Goal: Transaction & Acquisition: Purchase product/service

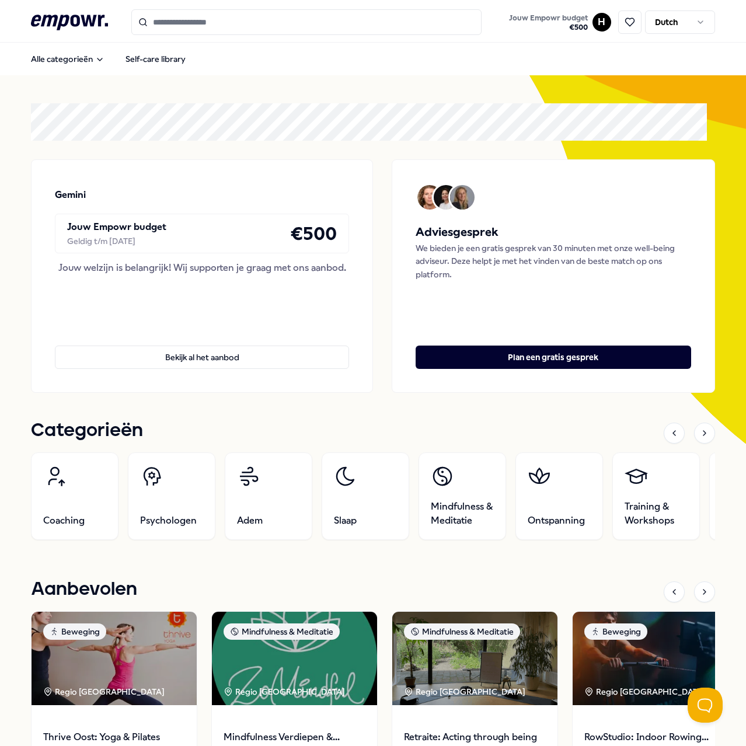
click at [367, 27] on input "Search for products, categories or subcategories" at bounding box center [306, 22] width 350 height 26
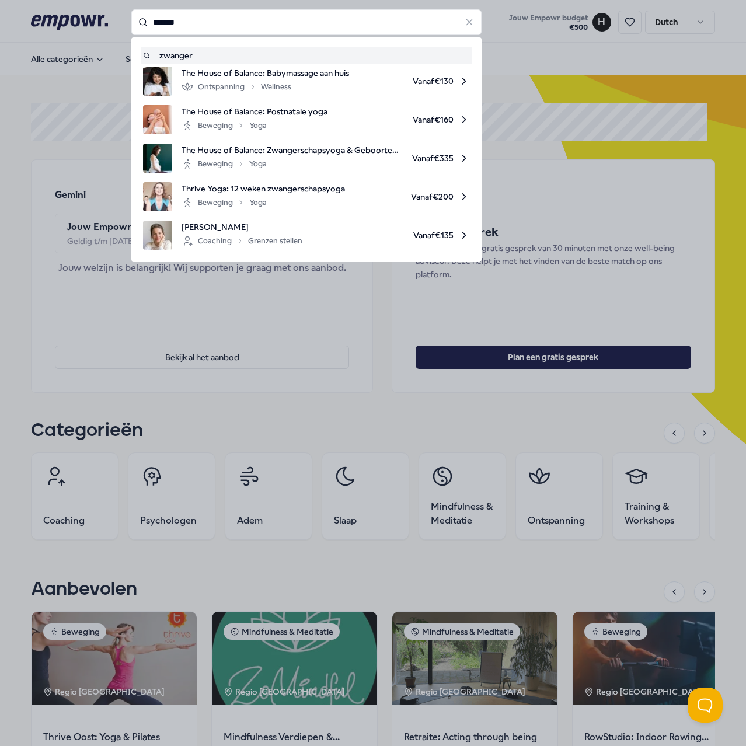
type input "*******"
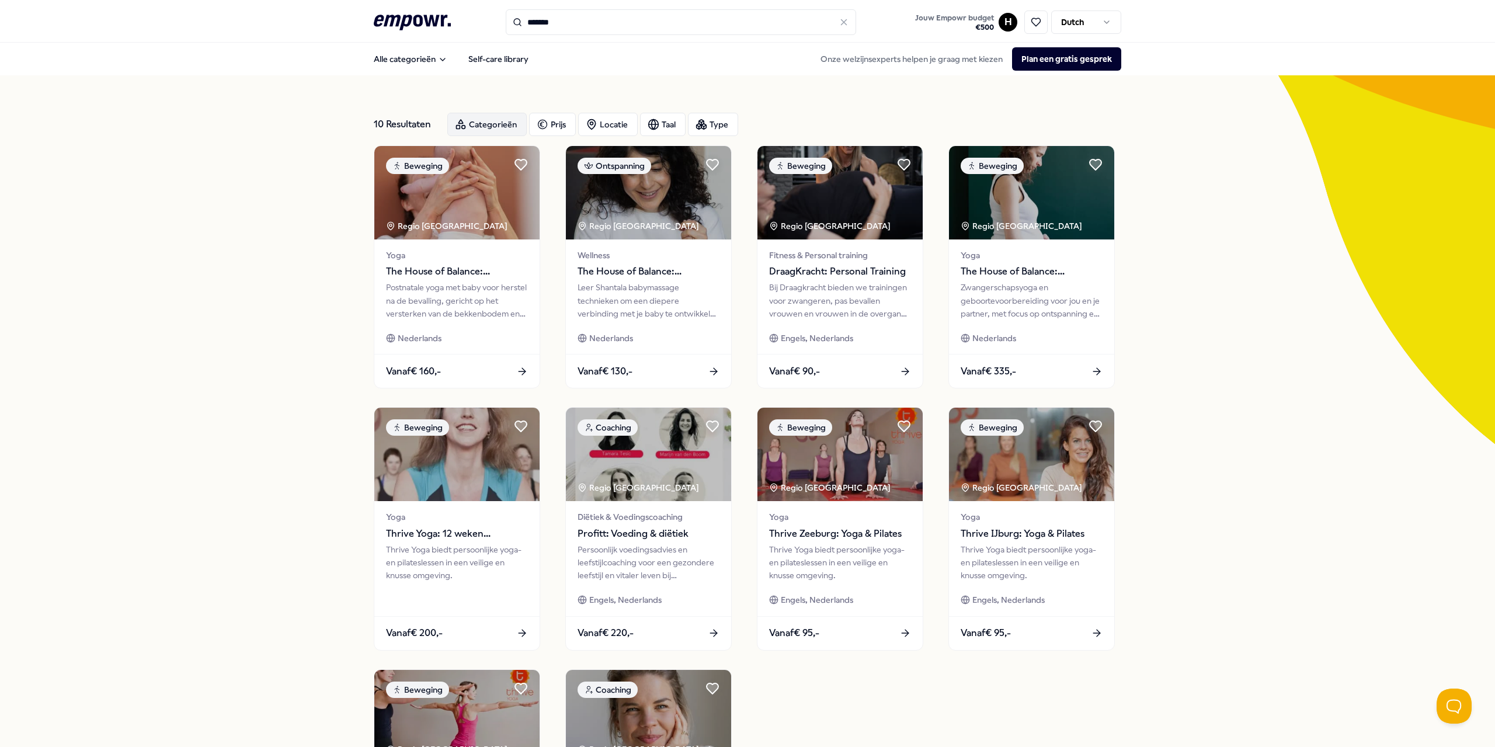
click at [494, 126] on div "Categorieën" at bounding box center [486, 124] width 79 height 23
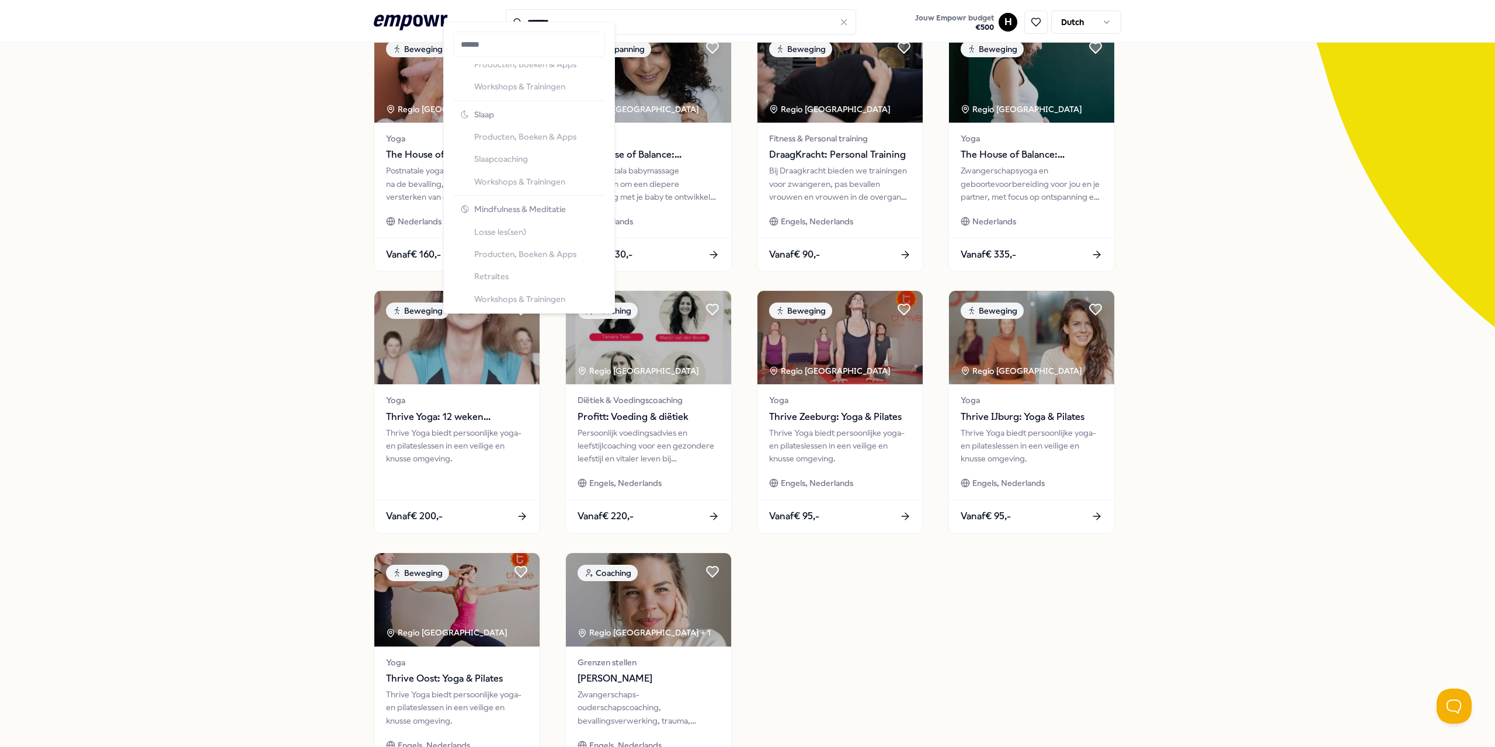
scroll to position [1110, 0]
click at [280, 178] on div "10 Resultaten Categorieën Prijs Locatie Taal Type Beweging Regio Amsterdam Yoga…" at bounding box center [747, 415] width 1495 height 912
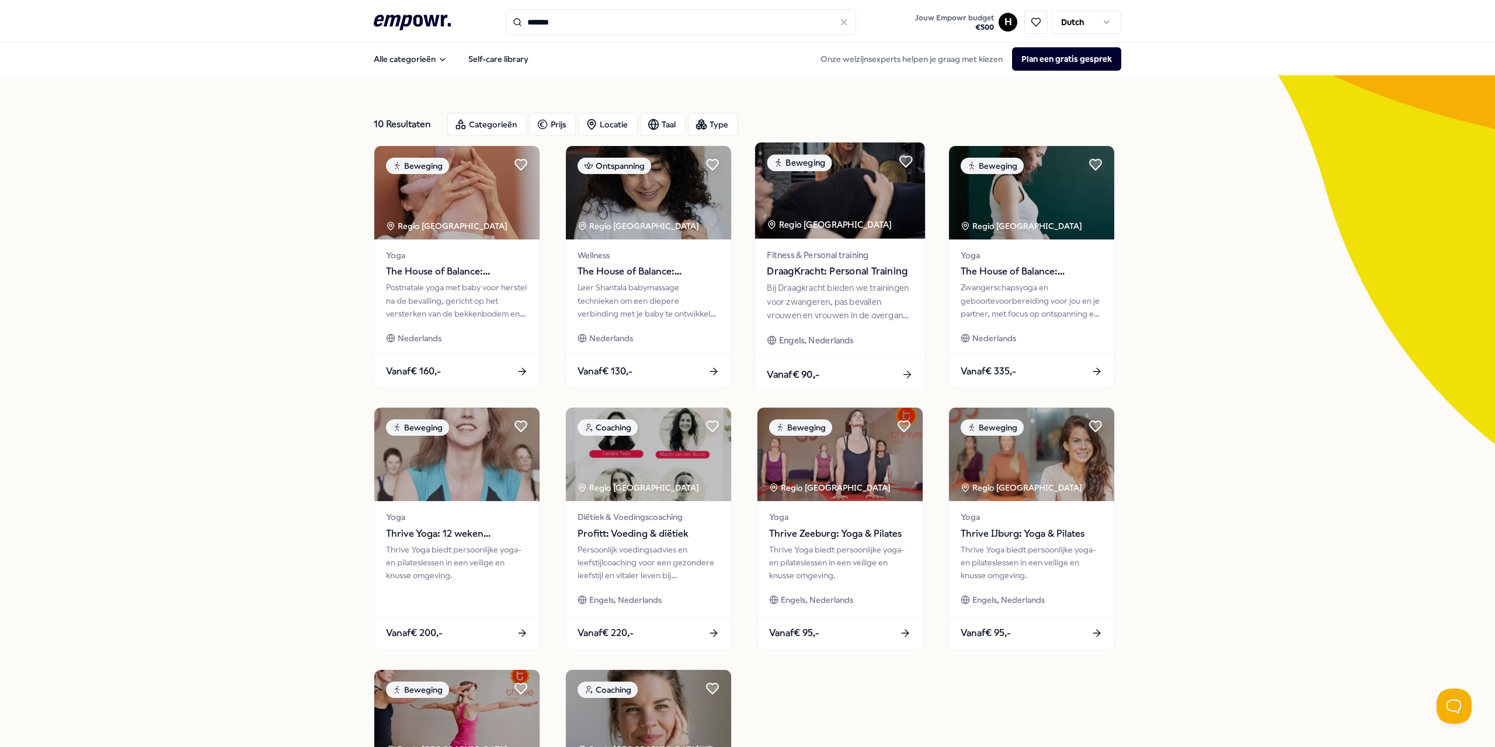
scroll to position [58, 0]
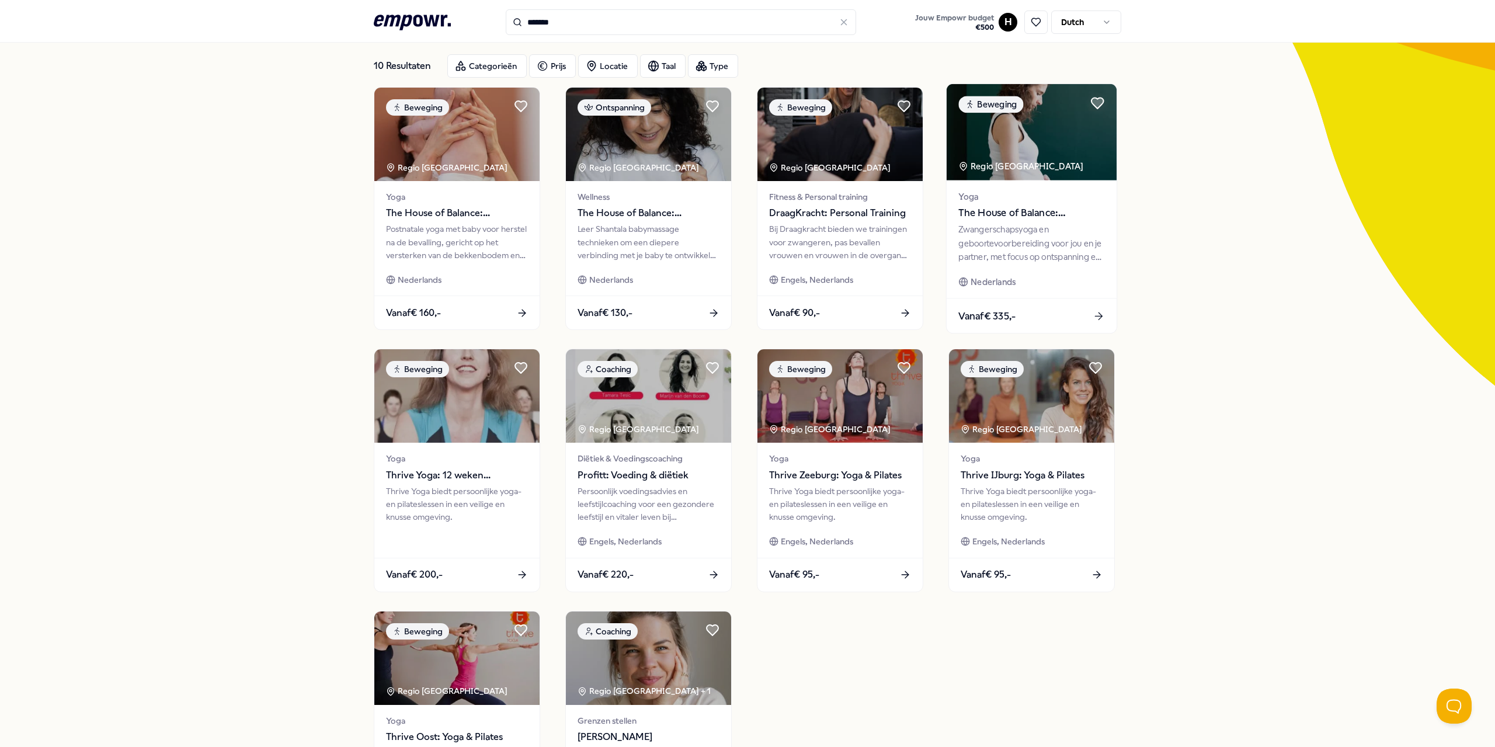
click at [746, 308] on span "Vanaf € 335,-" at bounding box center [986, 315] width 57 height 15
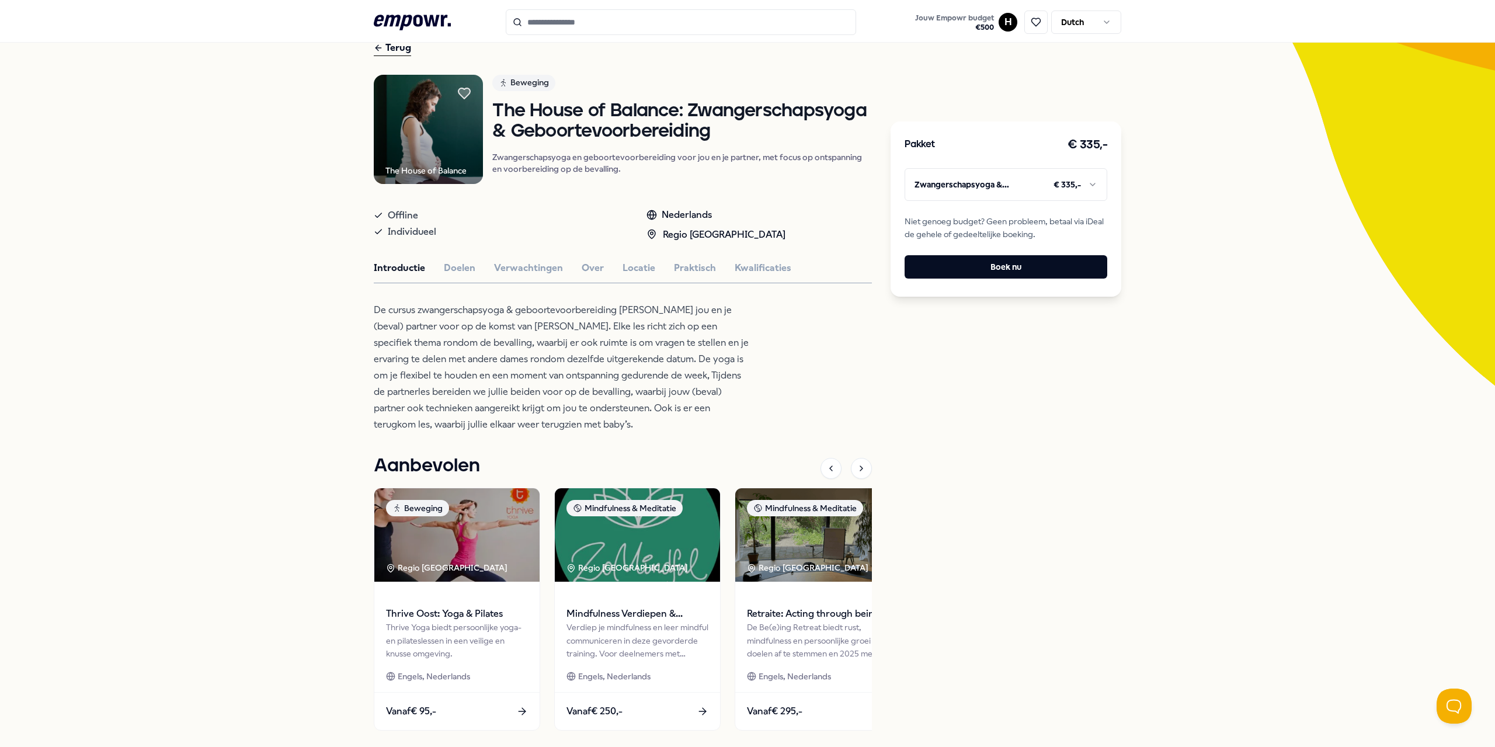
scroll to position [117, 0]
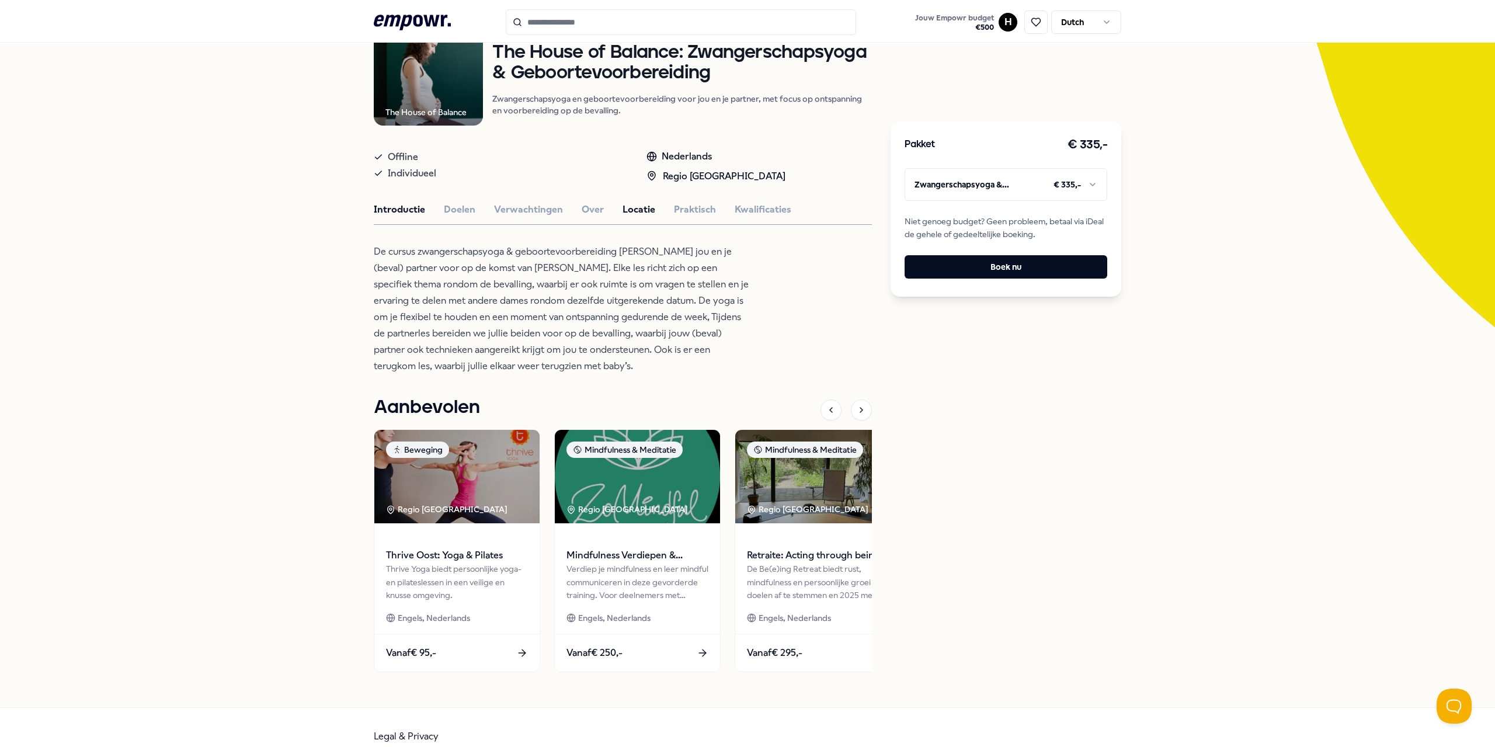
click at [645, 204] on button "Locatie" at bounding box center [639, 209] width 33 height 15
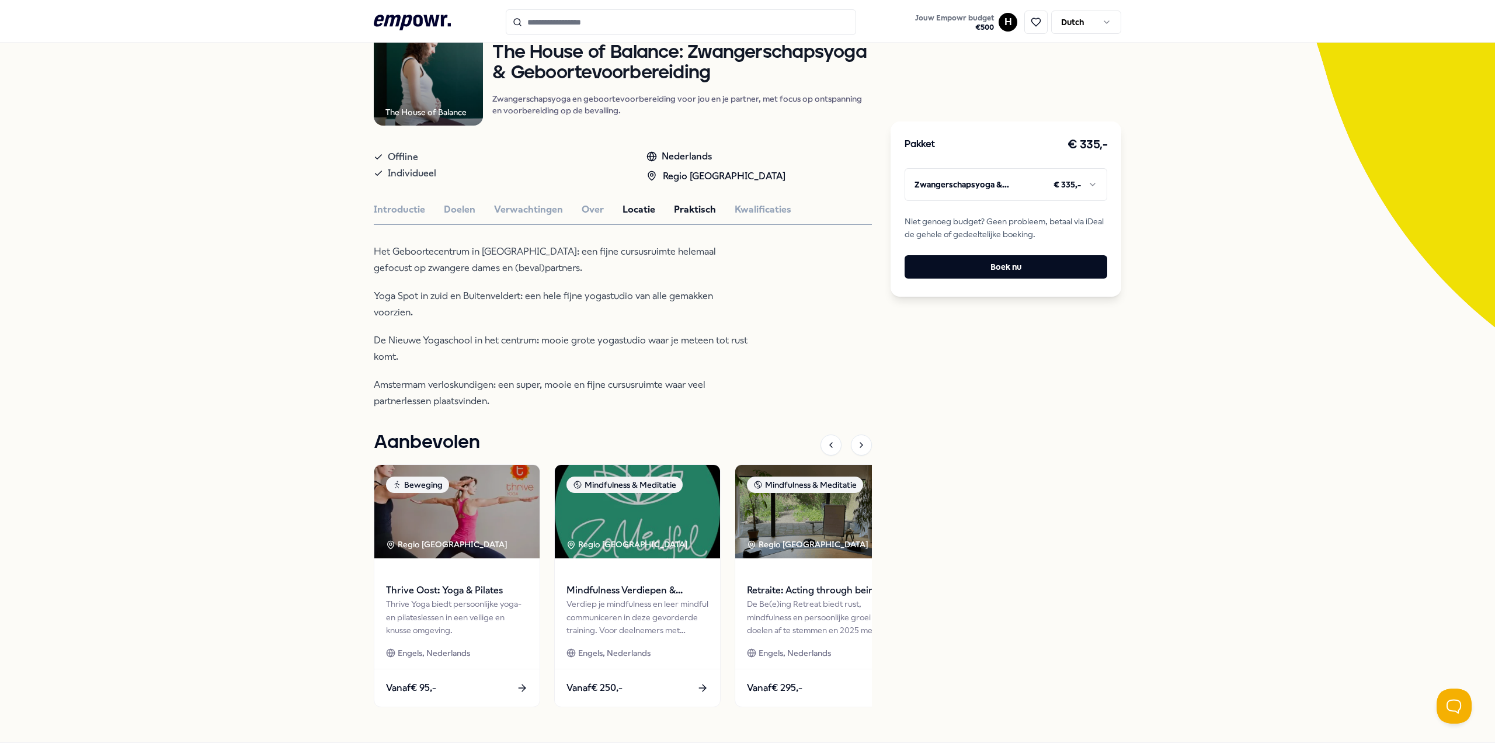
click at [691, 207] on button "Praktisch" at bounding box center [695, 209] width 42 height 15
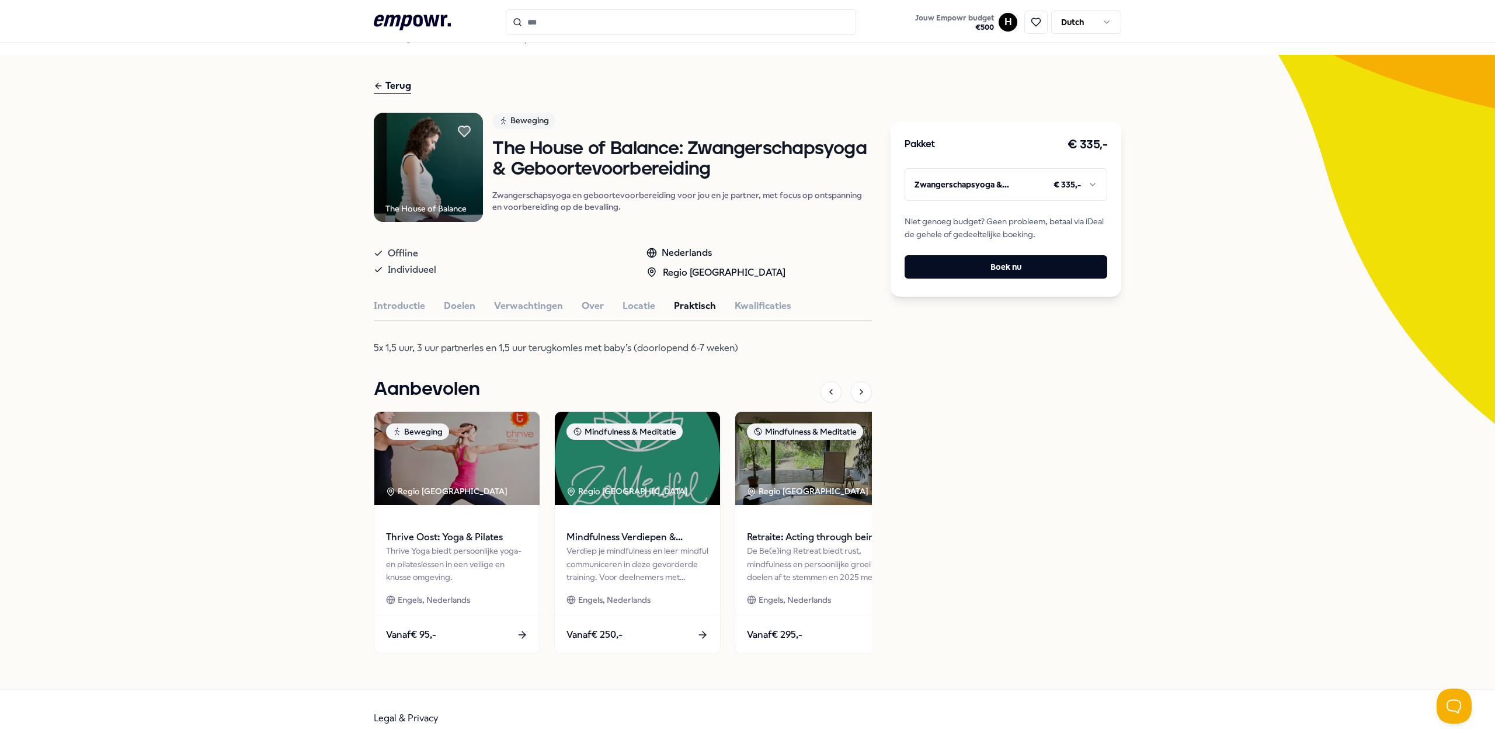
scroll to position [20, 0]
click at [383, 312] on button "Introductie" at bounding box center [399, 306] width 51 height 15
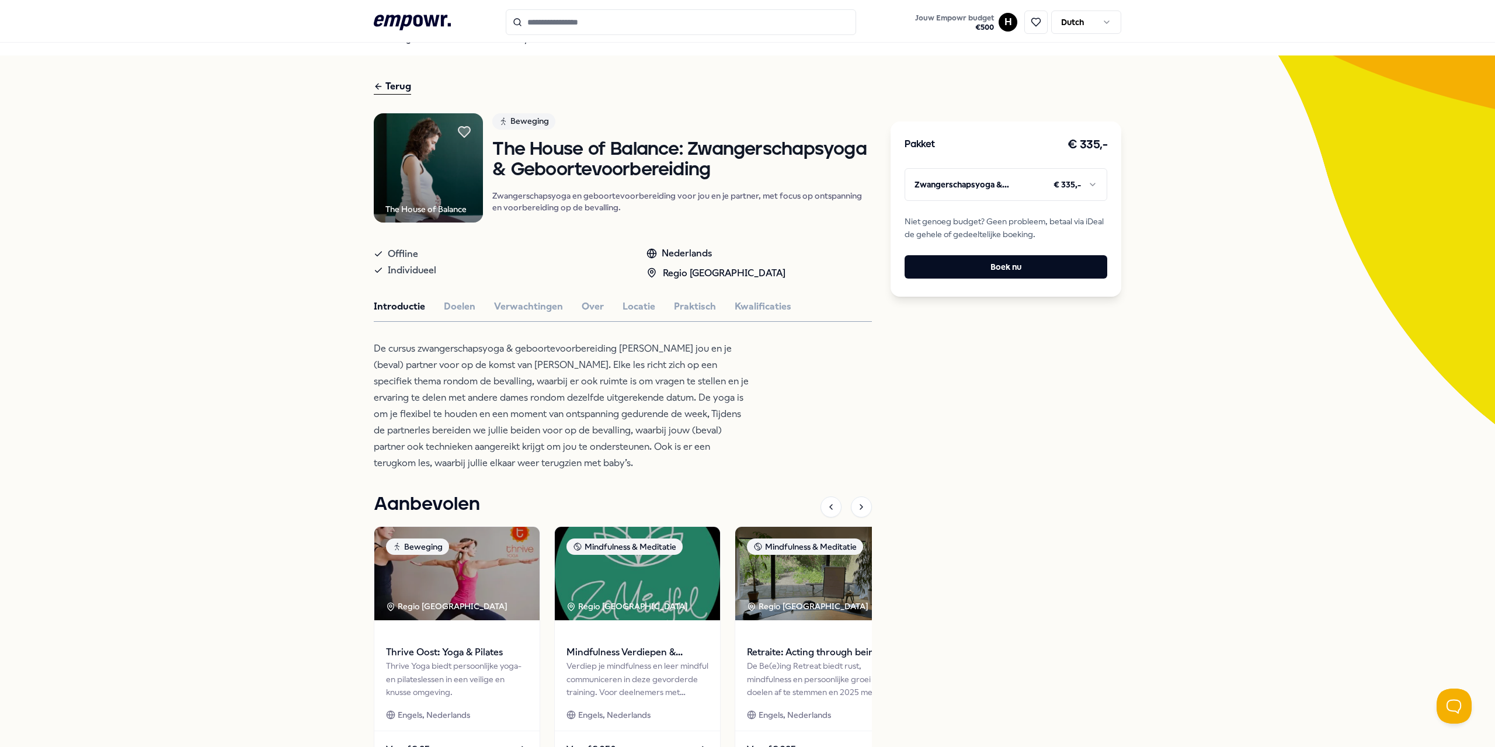
scroll to position [0, 0]
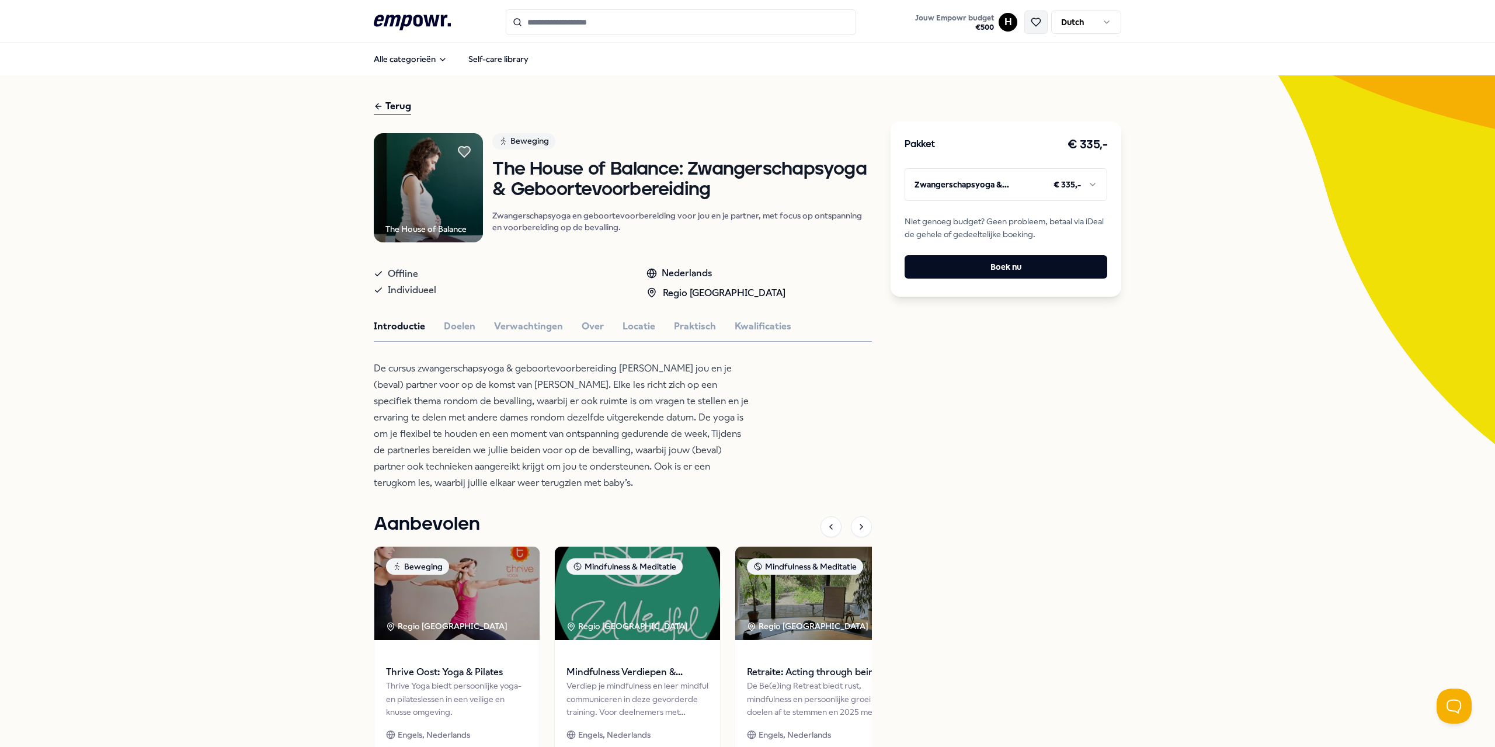
click at [746, 29] on button at bounding box center [1035, 22] width 23 height 23
click at [458, 155] on icon at bounding box center [464, 152] width 13 height 12
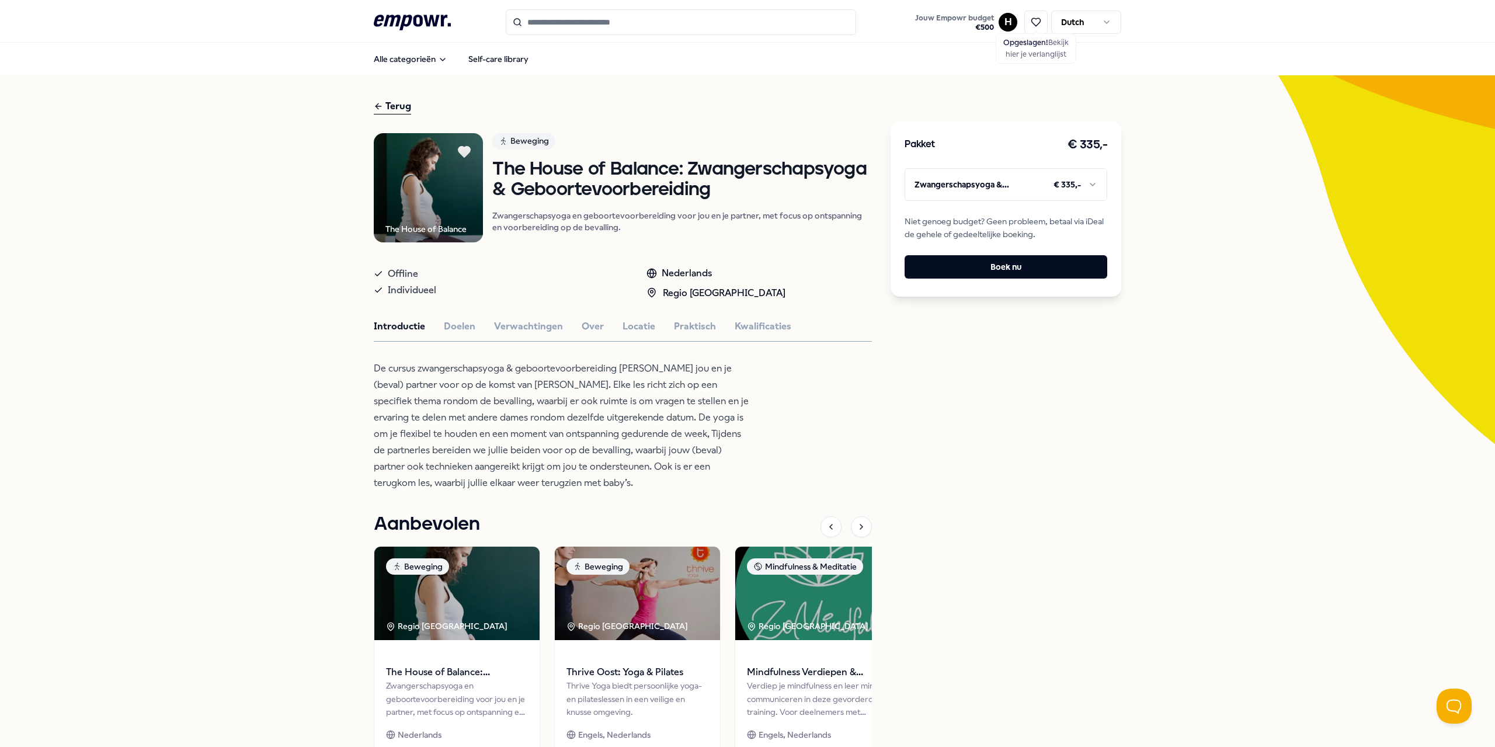
click at [390, 105] on div "Terug" at bounding box center [392, 107] width 37 height 16
type input "*******"
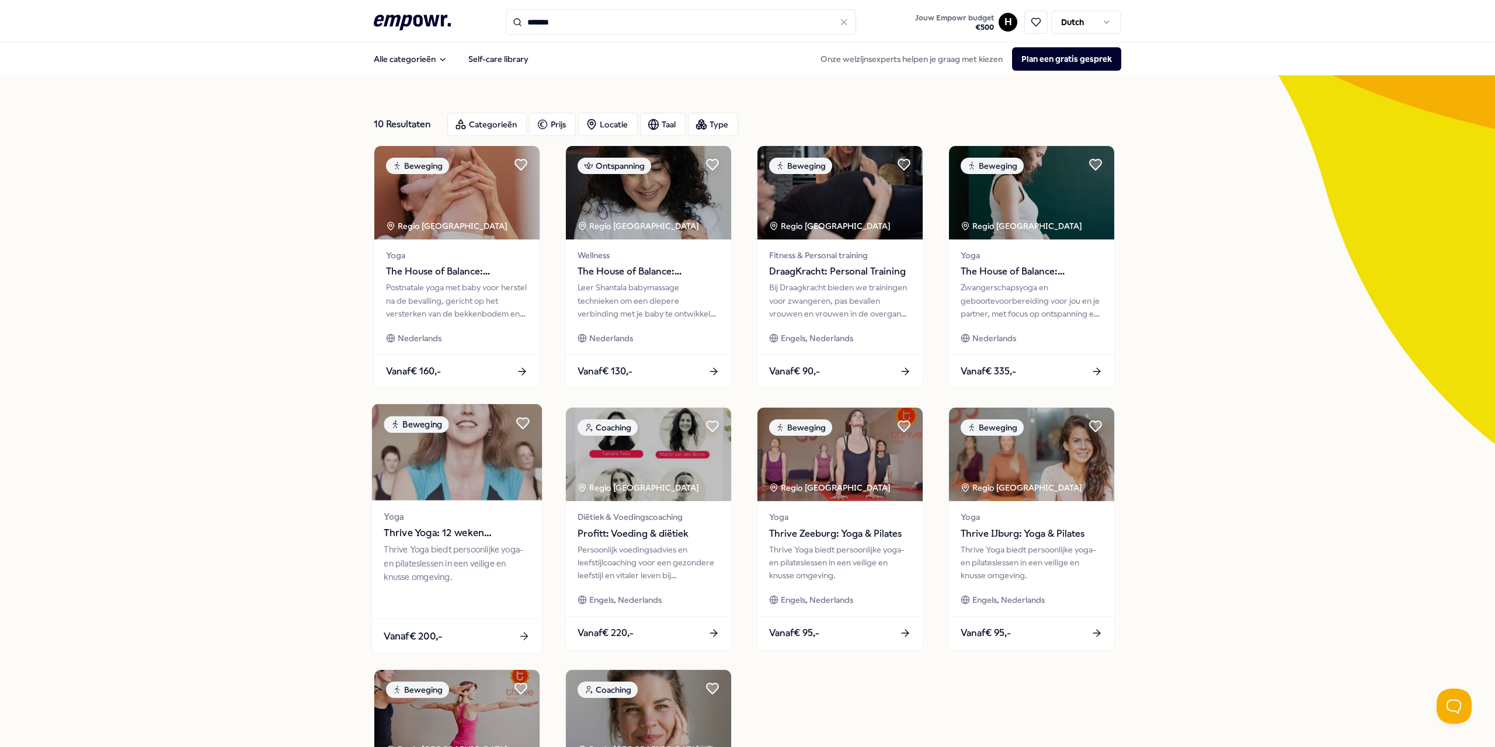
click at [417, 557] on div "Thrive Yoga biedt persoonlijke yoga- en pilateslessen in een veilige en knusse …" at bounding box center [457, 563] width 146 height 40
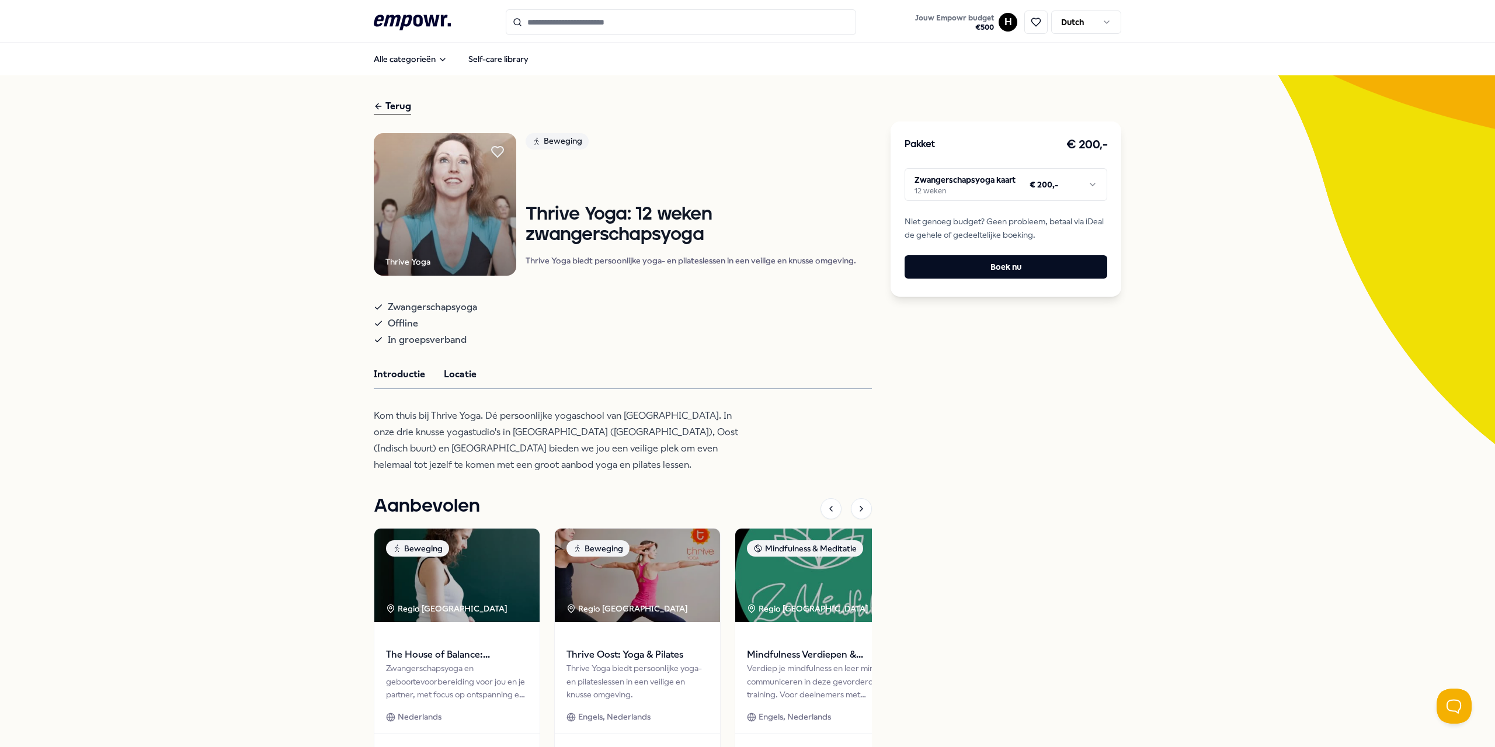
click at [455, 370] on button "Locatie" at bounding box center [460, 374] width 33 height 15
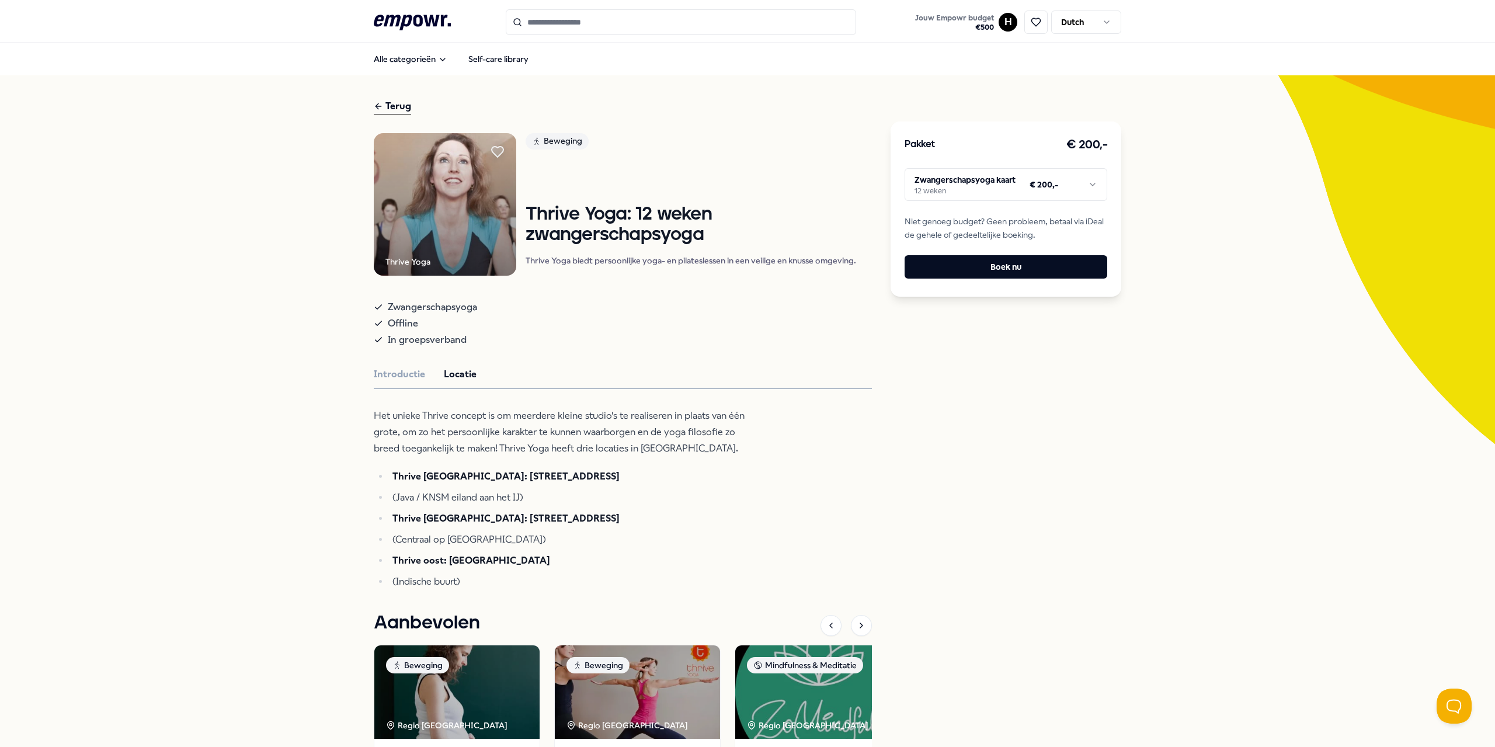
type input "*******"
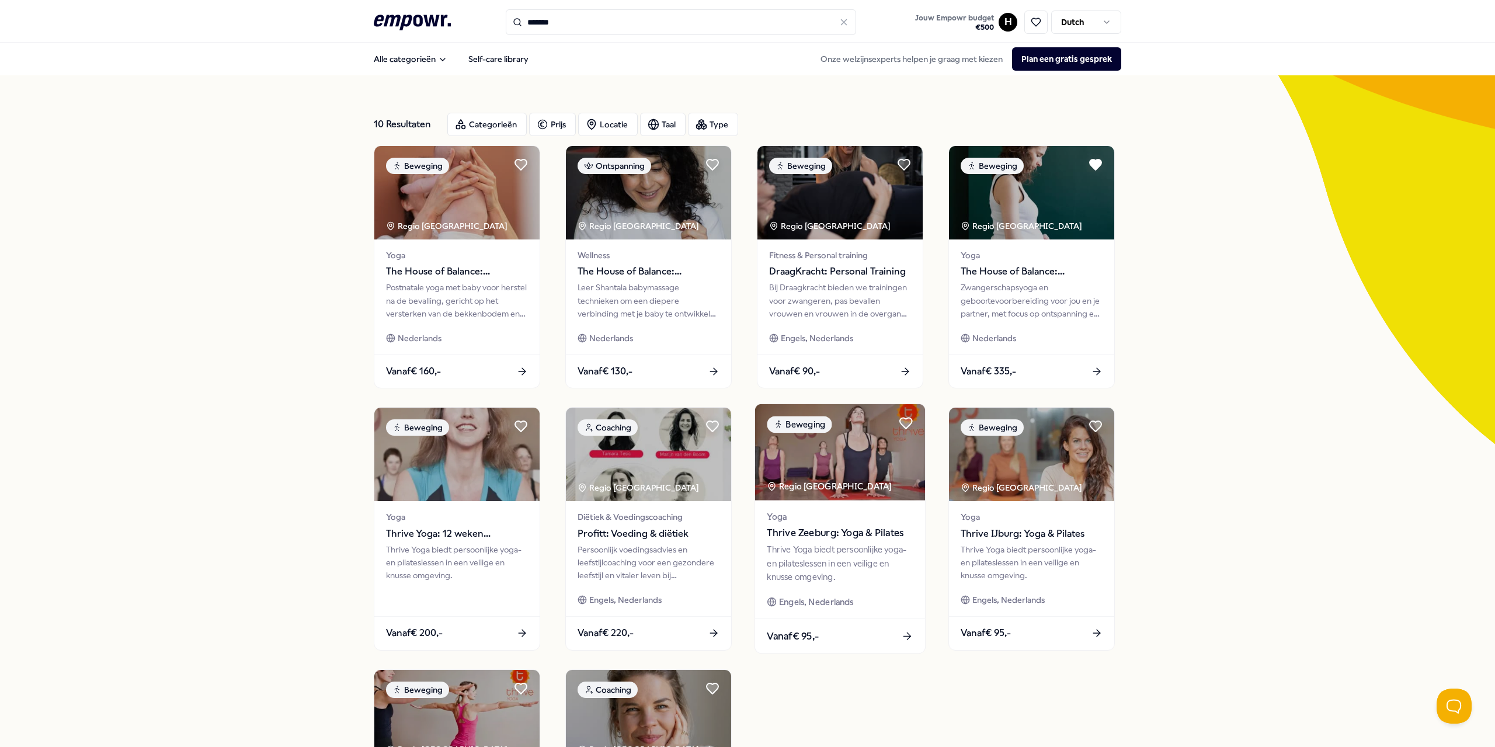
click at [746, 495] on img at bounding box center [840, 452] width 170 height 96
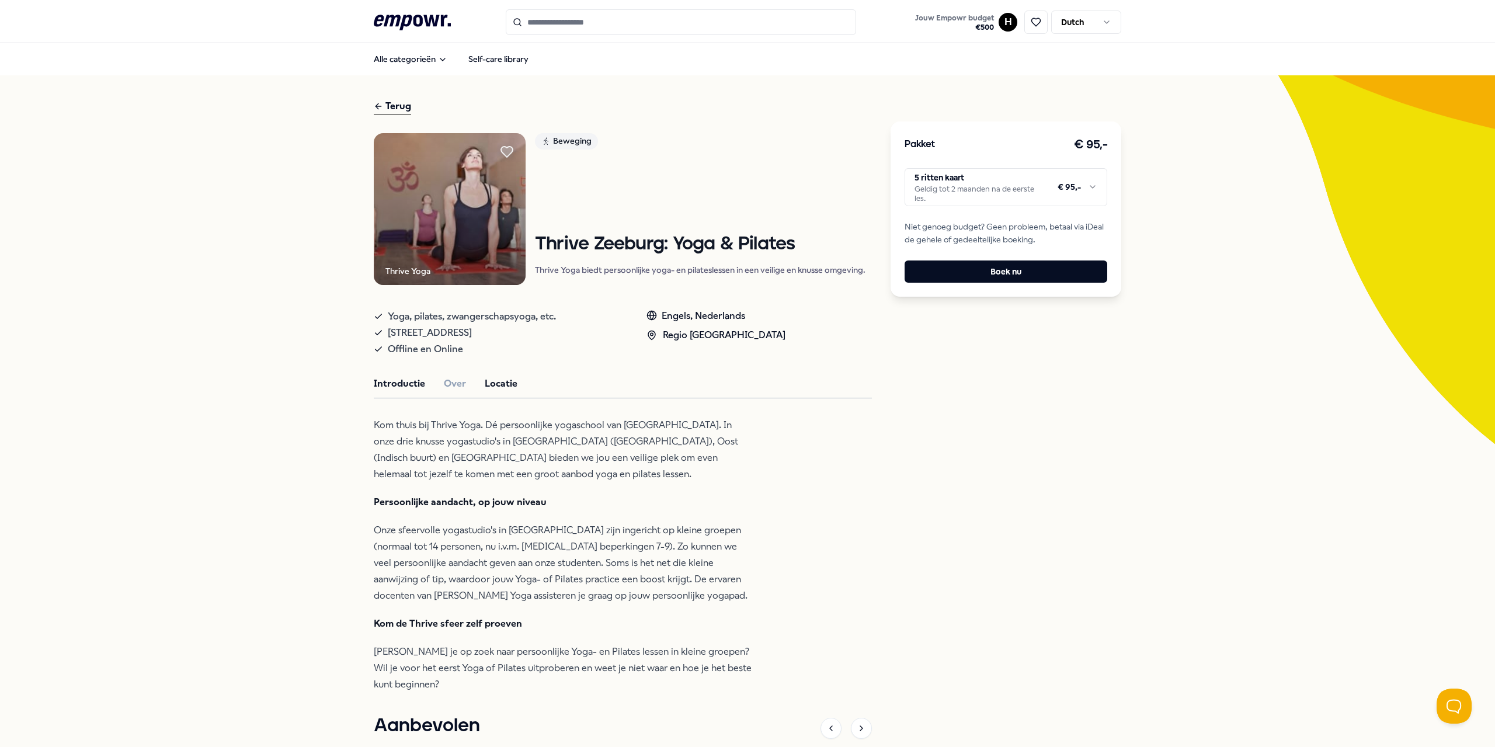
click at [485, 385] on button "Locatie" at bounding box center [501, 383] width 33 height 15
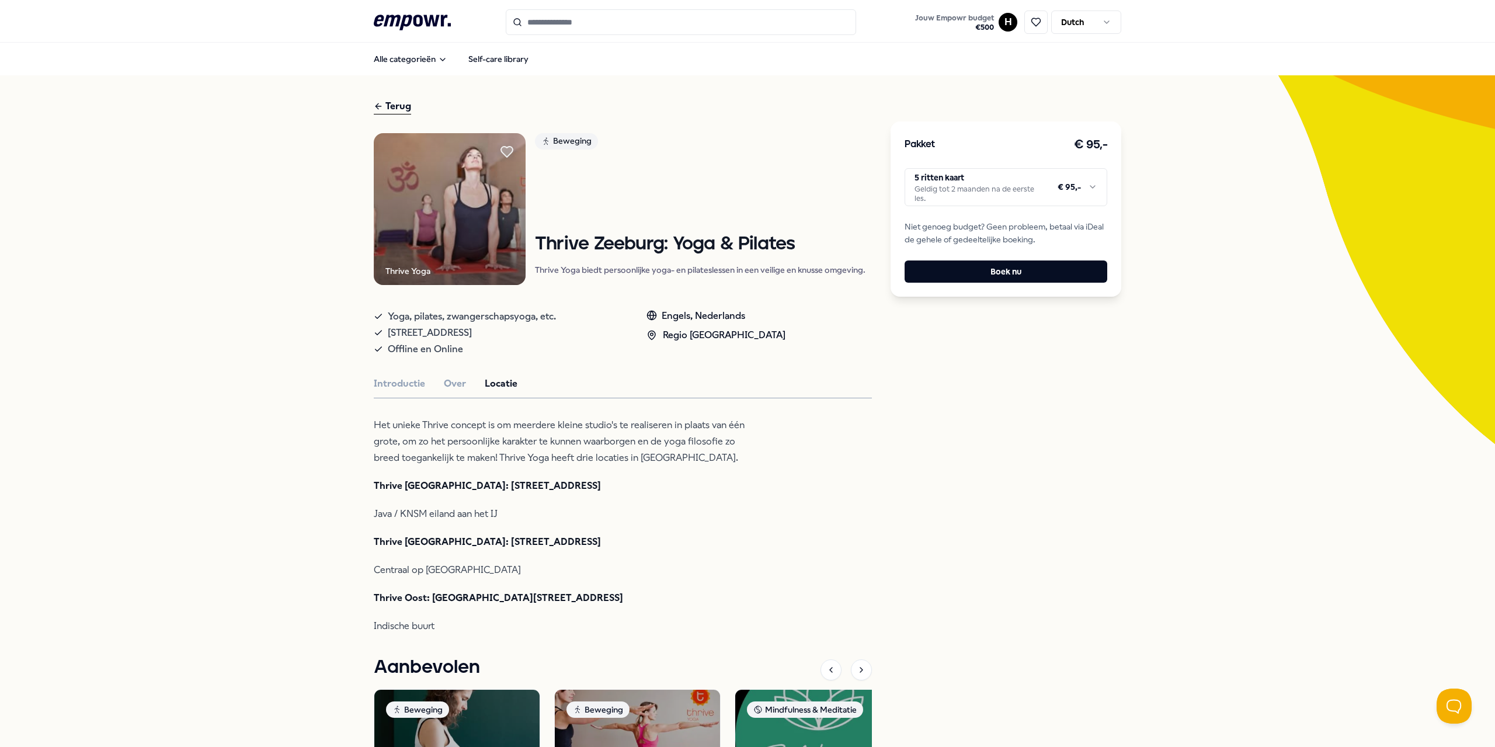
type input "*******"
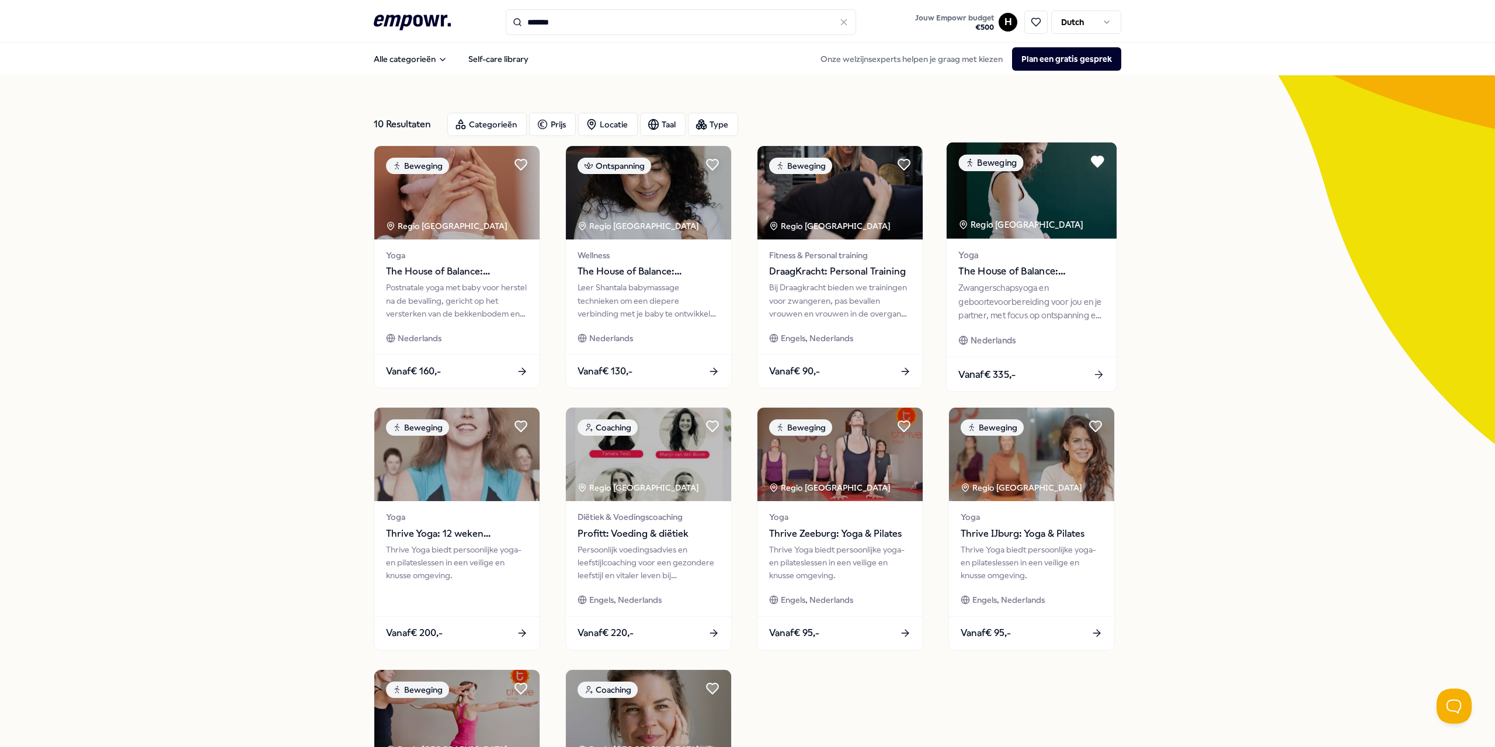
click at [746, 296] on div "Zwangerschapsyoga en geboortevoorbereiding voor jou en je partner, met focus op…" at bounding box center [1031, 302] width 146 height 40
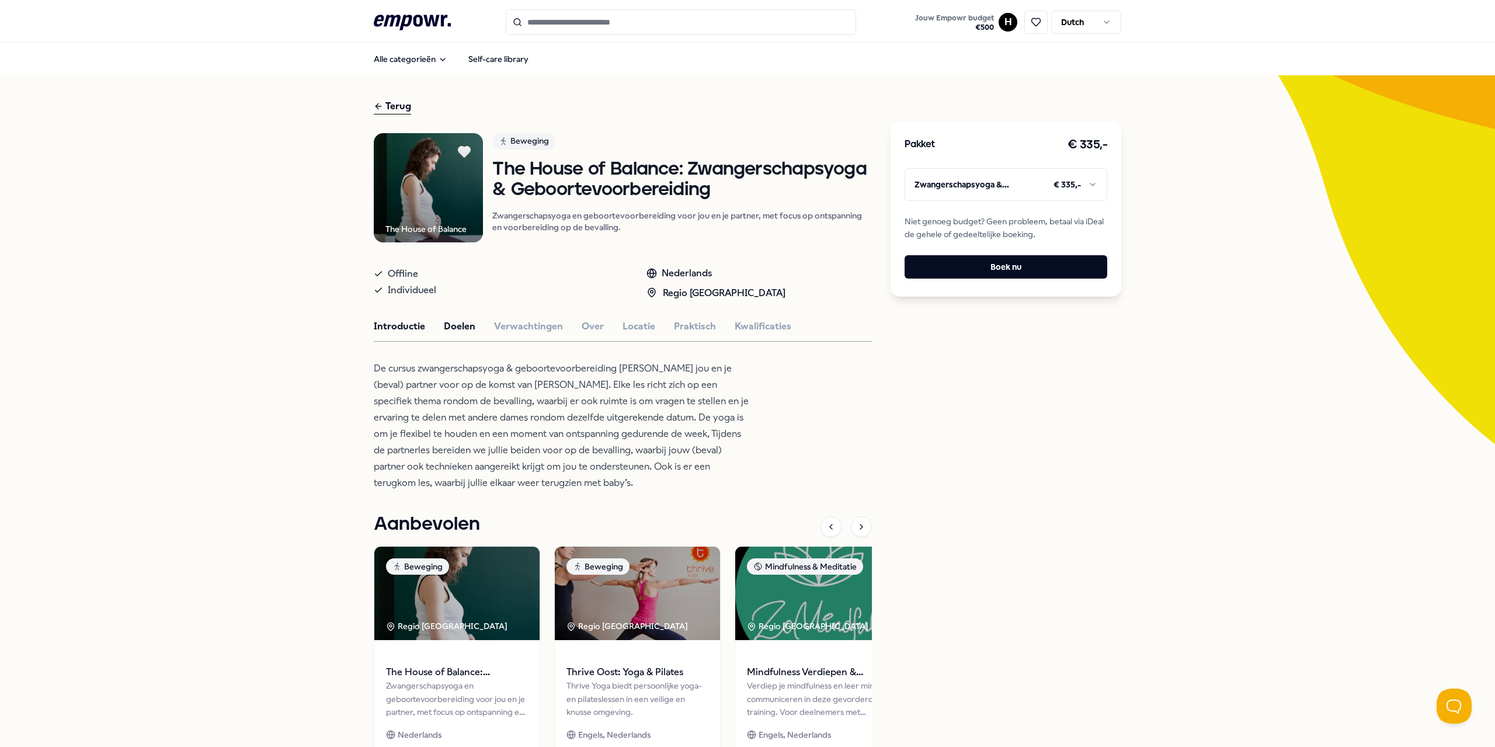
click at [455, 326] on button "Doelen" at bounding box center [460, 326] width 32 height 15
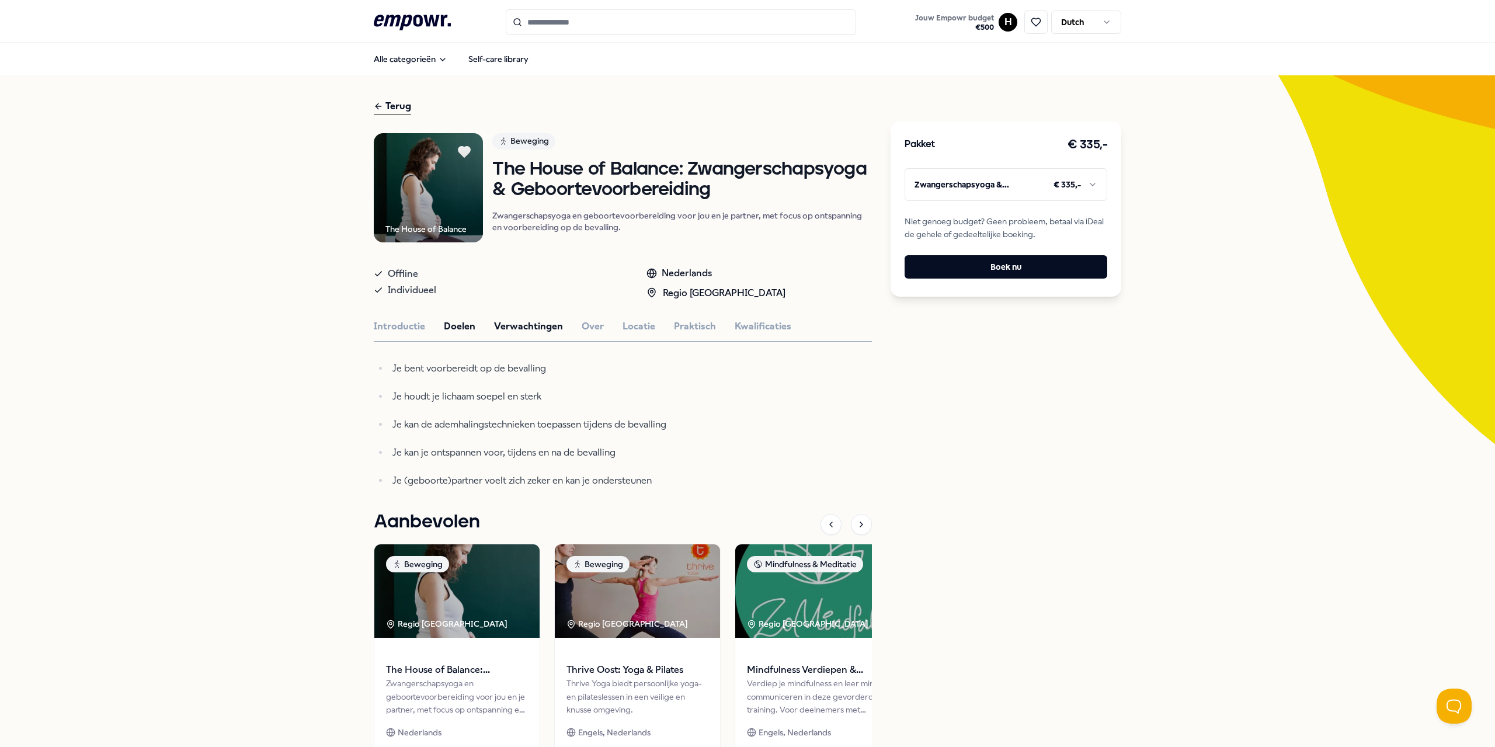
click at [509, 324] on button "Verwachtingen" at bounding box center [528, 326] width 69 height 15
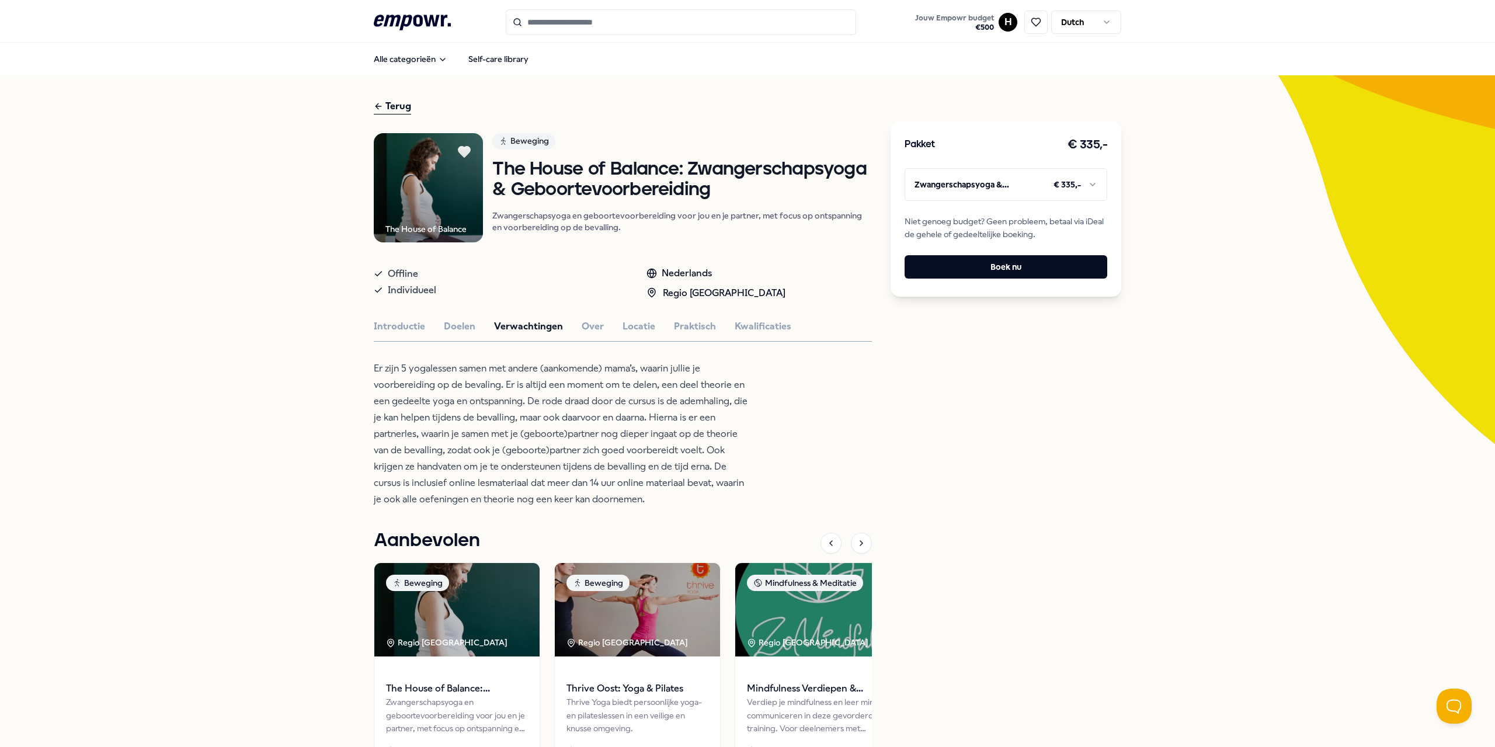
click at [746, 476] on div "The House of Balance Beweging The House of Balance: Zwangerschapsyoga & Geboort…" at bounding box center [623, 475] width 498 height 684
click at [586, 328] on button "Over" at bounding box center [593, 326] width 22 height 15
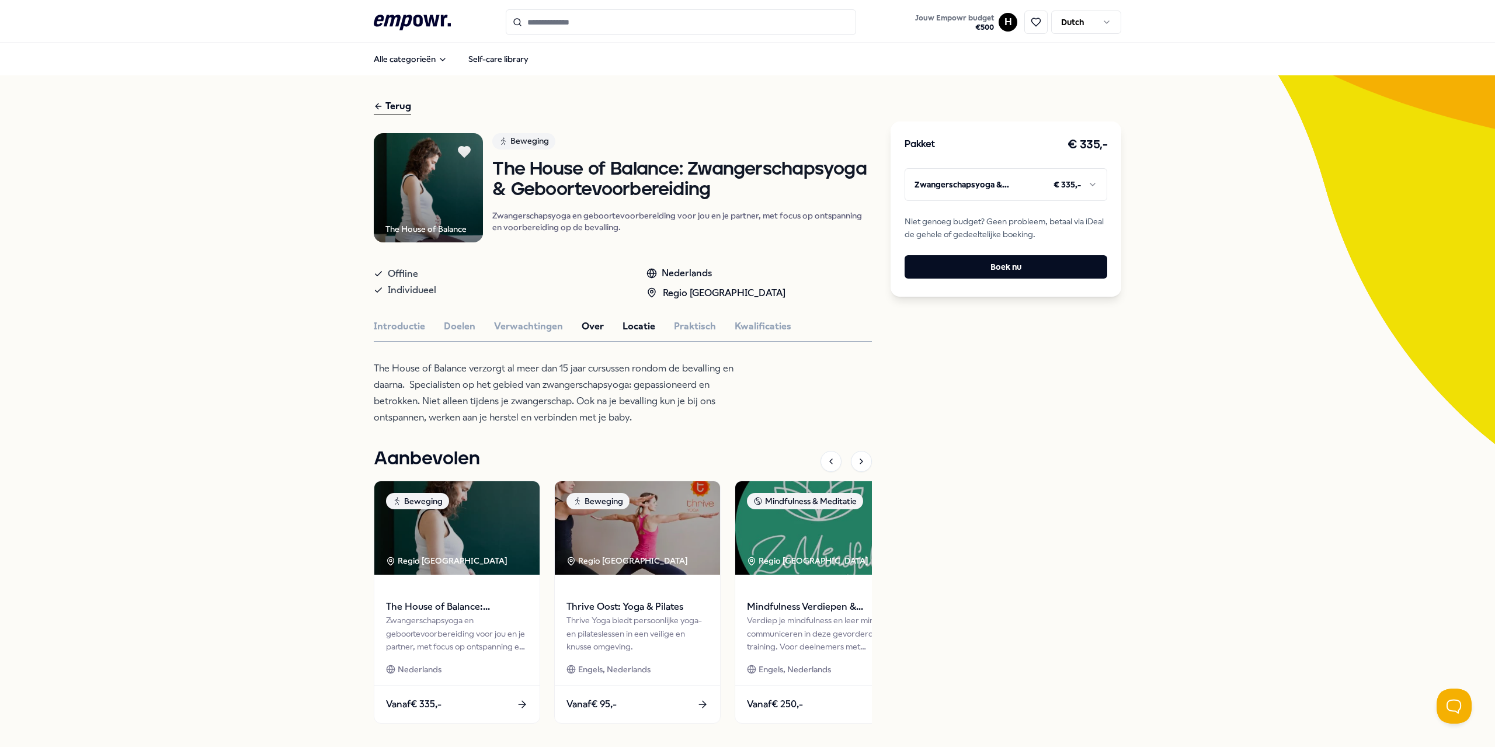
click at [640, 328] on button "Locatie" at bounding box center [639, 326] width 33 height 15
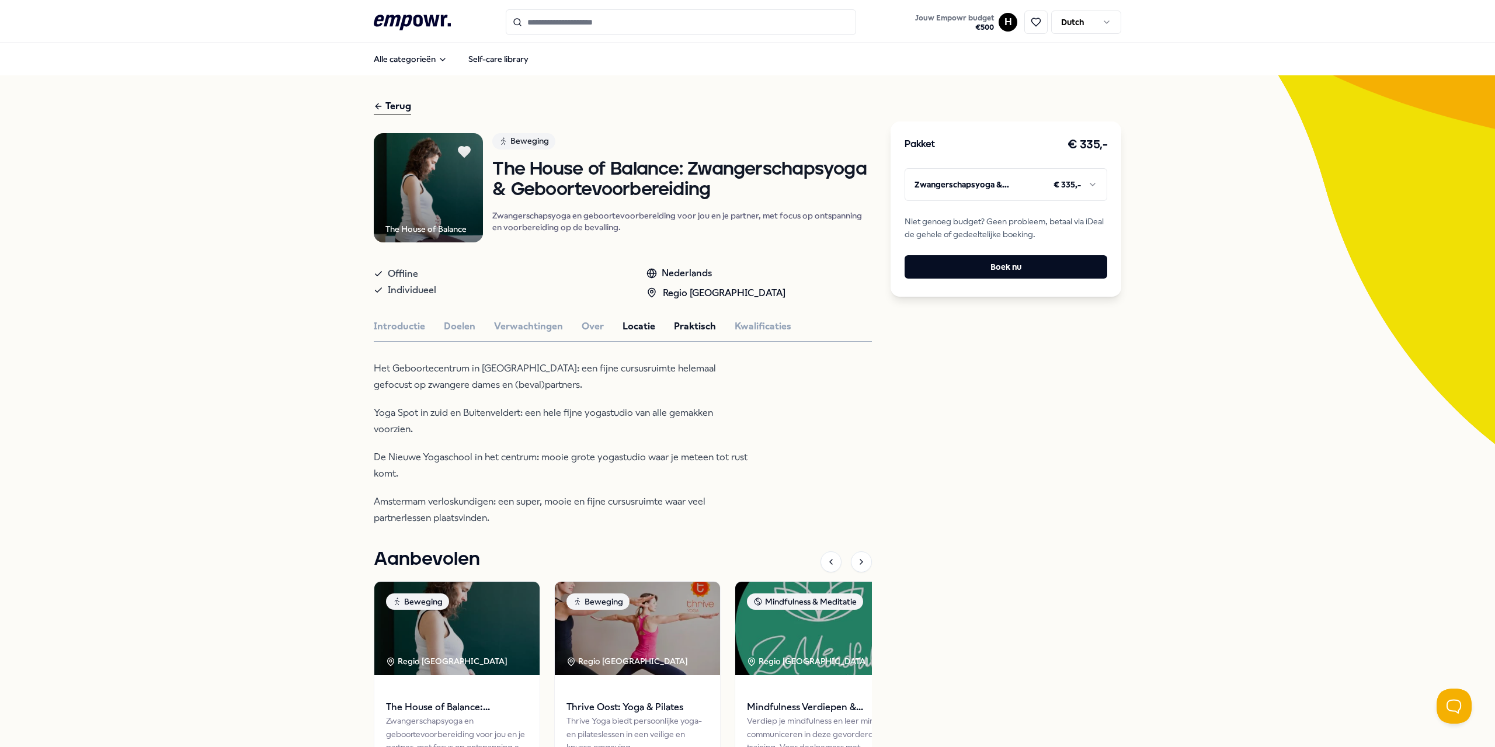
click at [687, 322] on button "Praktisch" at bounding box center [695, 326] width 42 height 15
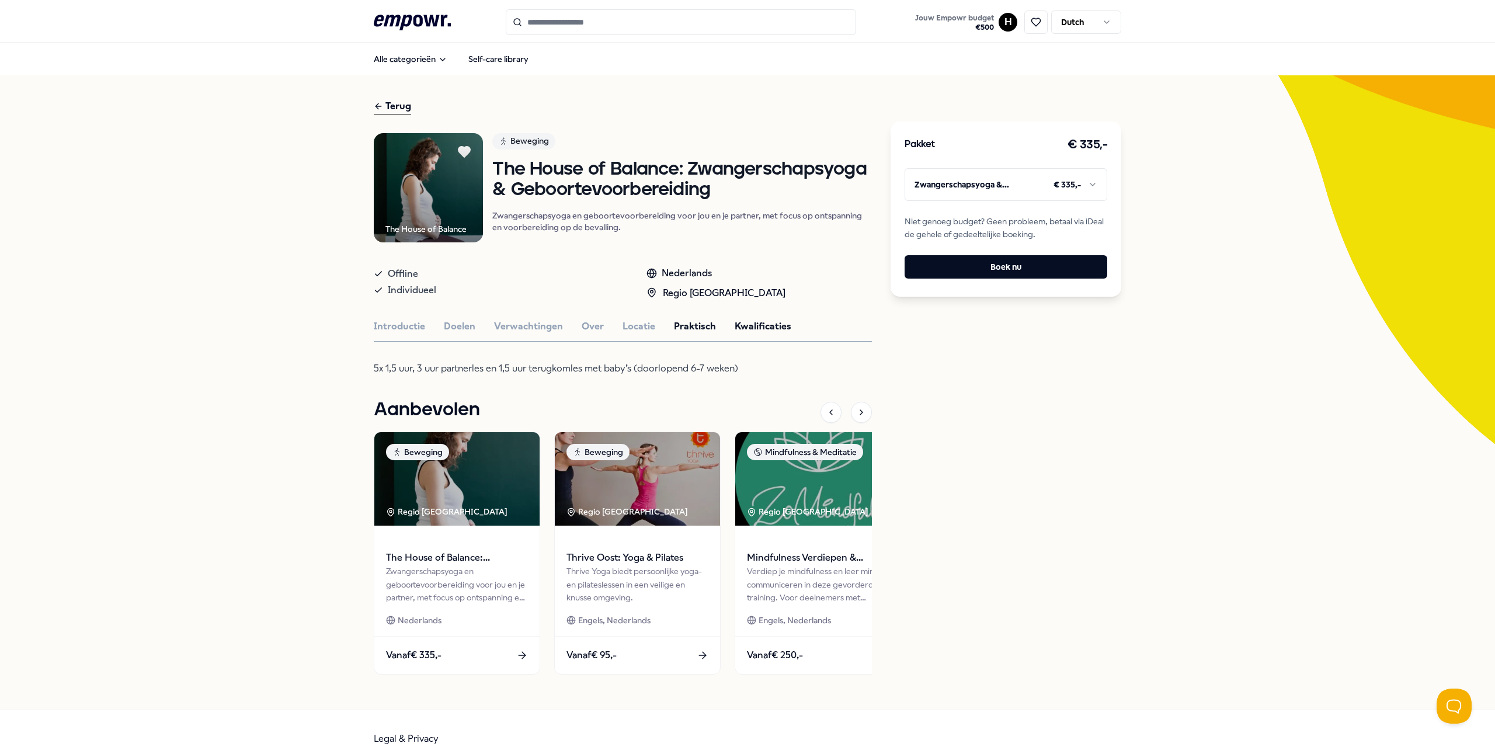
click at [743, 327] on button "Kwalificaties" at bounding box center [763, 326] width 57 height 15
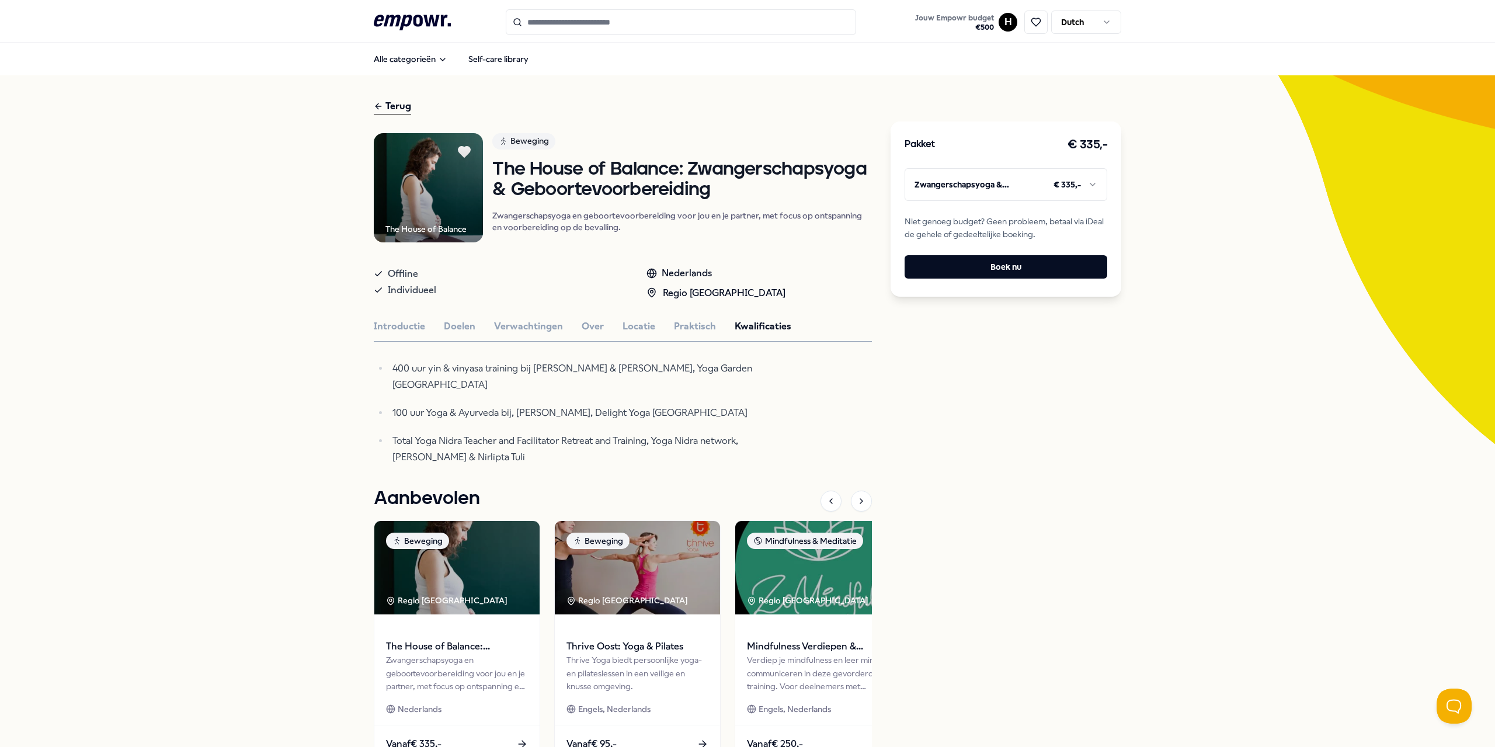
type input "*******"
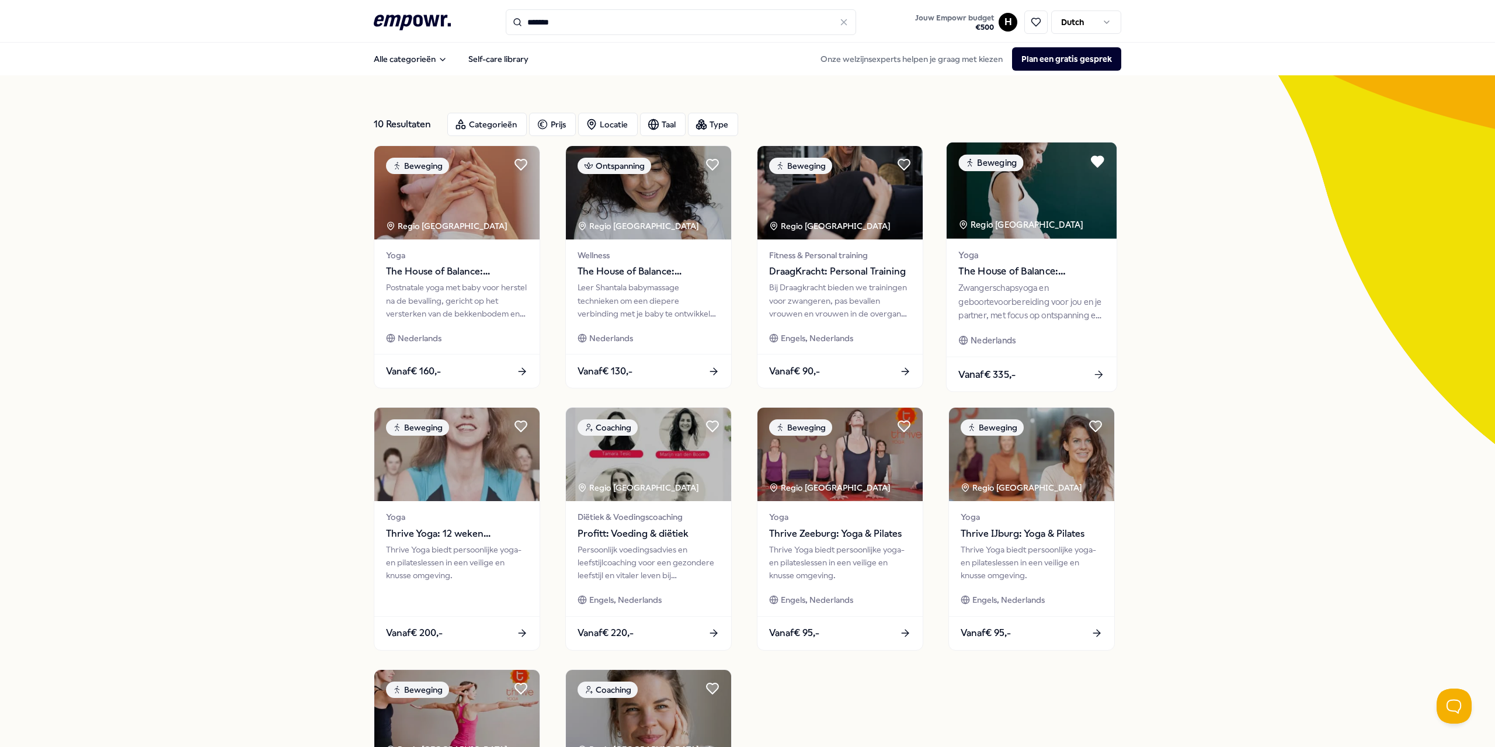
click at [746, 206] on img at bounding box center [1032, 191] width 170 height 96
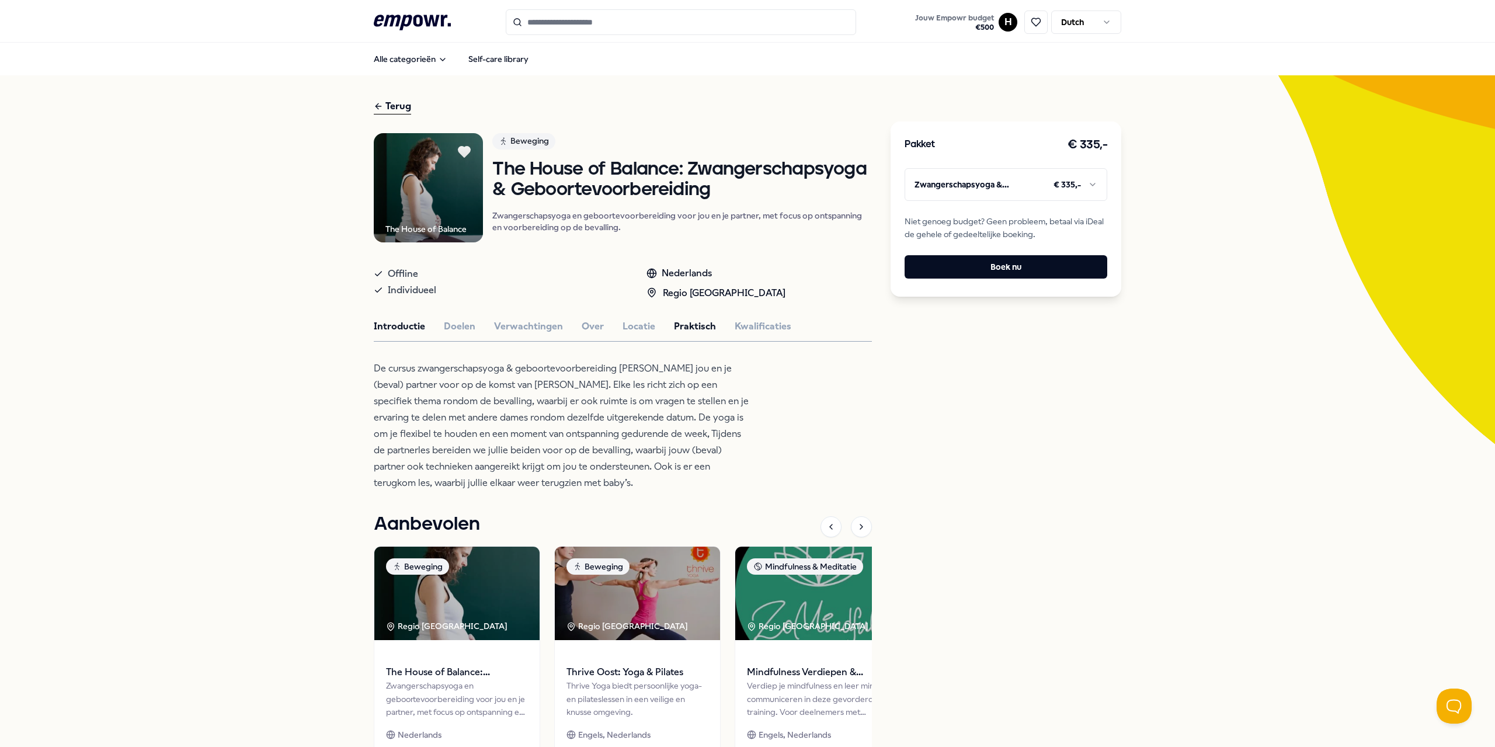
click at [677, 324] on button "Praktisch" at bounding box center [695, 326] width 42 height 15
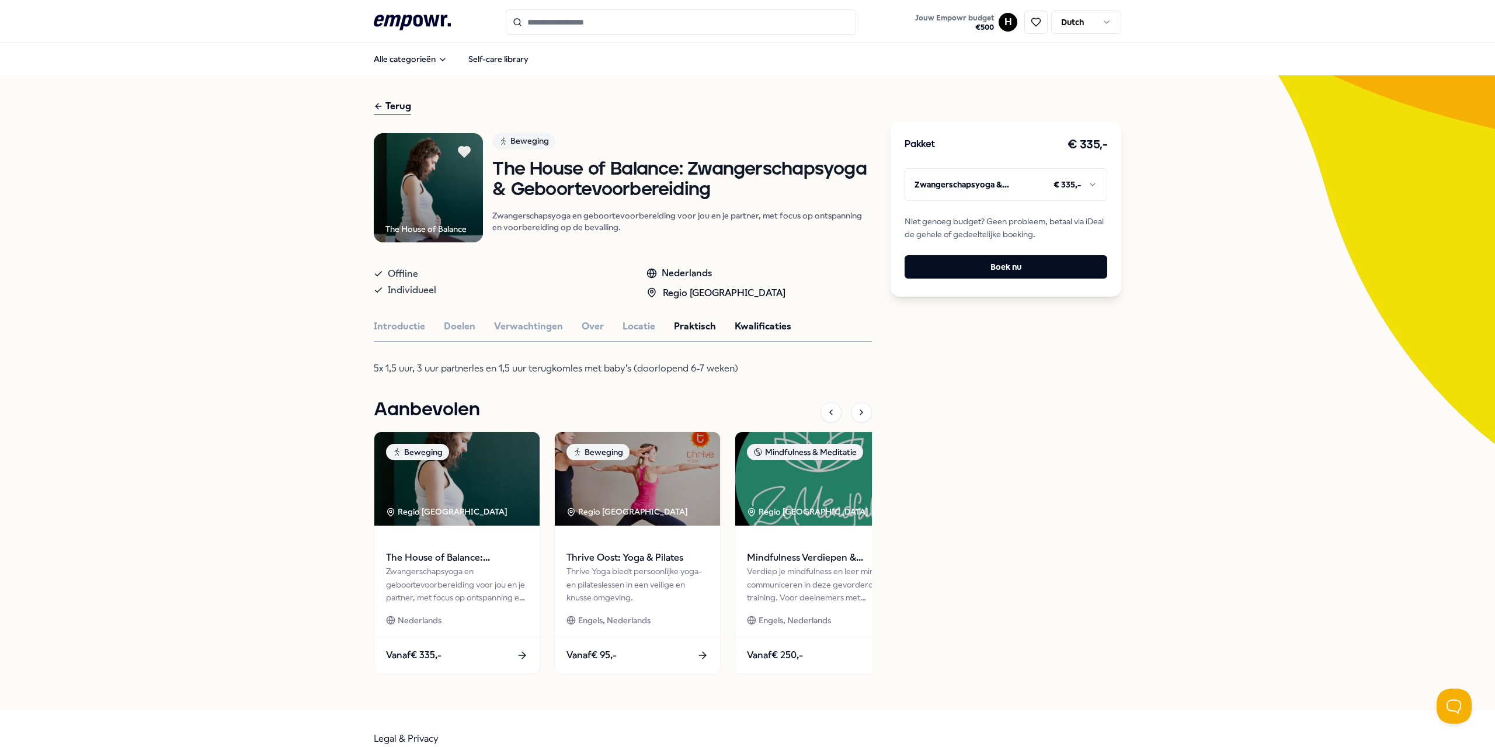
click at [736, 319] on button "Kwalificaties" at bounding box center [763, 326] width 57 height 15
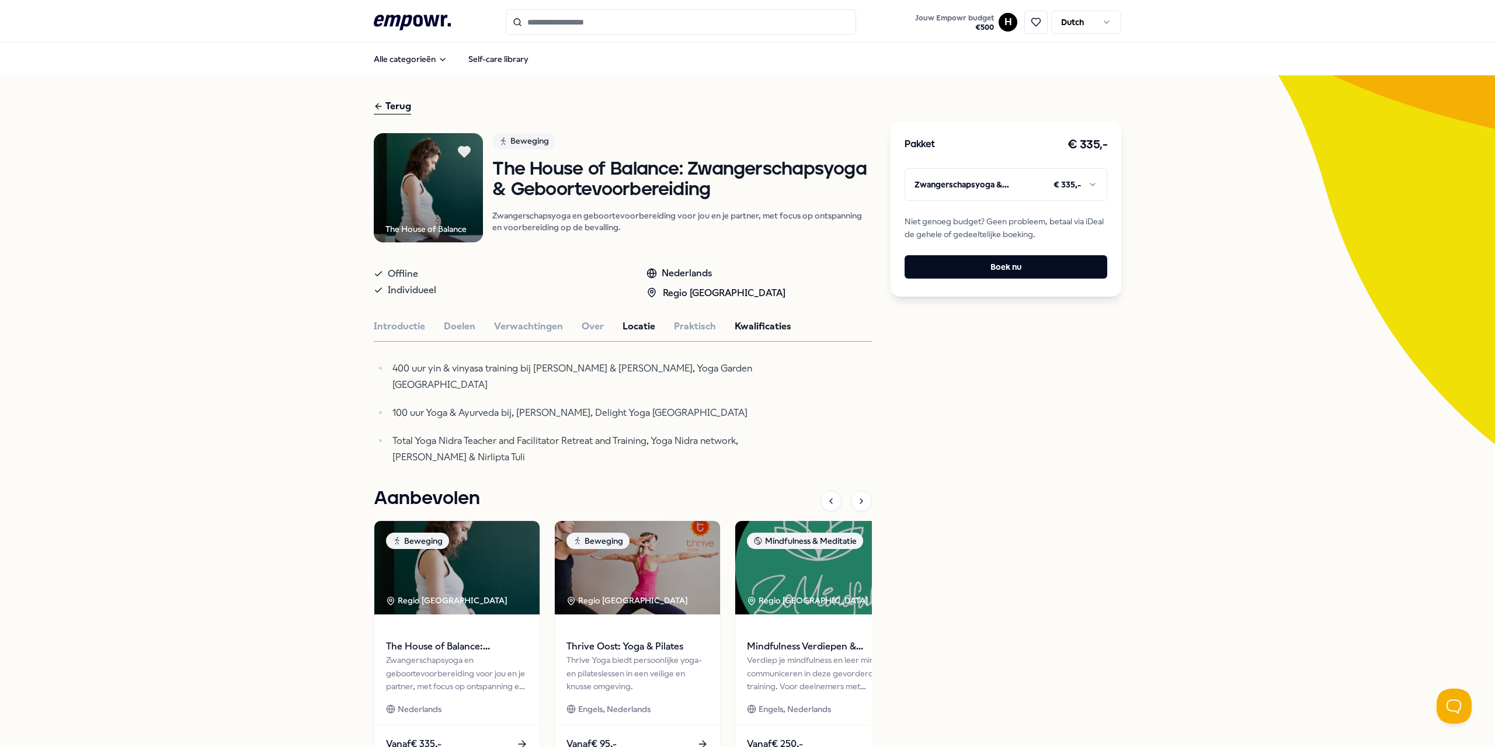
click at [640, 325] on button "Locatie" at bounding box center [639, 326] width 33 height 15
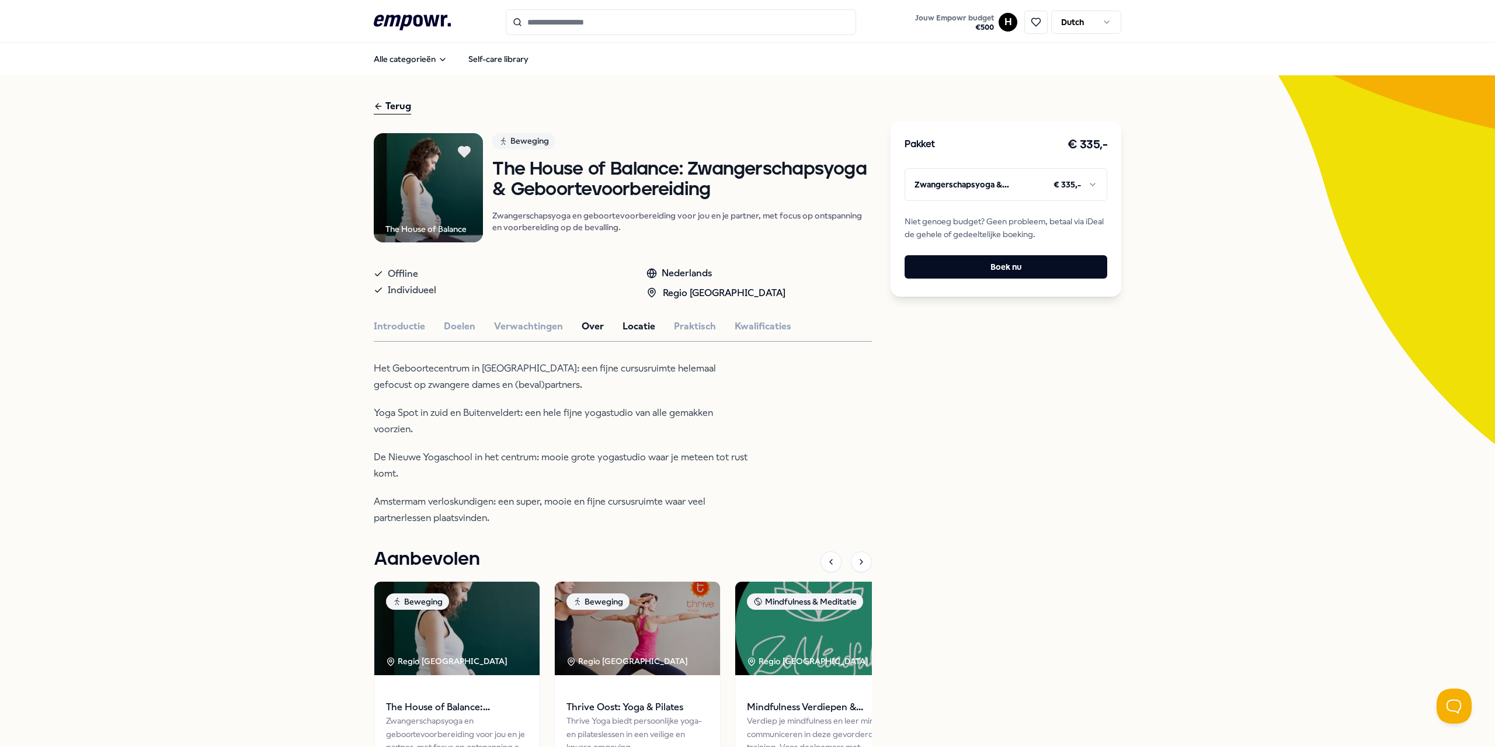
click at [588, 329] on button "Over" at bounding box center [593, 326] width 22 height 15
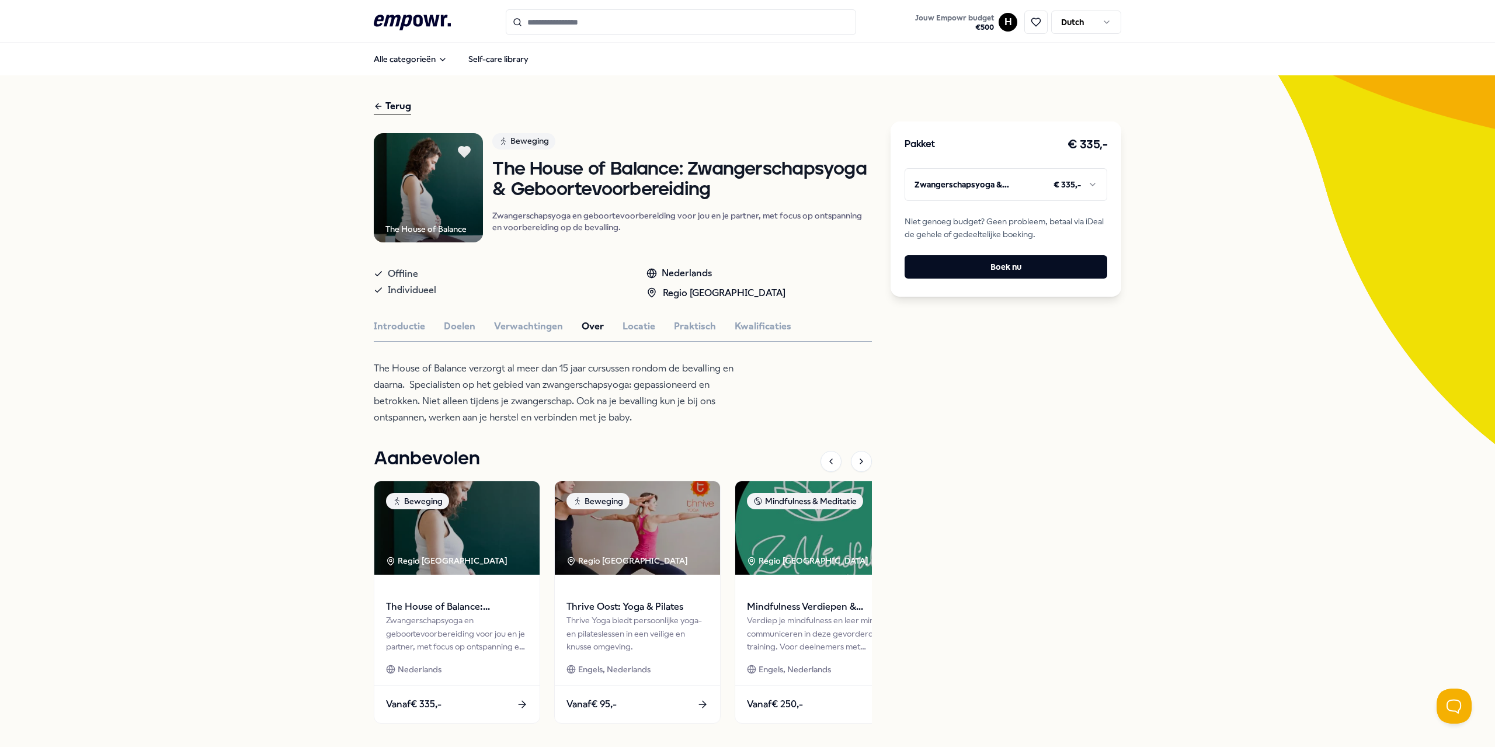
click at [530, 333] on div "The House of Balance Beweging The House of Balance: Zwangerschapsyoga & Geboort…" at bounding box center [623, 434] width 498 height 602
click at [529, 326] on button "Verwachtingen" at bounding box center [528, 326] width 69 height 15
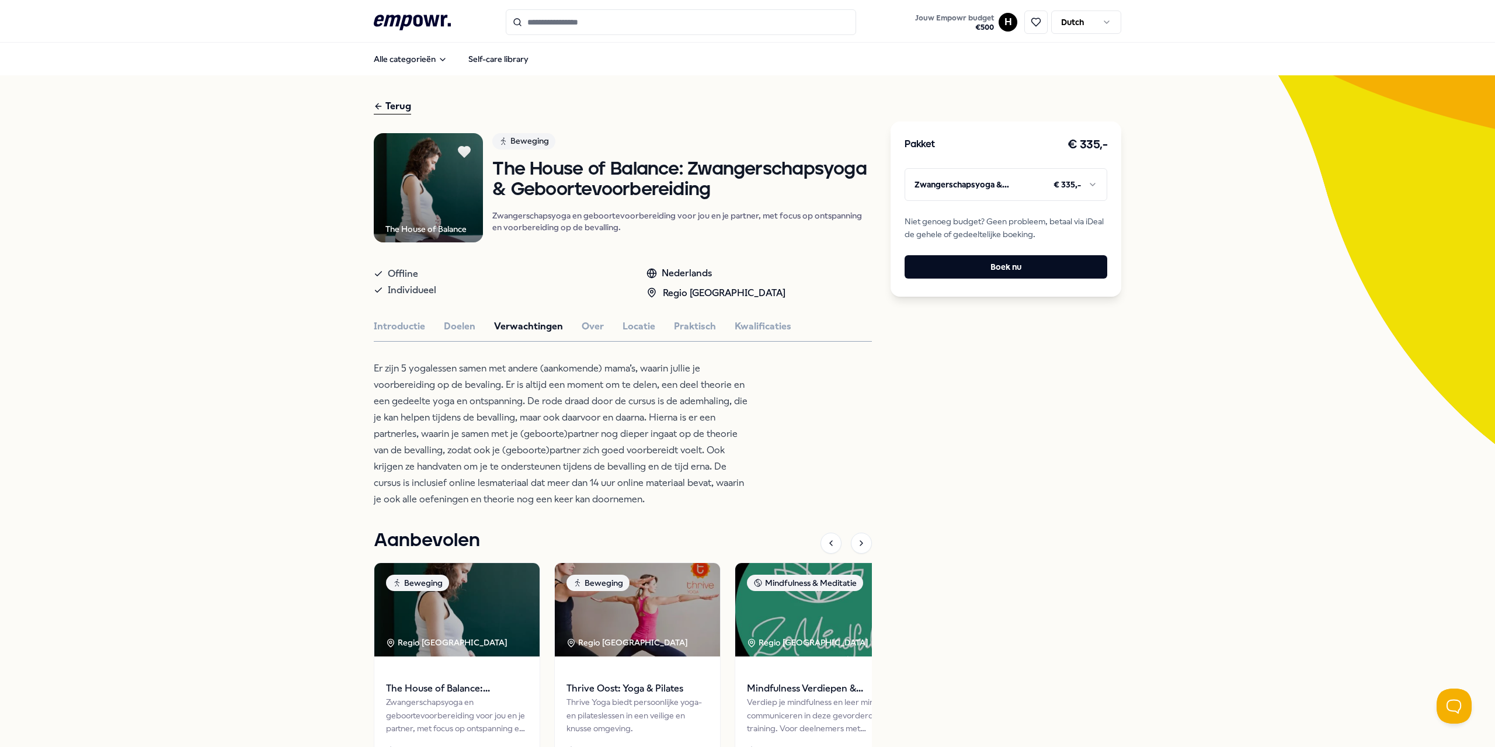
click at [474, 331] on div "Introductie Doelen Verwachtingen Over Locatie Praktisch Kwalificaties" at bounding box center [623, 326] width 498 height 15
click at [461, 328] on button "Doelen" at bounding box center [460, 326] width 32 height 15
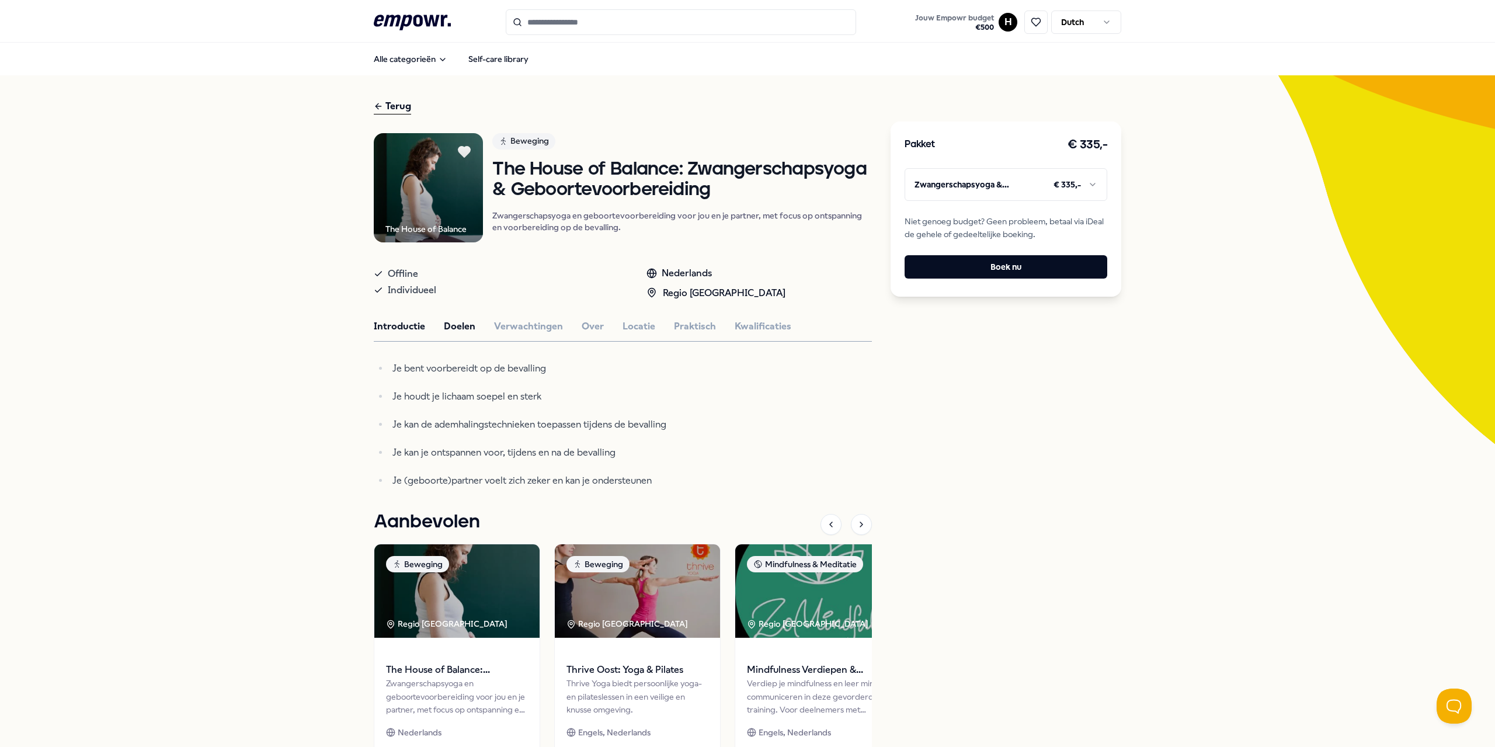
click at [388, 331] on button "Introductie" at bounding box center [399, 326] width 51 height 15
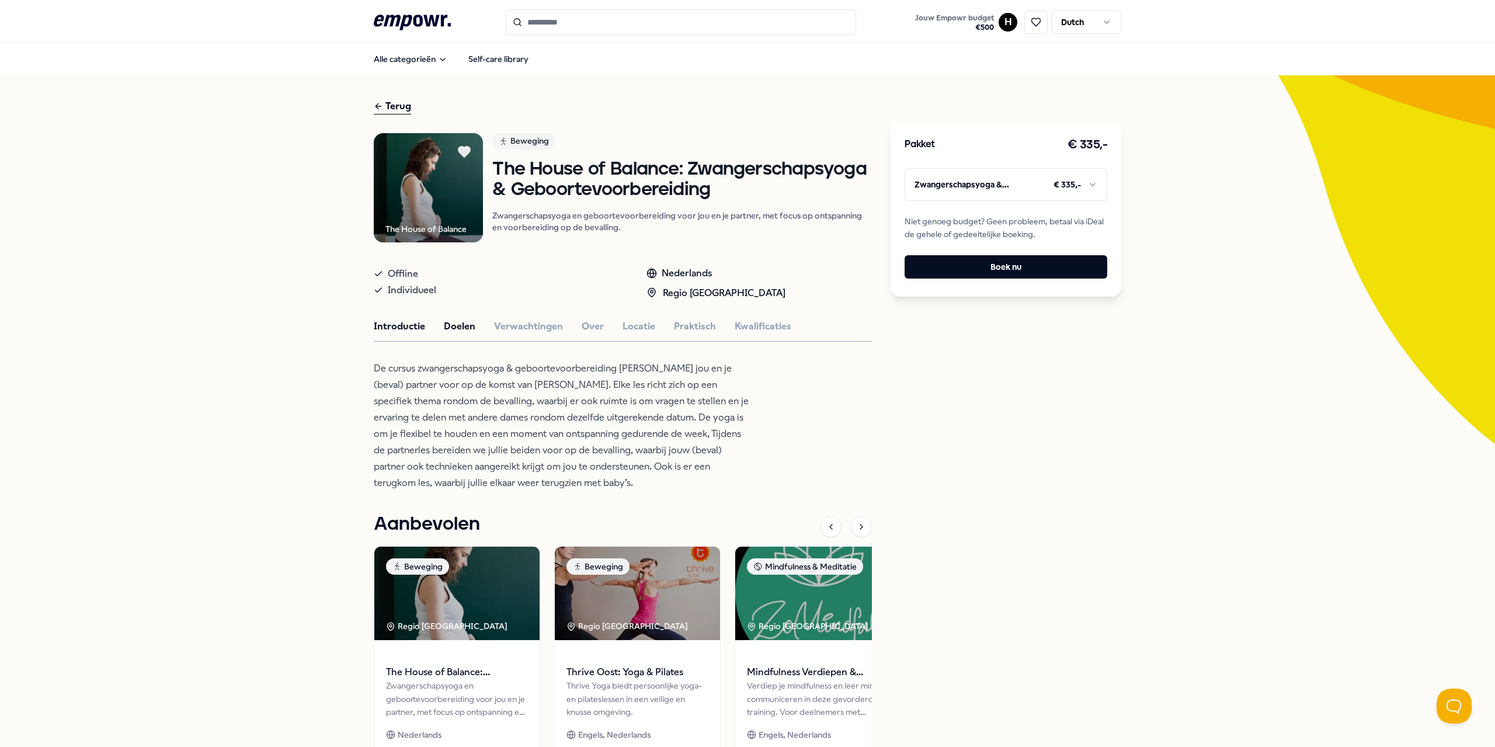
click at [467, 328] on button "Doelen" at bounding box center [460, 326] width 32 height 15
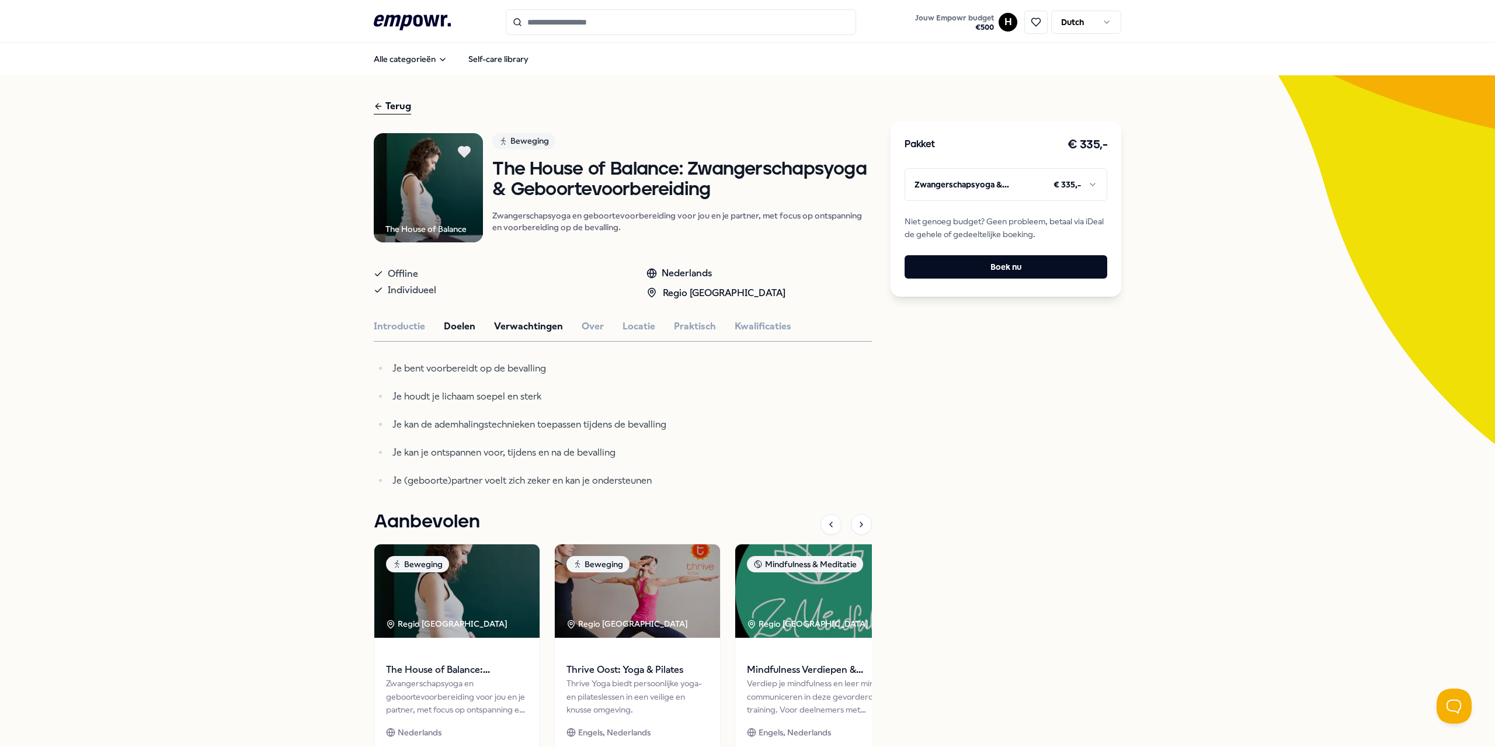
click at [508, 325] on button "Verwachtingen" at bounding box center [528, 326] width 69 height 15
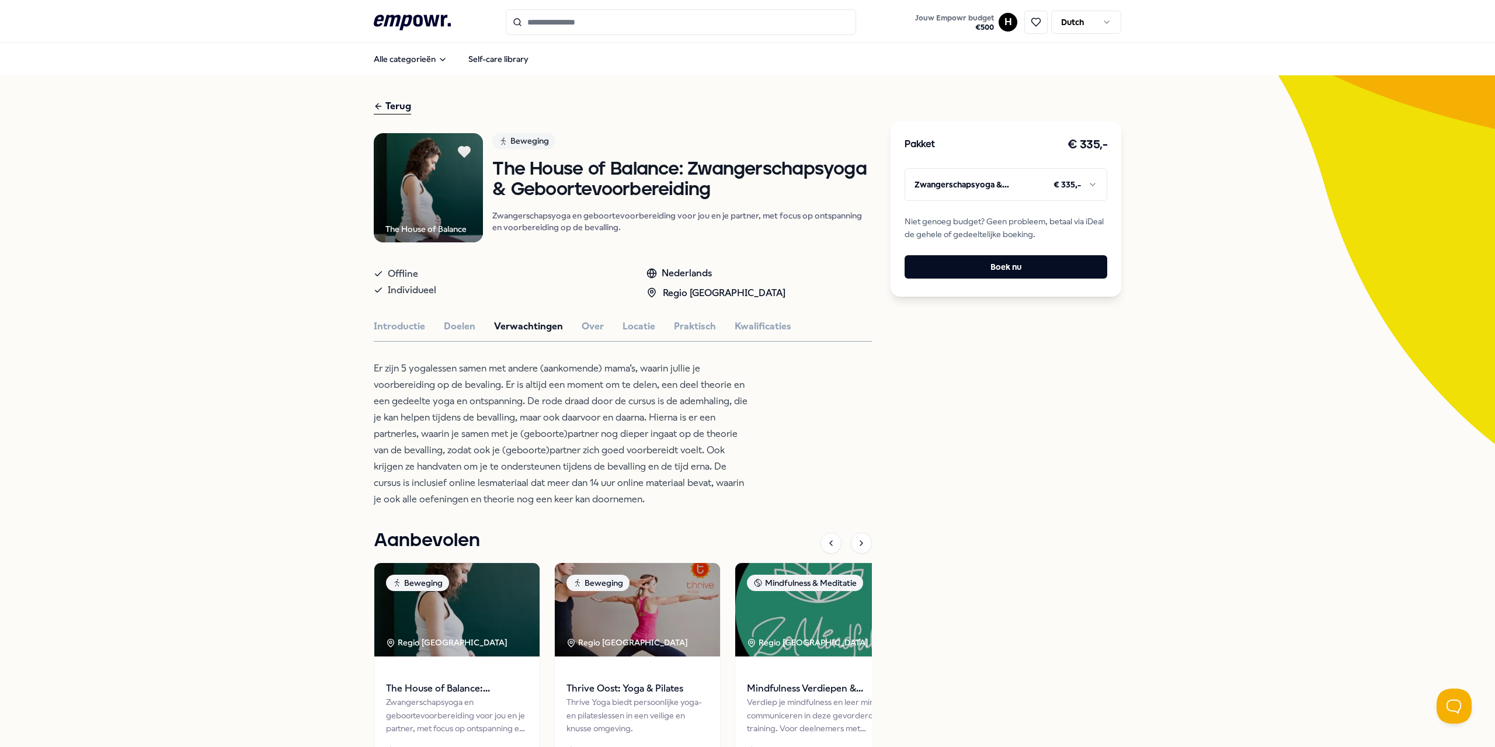
click at [431, 24] on icon at bounding box center [412, 22] width 77 height 15
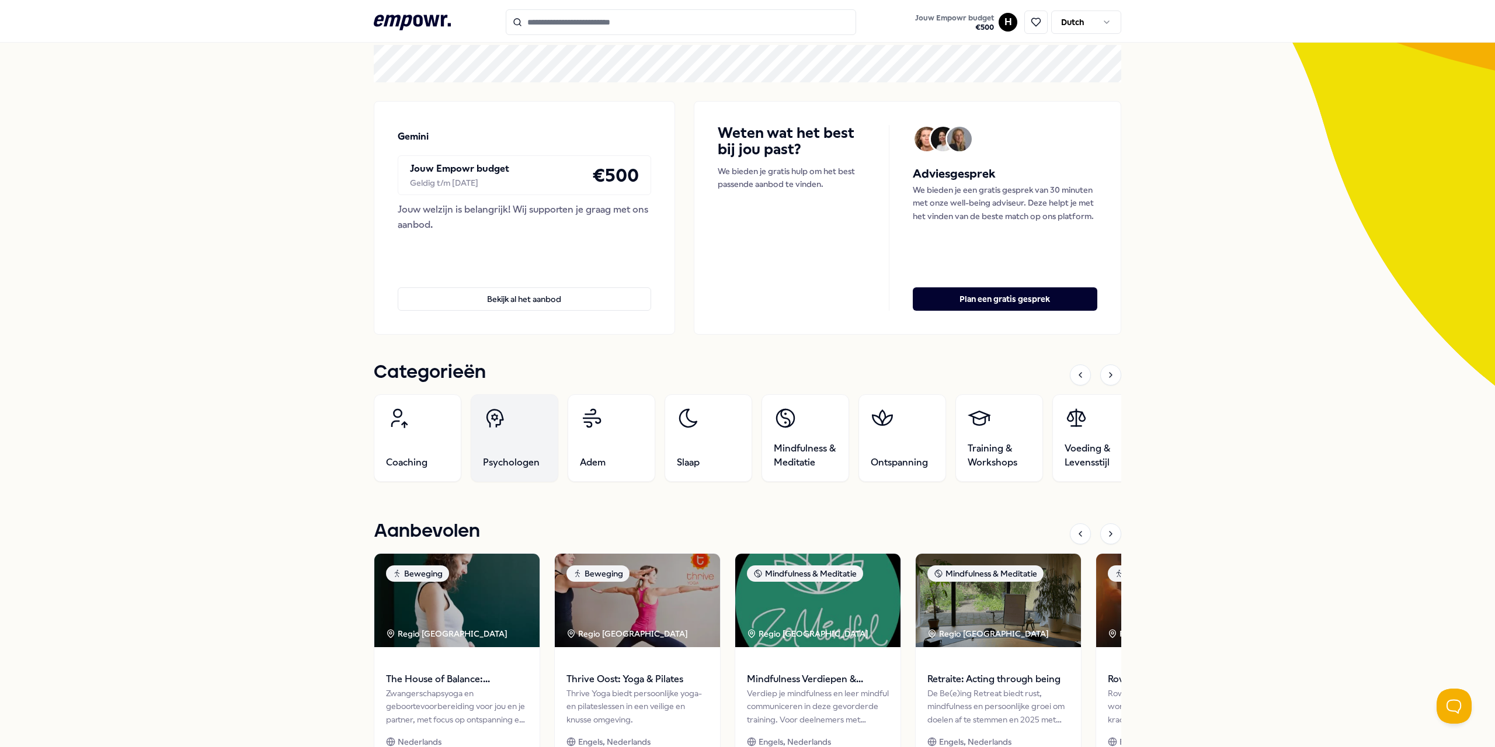
scroll to position [117, 0]
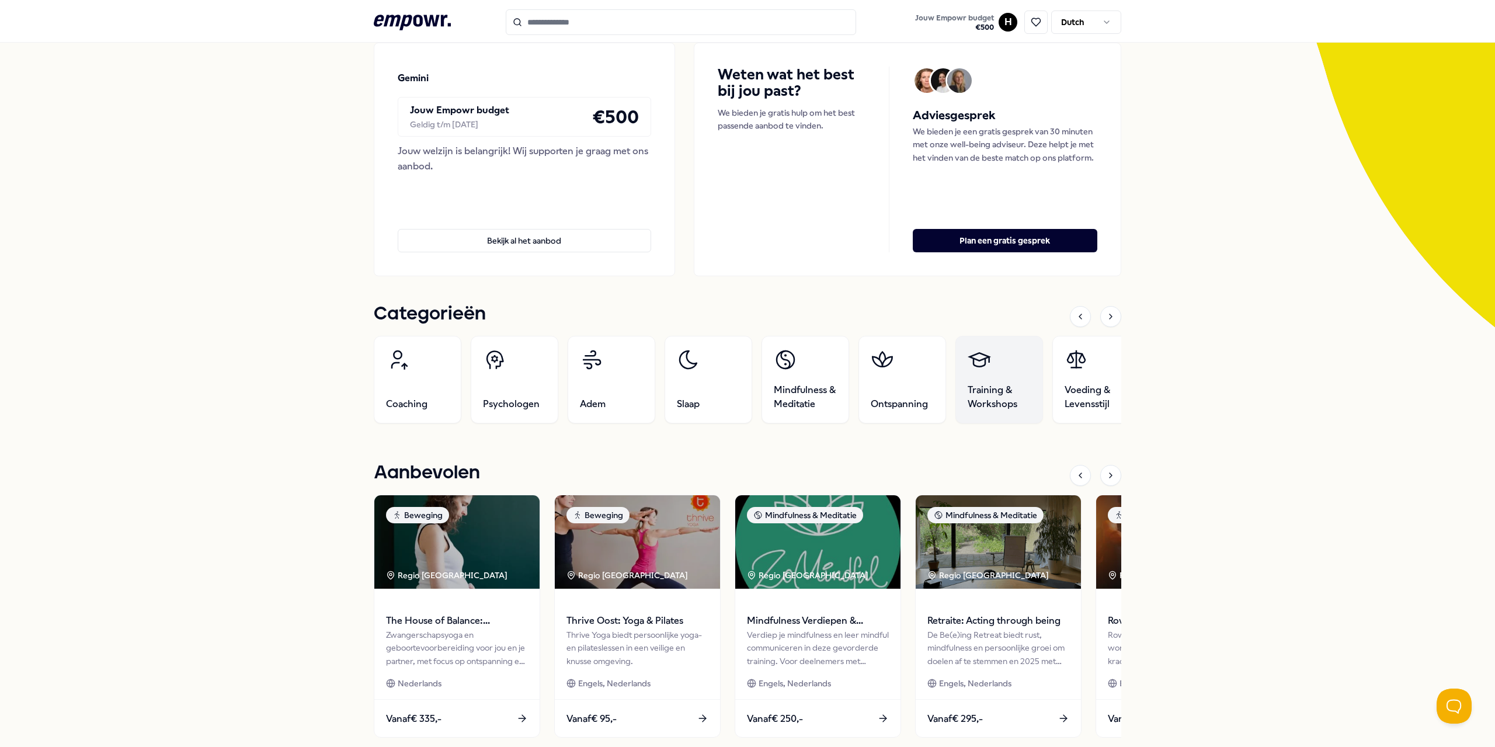
click at [746, 394] on span "Training & Workshops" at bounding box center [999, 397] width 63 height 28
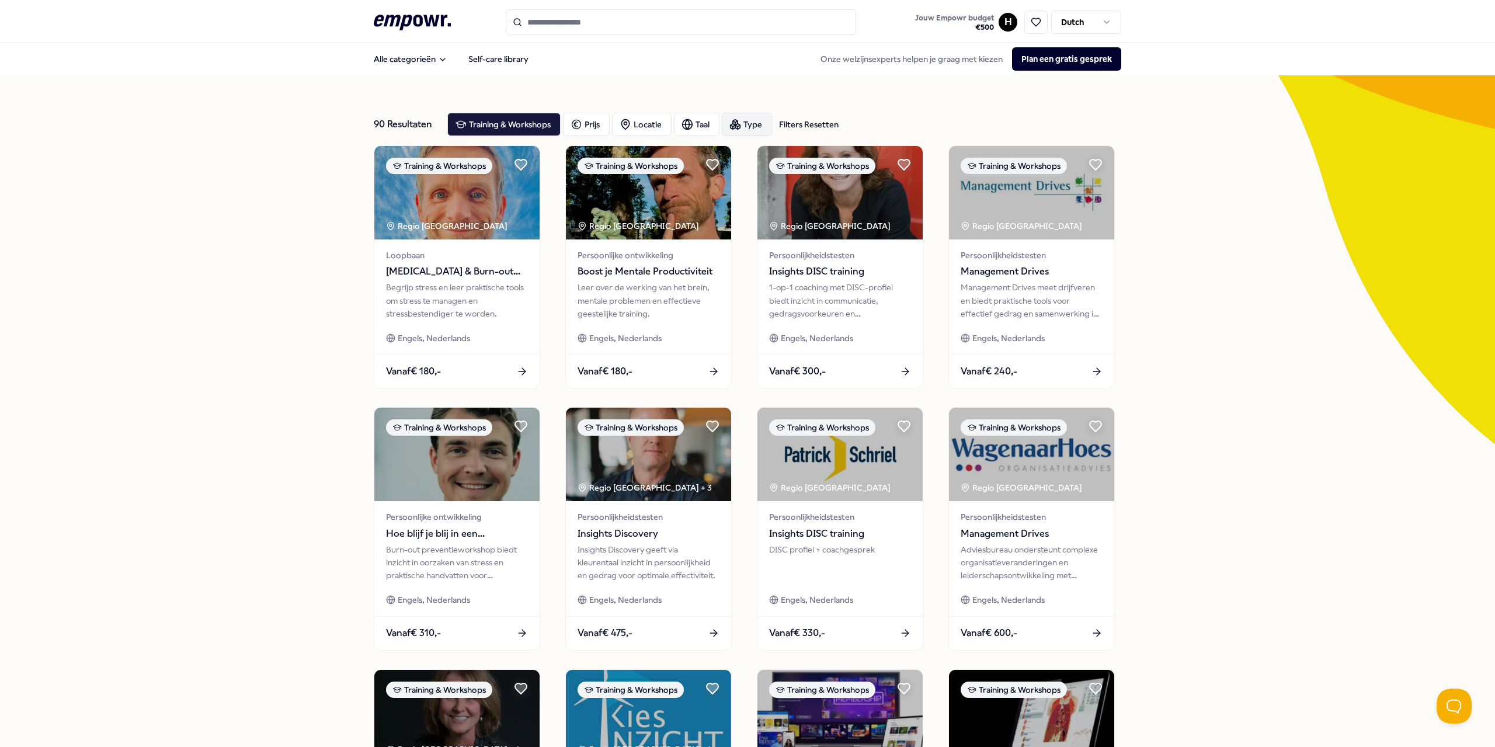
click at [746, 126] on div "Type" at bounding box center [747, 124] width 50 height 23
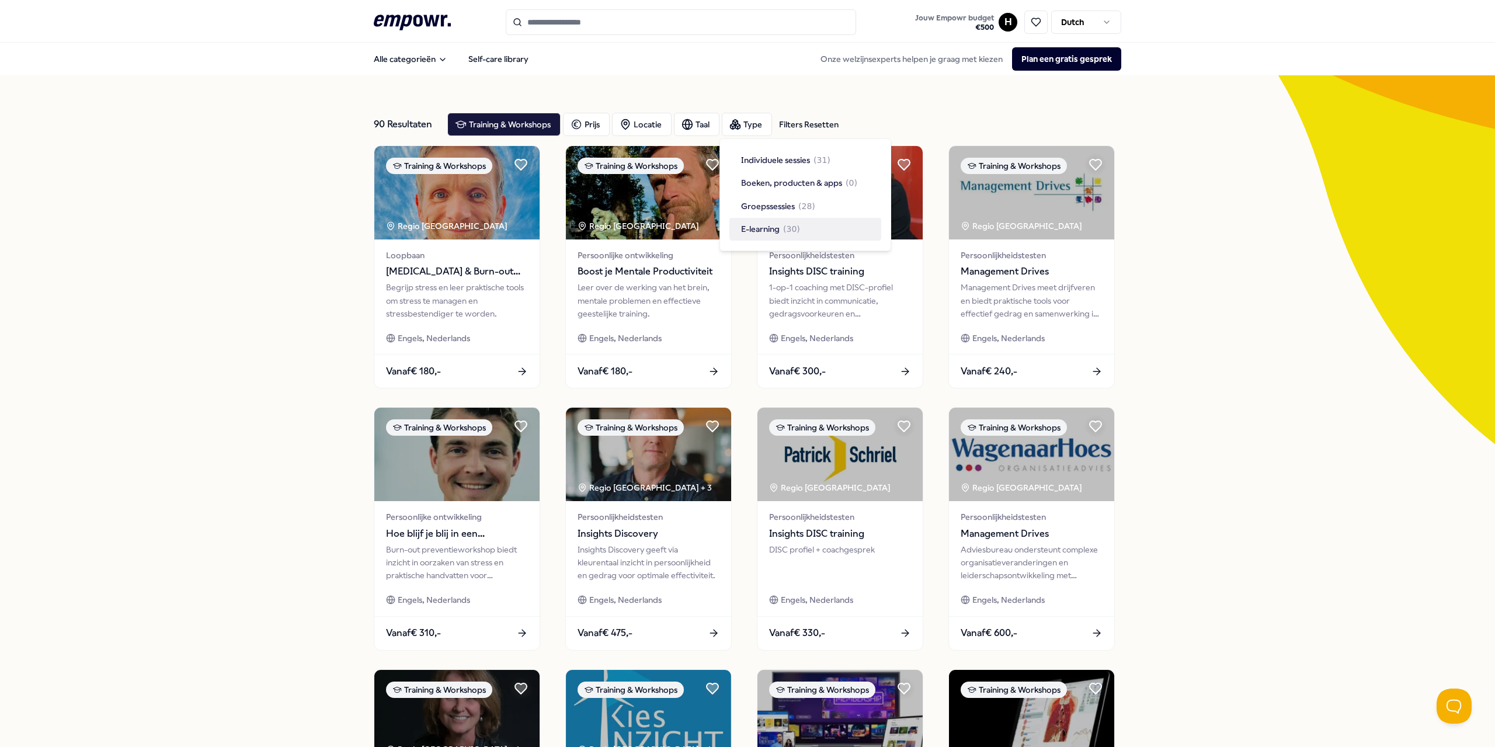
click at [746, 210] on div "90 Resultaten Filters Resetten Training & Workshops Prijs Locatie Taal Type Fil…" at bounding box center [747, 531] width 1495 height 912
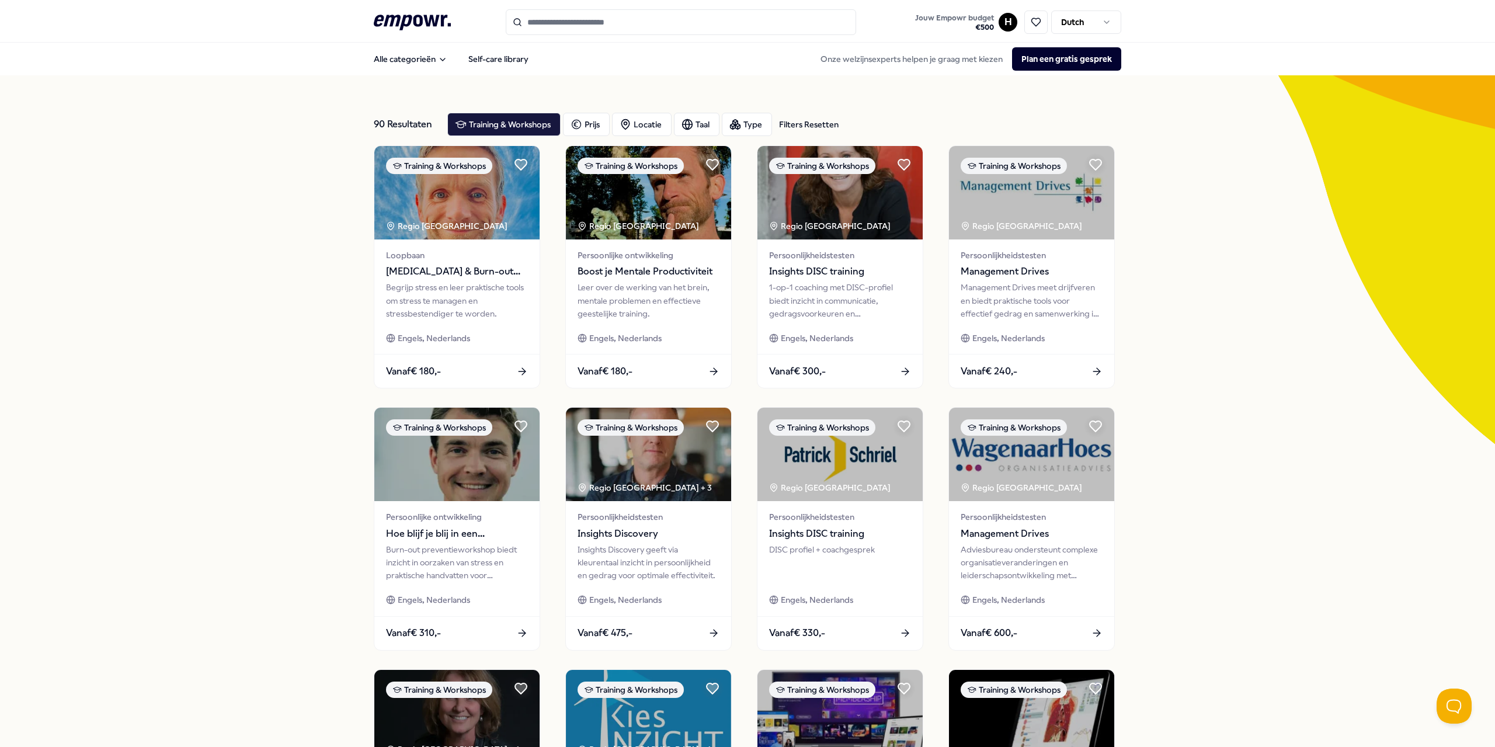
click at [409, 130] on div "90 Resultaten Filters Resetten" at bounding box center [406, 124] width 64 height 23
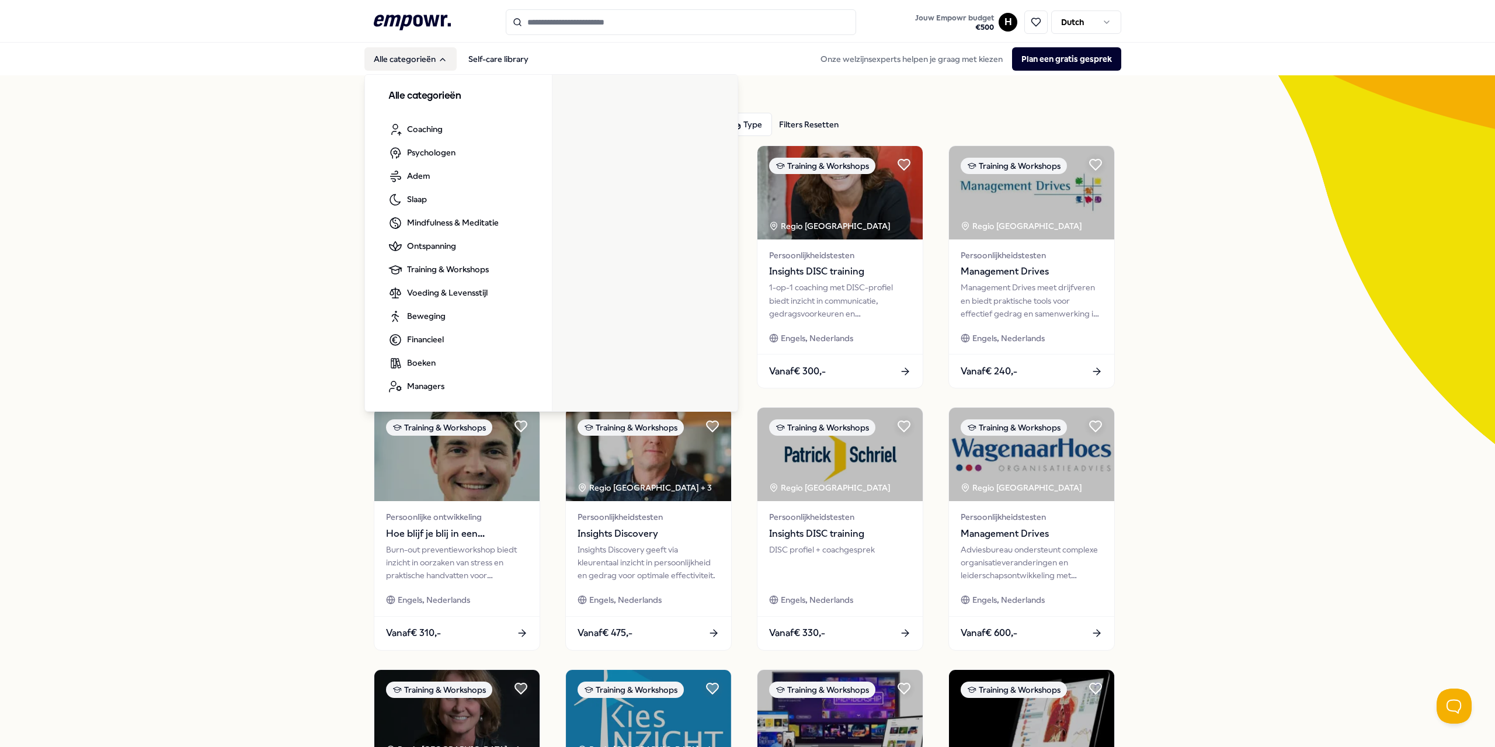
click at [416, 65] on button "Alle categorieën" at bounding box center [410, 58] width 92 height 23
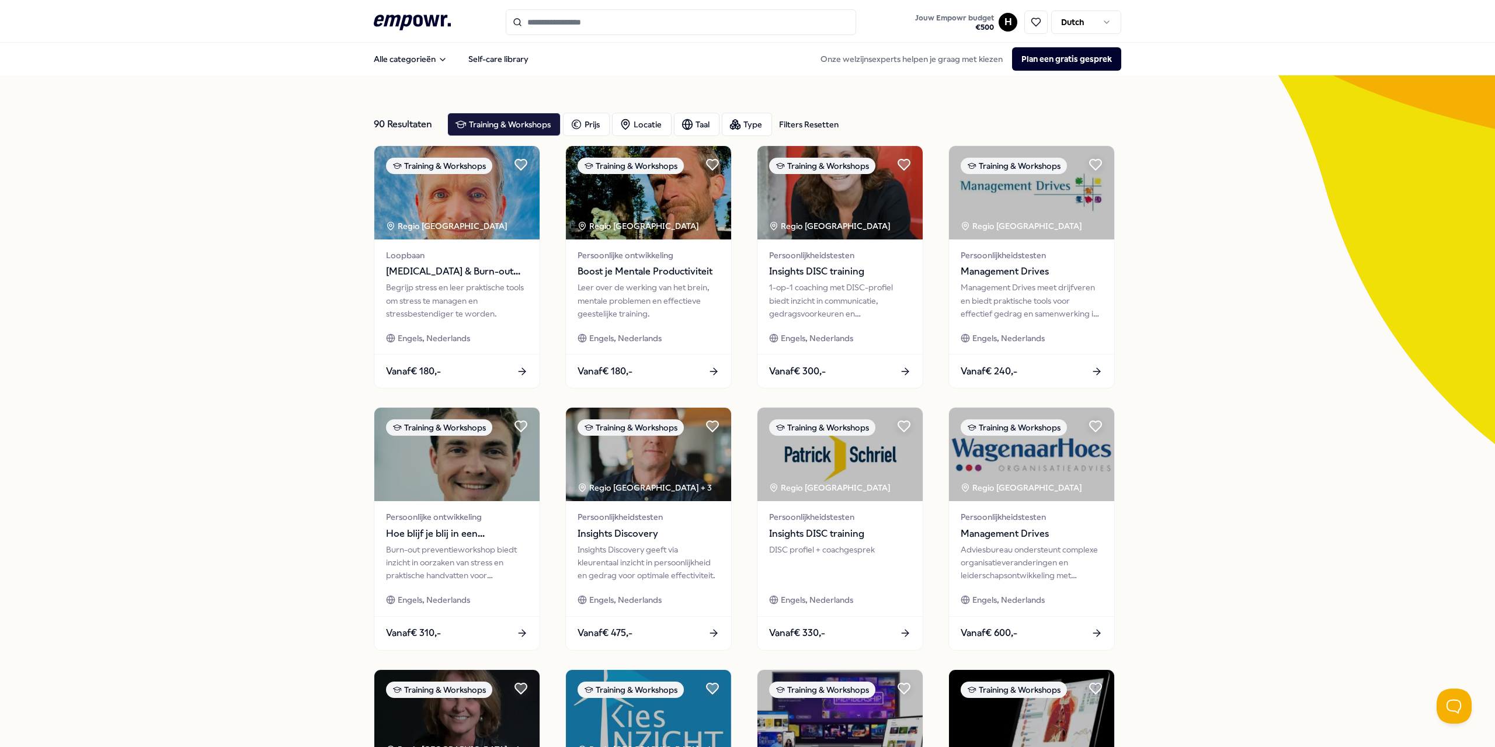
click at [746, 123] on div "Filters Resetten" at bounding box center [809, 124] width 60 height 13
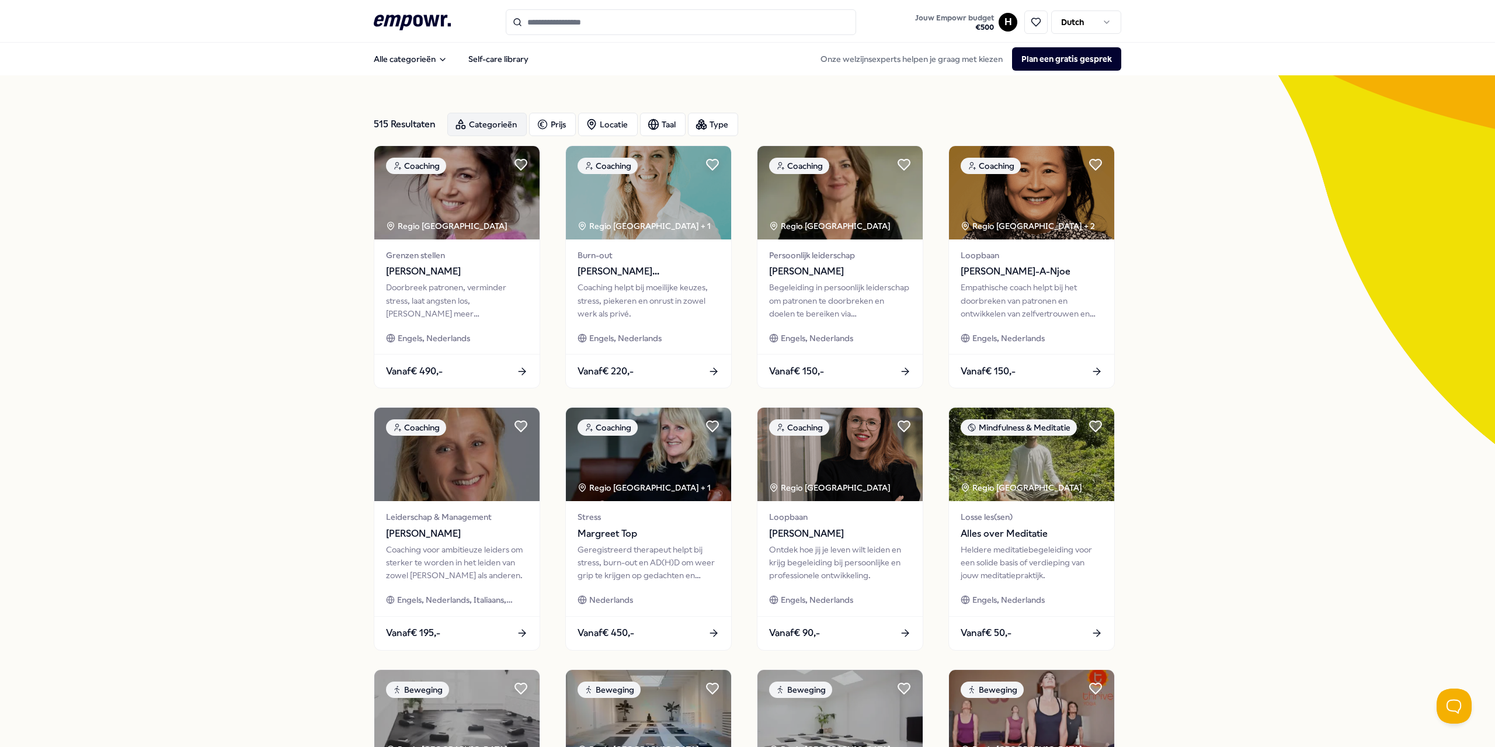
click at [489, 123] on div "Categorieën" at bounding box center [486, 124] width 79 height 23
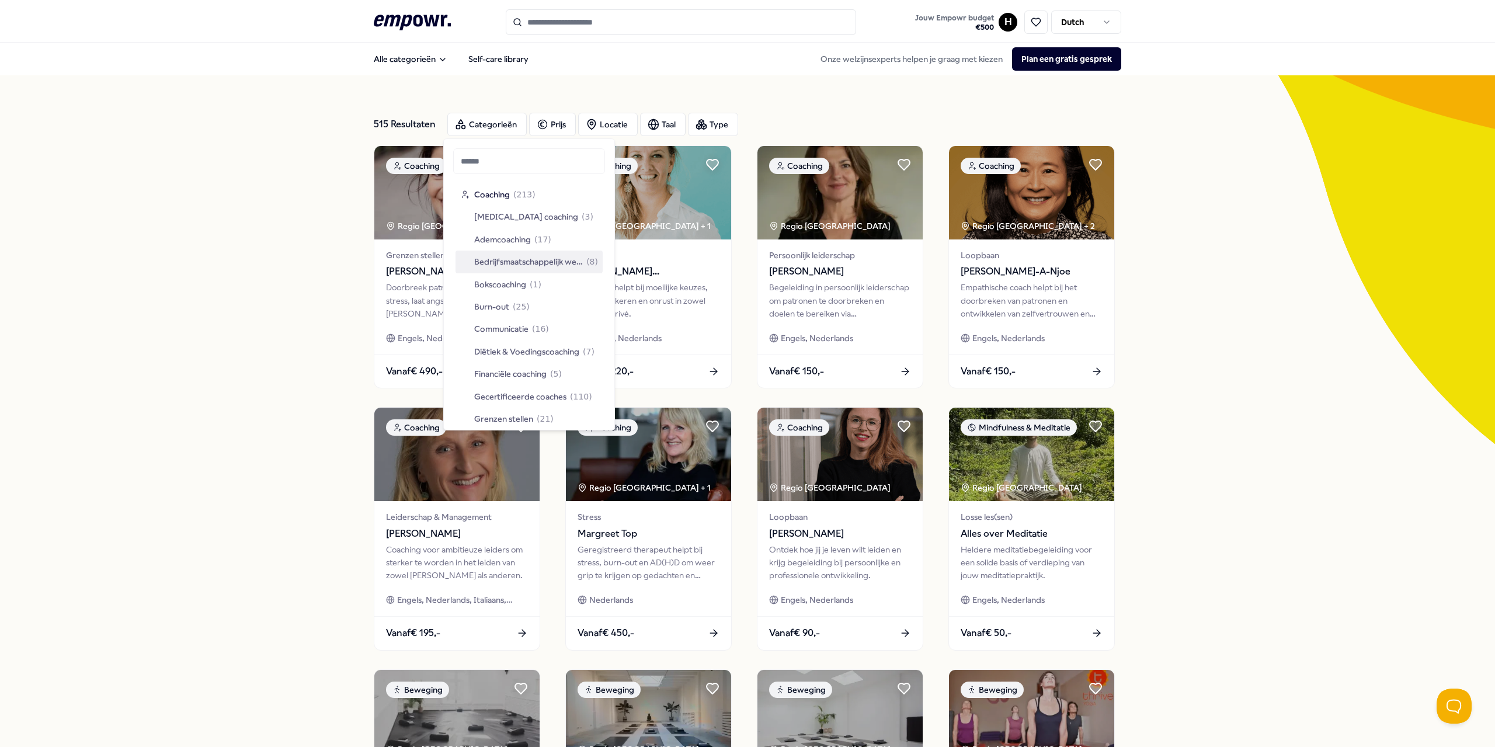
click at [513, 265] on span "Bedrijfsmaatschappelijk werk" at bounding box center [528, 261] width 109 height 13
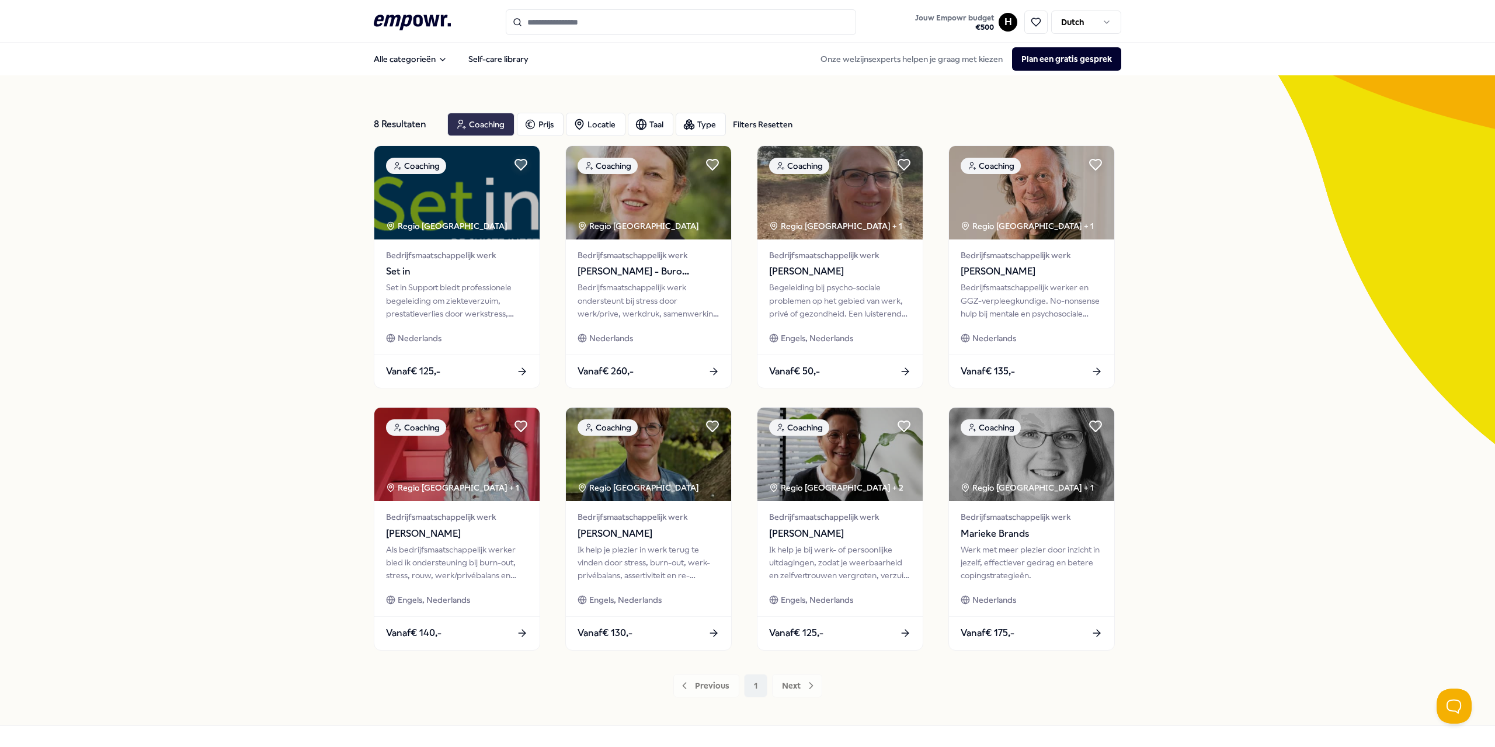
click at [482, 125] on div "Coaching" at bounding box center [480, 124] width 67 height 23
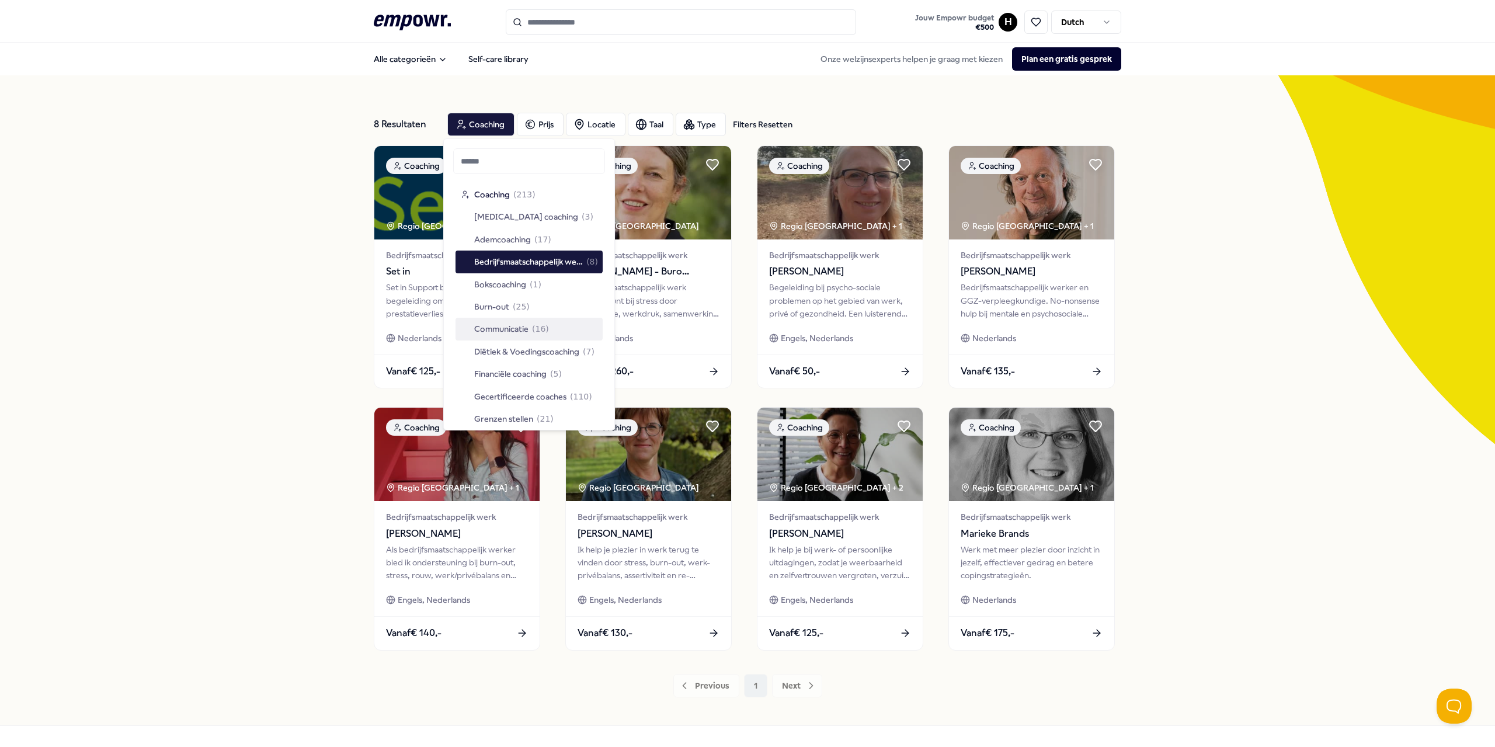
click at [536, 332] on span "( 16 )" at bounding box center [540, 328] width 17 height 13
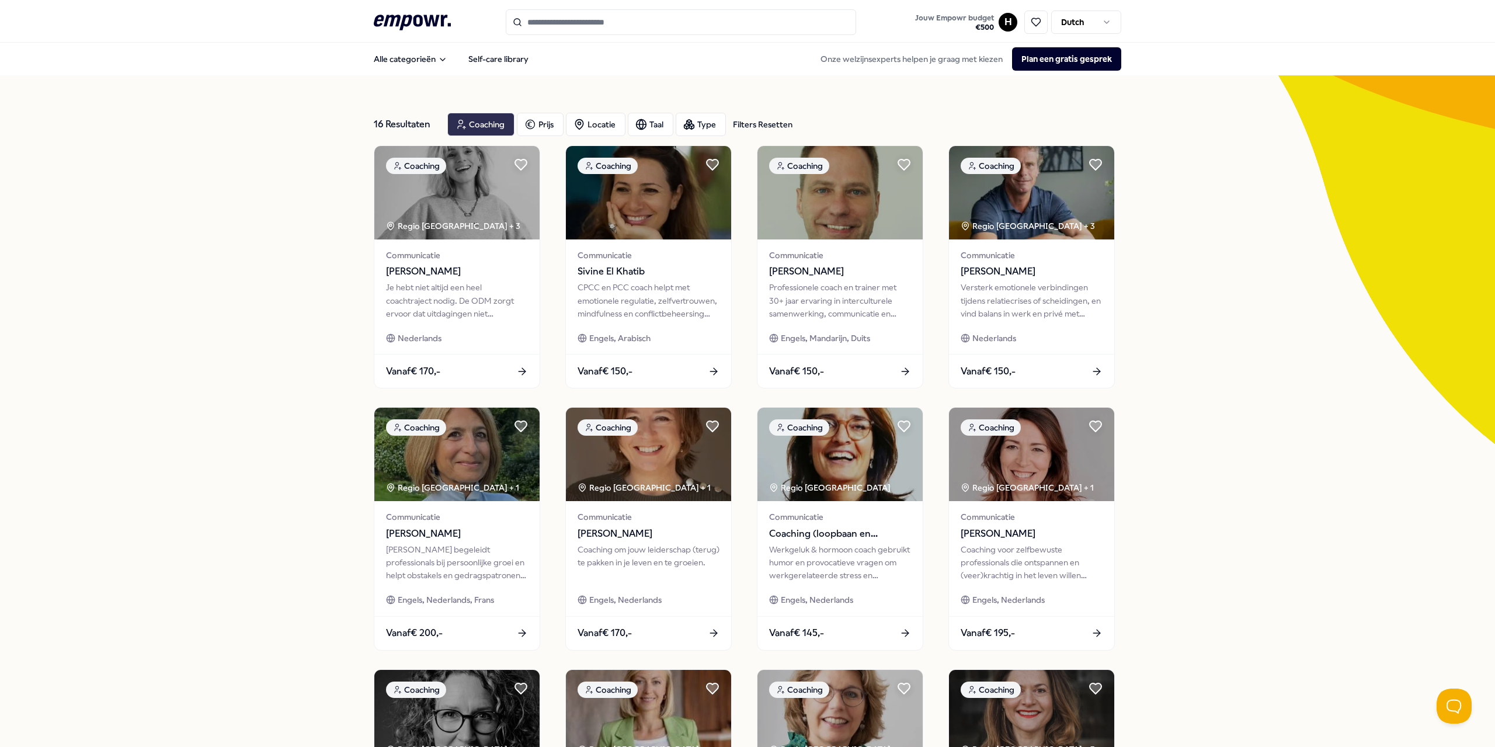
click at [458, 121] on icon "button" at bounding box center [462, 124] width 8 height 9
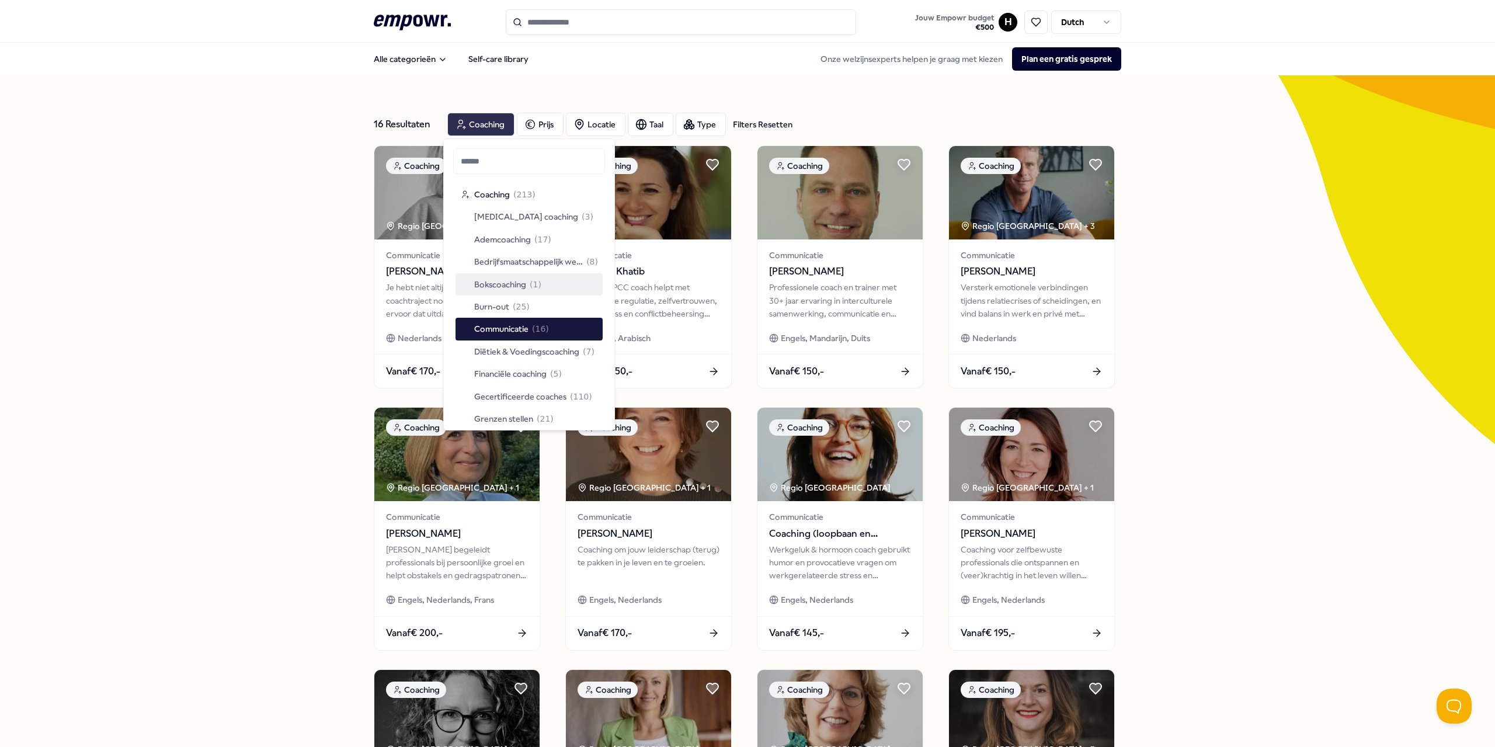
scroll to position [58, 0]
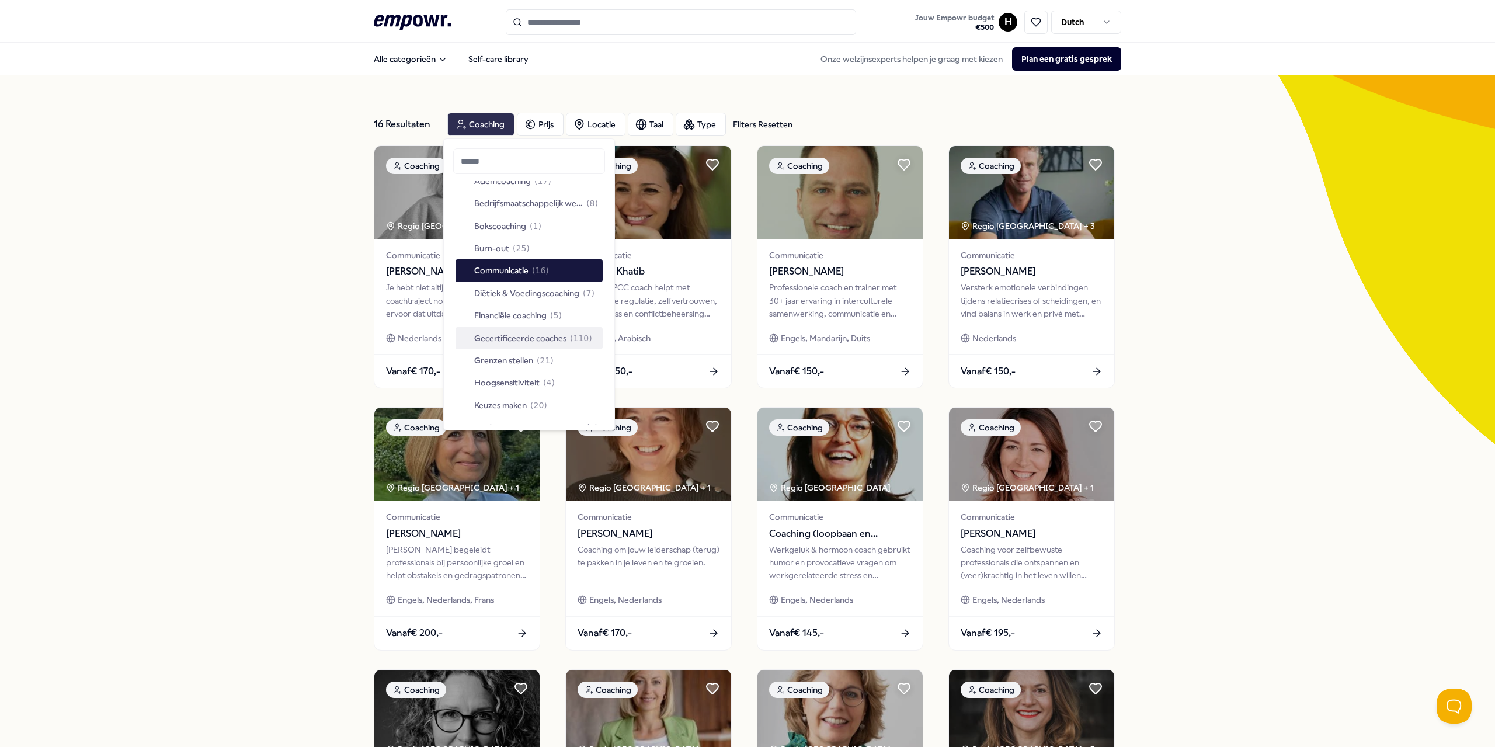
click at [520, 339] on span "Gecertificeerde coaches" at bounding box center [520, 338] width 92 height 13
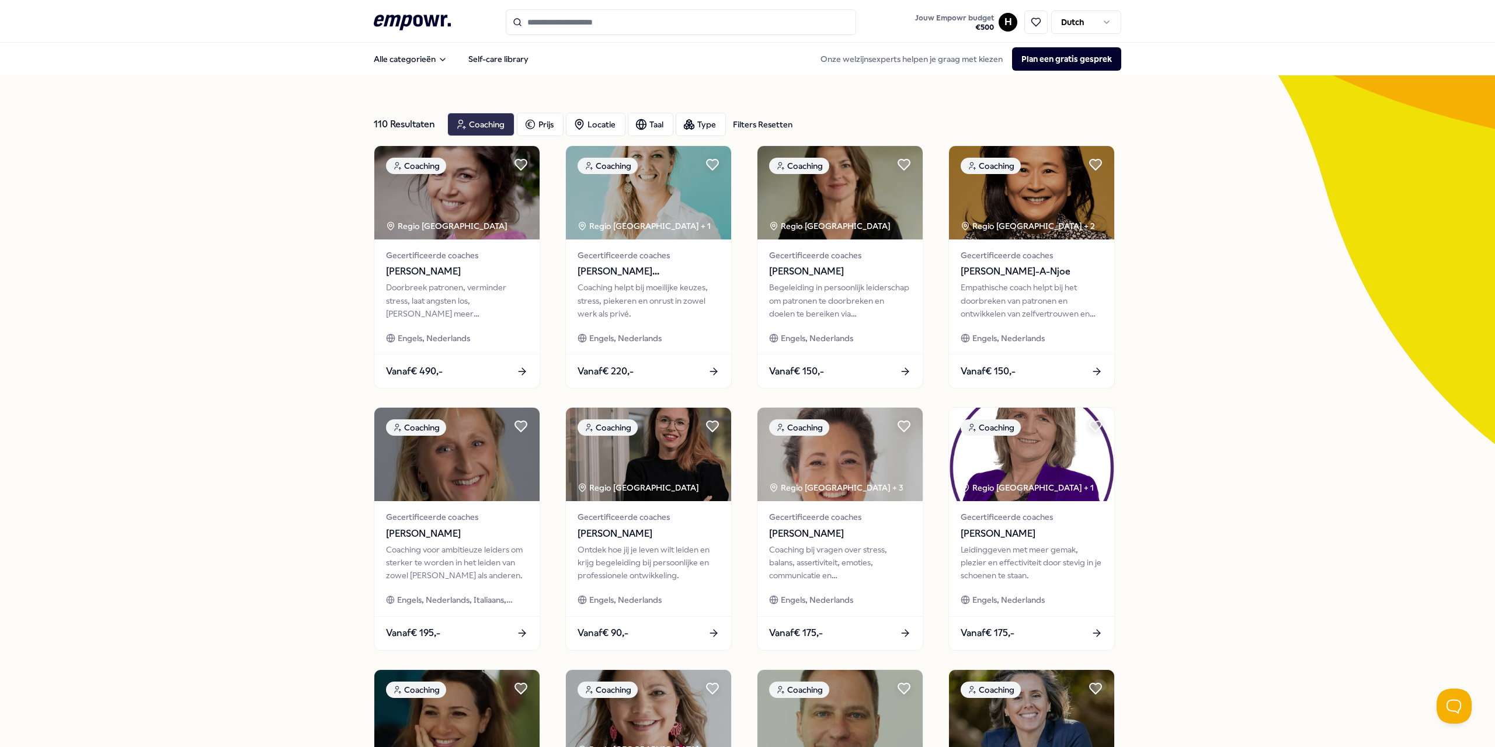
click at [473, 119] on div "Coaching" at bounding box center [480, 124] width 67 height 23
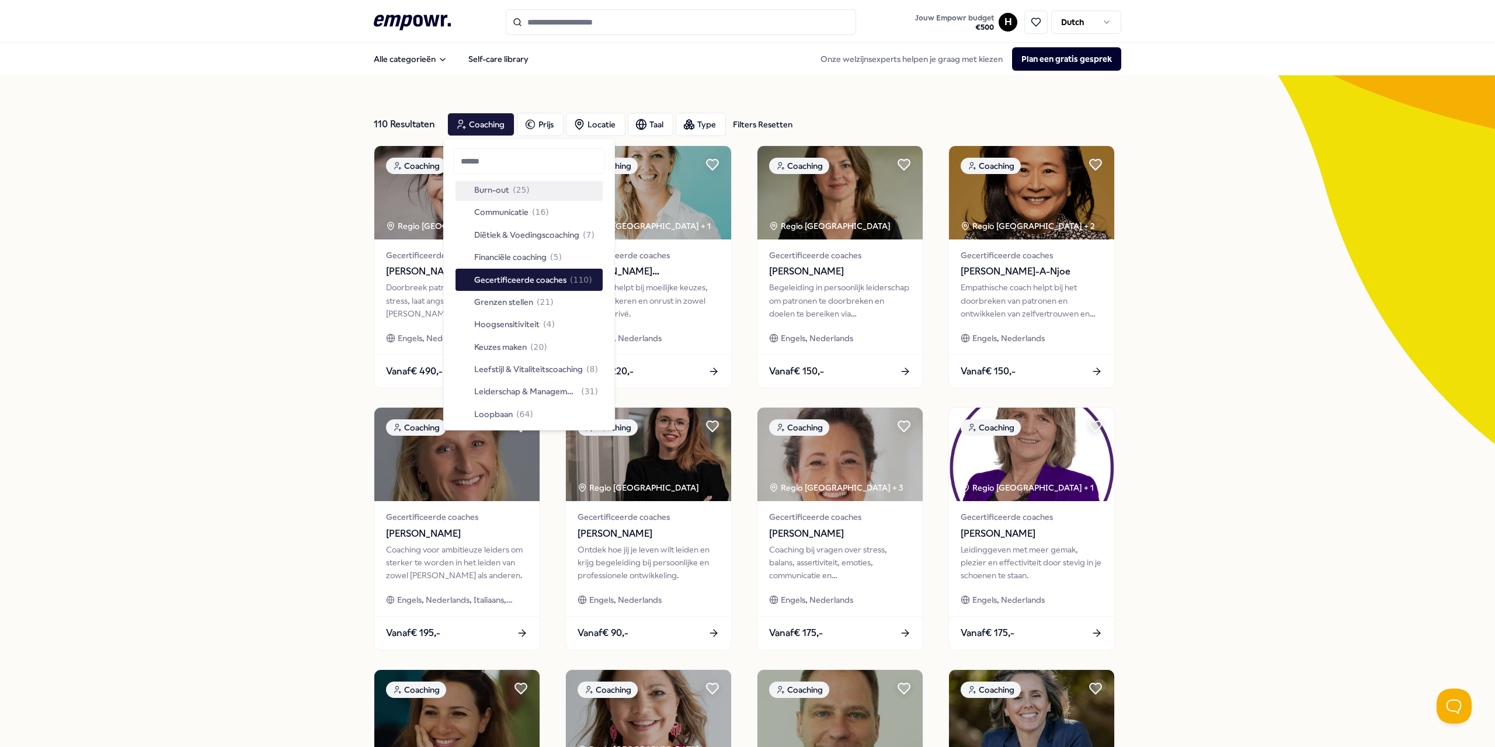
scroll to position [175, 0]
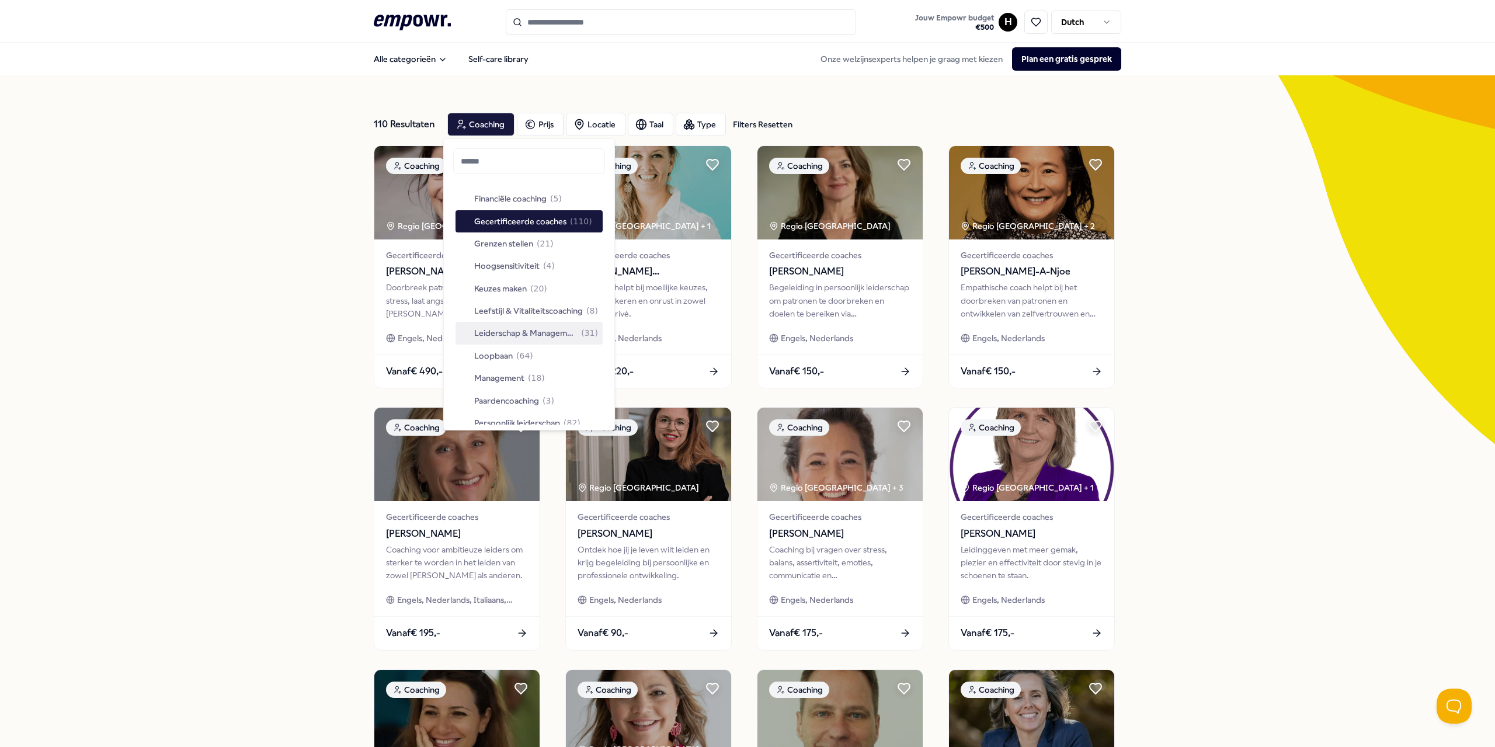
click at [533, 326] on span "Leiderschap & Management" at bounding box center [526, 332] width 104 height 13
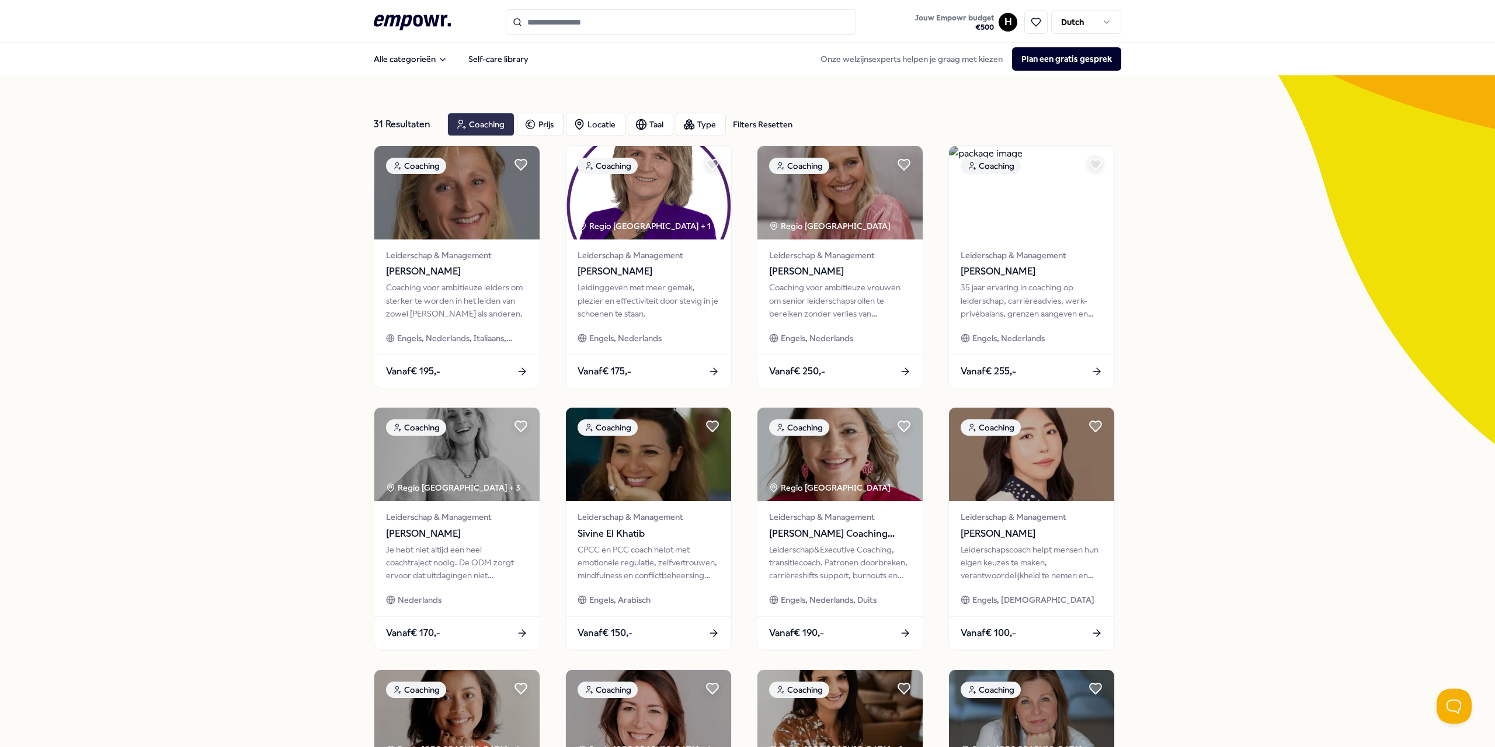
click at [480, 119] on div "Coaching" at bounding box center [480, 124] width 67 height 23
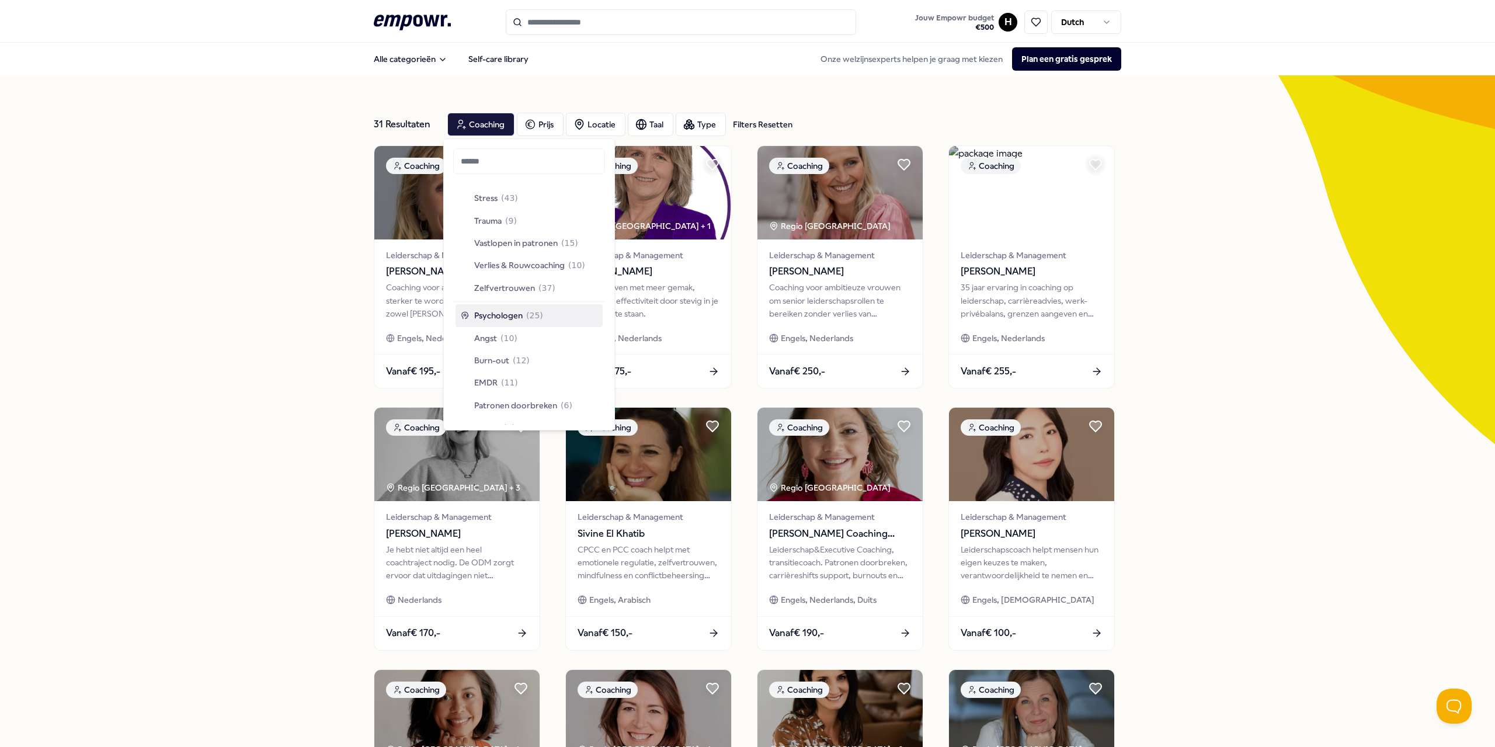
scroll to position [292, 0]
click at [516, 260] on span "Management" at bounding box center [499, 261] width 50 height 13
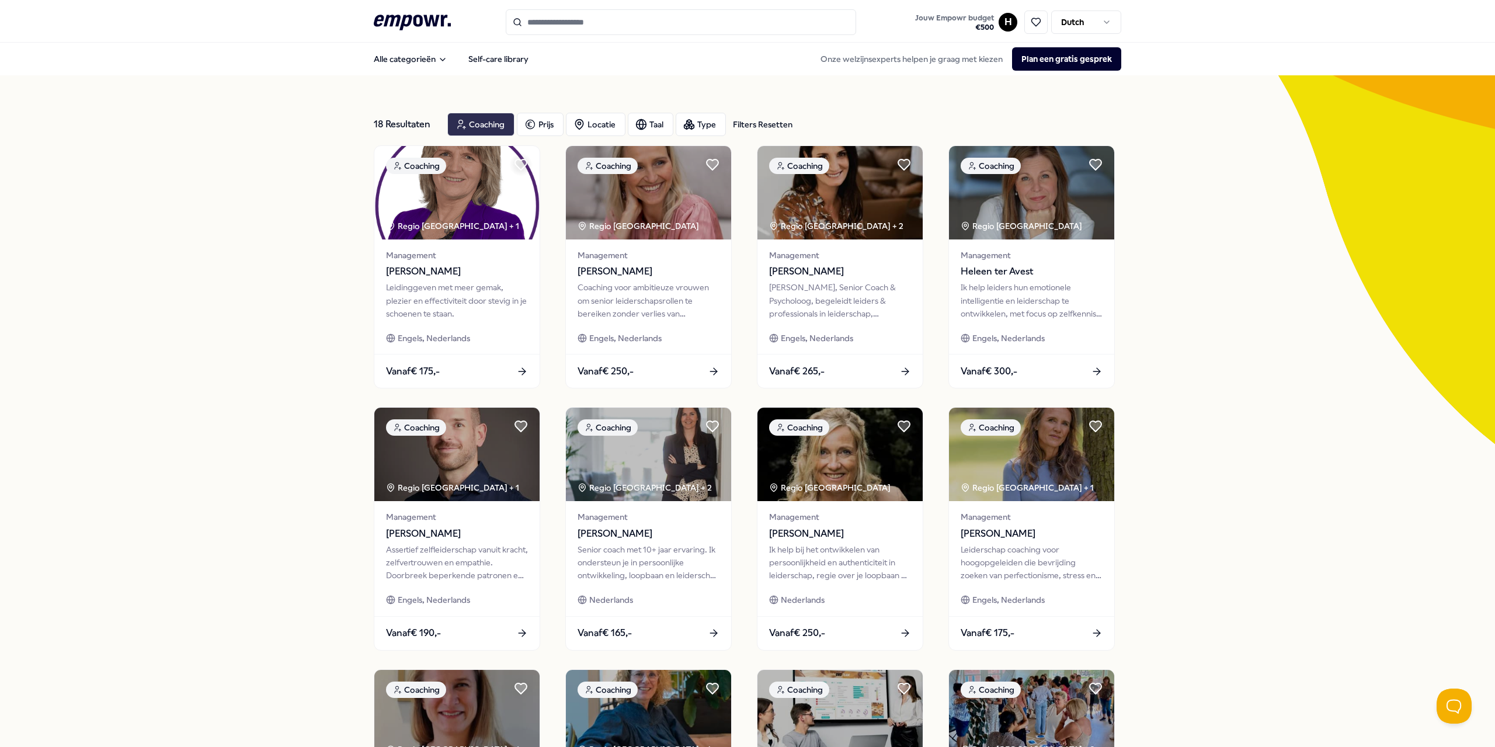
click at [488, 121] on div "Coaching" at bounding box center [480, 124] width 67 height 23
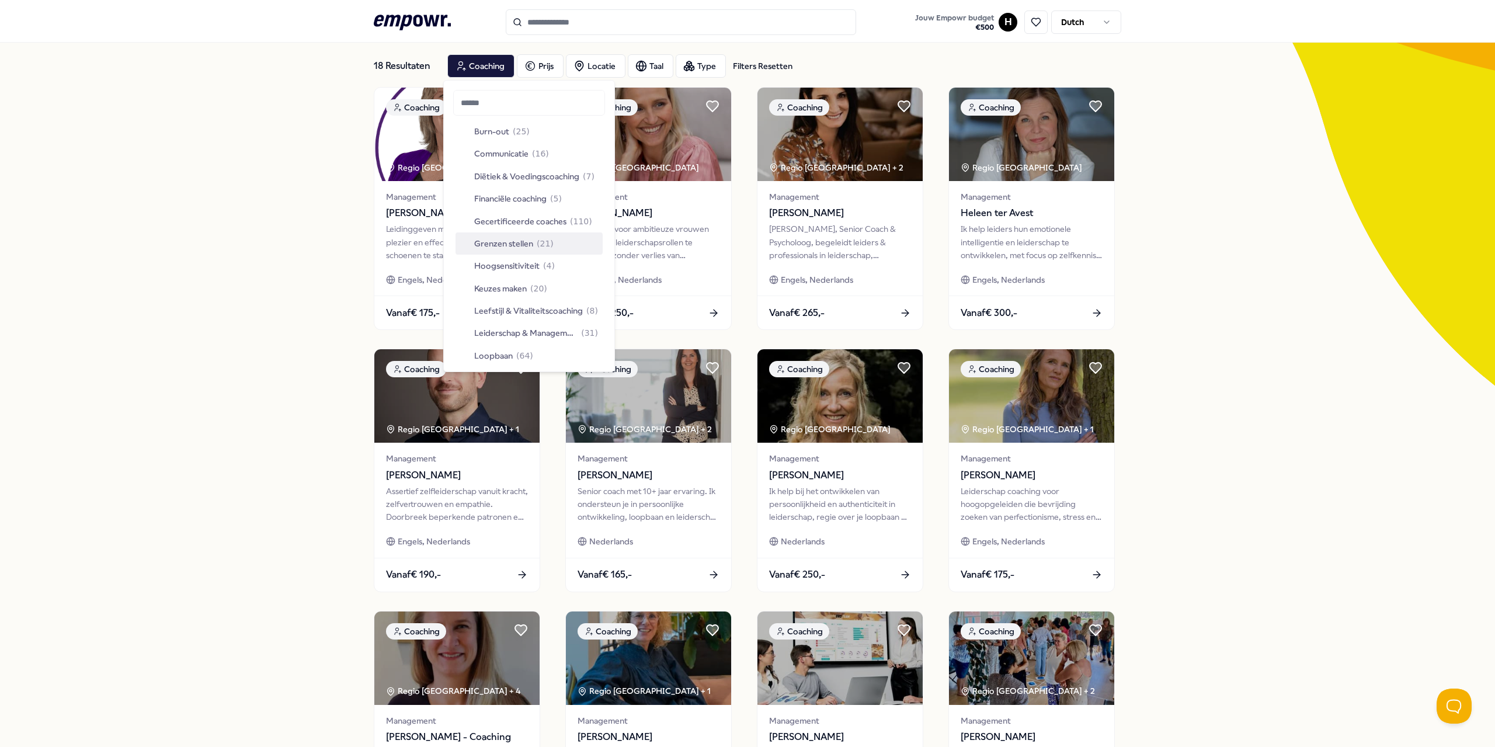
scroll to position [175, 0]
click at [212, 216] on div "18 Resultaten Filters Resetten Coaching Prijs Locatie Taal Type Filters Resette…" at bounding box center [747, 473] width 1495 height 912
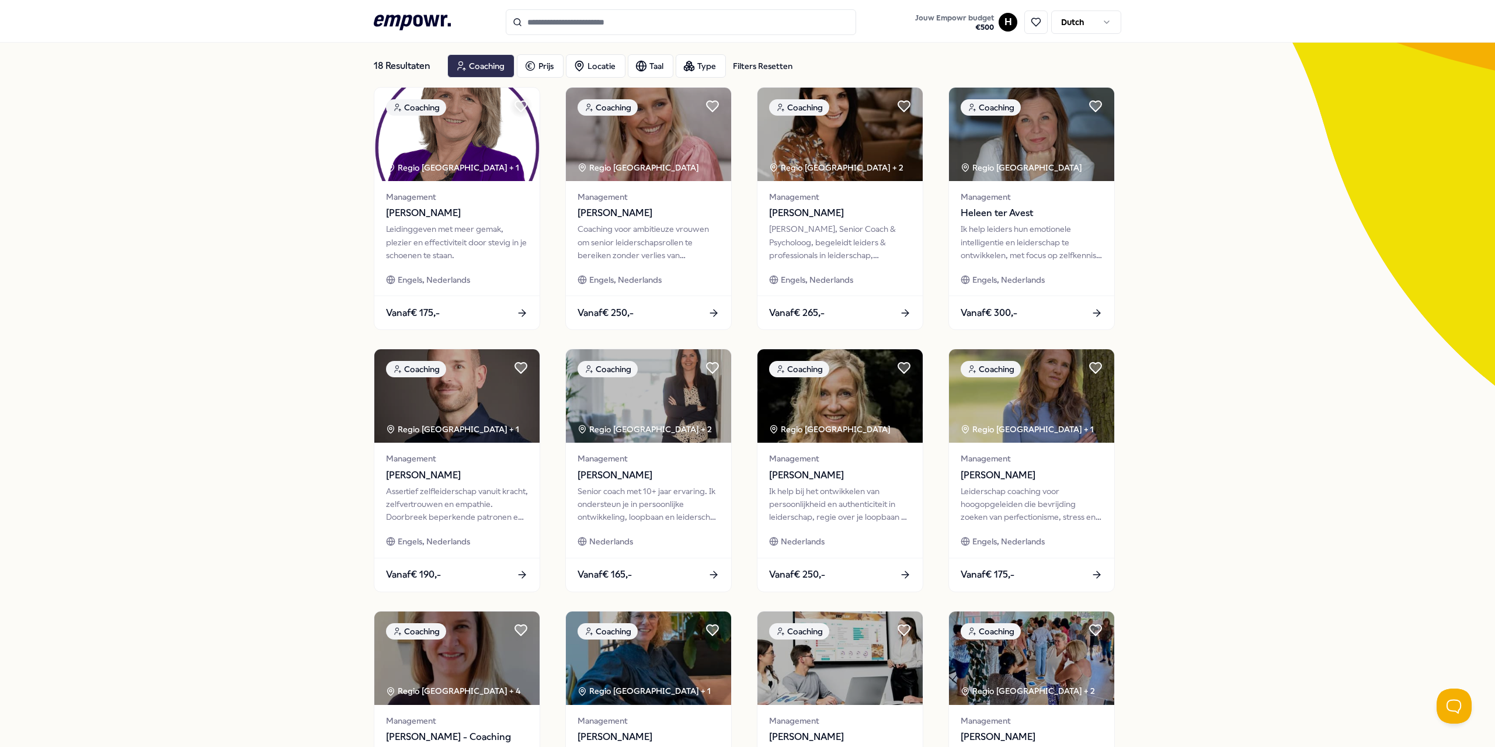
click at [480, 71] on div "Coaching" at bounding box center [480, 65] width 67 height 23
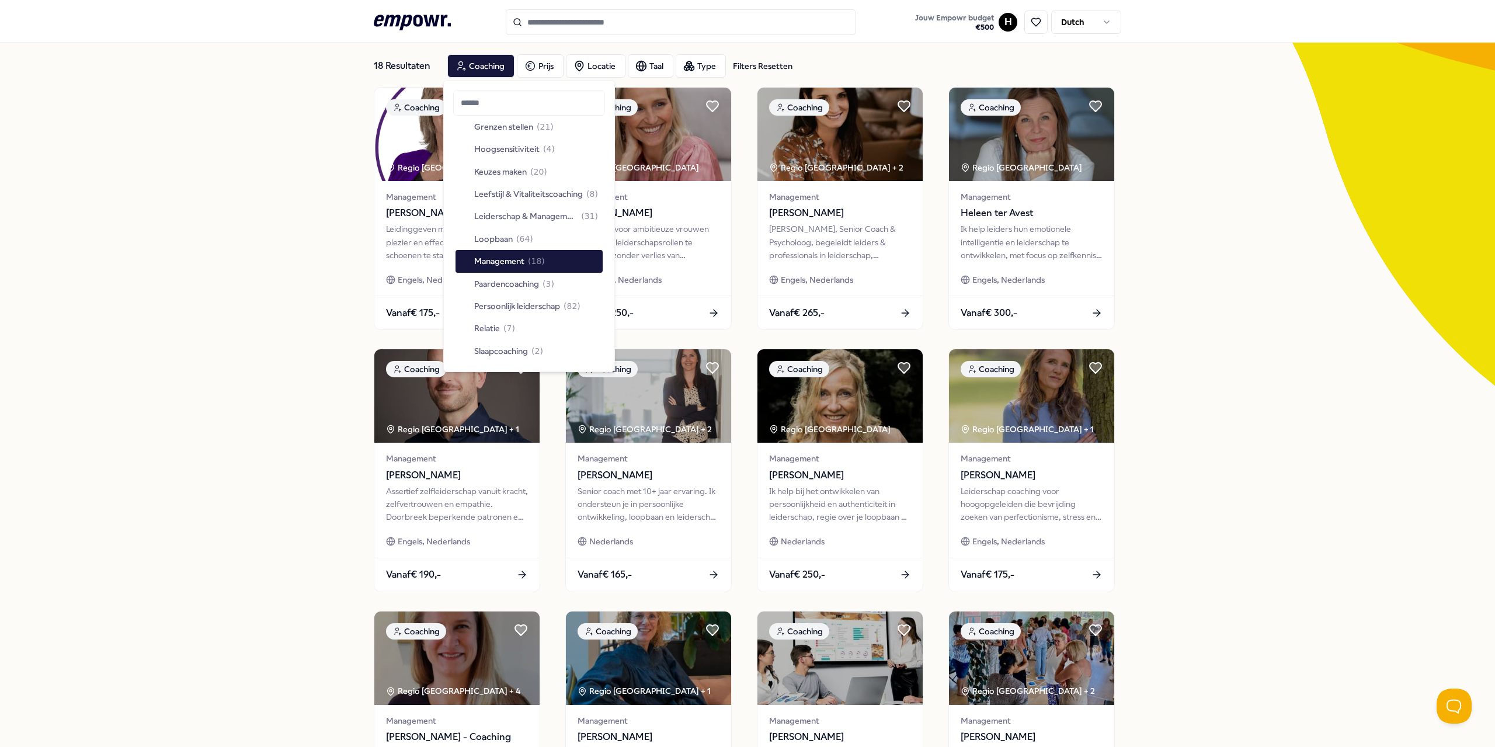
scroll to position [292, 0]
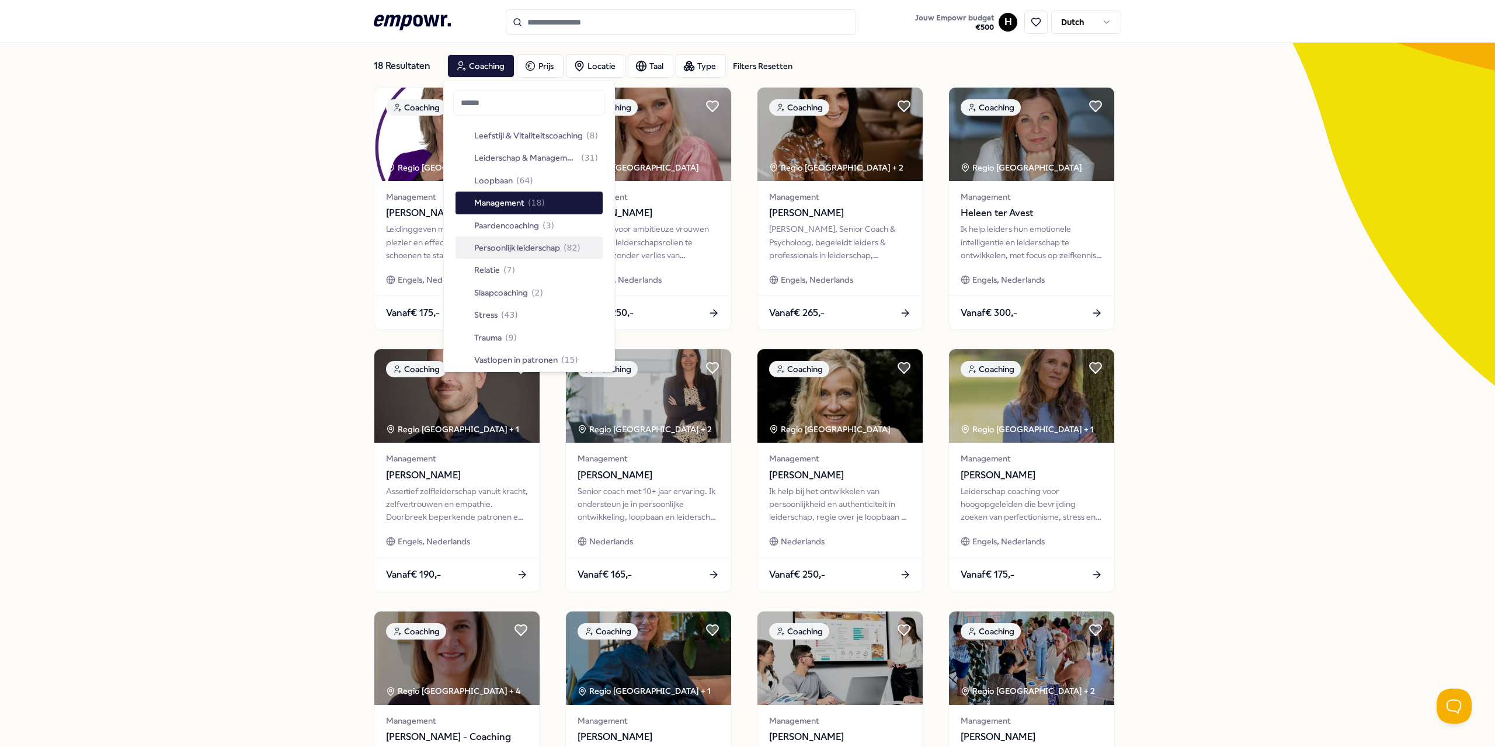
click at [516, 250] on span "Persoonlijk leiderschap" at bounding box center [517, 247] width 86 height 13
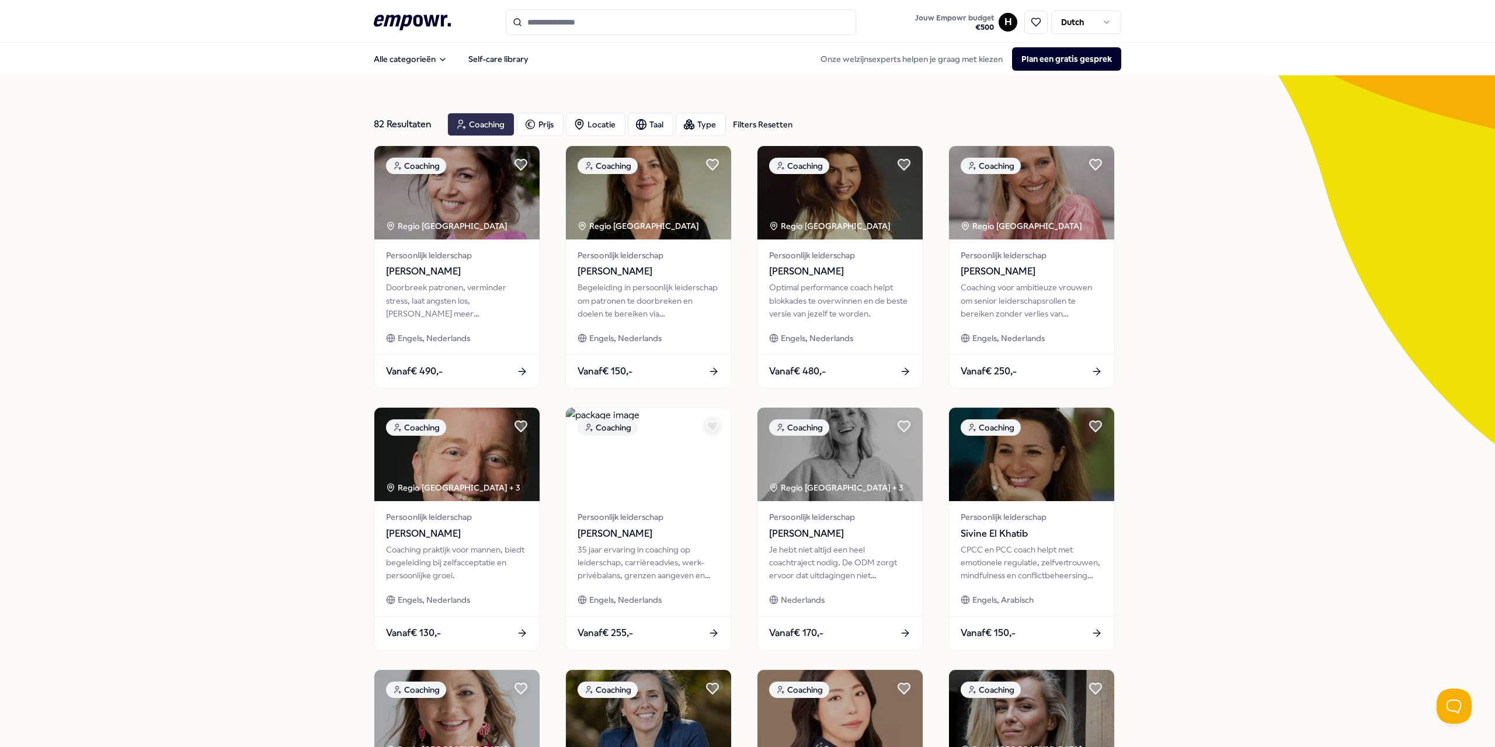
click at [475, 126] on div "Coaching" at bounding box center [480, 124] width 67 height 23
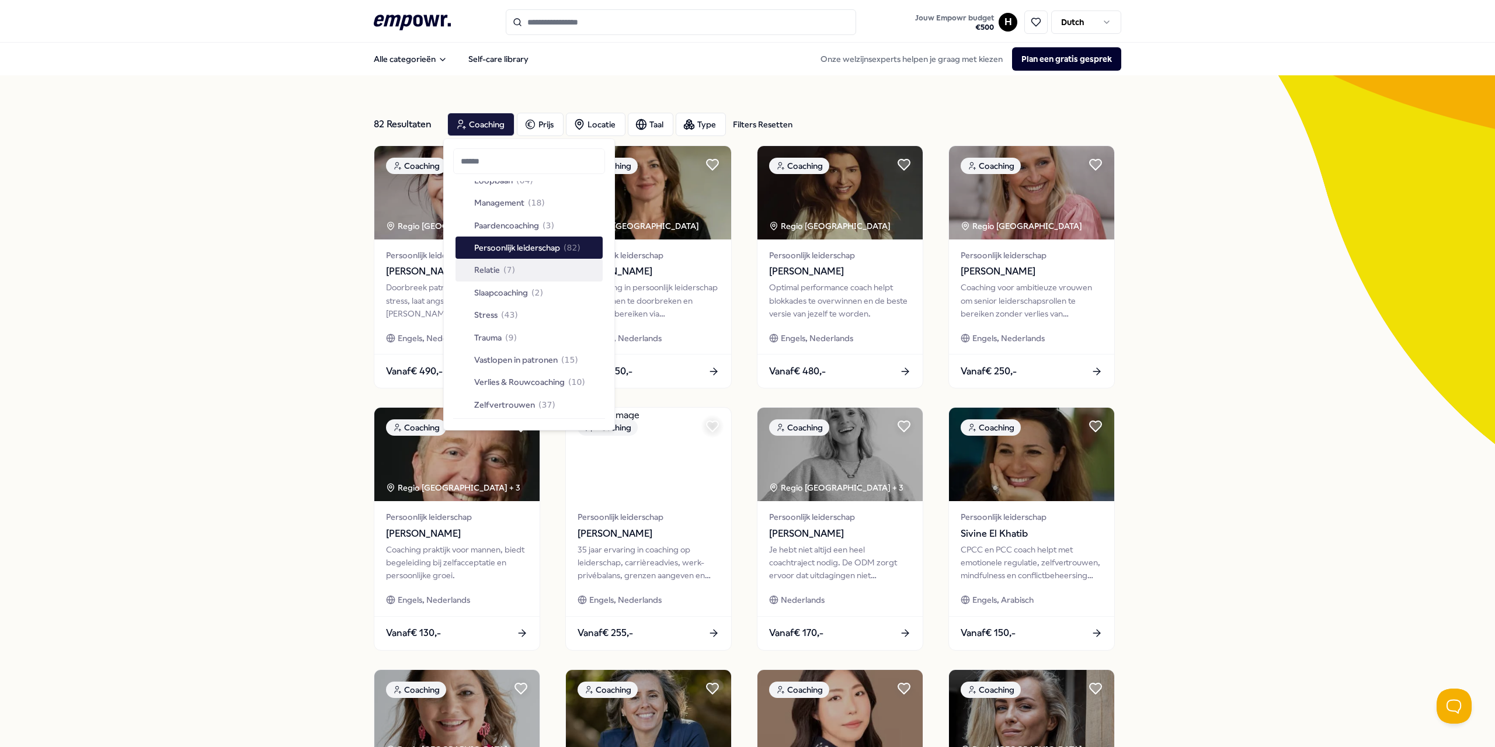
scroll to position [409, 0]
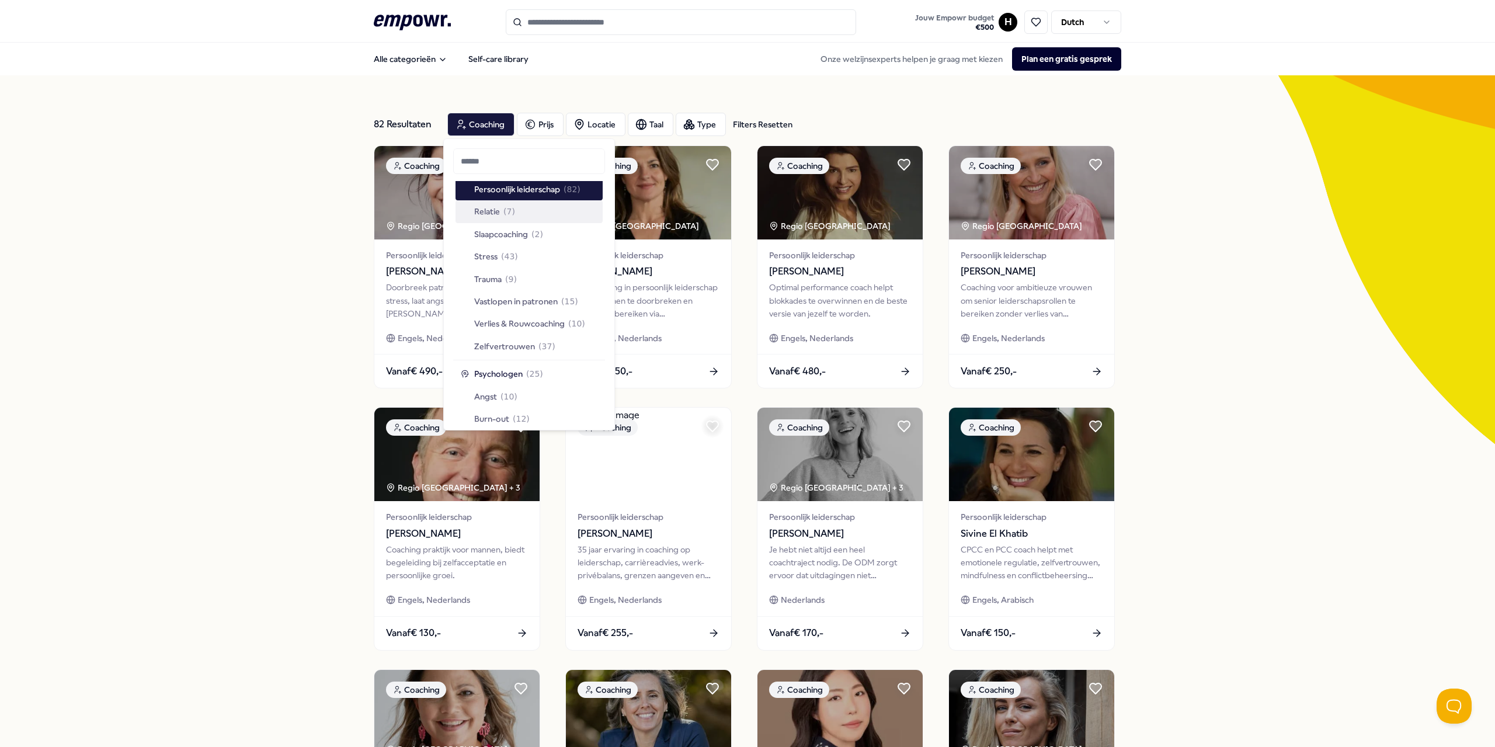
click at [495, 209] on span "Relatie" at bounding box center [487, 211] width 26 height 13
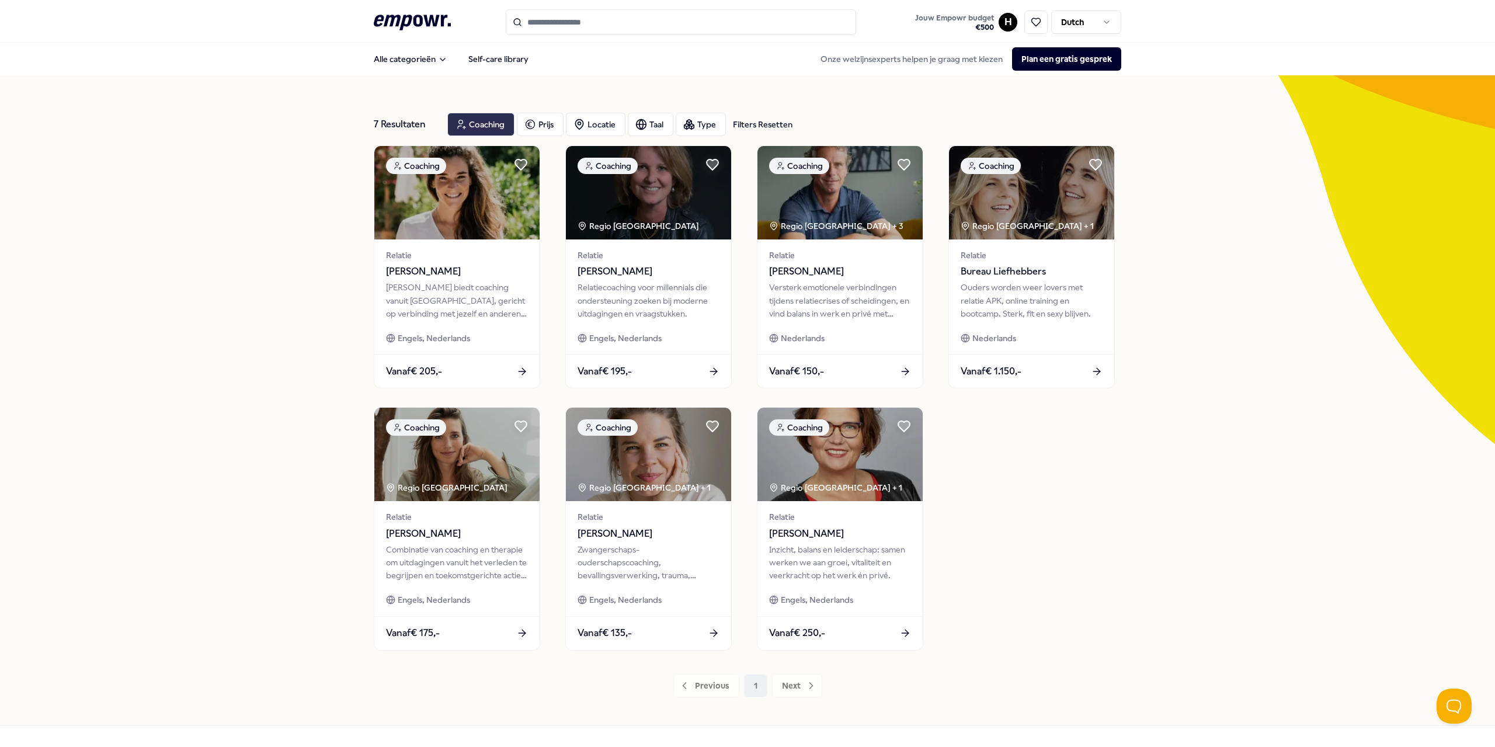
click at [461, 118] on icon "button" at bounding box center [461, 124] width 12 height 14
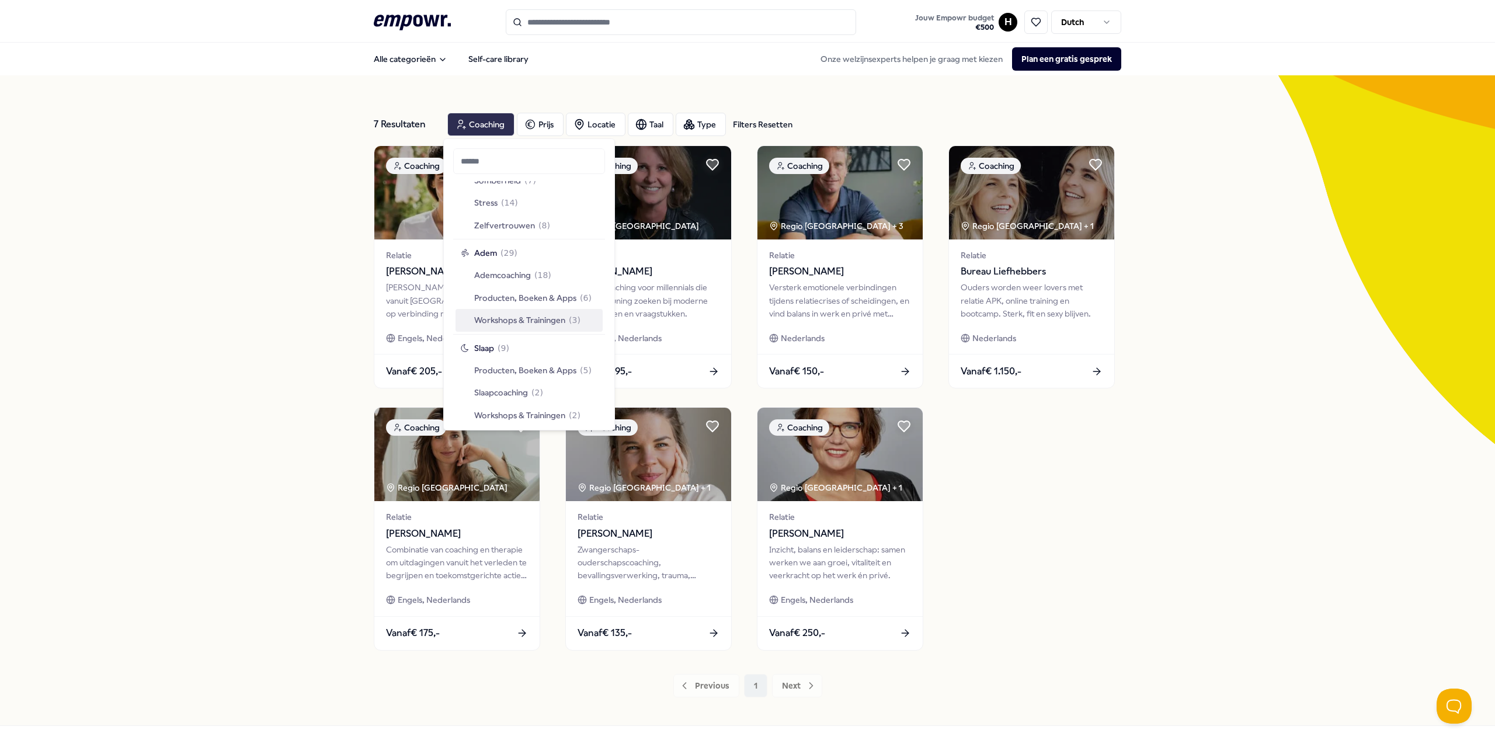
scroll to position [818, 0]
click at [519, 238] on span "Producten, Boeken & Apps" at bounding box center [525, 239] width 102 height 13
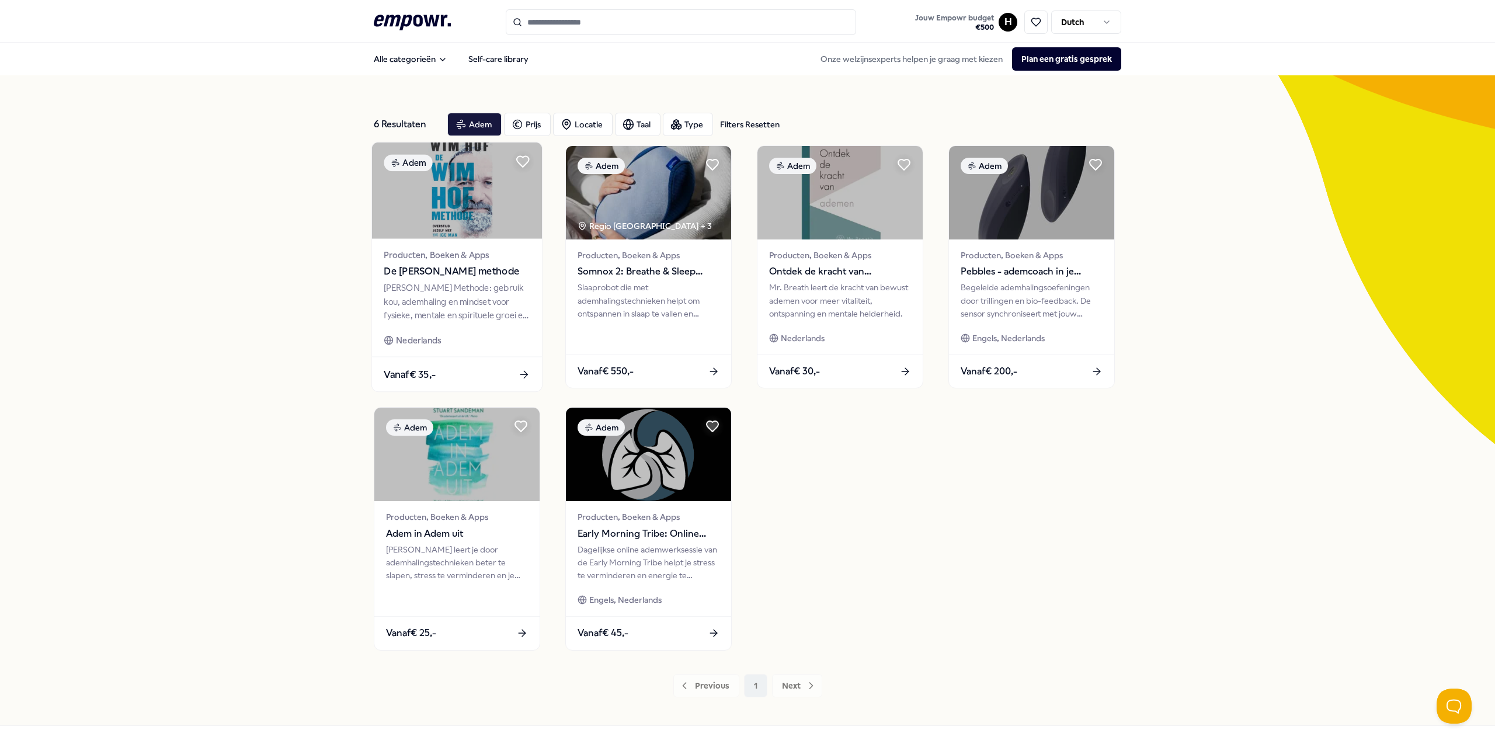
scroll to position [36, 0]
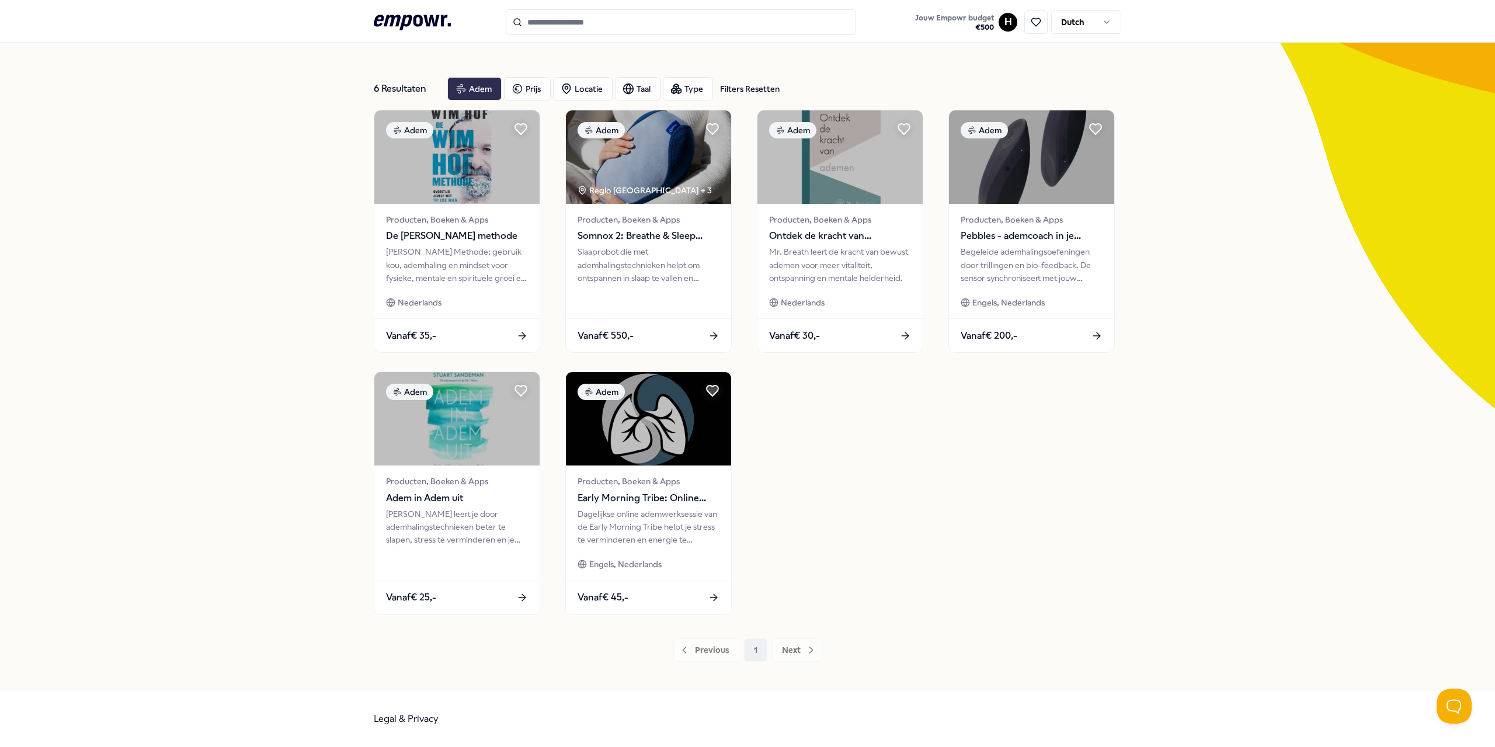
click at [455, 87] on icon "button" at bounding box center [461, 89] width 12 height 14
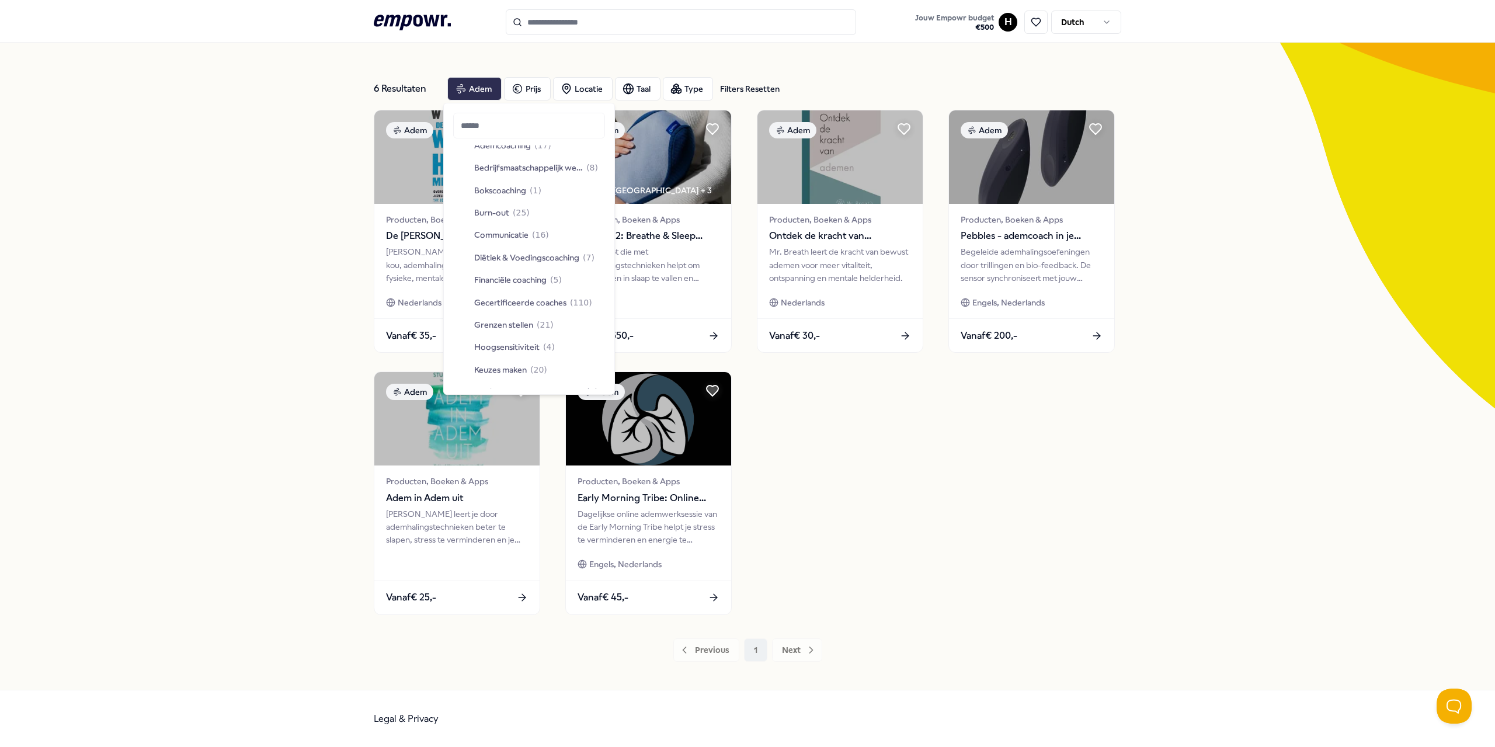
scroll to position [0, 0]
click at [467, 160] on div "Suggestions" at bounding box center [464, 158] width 9 height 9
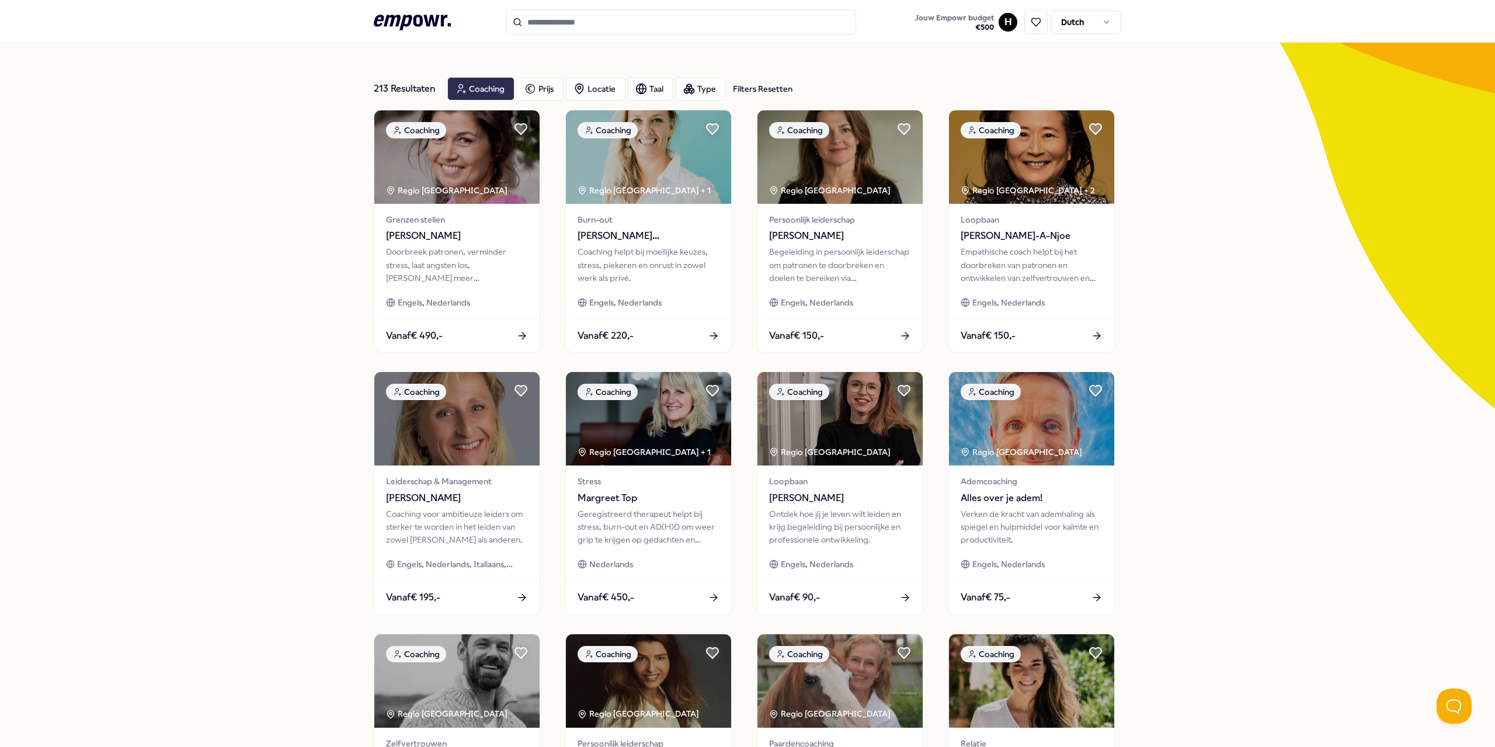
click at [468, 84] on div "Coaching" at bounding box center [480, 88] width 67 height 23
click at [477, 96] on div "Coaching" at bounding box center [480, 88] width 67 height 23
click at [464, 89] on div "Coaching" at bounding box center [480, 88] width 67 height 23
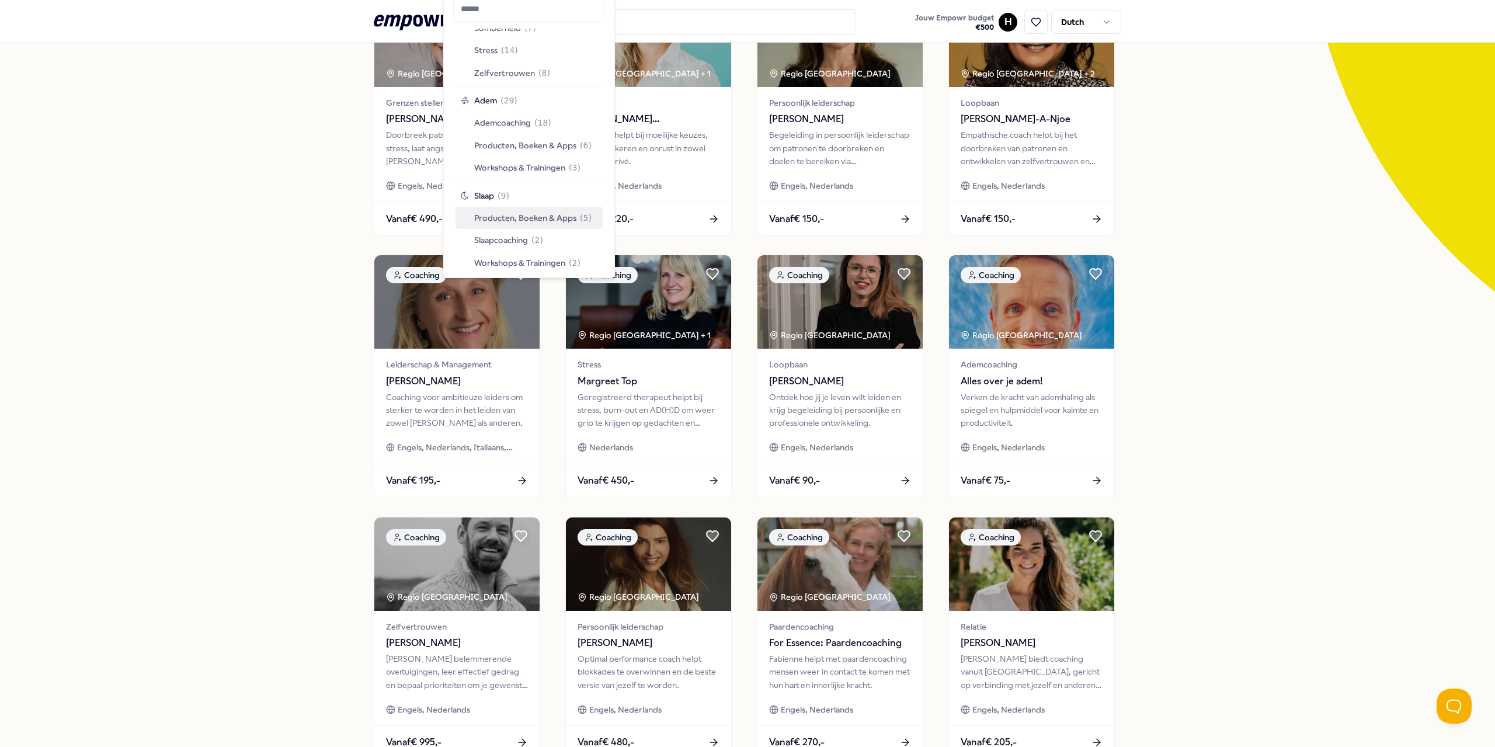
scroll to position [818, 0]
click at [500, 142] on span "( 9 )" at bounding box center [504, 137] width 12 height 13
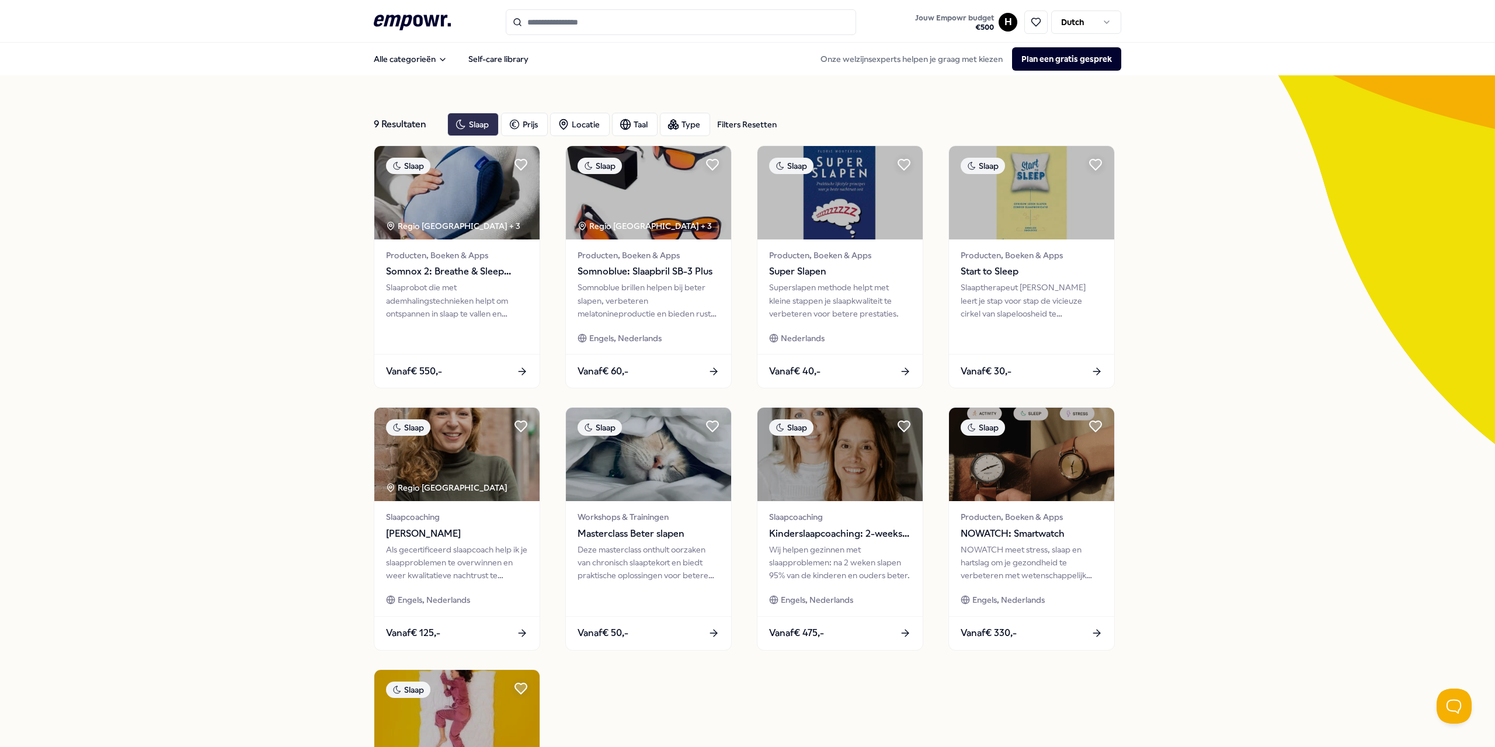
click at [457, 120] on icon "button" at bounding box center [461, 124] width 8 height 9
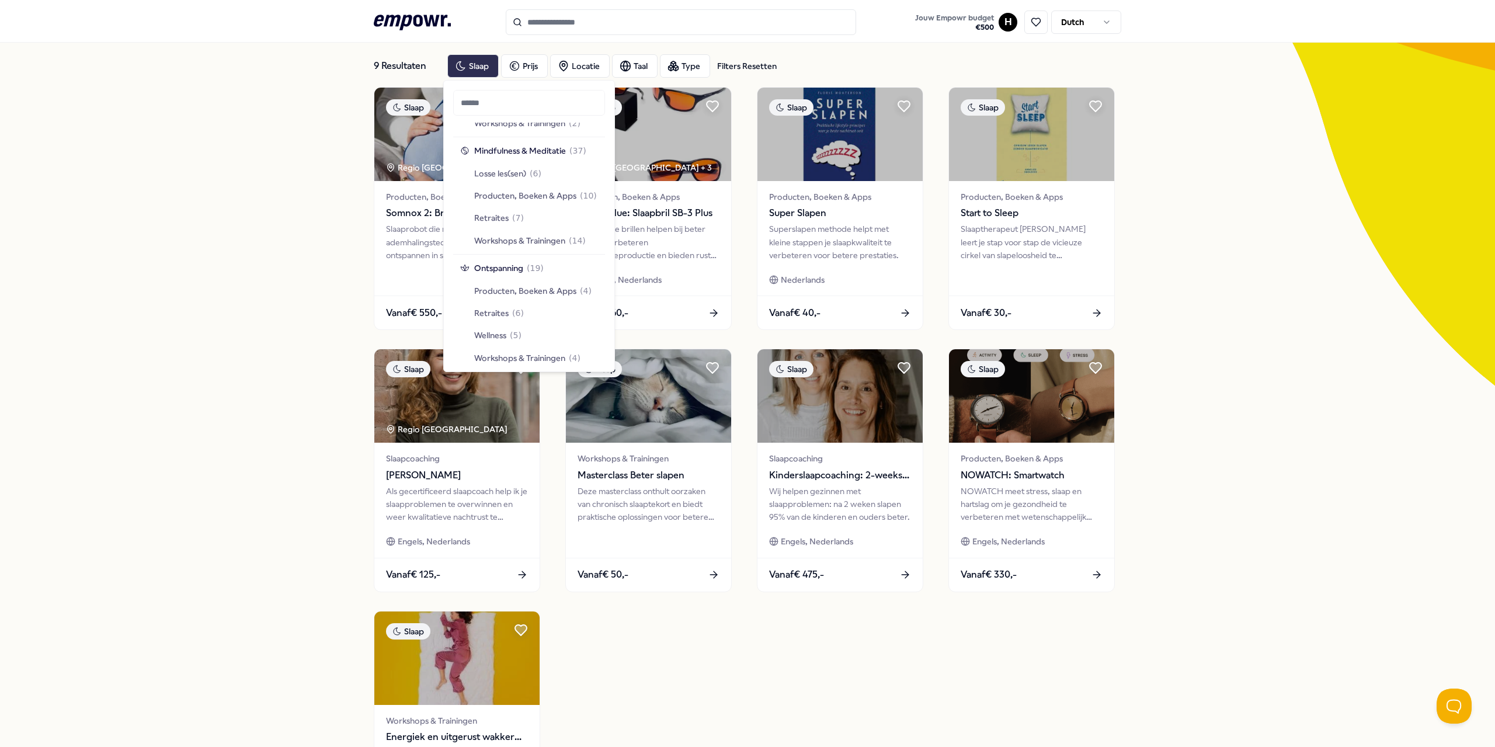
scroll to position [1051, 0]
click at [497, 213] on span "Ontspanning" at bounding box center [498, 209] width 49 height 13
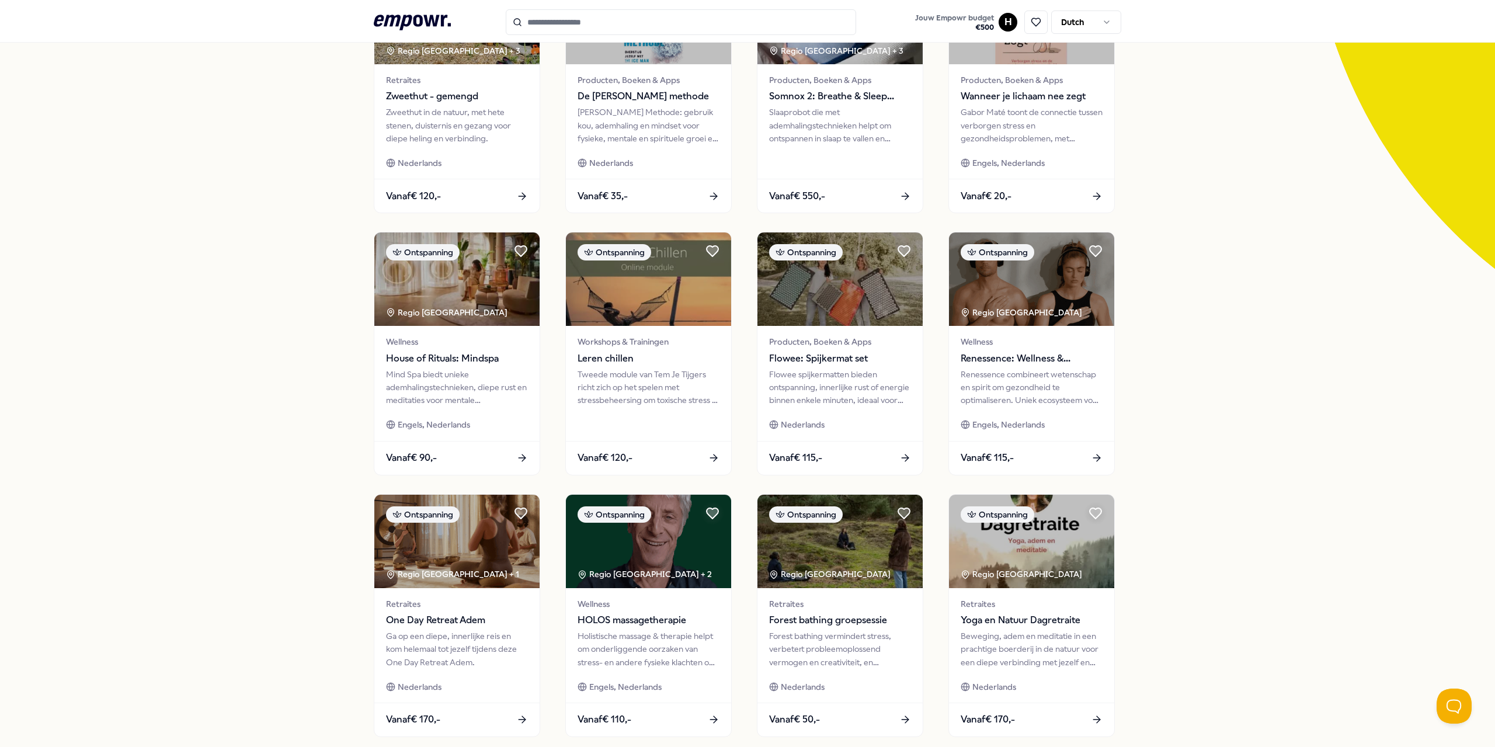
scroll to position [234, 0]
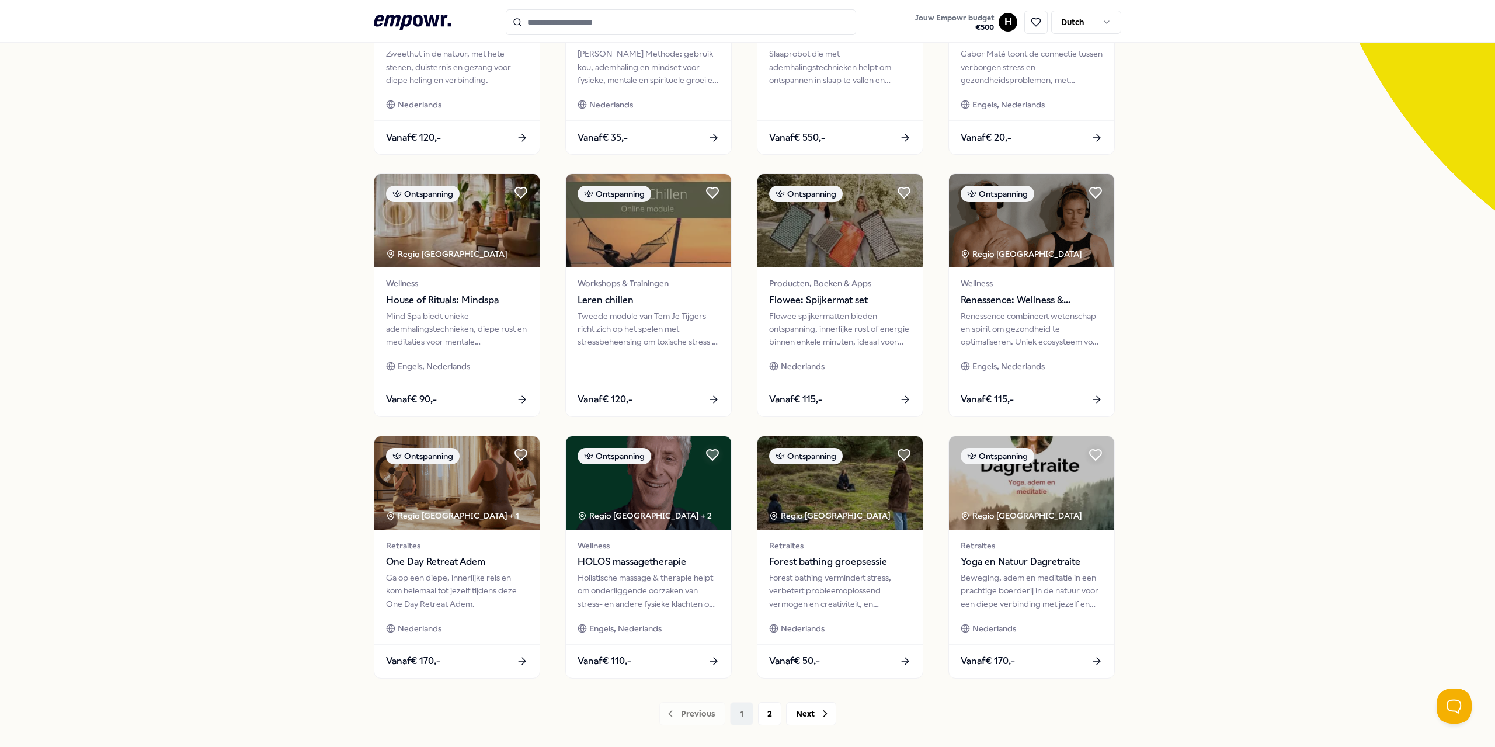
click at [197, 331] on div "19 Resultaten Filters Resetten Ontspanning Prijs Locatie Taal Type Filters Rese…" at bounding box center [747, 298] width 1495 height 912
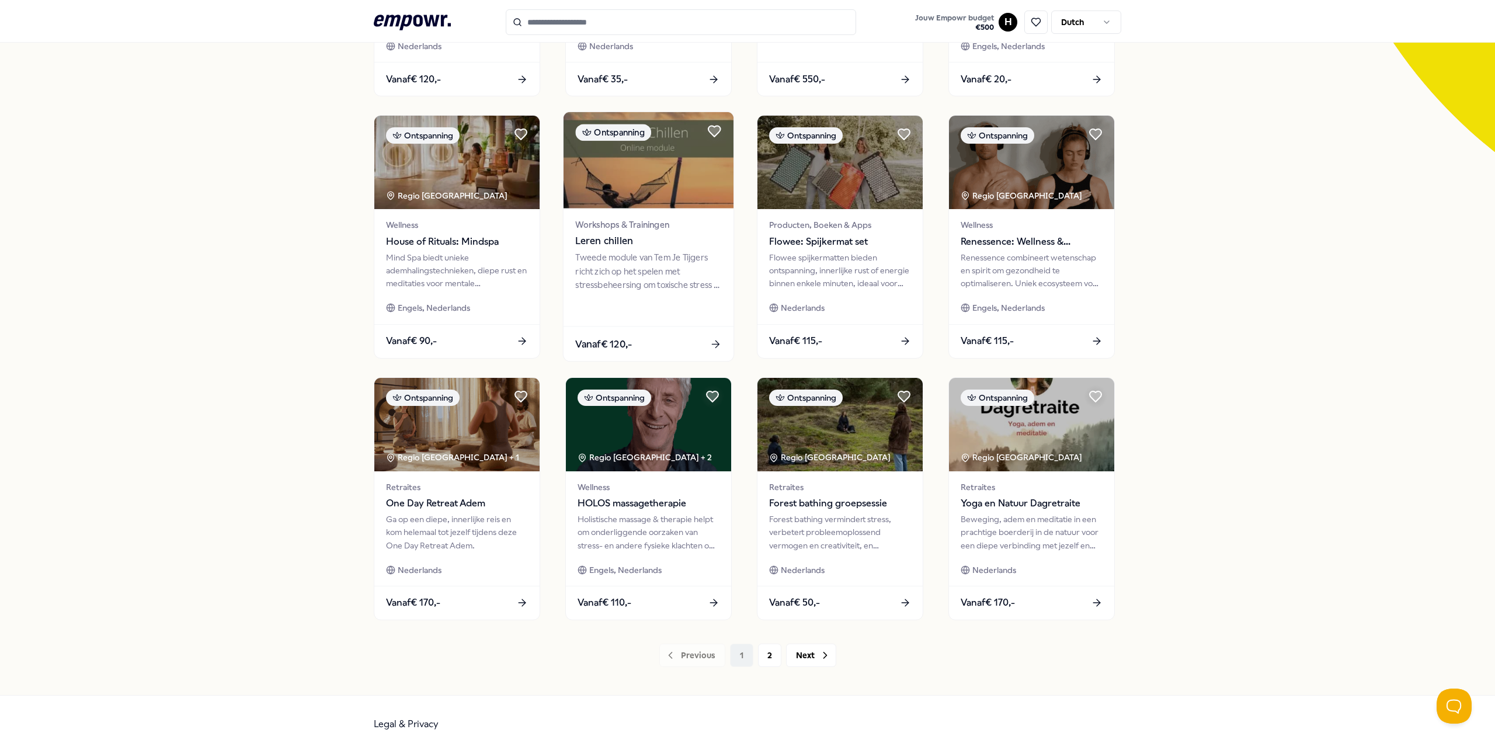
scroll to position [298, 0]
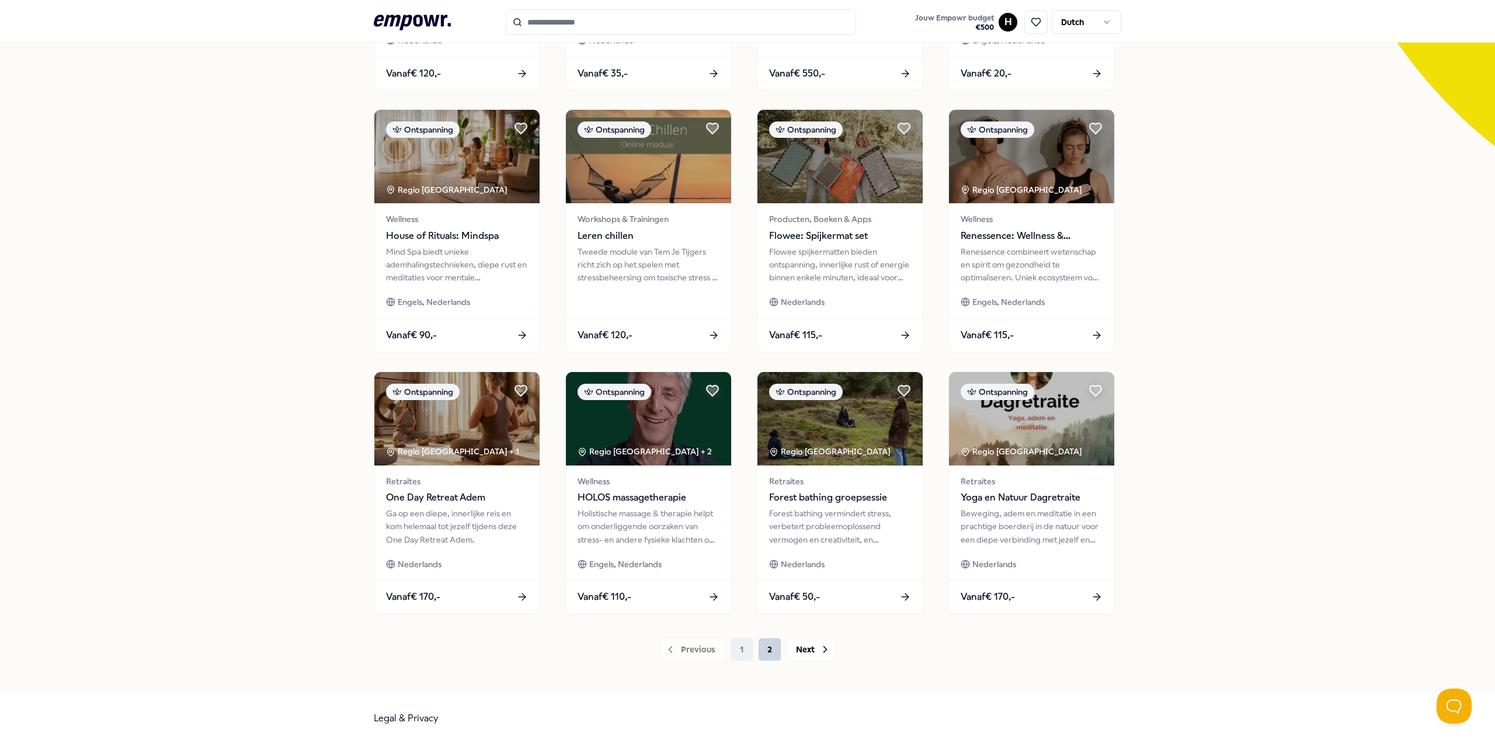
click at [746, 648] on button "2" at bounding box center [769, 649] width 23 height 23
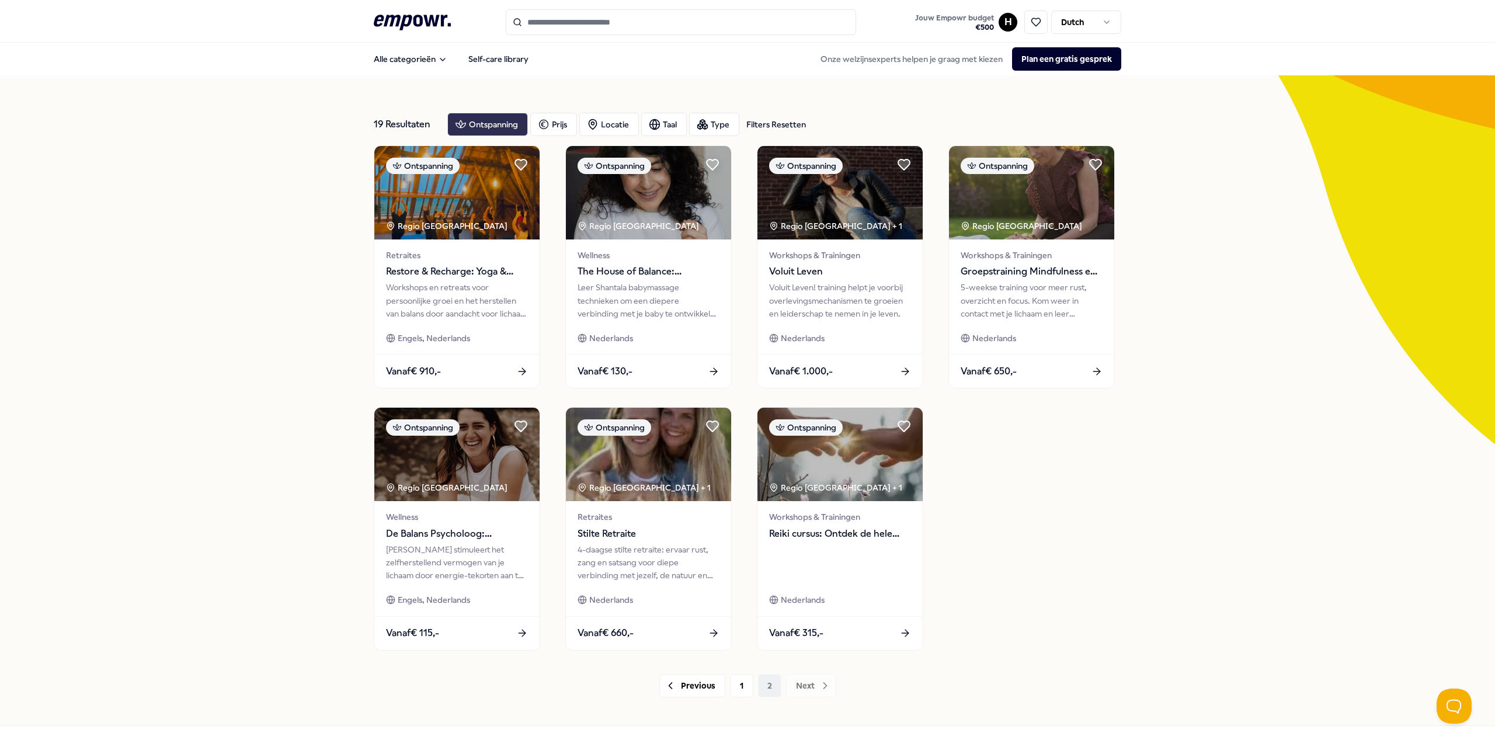
click at [474, 130] on div "Ontspanning" at bounding box center [487, 124] width 81 height 23
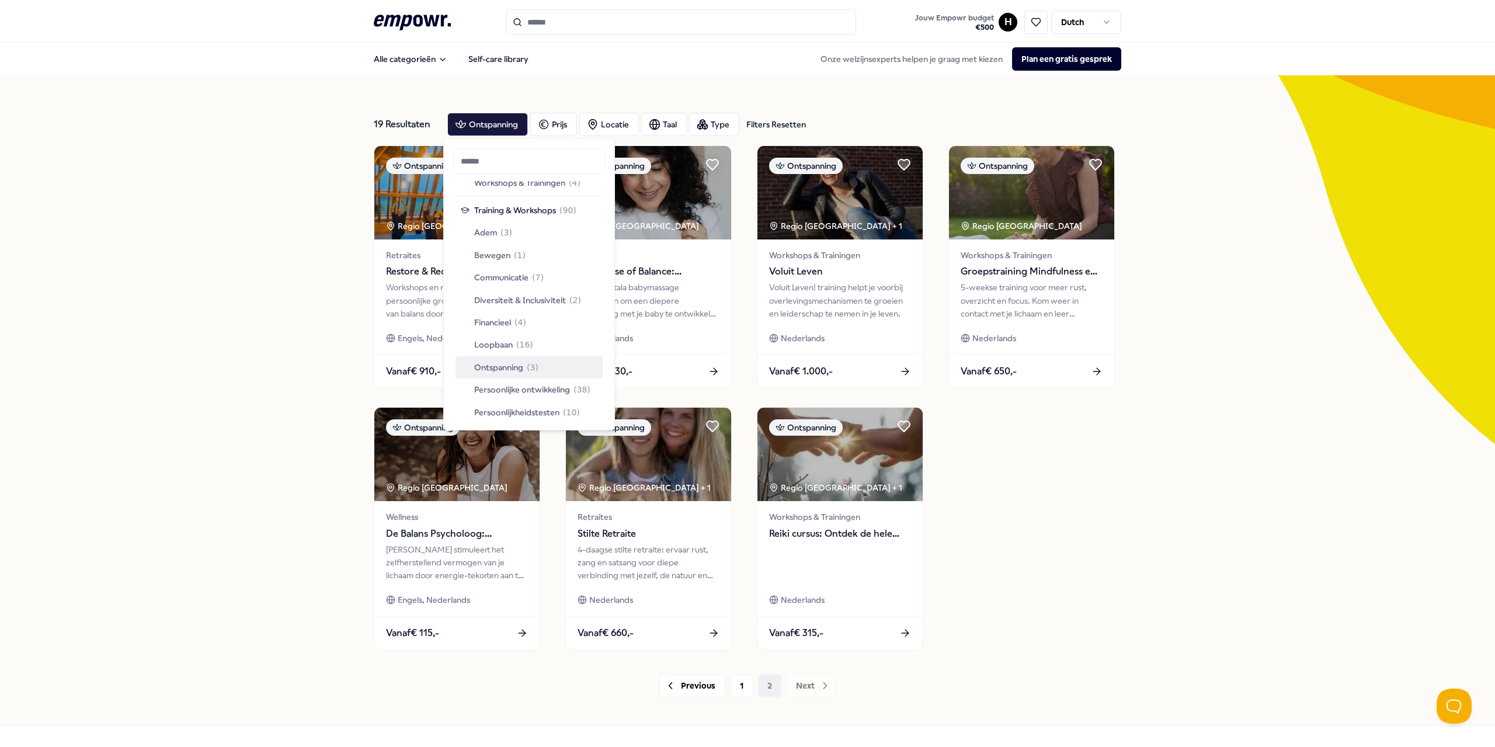
scroll to position [1285, 0]
click at [534, 340] on div "Persoonlijke ontwikkeling ( 38 )" at bounding box center [529, 331] width 147 height 22
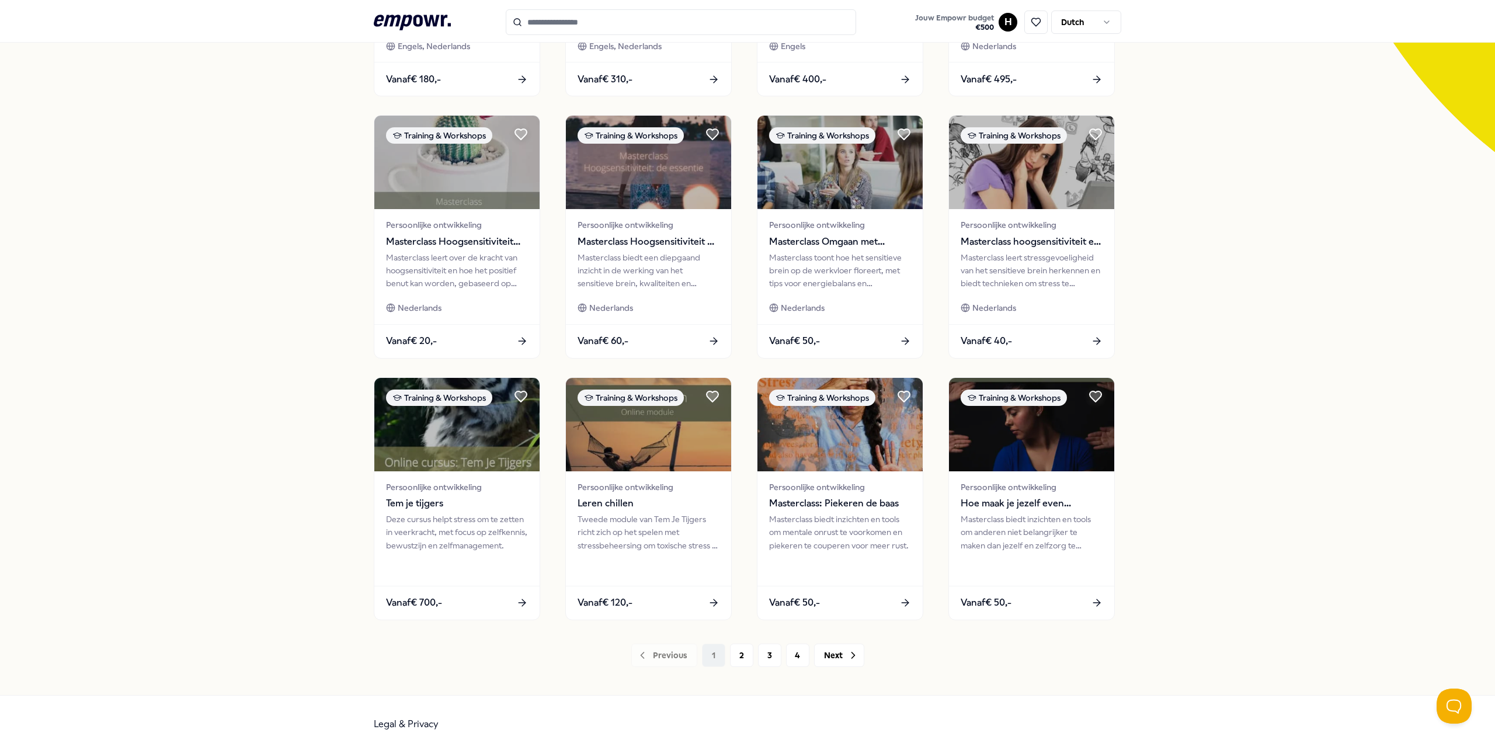
scroll to position [298, 0]
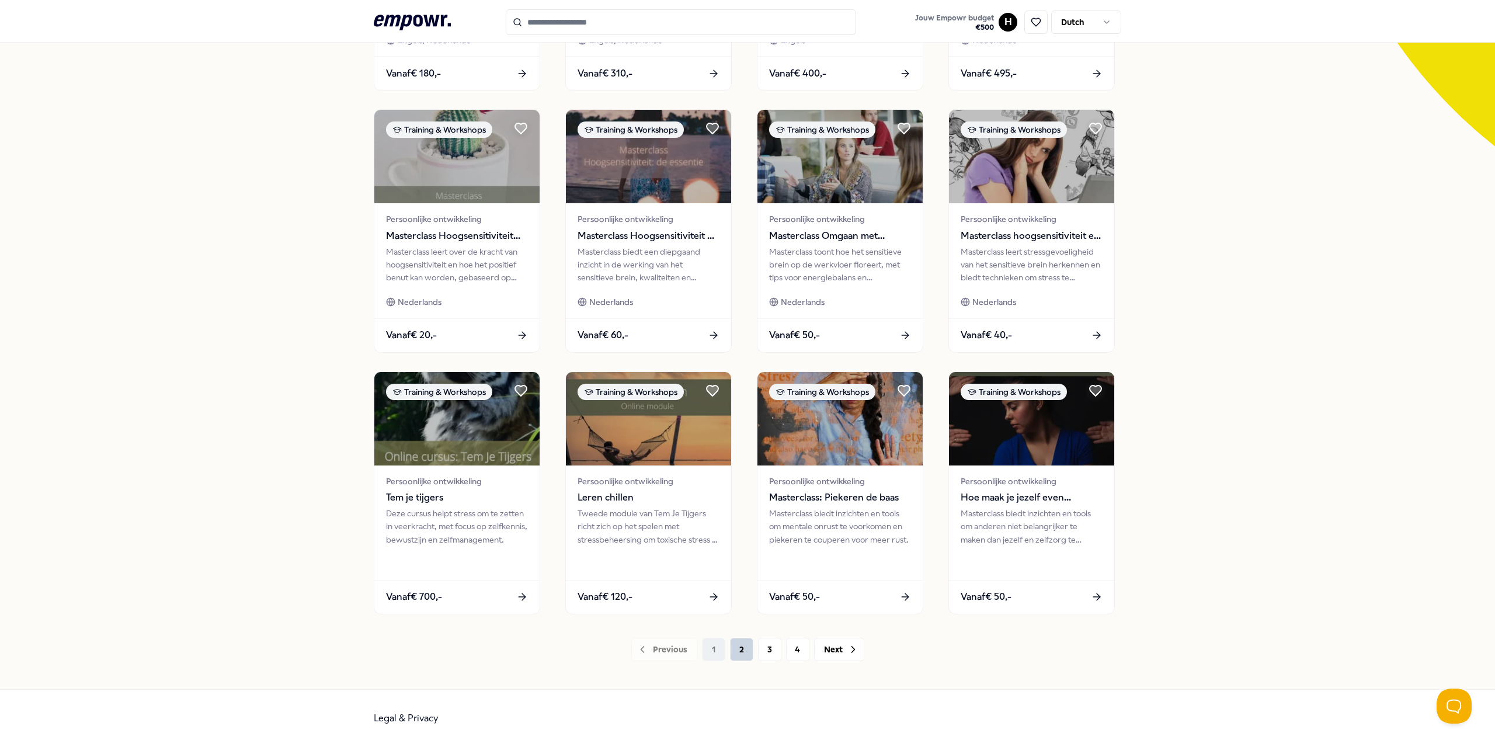
click at [746, 649] on button "2" at bounding box center [741, 649] width 23 height 23
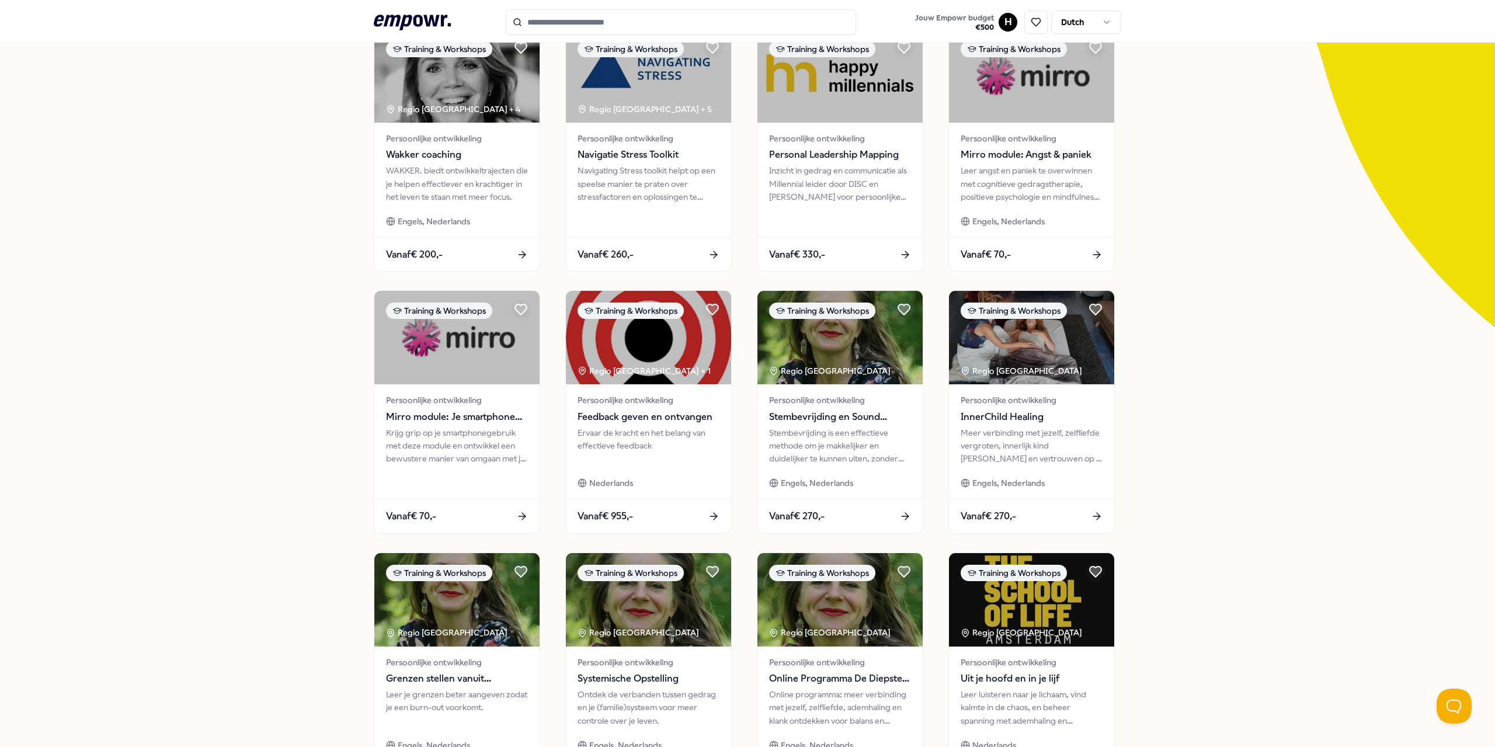
scroll to position [298, 0]
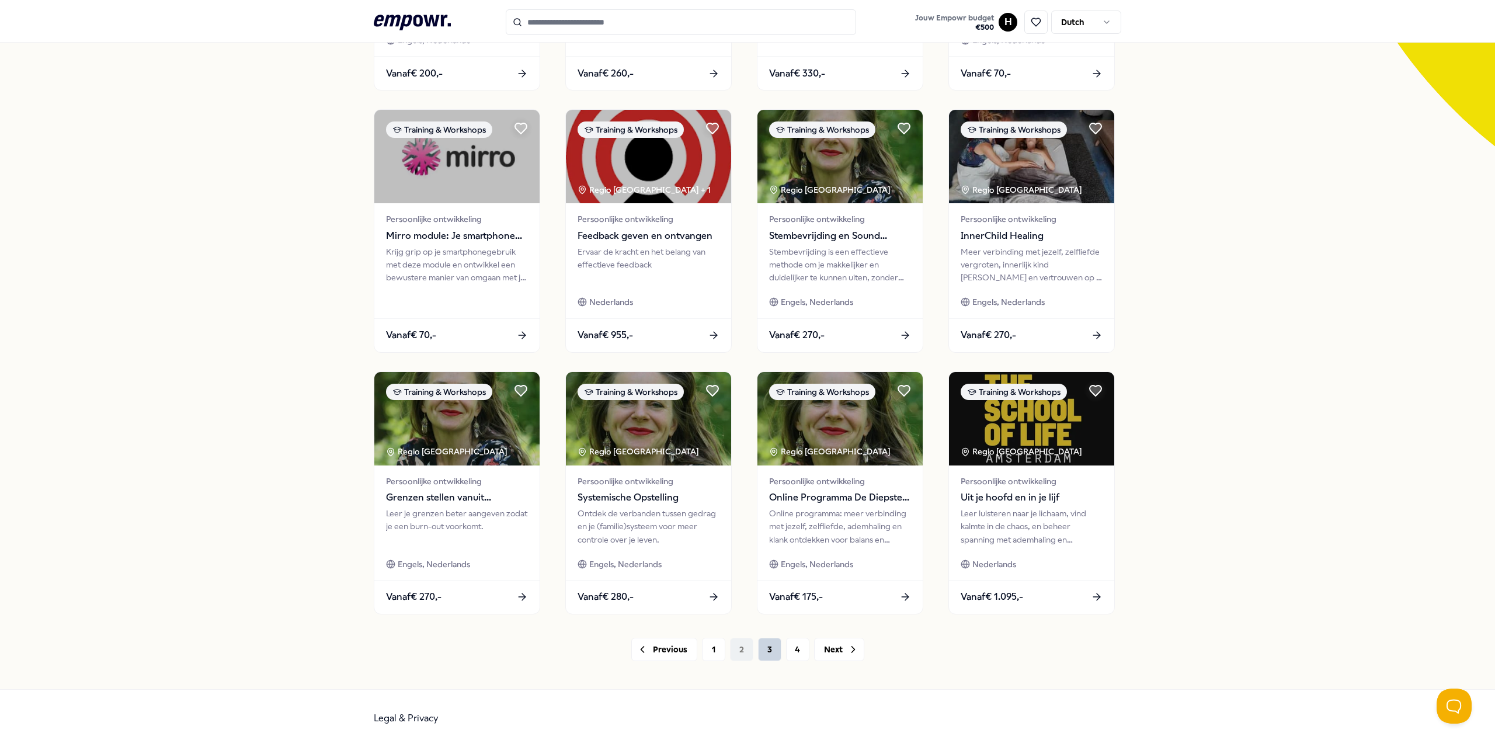
click at [746, 648] on button "3" at bounding box center [769, 649] width 23 height 23
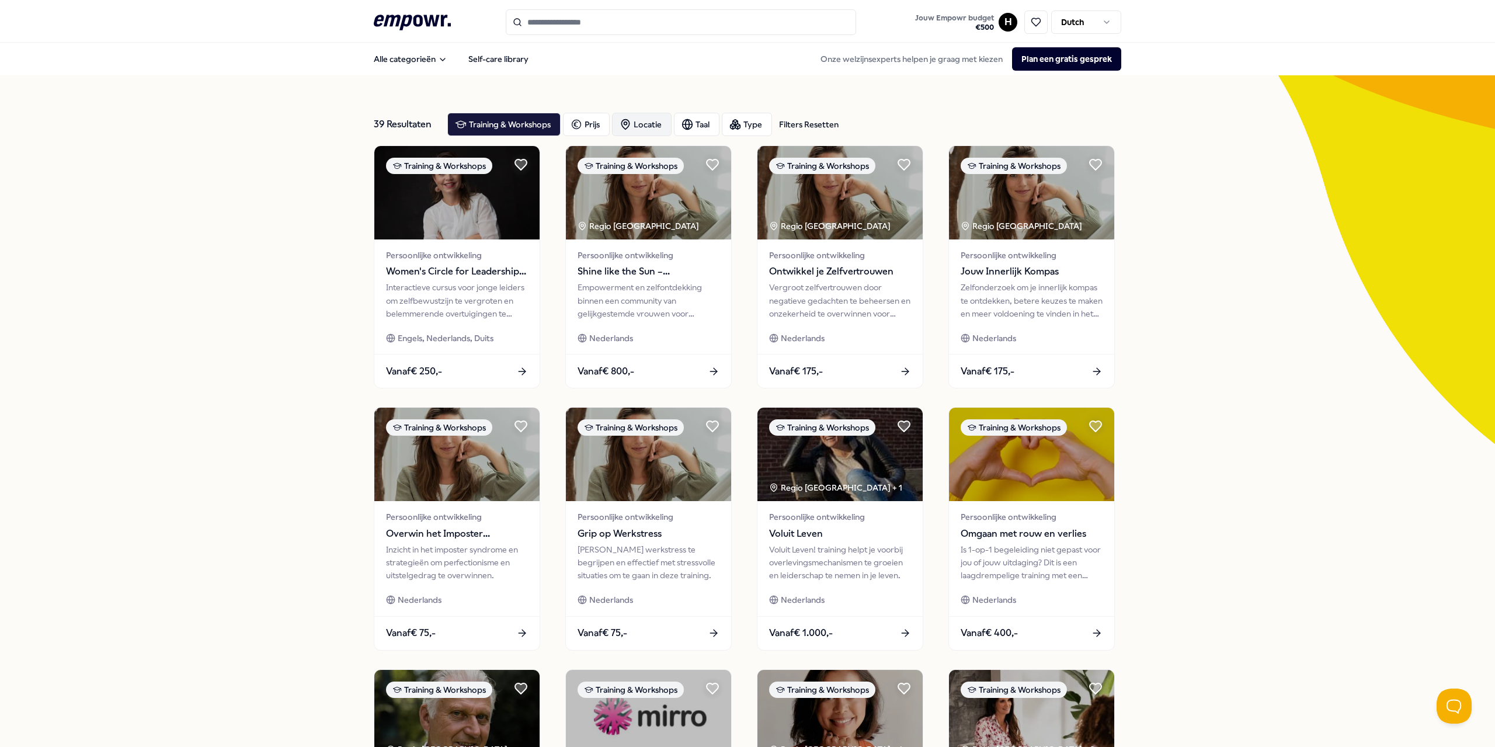
click at [644, 117] on div "Locatie" at bounding box center [642, 124] width 60 height 23
click at [676, 179] on span "Op locatie" at bounding box center [657, 182] width 39 height 13
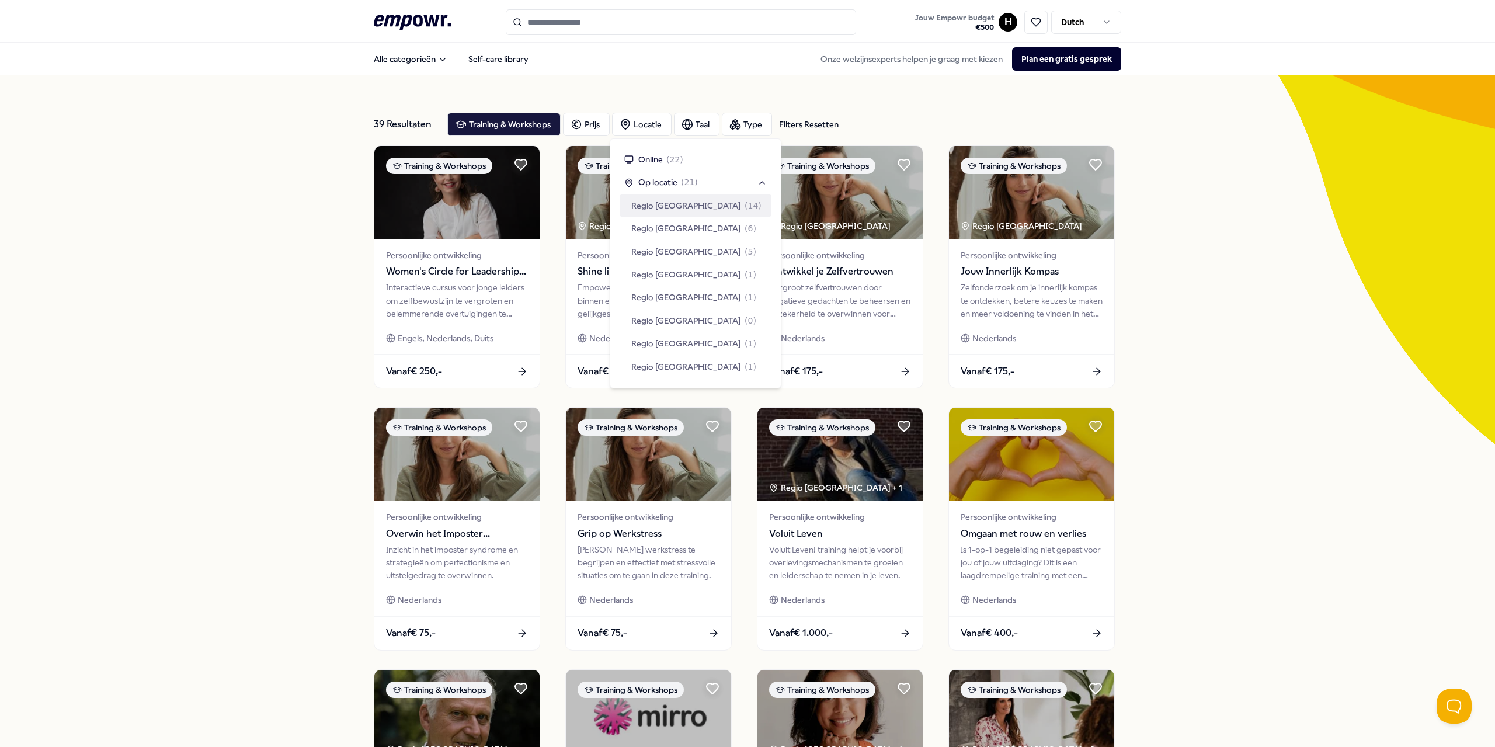
click at [671, 203] on span "Regio [GEOGRAPHIC_DATA]" at bounding box center [686, 205] width 110 height 13
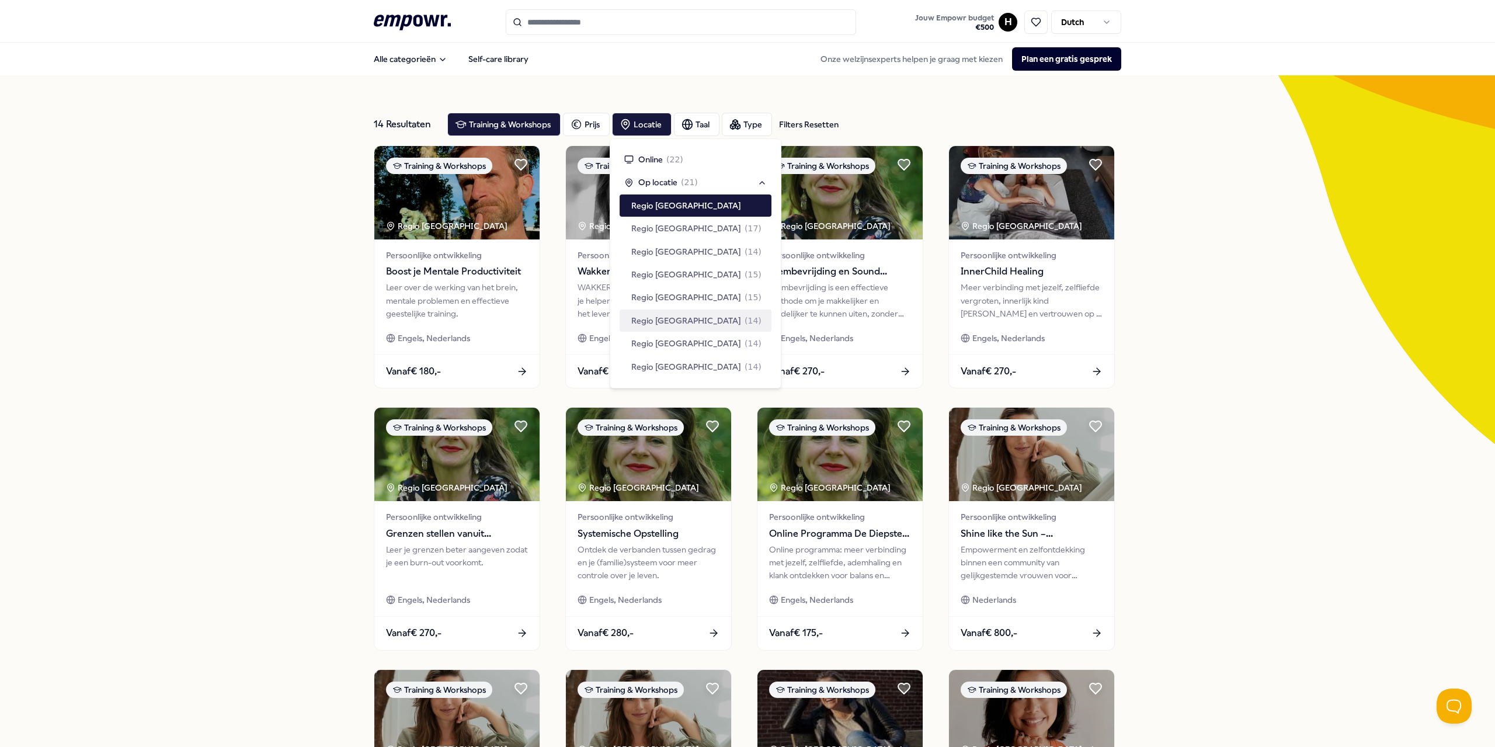
click at [195, 350] on div "14 Resultaten Filters Resetten Training & Workshops Prijs Locatie Taal Type Fil…" at bounding box center [747, 531] width 1495 height 912
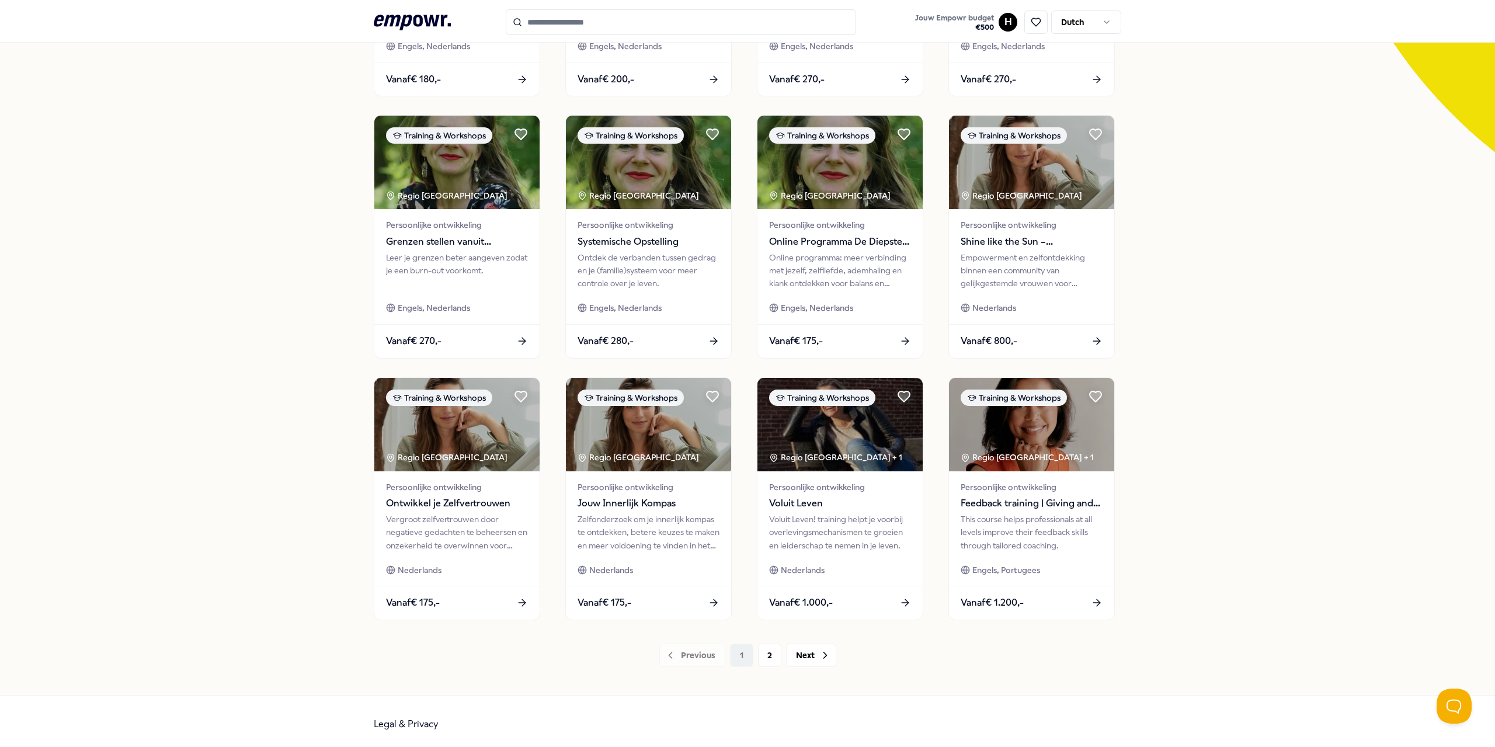
scroll to position [298, 0]
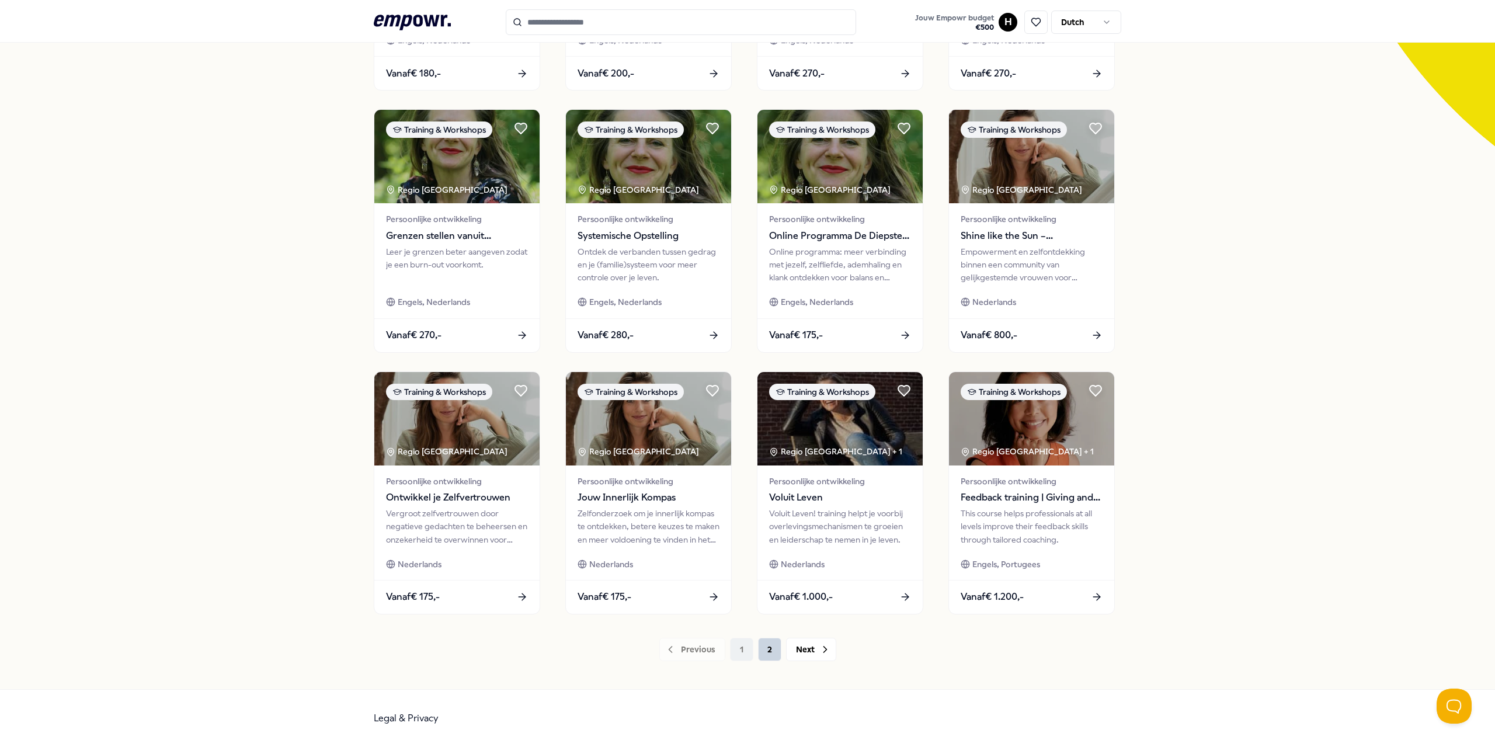
click at [746, 644] on button "2" at bounding box center [769, 649] width 23 height 23
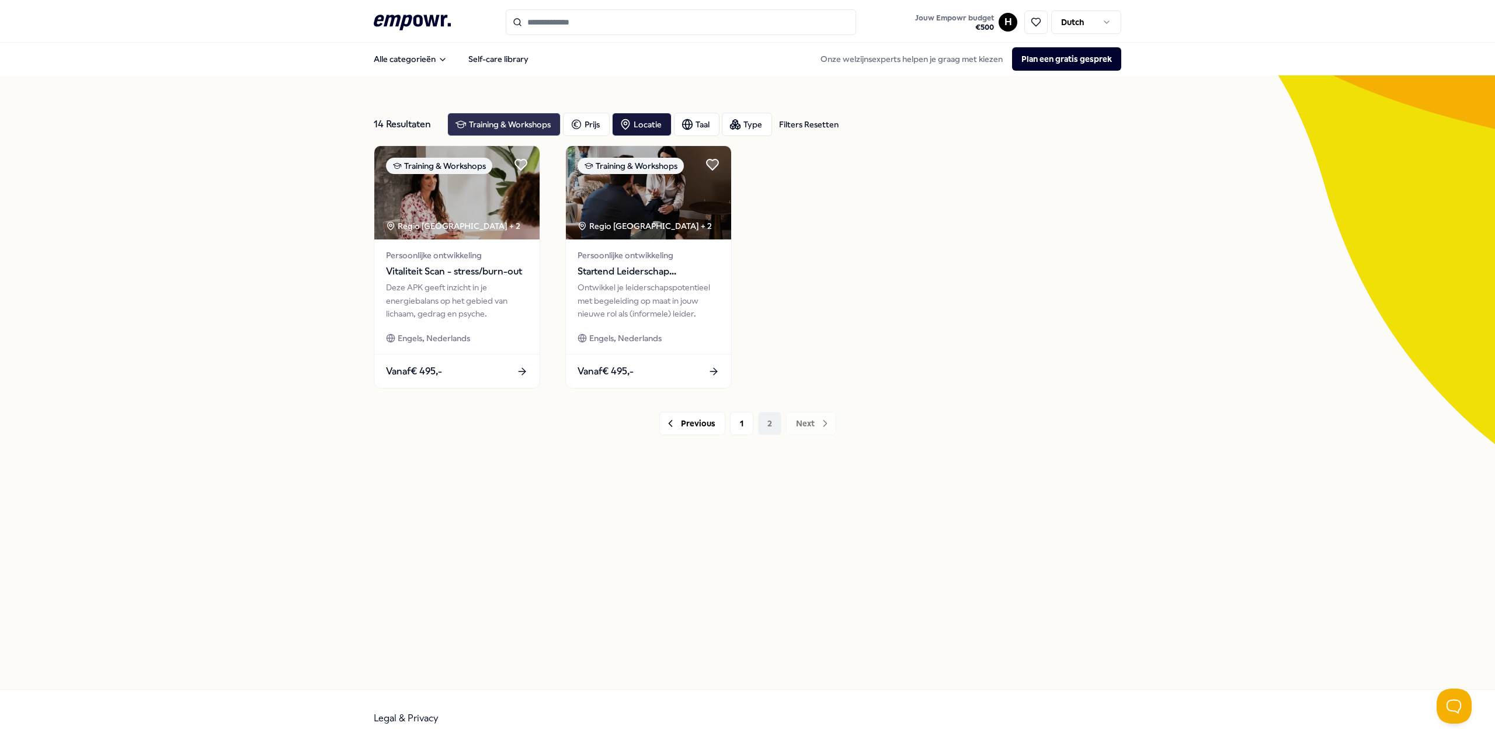
click at [512, 124] on div "Training & Workshops" at bounding box center [503, 124] width 113 height 23
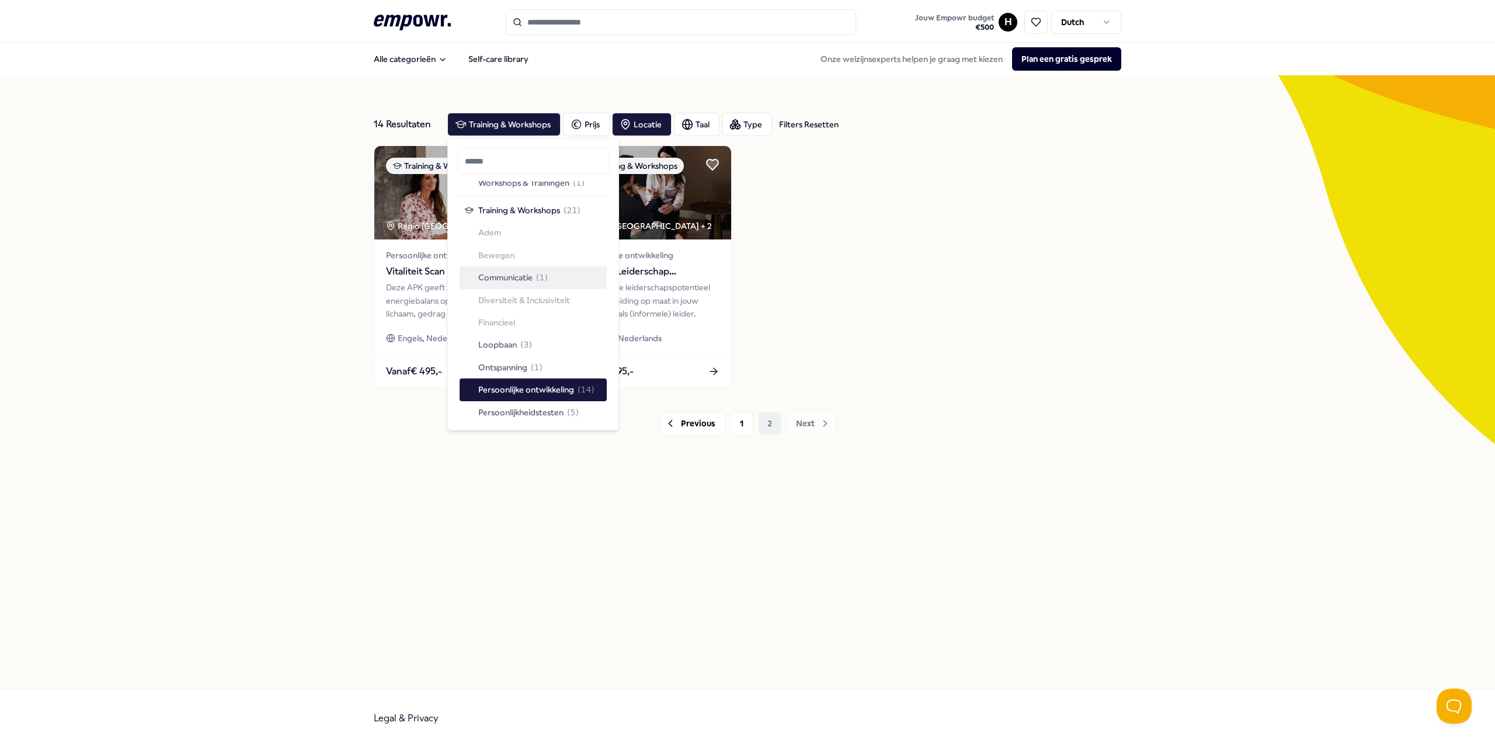
scroll to position [1285, 0]
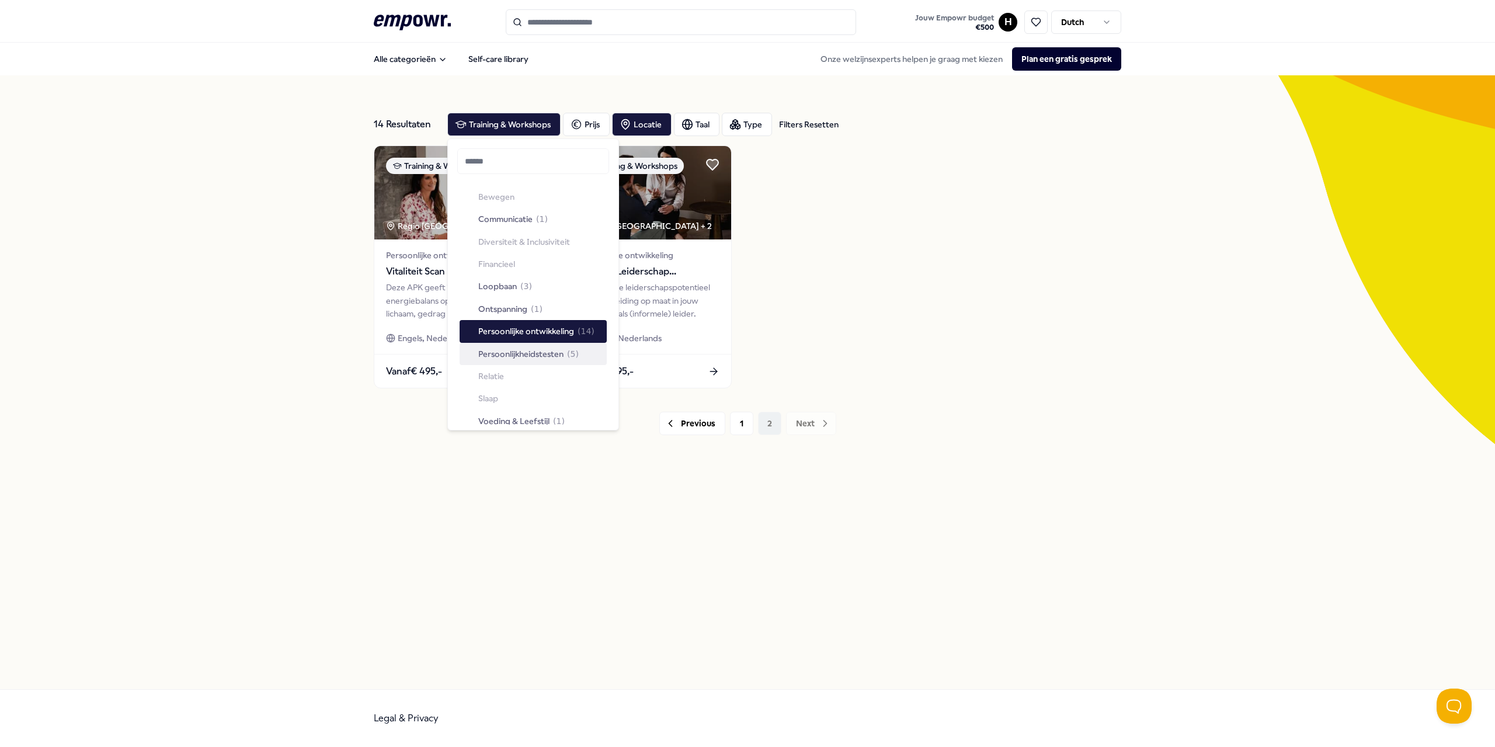
click at [540, 356] on span "Persoonlijkheidstesten" at bounding box center [520, 354] width 85 height 13
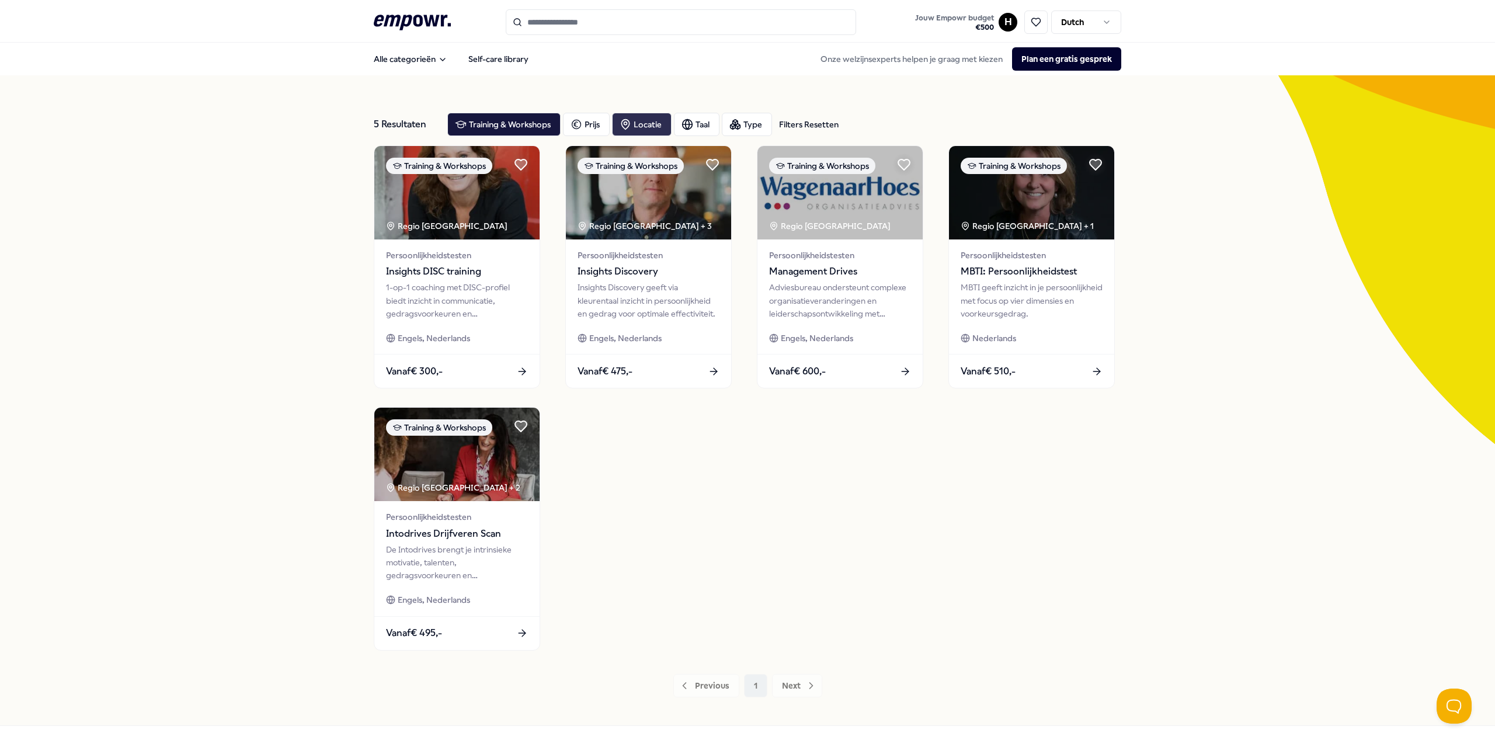
click at [637, 128] on div "Locatie" at bounding box center [642, 124] width 60 height 23
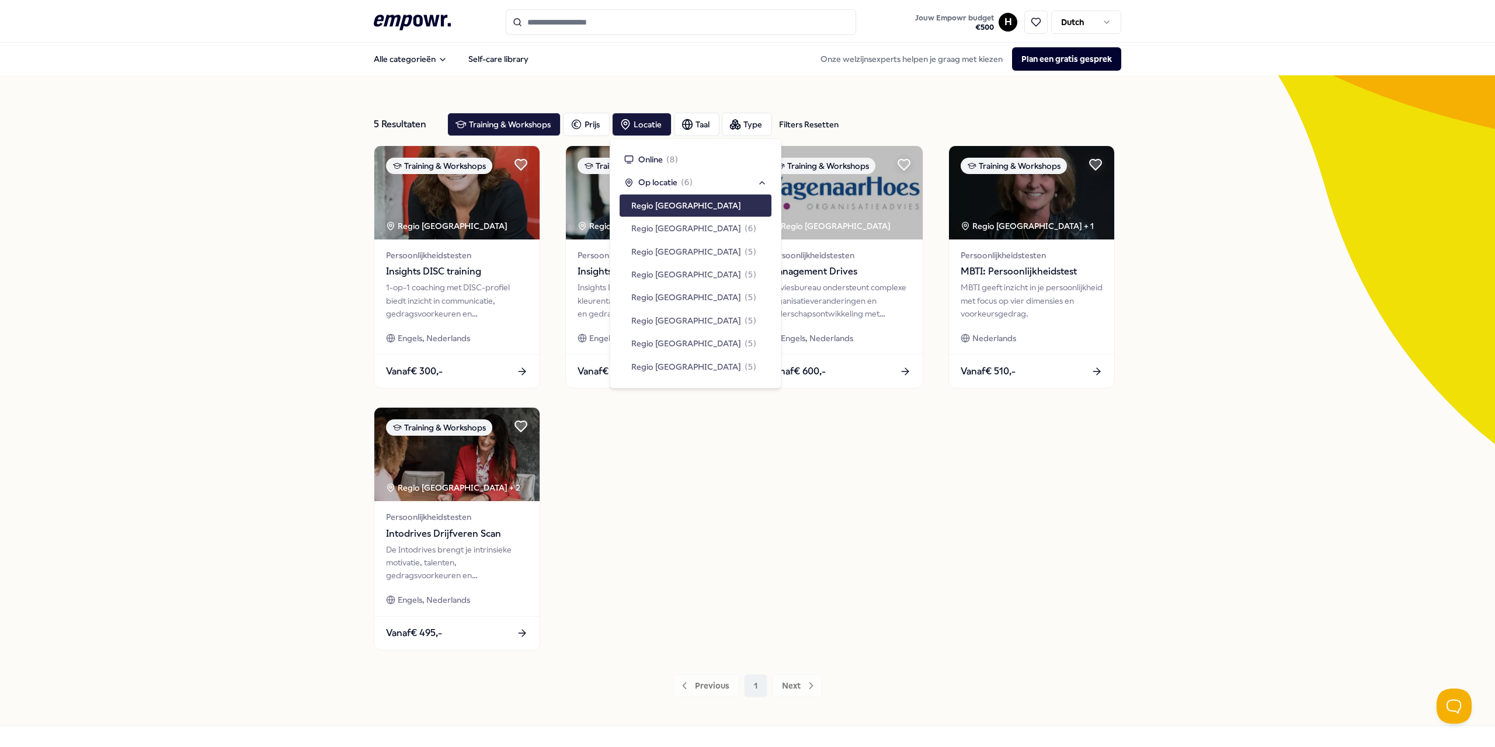
click at [666, 203] on span "Regio [GEOGRAPHIC_DATA]" at bounding box center [686, 205] width 110 height 13
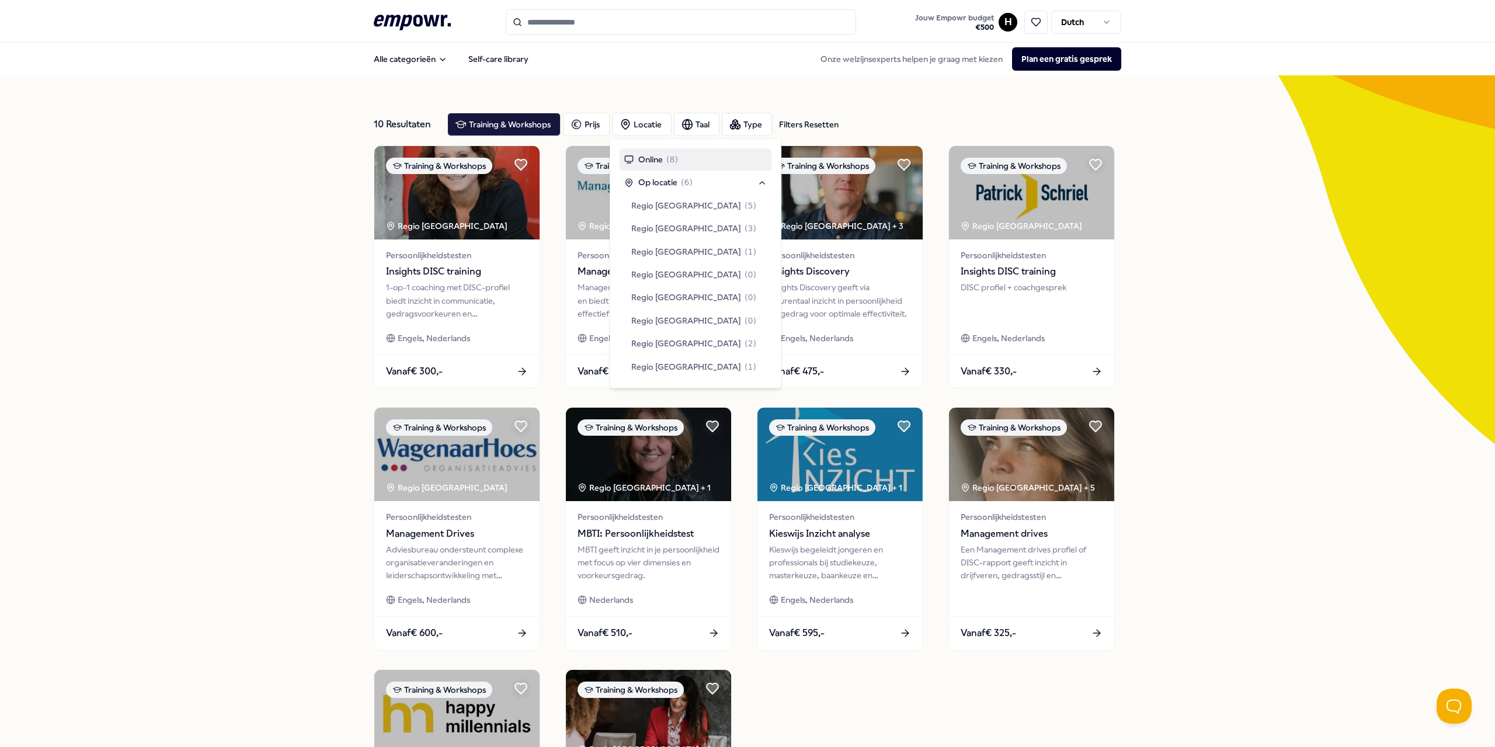
click at [287, 234] on div "10 Resultaten Filters Resetten Training & Workshops Prijs Locatie Taal Type Fil…" at bounding box center [747, 531] width 1495 height 912
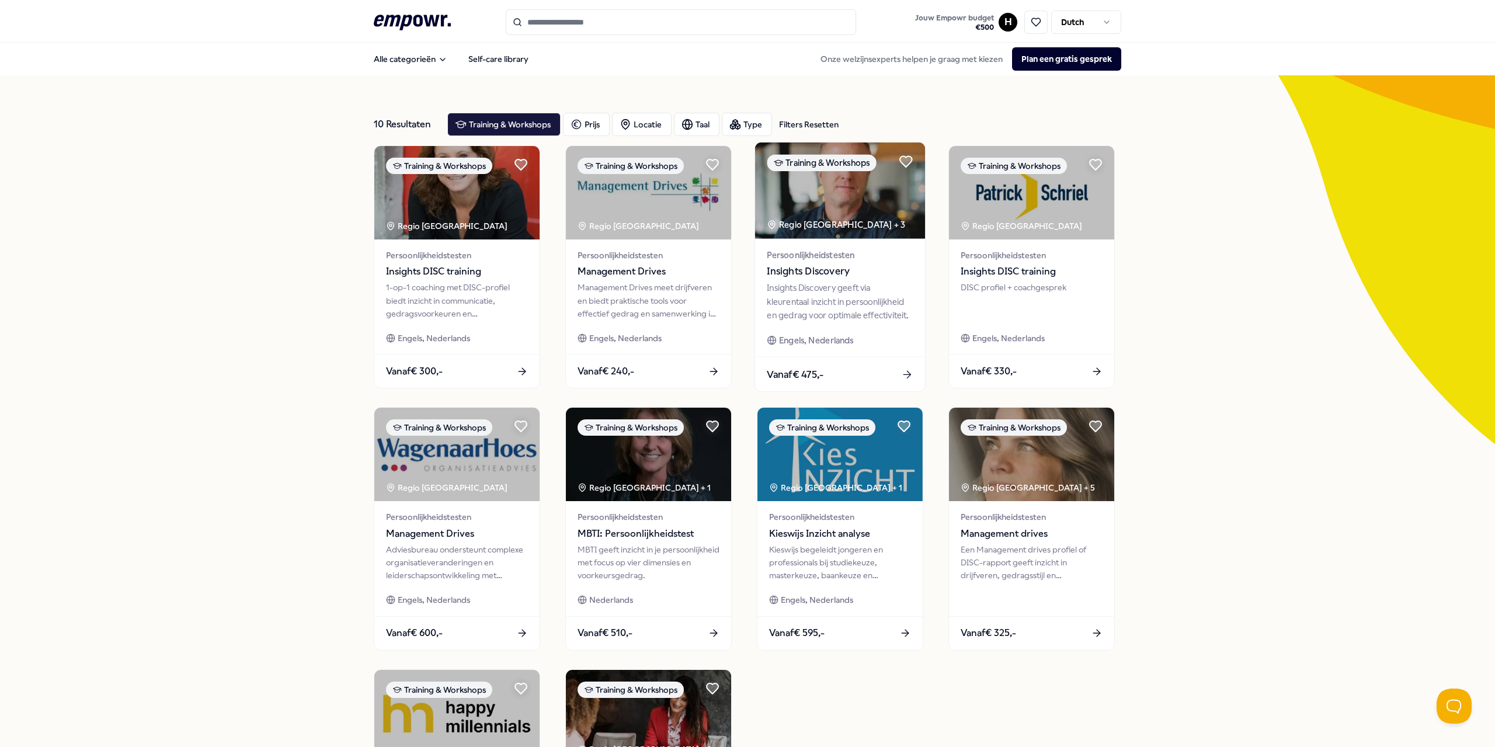
click at [746, 333] on span "Engels, Nederlands" at bounding box center [816, 339] width 75 height 13
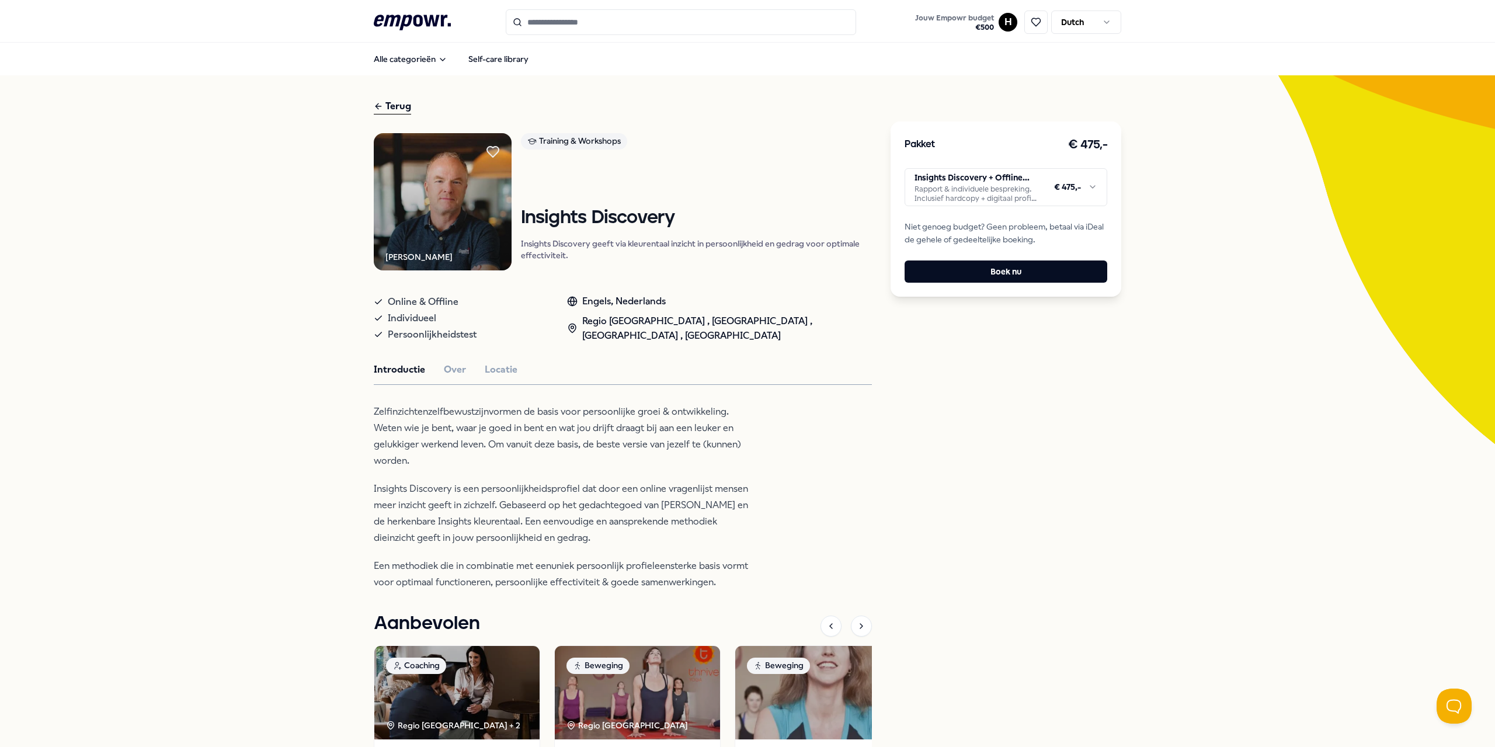
scroll to position [58, 0]
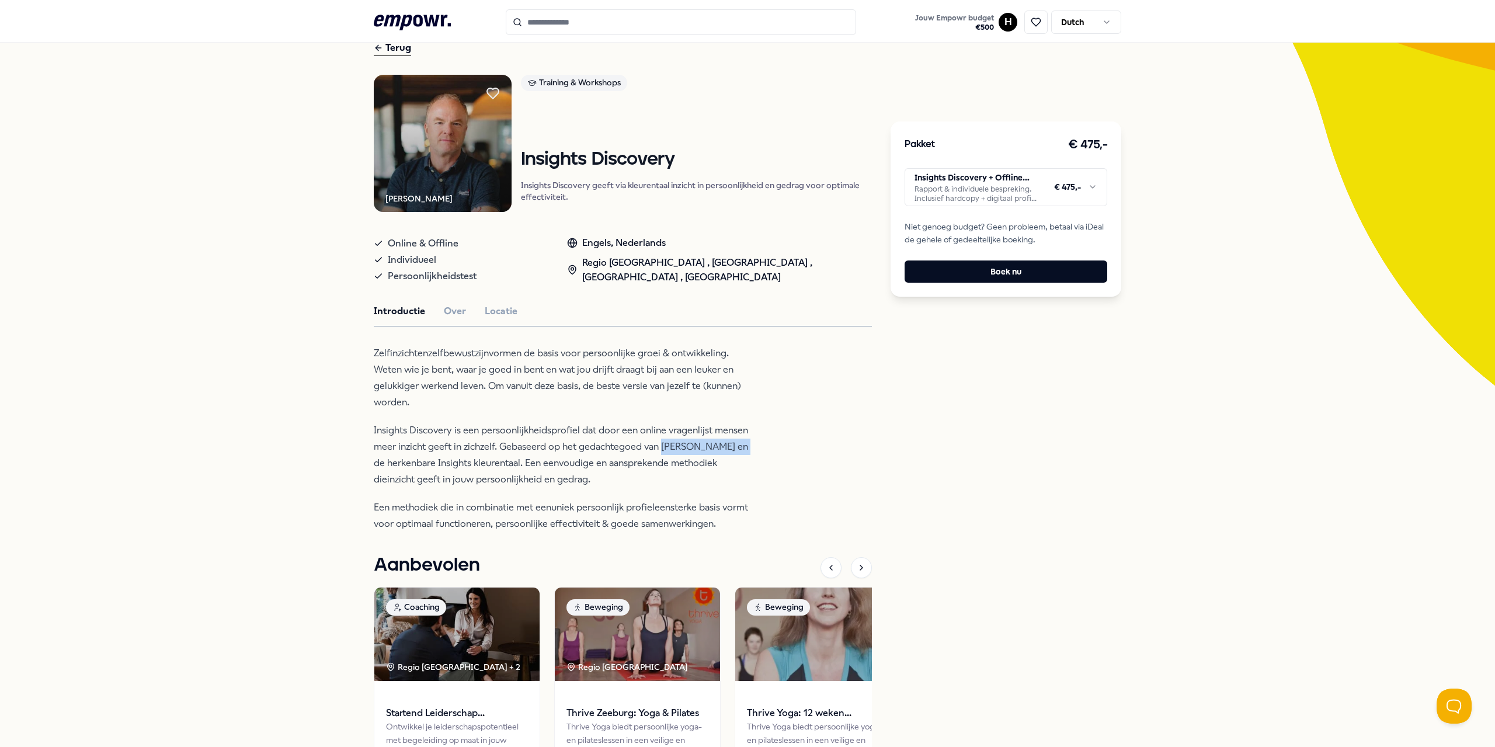
drag, startPoint x: 657, startPoint y: 447, endPoint x: 732, endPoint y: 444, distance: 75.4
click at [732, 444] on p "Insights Discovery is een persoonlijkheidsprofiel dat door een online vragenlij…" at bounding box center [564, 454] width 380 height 65
copy p "[PERSON_NAME]"
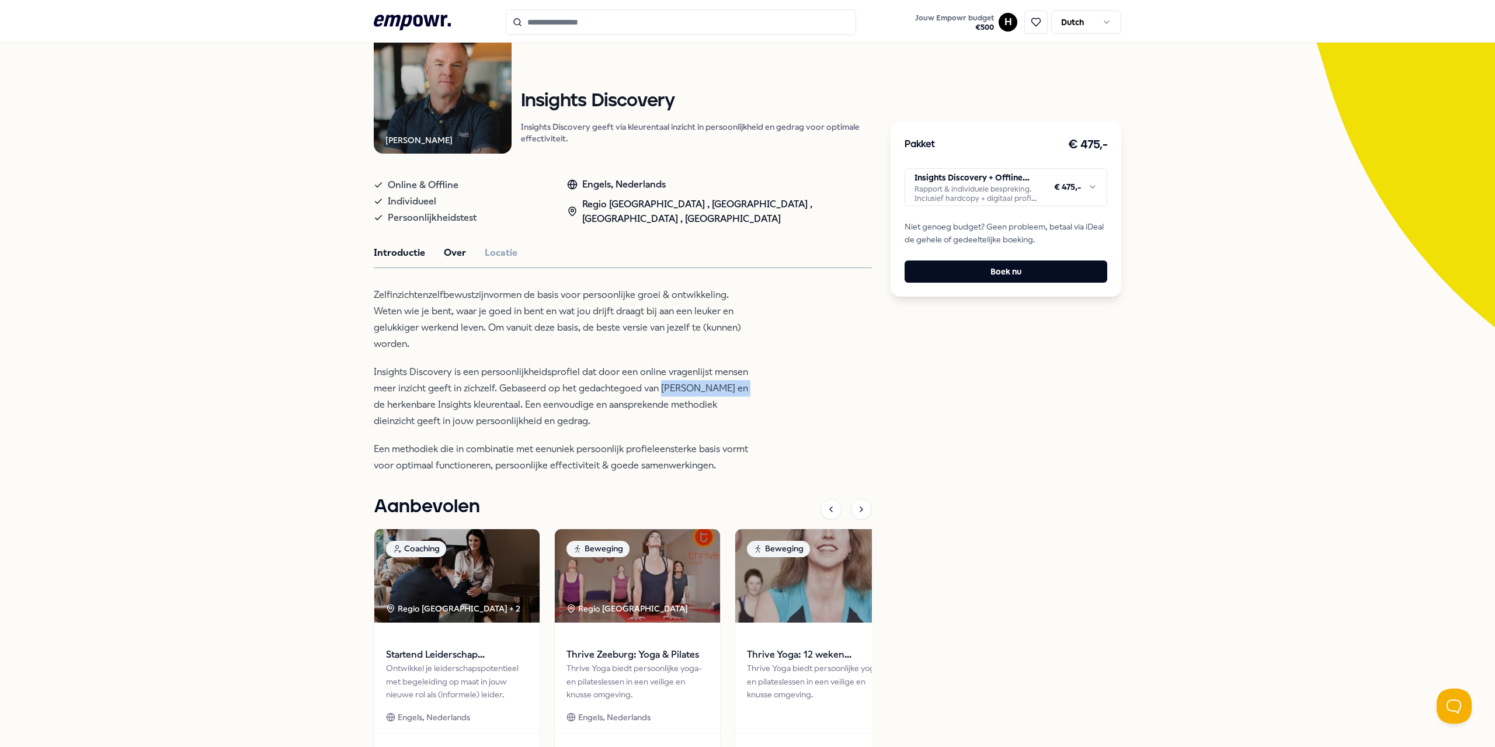
click at [451, 248] on button "Over" at bounding box center [455, 252] width 22 height 15
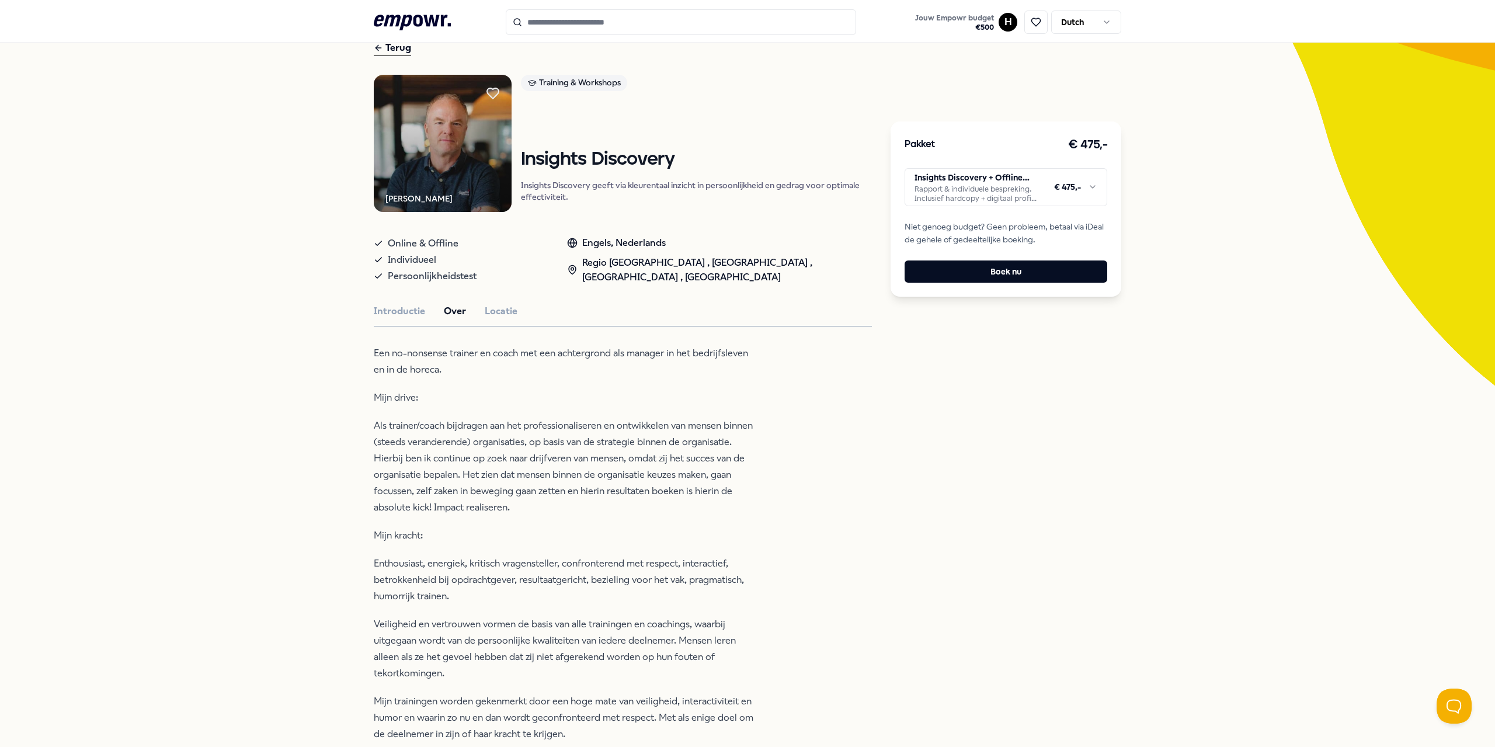
scroll to position [0, 0]
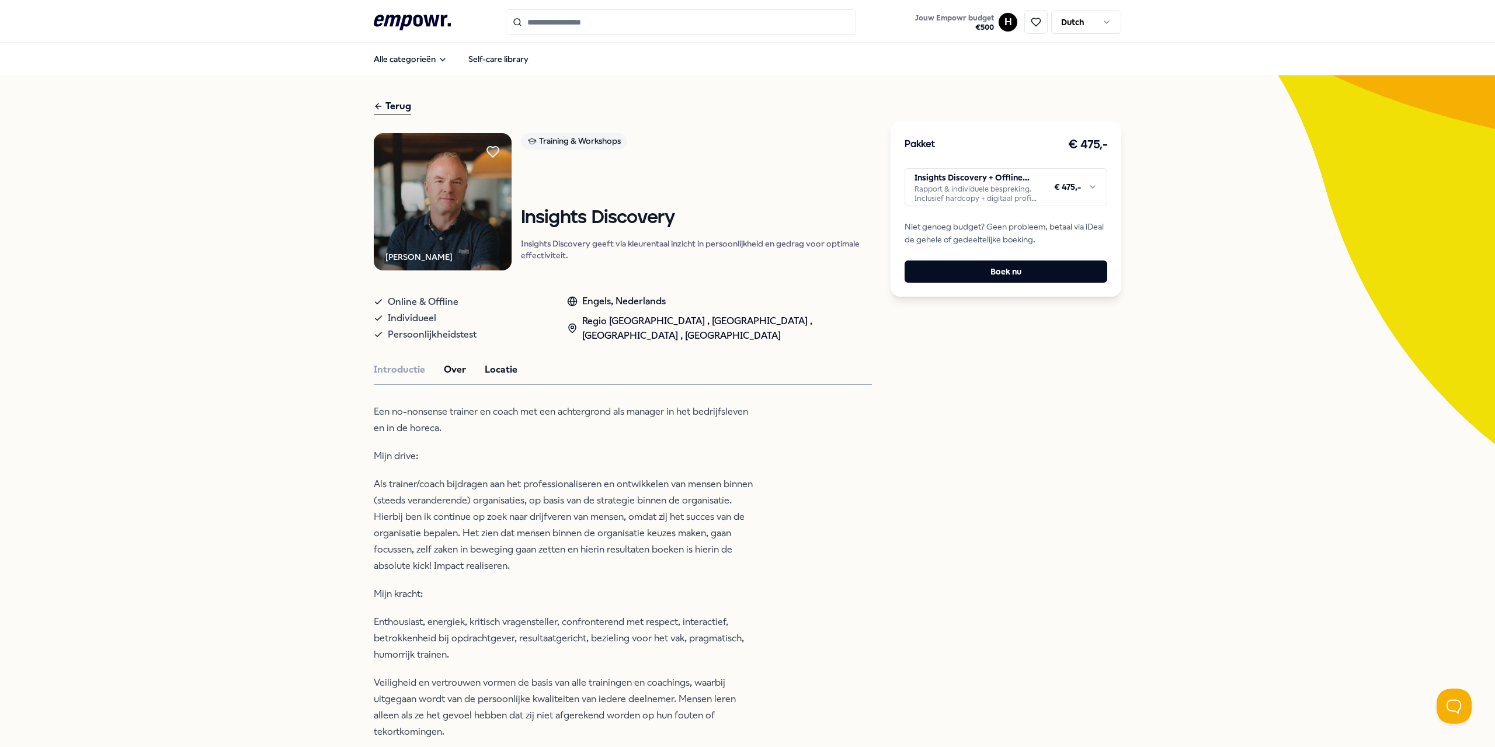
click at [491, 366] on button "Locatie" at bounding box center [501, 369] width 33 height 15
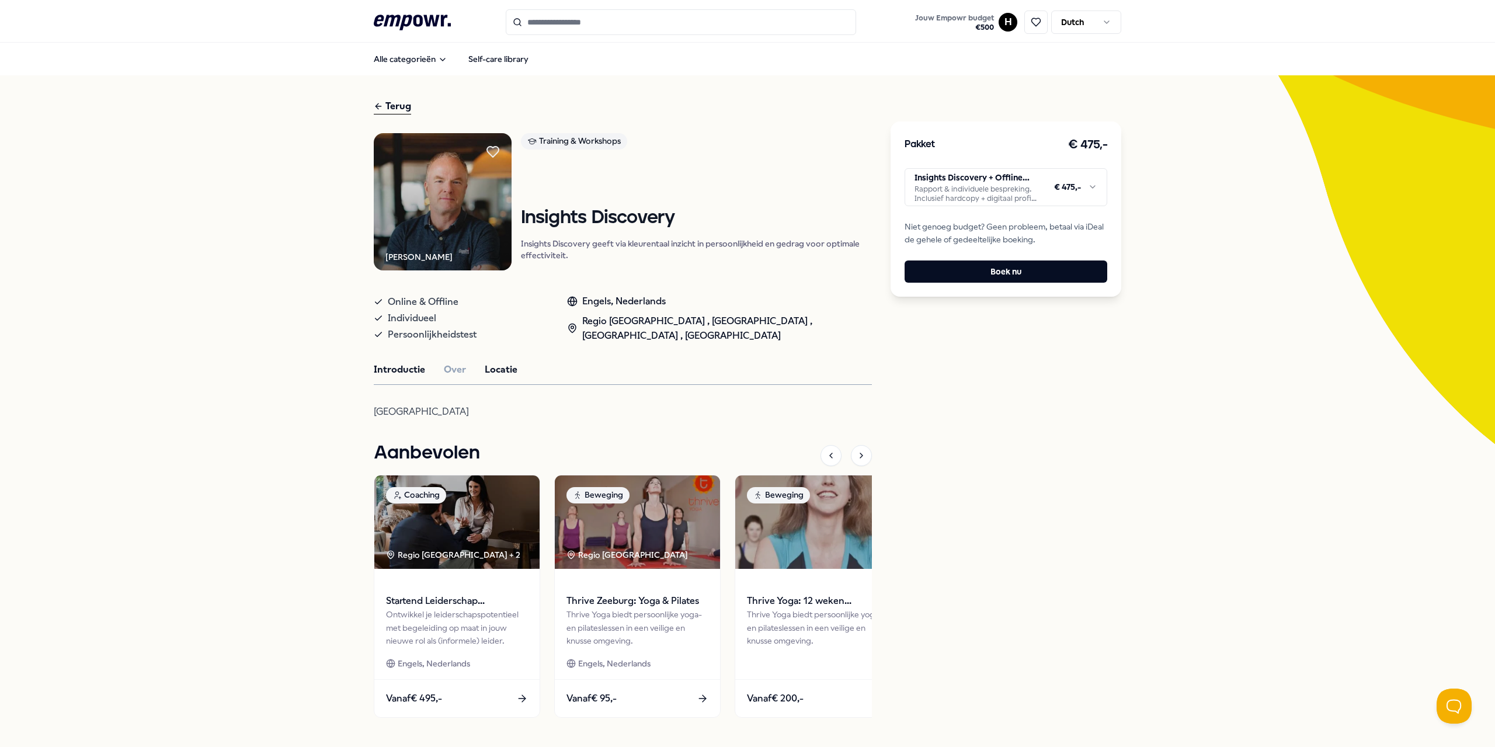
click at [393, 368] on button "Introductie" at bounding box center [399, 369] width 51 height 15
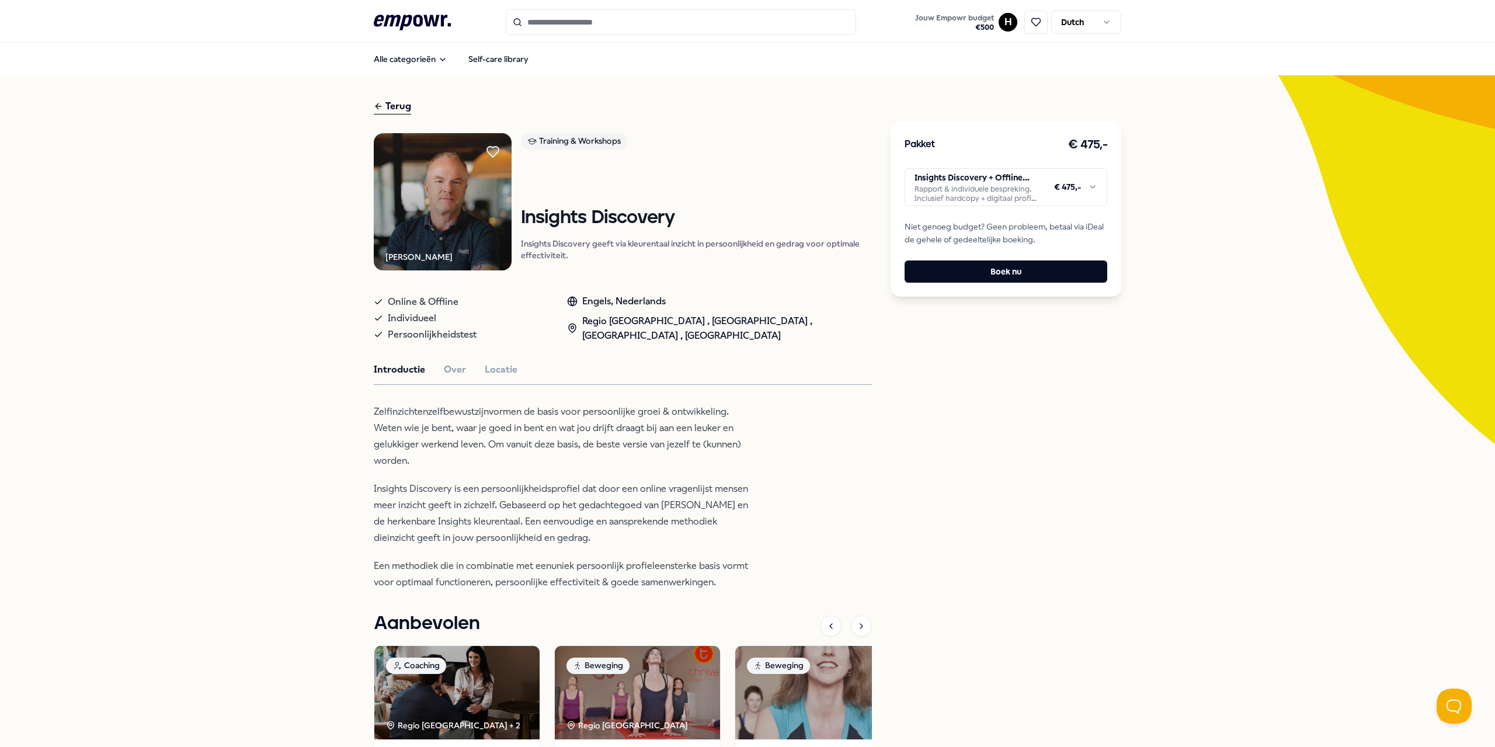
click at [537, 217] on h1 "Insights Discovery" at bounding box center [697, 218] width 352 height 20
copy h1 "Insights Discovery"
drag, startPoint x: 377, startPoint y: 110, endPoint x: 401, endPoint y: 58, distance: 57.8
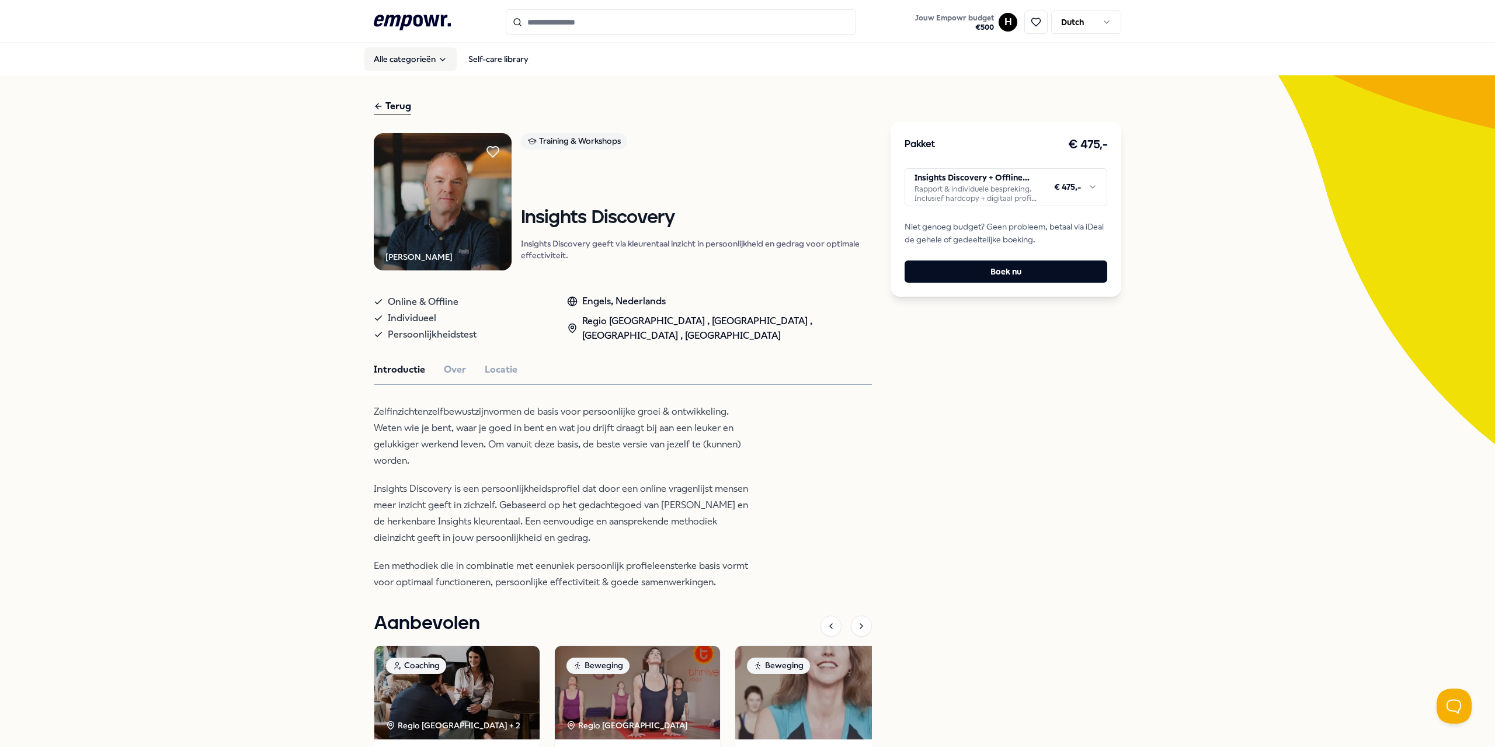
click at [401, 58] on button "Alle categorieën" at bounding box center [410, 58] width 92 height 23
drag, startPoint x: 401, startPoint y: 58, endPoint x: 307, endPoint y: 95, distance: 101.0
click at [307, 95] on div "Terug [PERSON_NAME] Training & Workshops Insights Discovery Insights Discovery …" at bounding box center [747, 499] width 1495 height 848
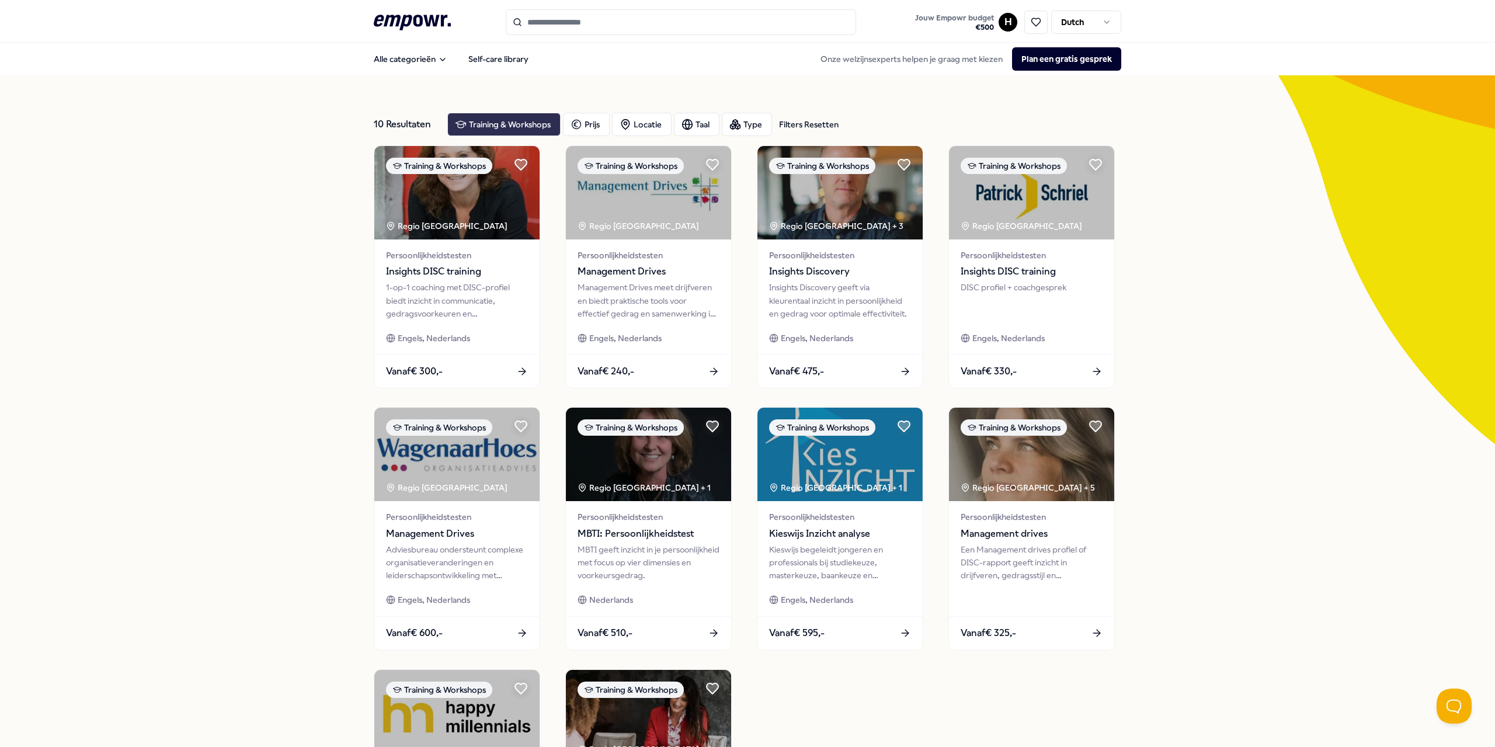
click at [457, 116] on div "Training & Workshops" at bounding box center [503, 124] width 113 height 23
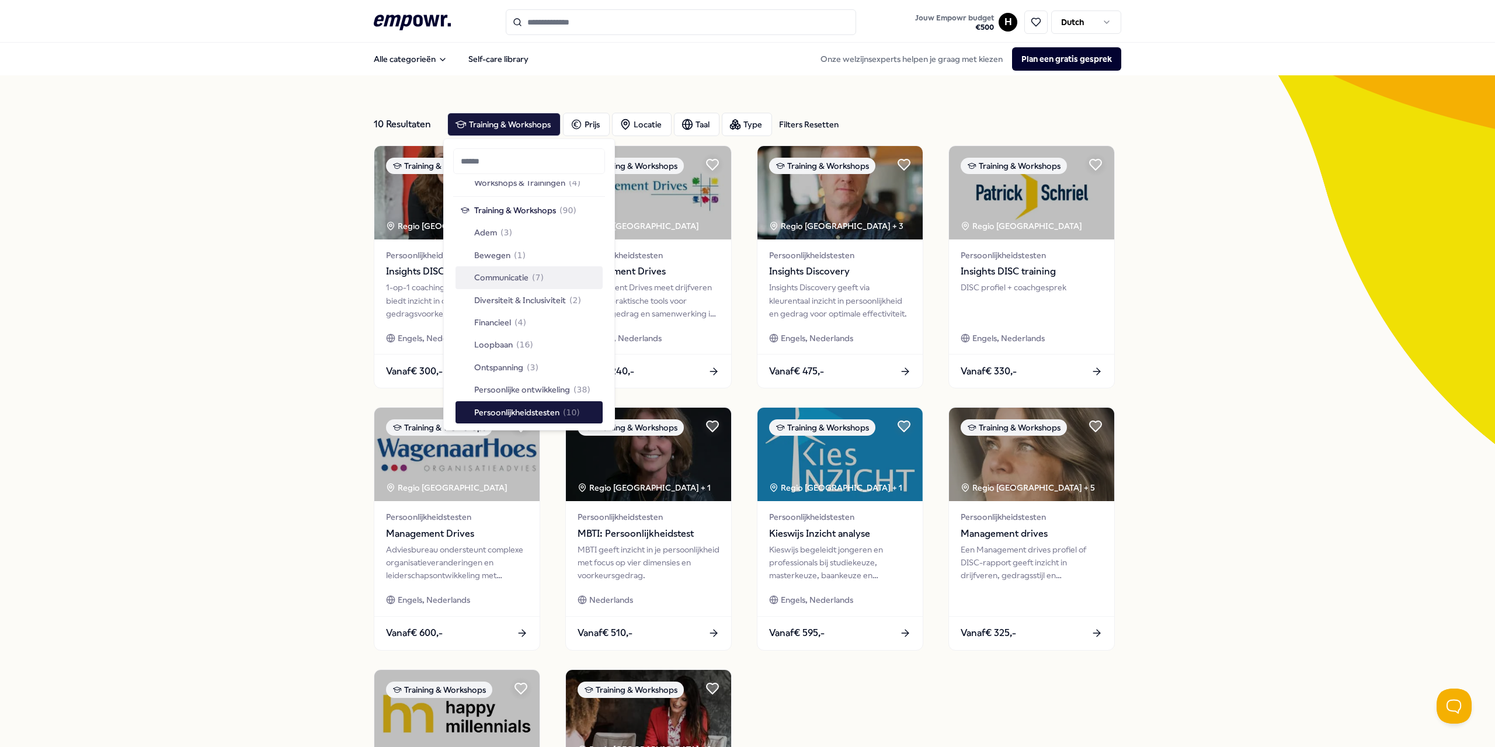
scroll to position [1285, 0]
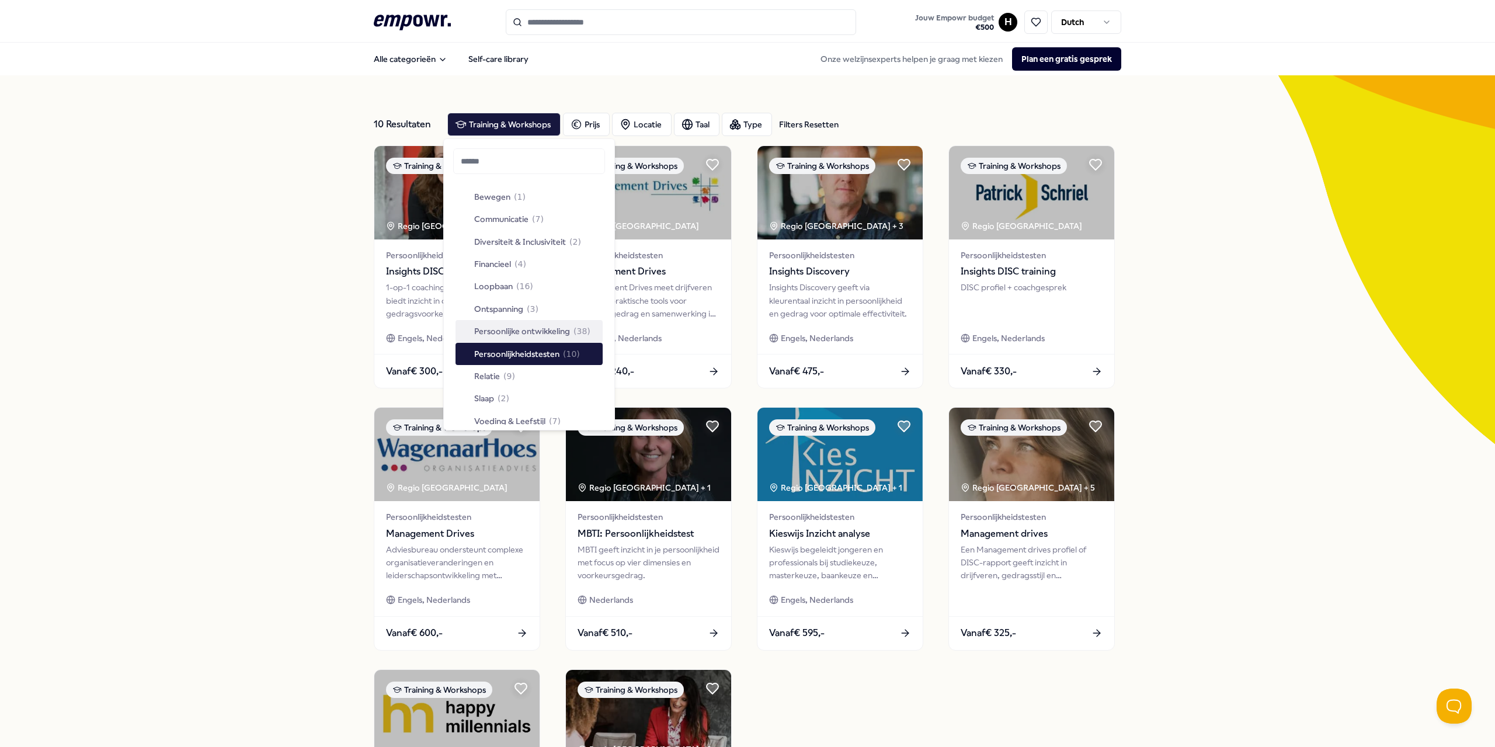
click at [510, 329] on span "Persoonlijke ontwikkeling" at bounding box center [522, 331] width 96 height 13
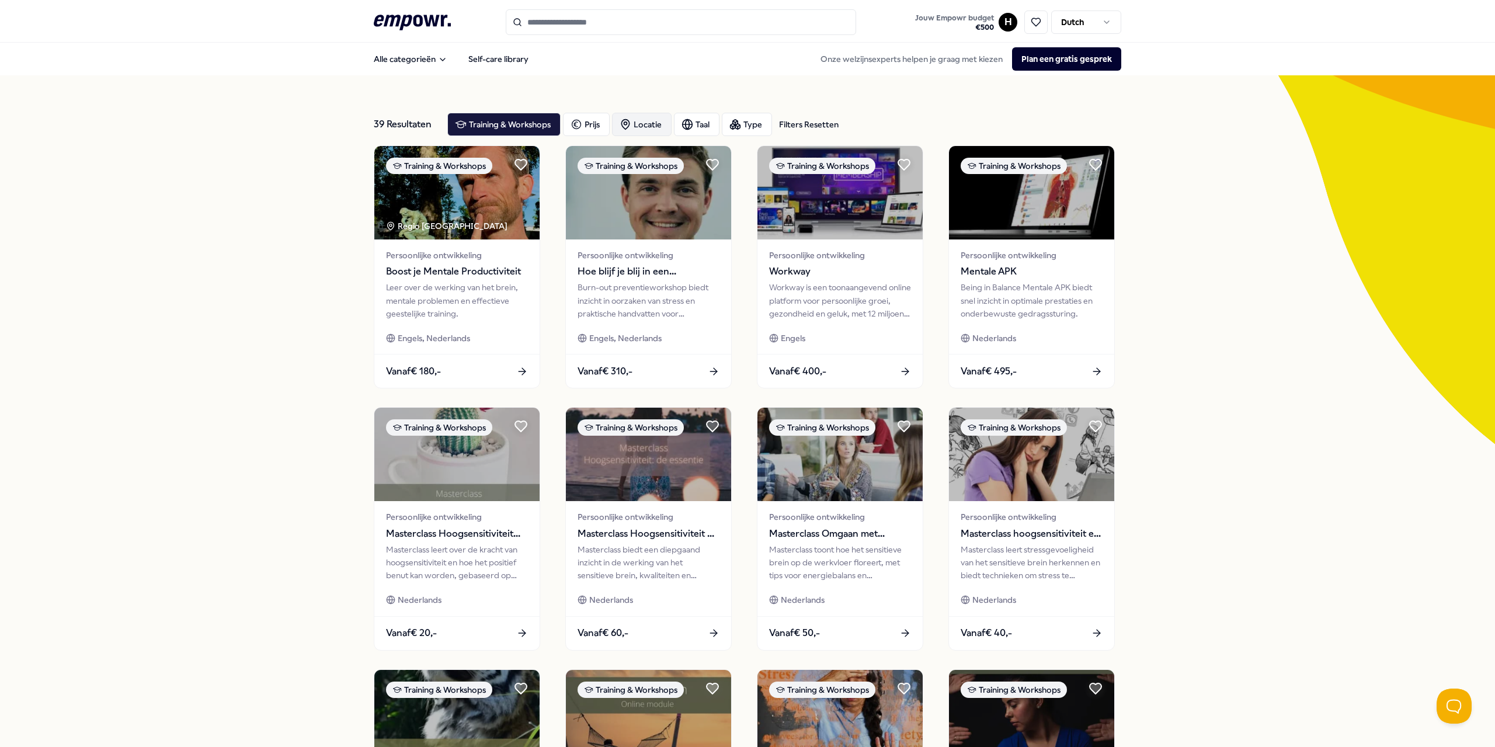
click at [658, 126] on div "Locatie" at bounding box center [642, 124] width 60 height 23
click at [663, 180] on span "Op locatie" at bounding box center [657, 182] width 39 height 13
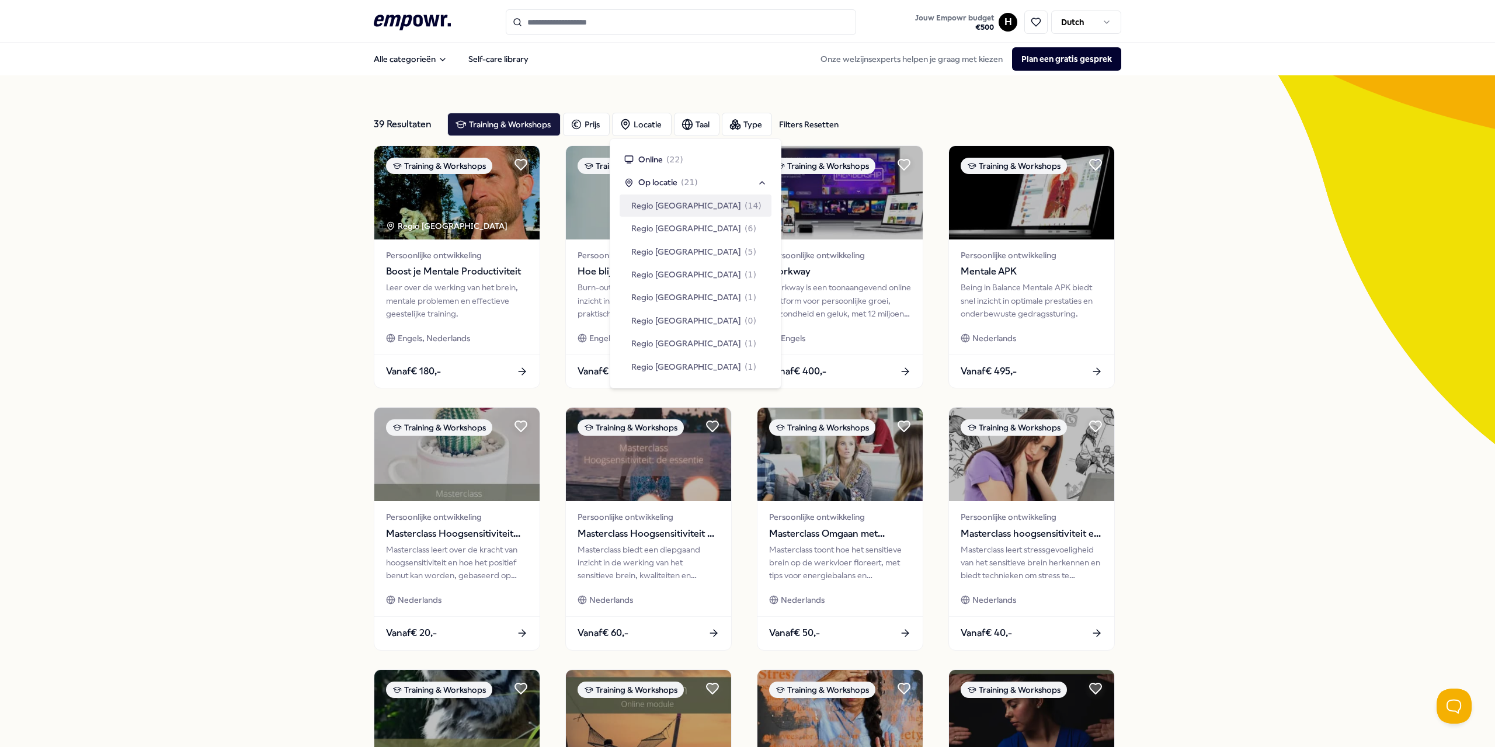
click at [676, 206] on span "Regio [GEOGRAPHIC_DATA]" at bounding box center [686, 205] width 110 height 13
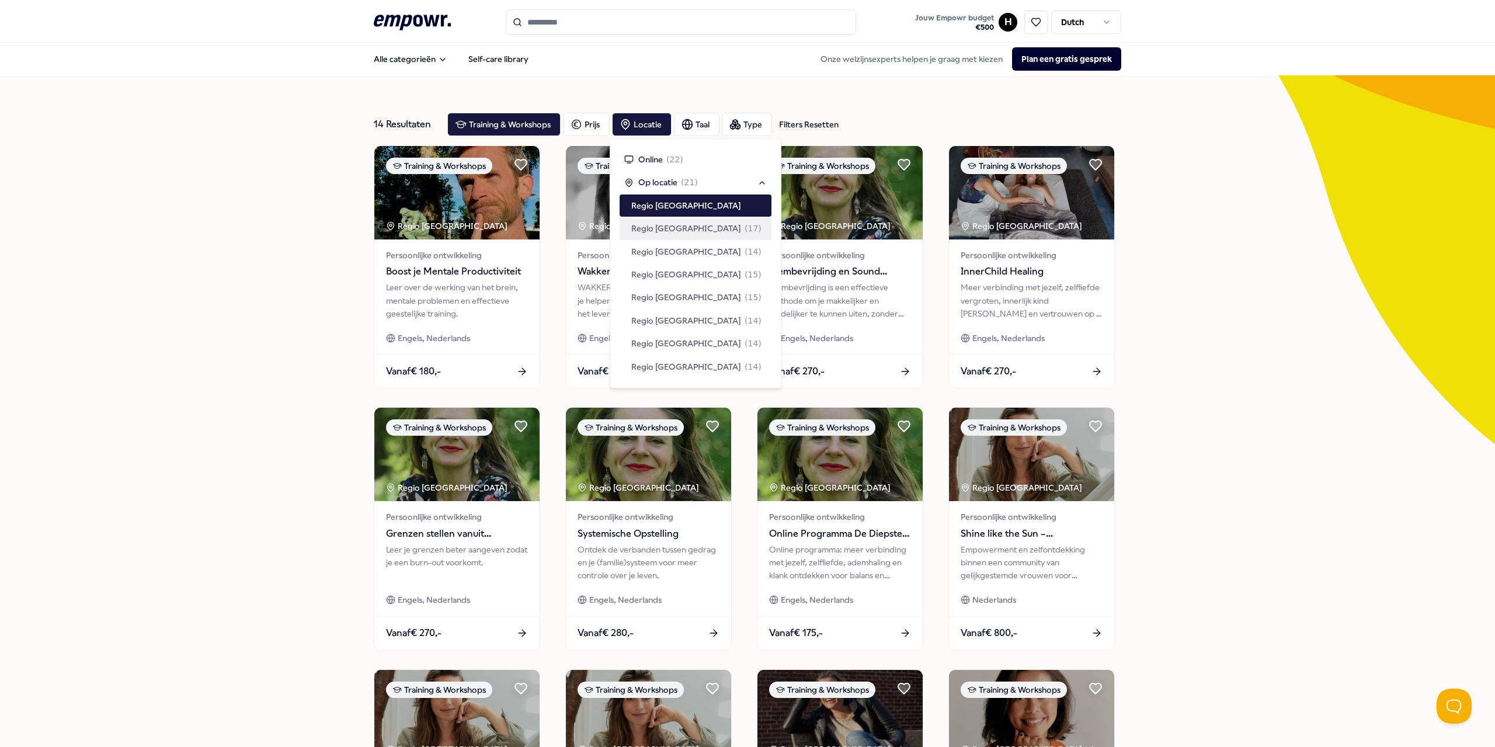
drag, startPoint x: 1111, startPoint y: 194, endPoint x: 1138, endPoint y: 185, distance: 28.8
click at [746, 193] on img at bounding box center [1031, 192] width 165 height 93
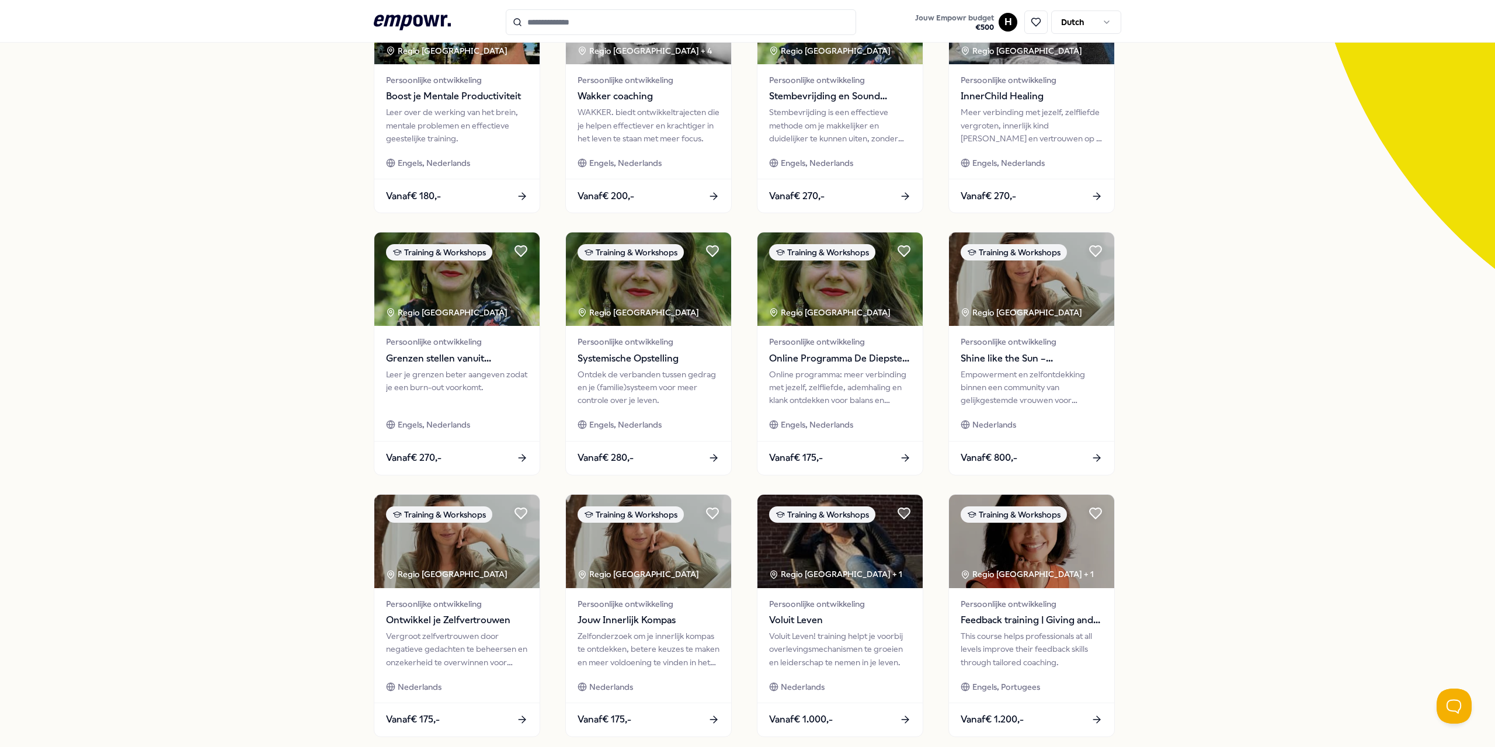
scroll to position [234, 0]
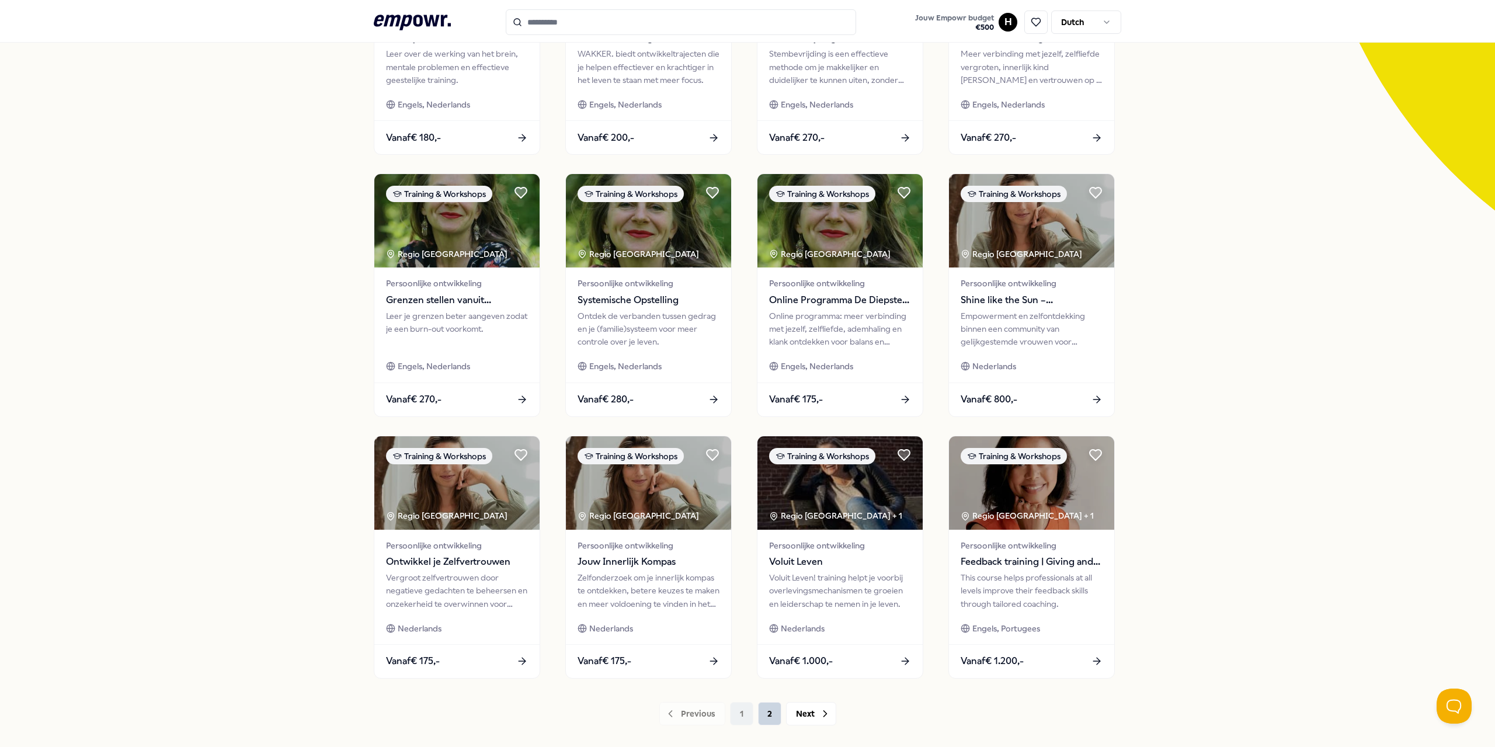
click at [746, 716] on button "2" at bounding box center [769, 713] width 23 height 23
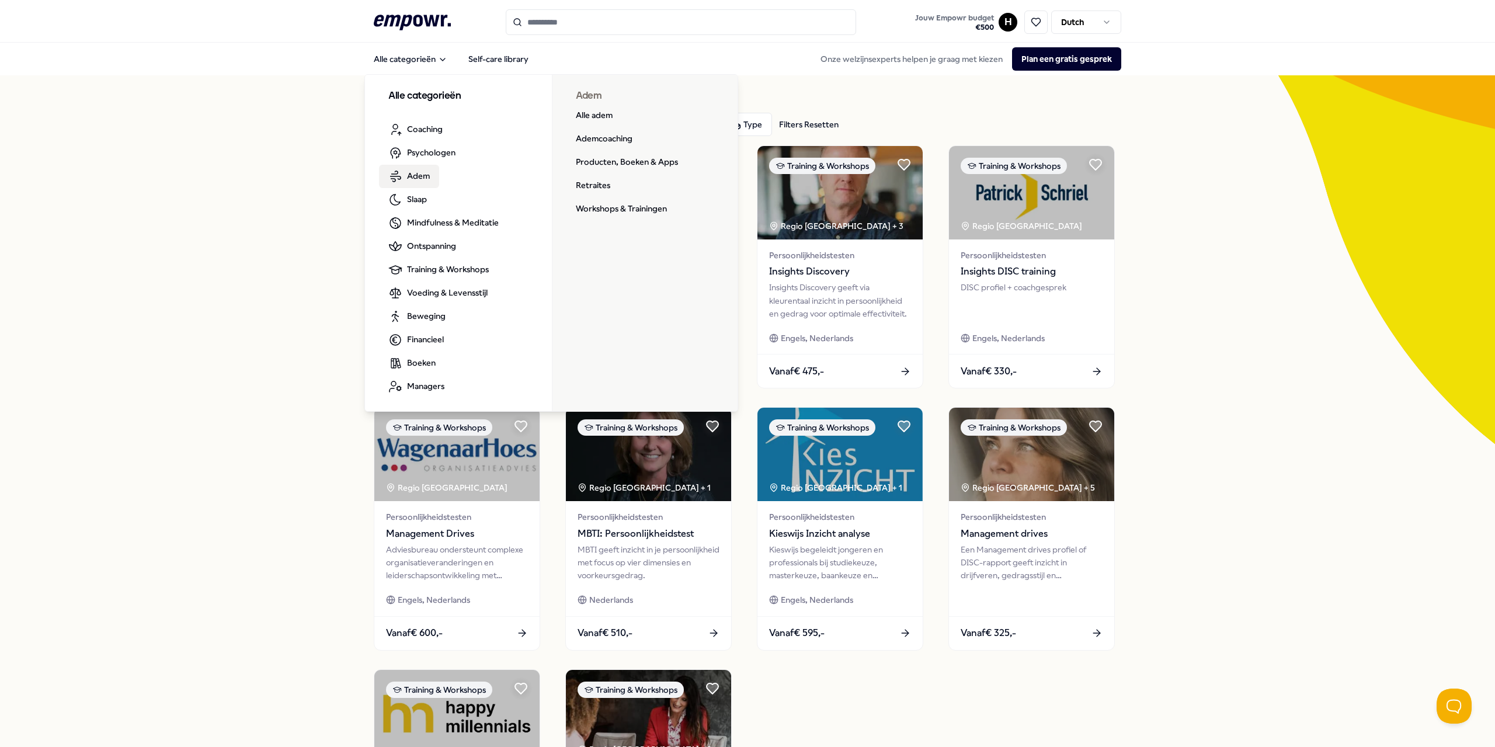
click at [239, 193] on div "10 Resultaten Filters Resetten Training & Workshops Prijs Locatie Taal Type Fil…" at bounding box center [747, 531] width 1495 height 912
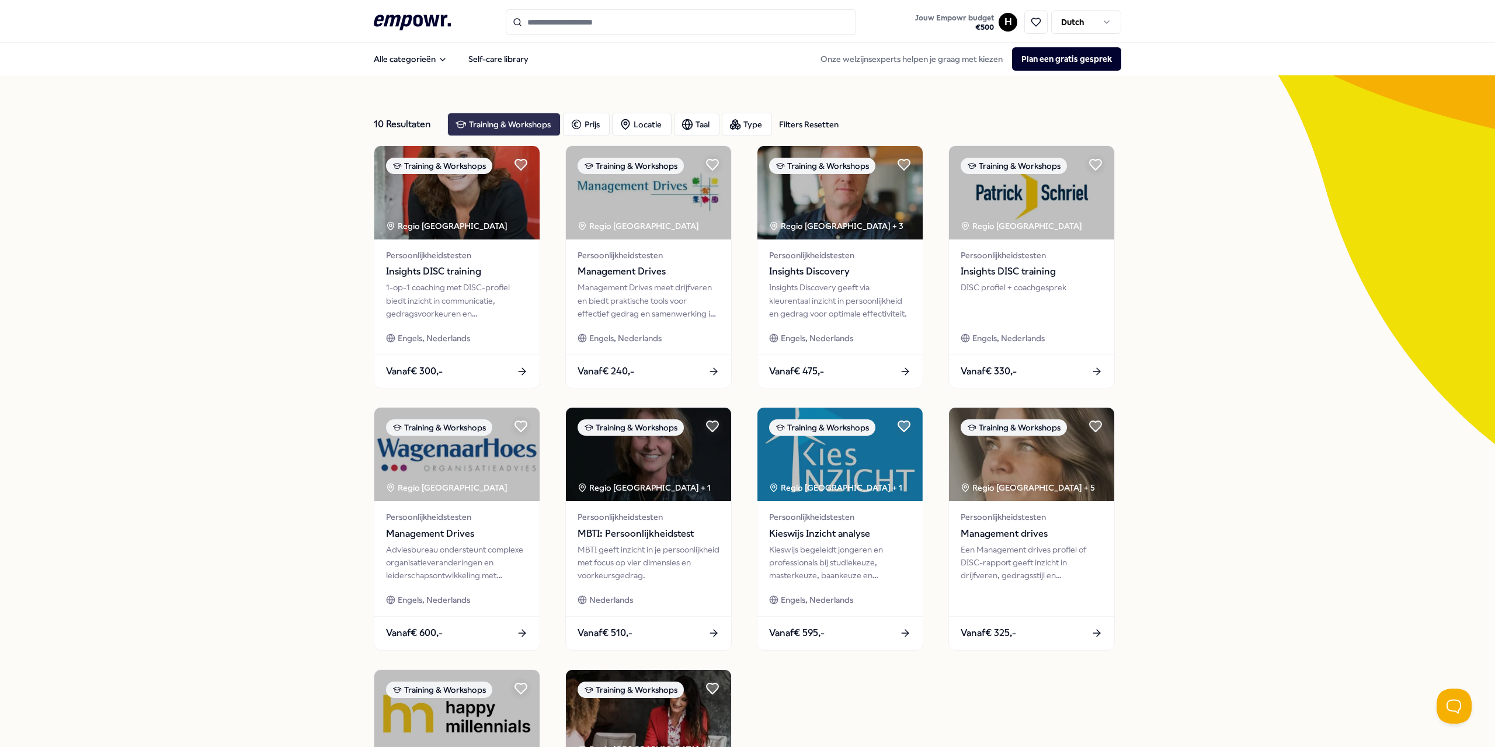
click at [505, 121] on div "Training & Workshops" at bounding box center [503, 124] width 113 height 23
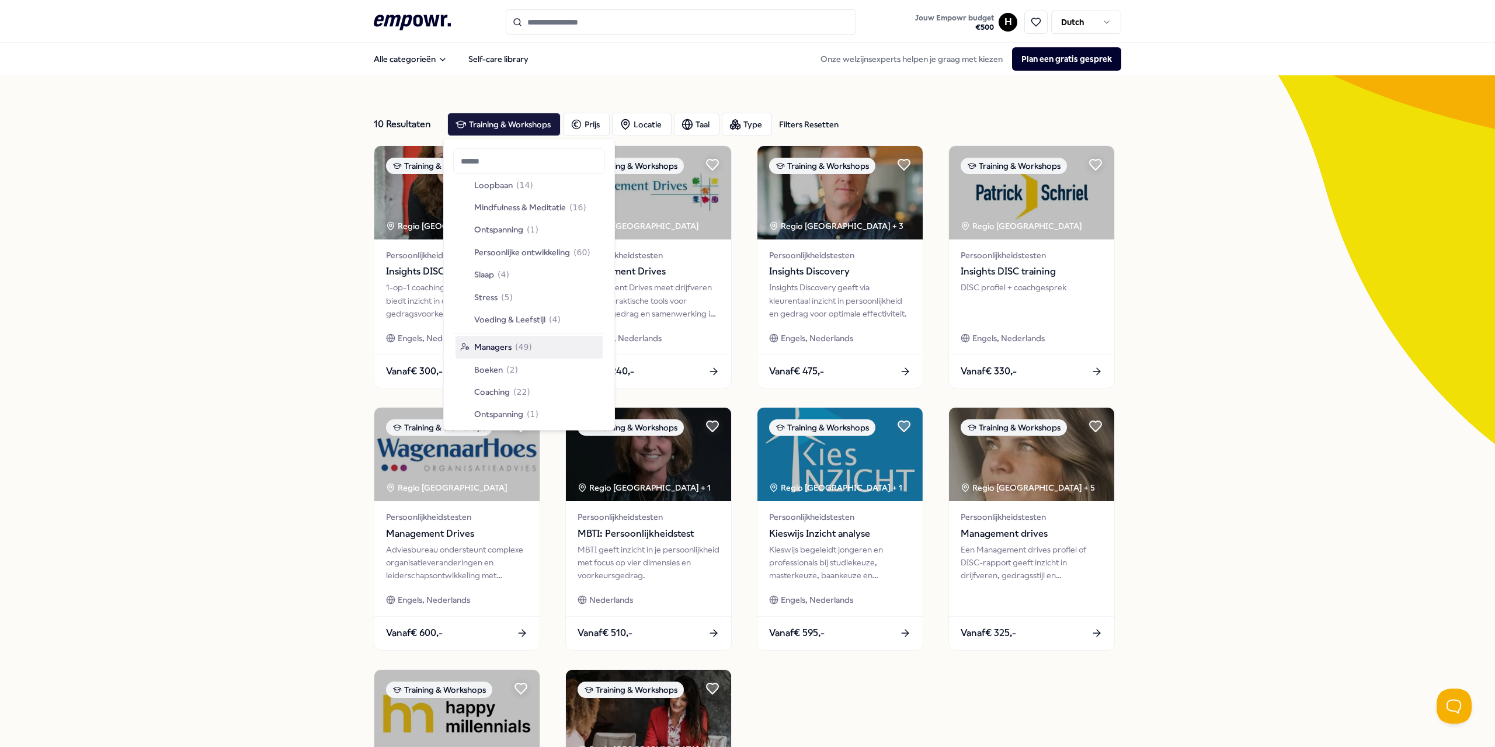
scroll to position [2129, 0]
click at [501, 411] on span "Workshops & Trainingen" at bounding box center [519, 410] width 91 height 13
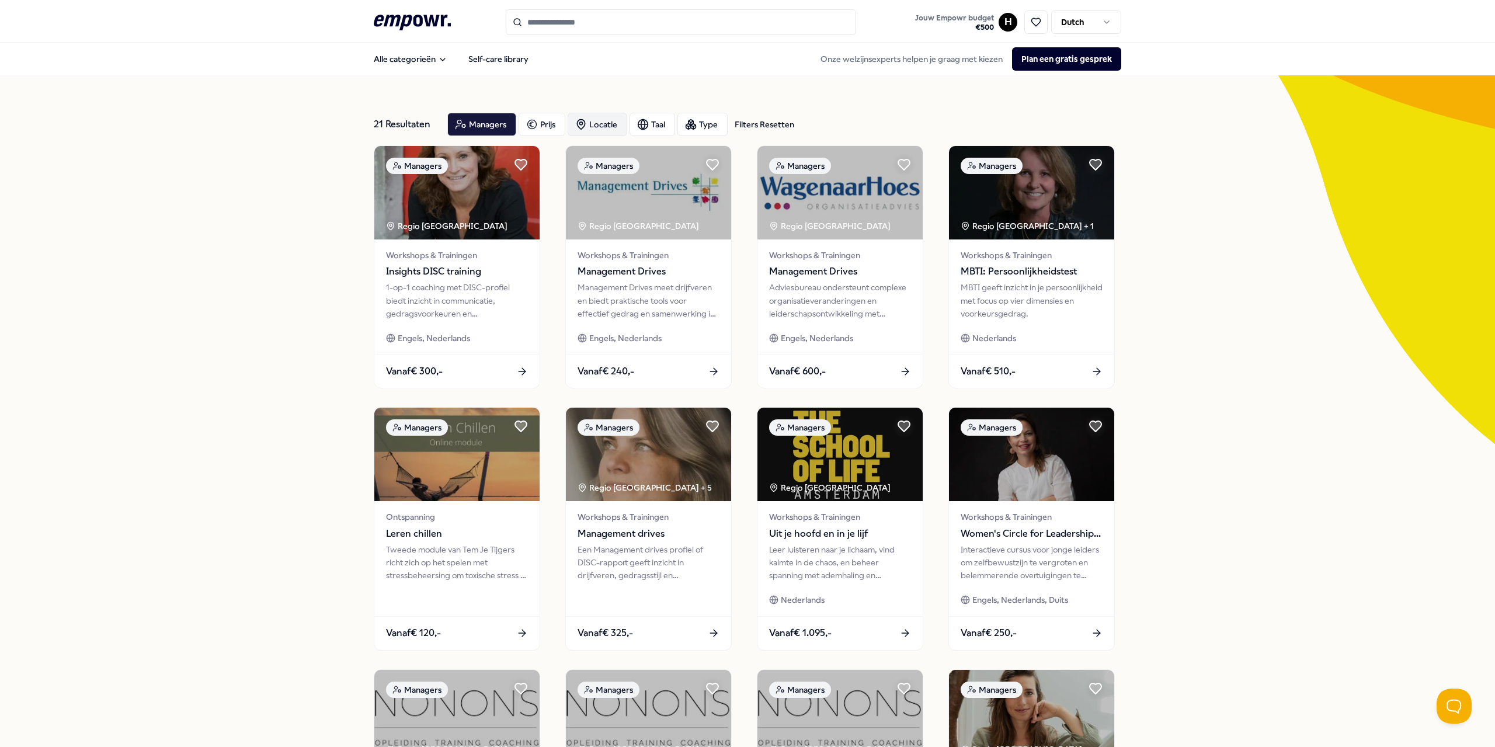
click at [602, 122] on div "Locatie" at bounding box center [598, 124] width 60 height 23
click at [609, 177] on span "Op locatie" at bounding box center [612, 182] width 39 height 13
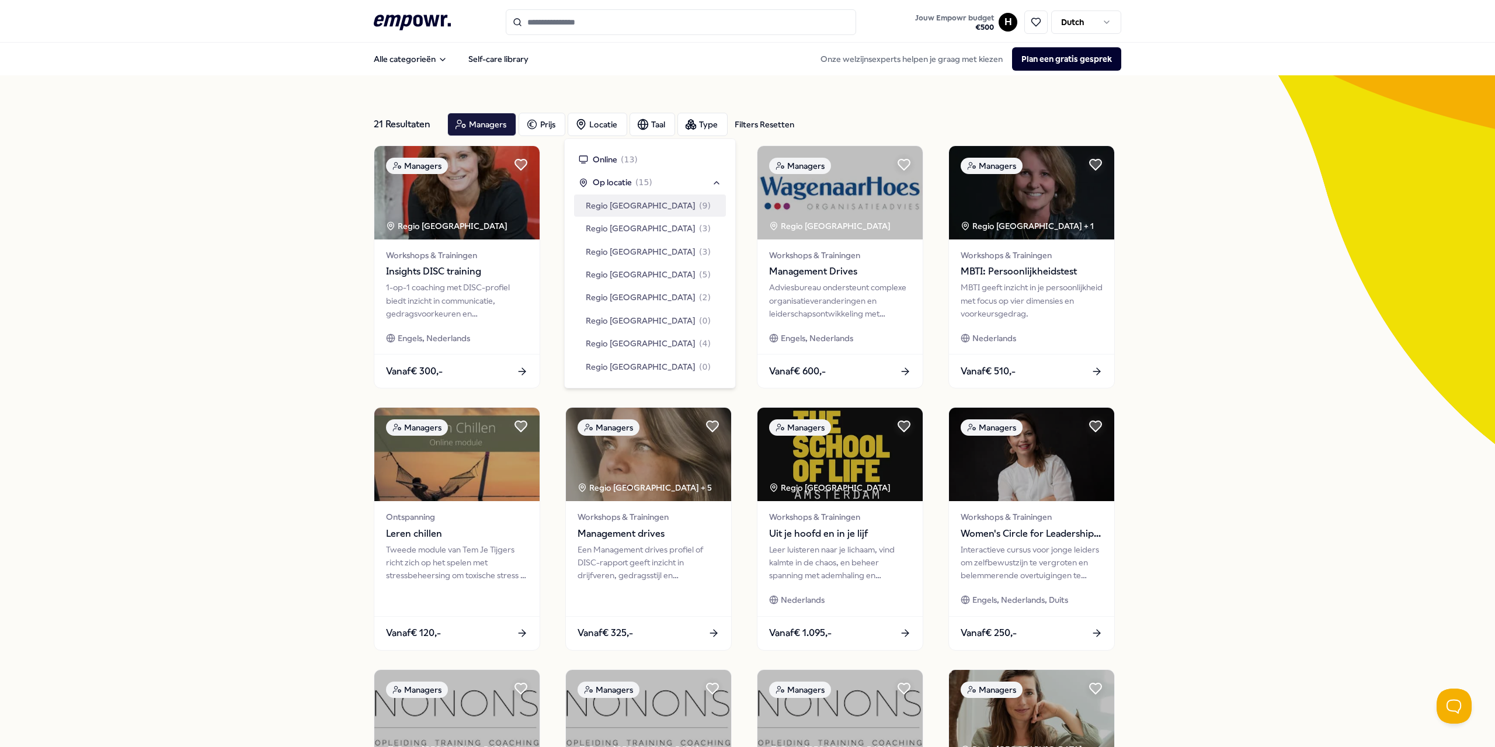
click at [644, 209] on span "Regio [GEOGRAPHIC_DATA]" at bounding box center [641, 205] width 110 height 13
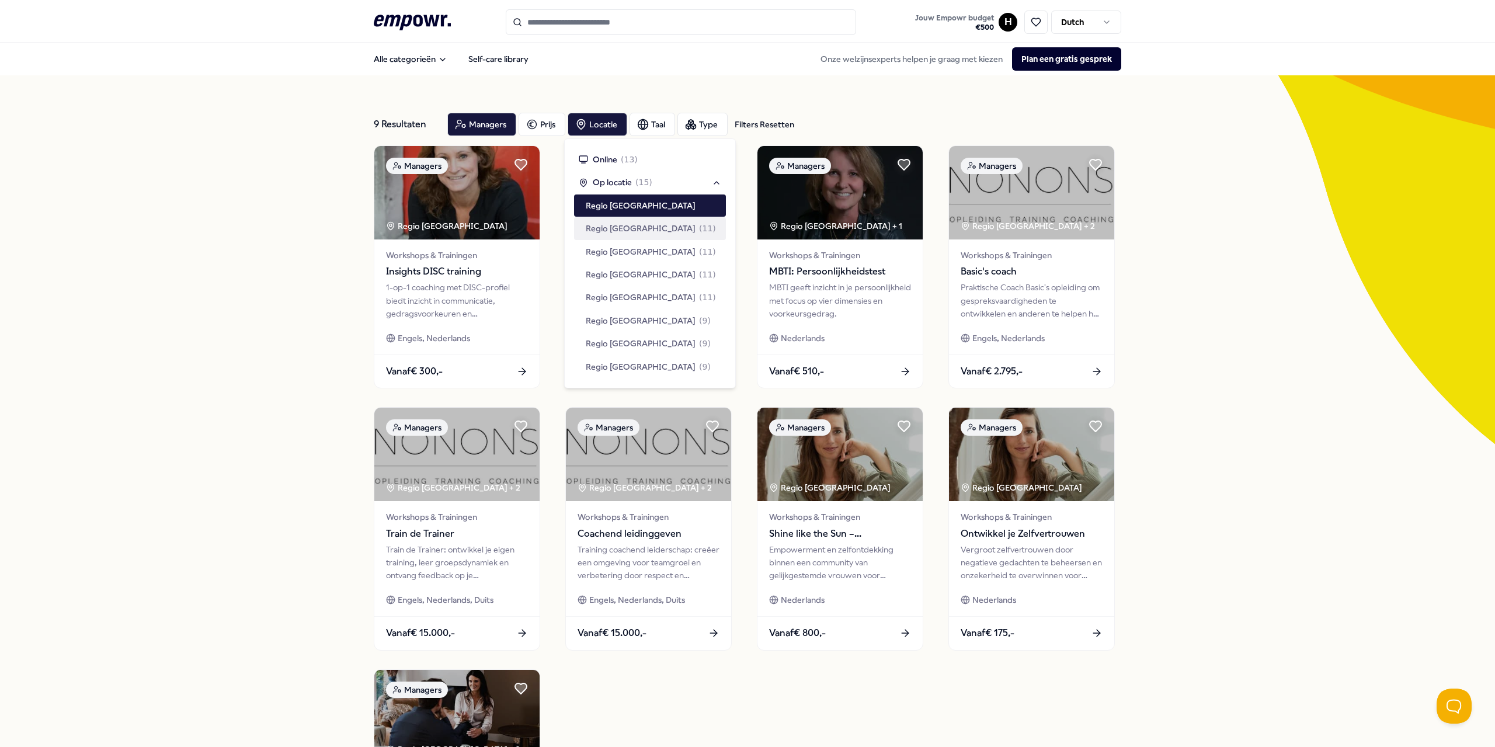
click at [746, 207] on div "9 Resultaten Filters Resetten Managers [PERSON_NAME] Taal Type Filters Resetten…" at bounding box center [747, 531] width 1495 height 912
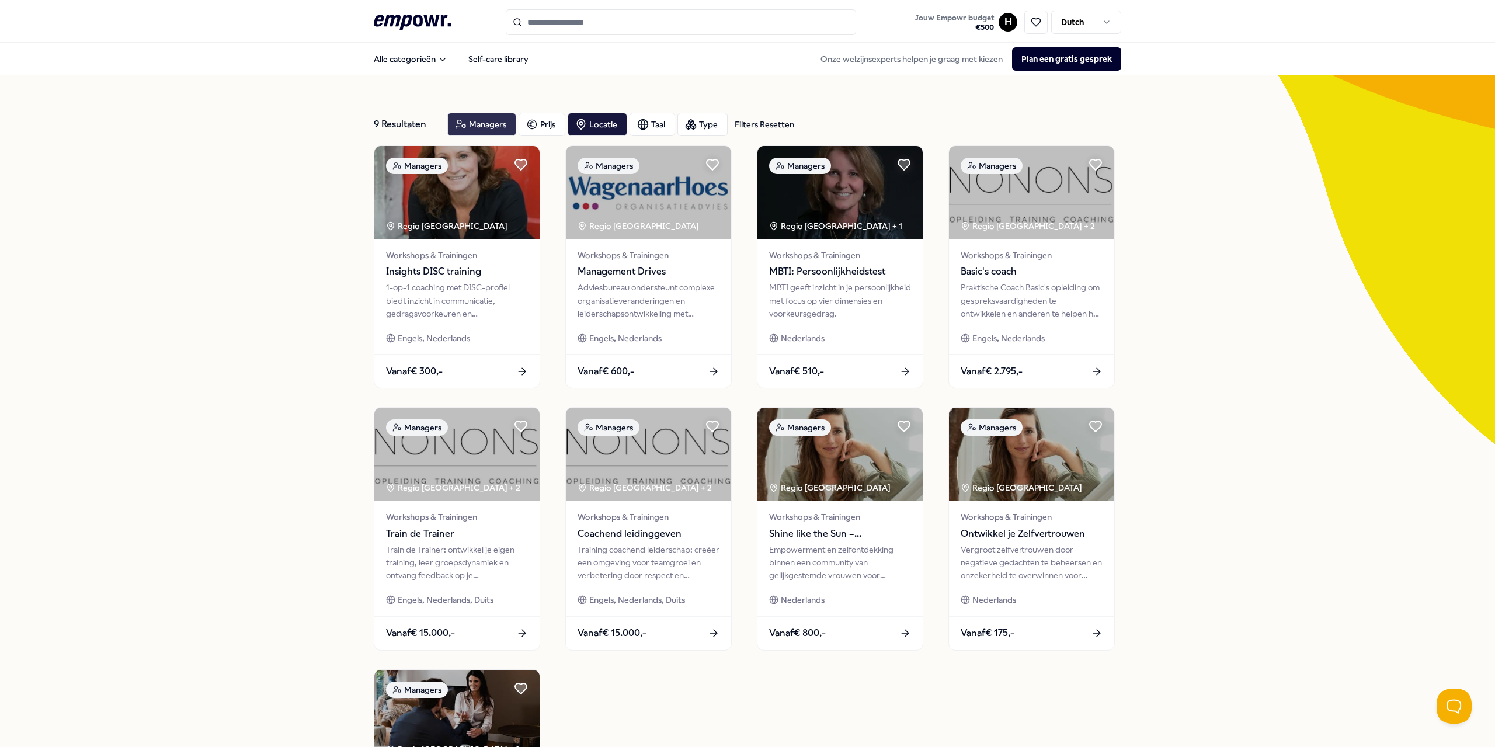
click at [475, 117] on div "Managers" at bounding box center [481, 124] width 69 height 23
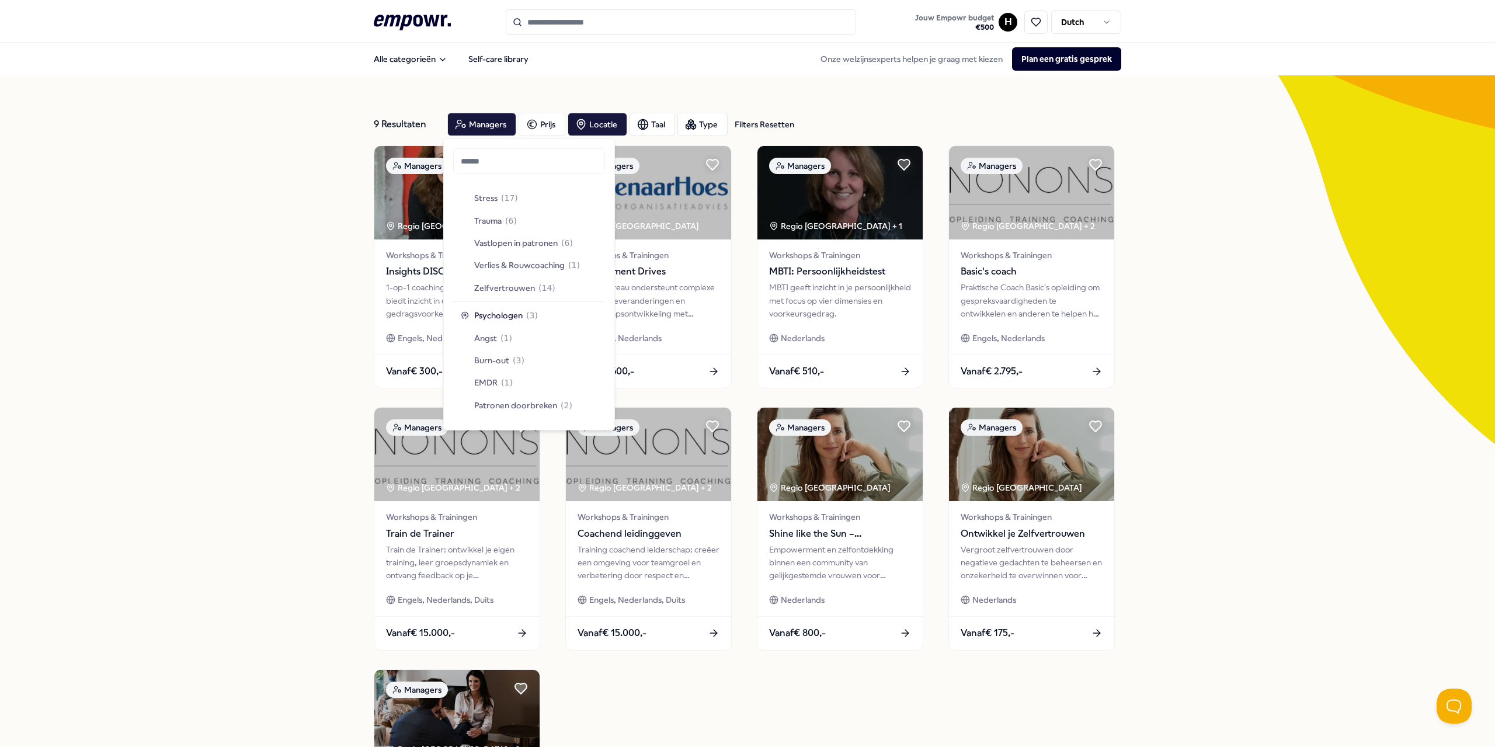
scroll to position [701, 0]
click at [591, 121] on div "Locatie" at bounding box center [598, 124] width 60 height 23
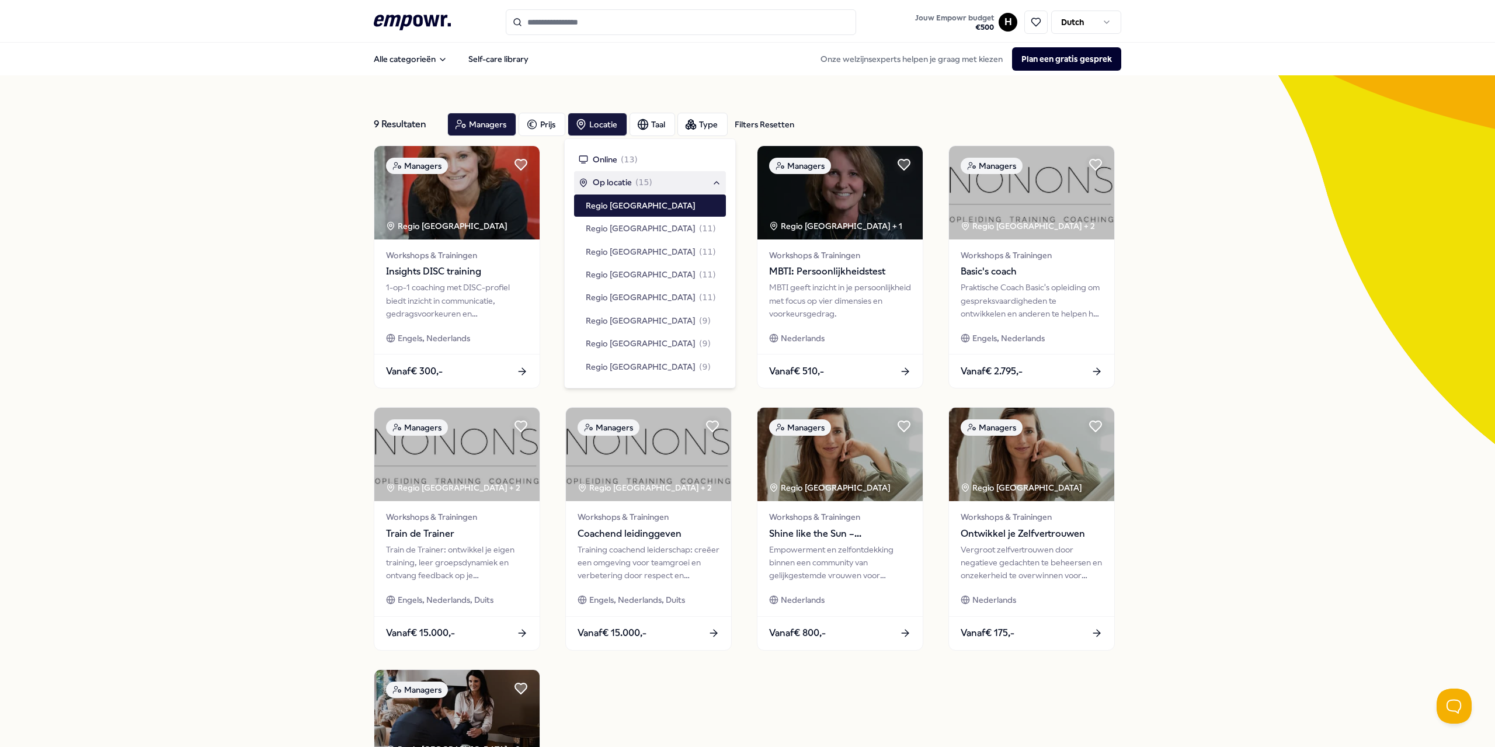
click at [607, 178] on span "Op locatie" at bounding box center [612, 182] width 39 height 13
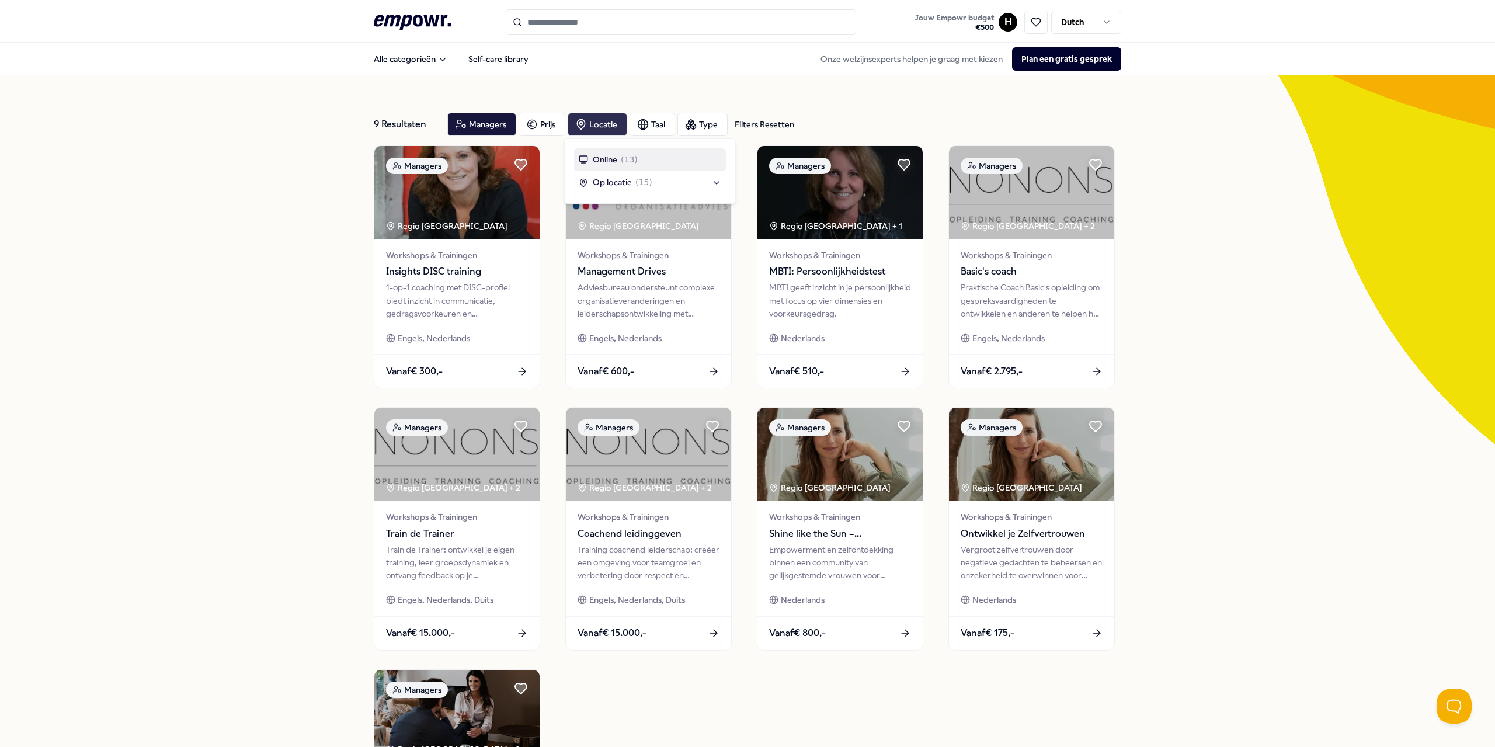
click at [593, 126] on div "Locatie" at bounding box center [598, 124] width 60 height 23
click at [583, 125] on icon "button" at bounding box center [581, 125] width 12 height 12
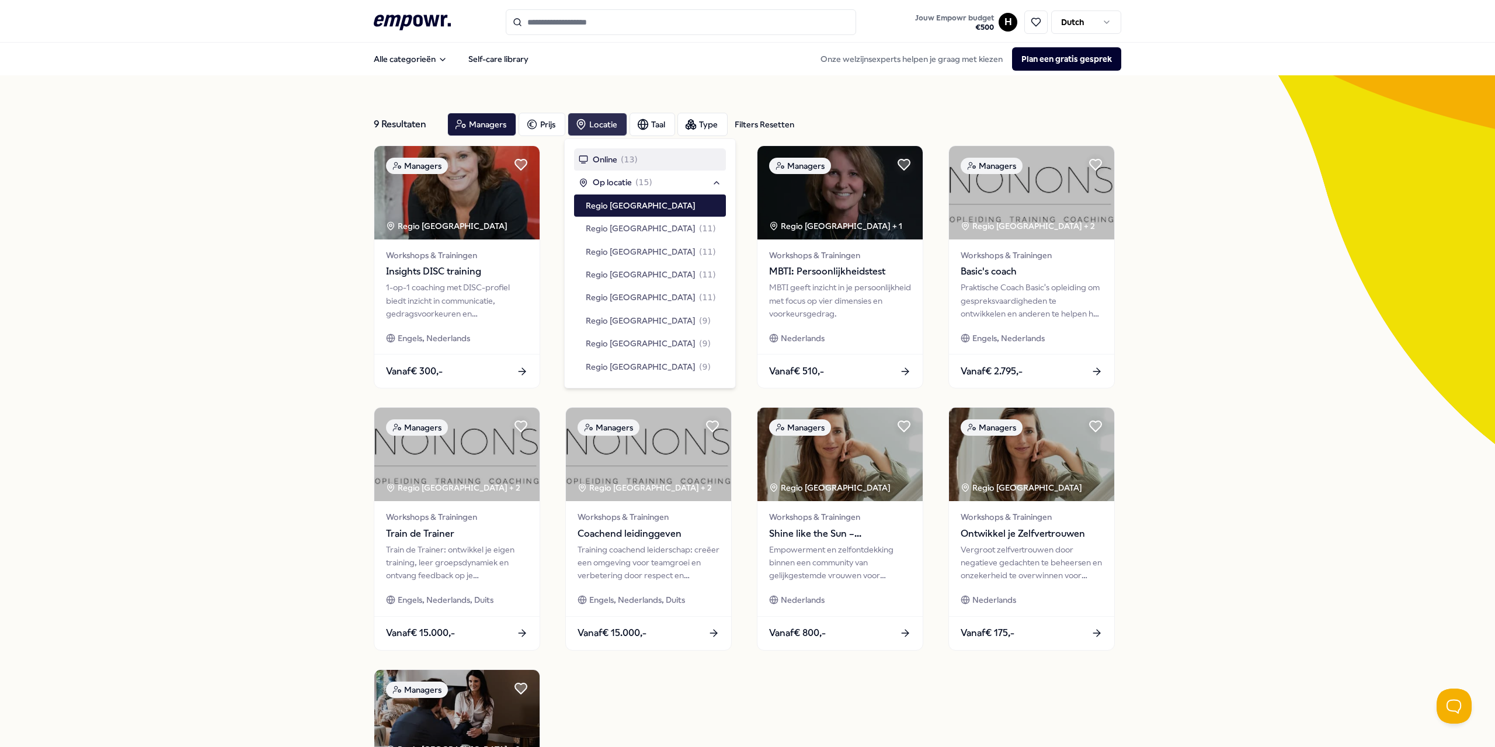
click at [611, 98] on div "9 Resultaten Filters Resetten Managers [PERSON_NAME] Taal Type Filters Resetten…" at bounding box center [748, 531] width 748 height 912
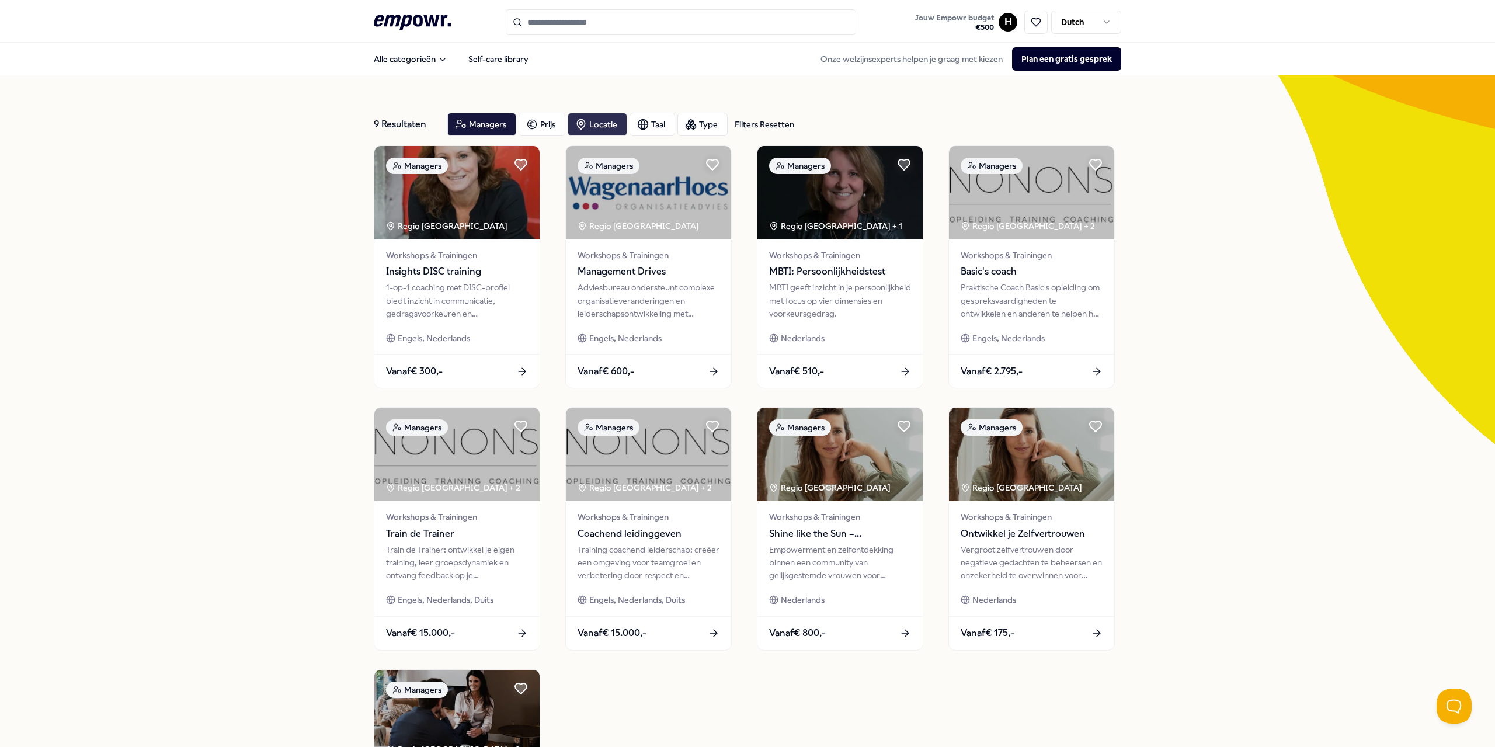
click at [596, 124] on div "Locatie" at bounding box center [598, 124] width 60 height 23
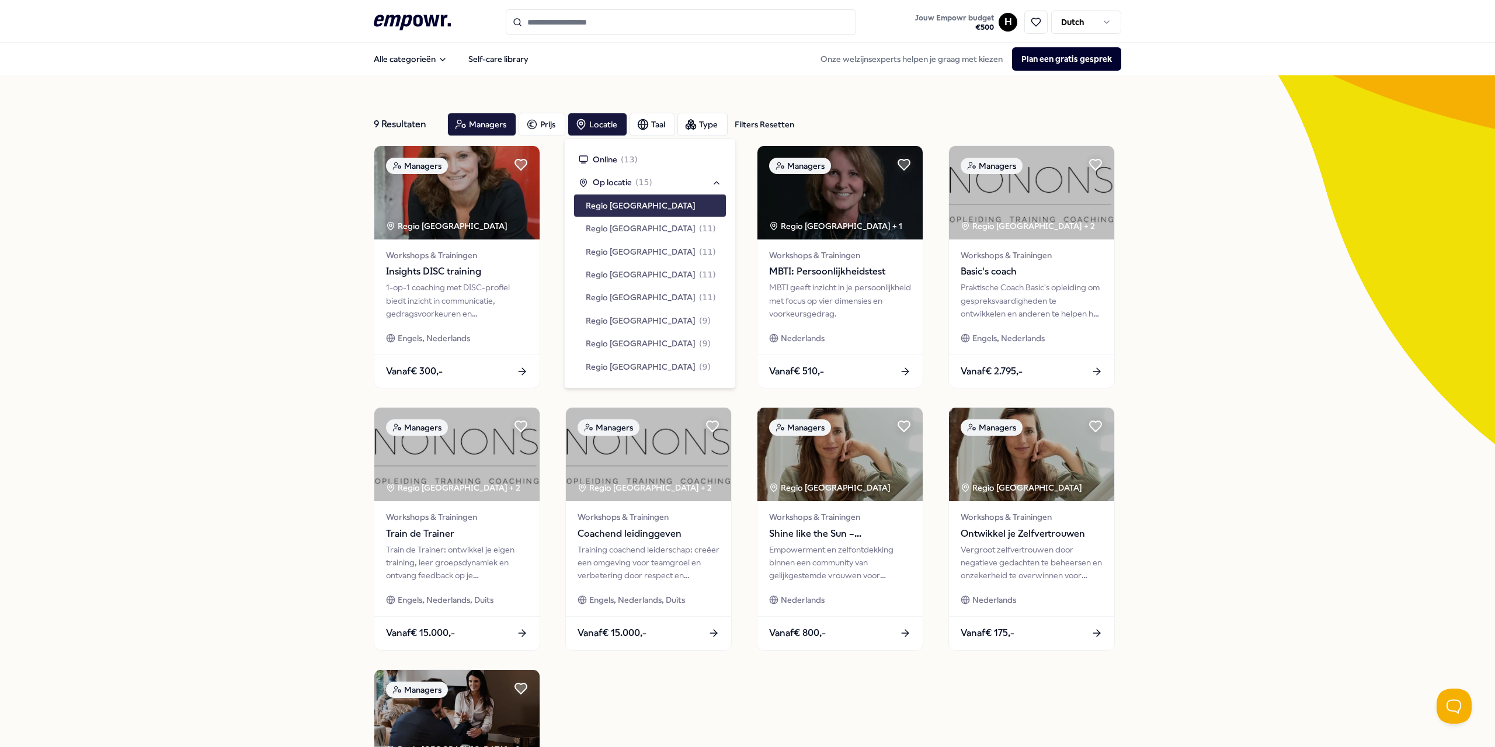
click at [613, 199] on span "Regio [GEOGRAPHIC_DATA]" at bounding box center [641, 205] width 110 height 13
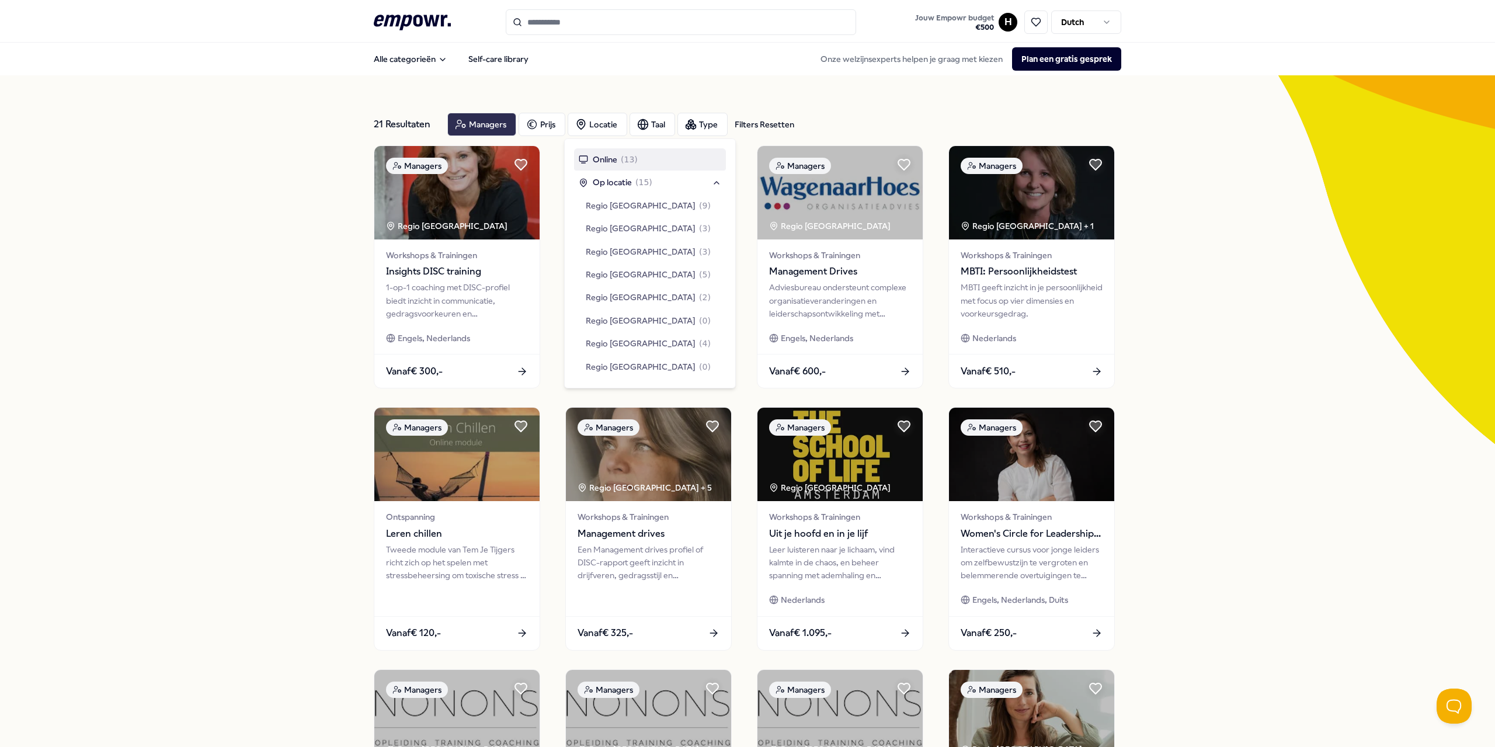
click at [486, 124] on div "Managers" at bounding box center [481, 124] width 69 height 23
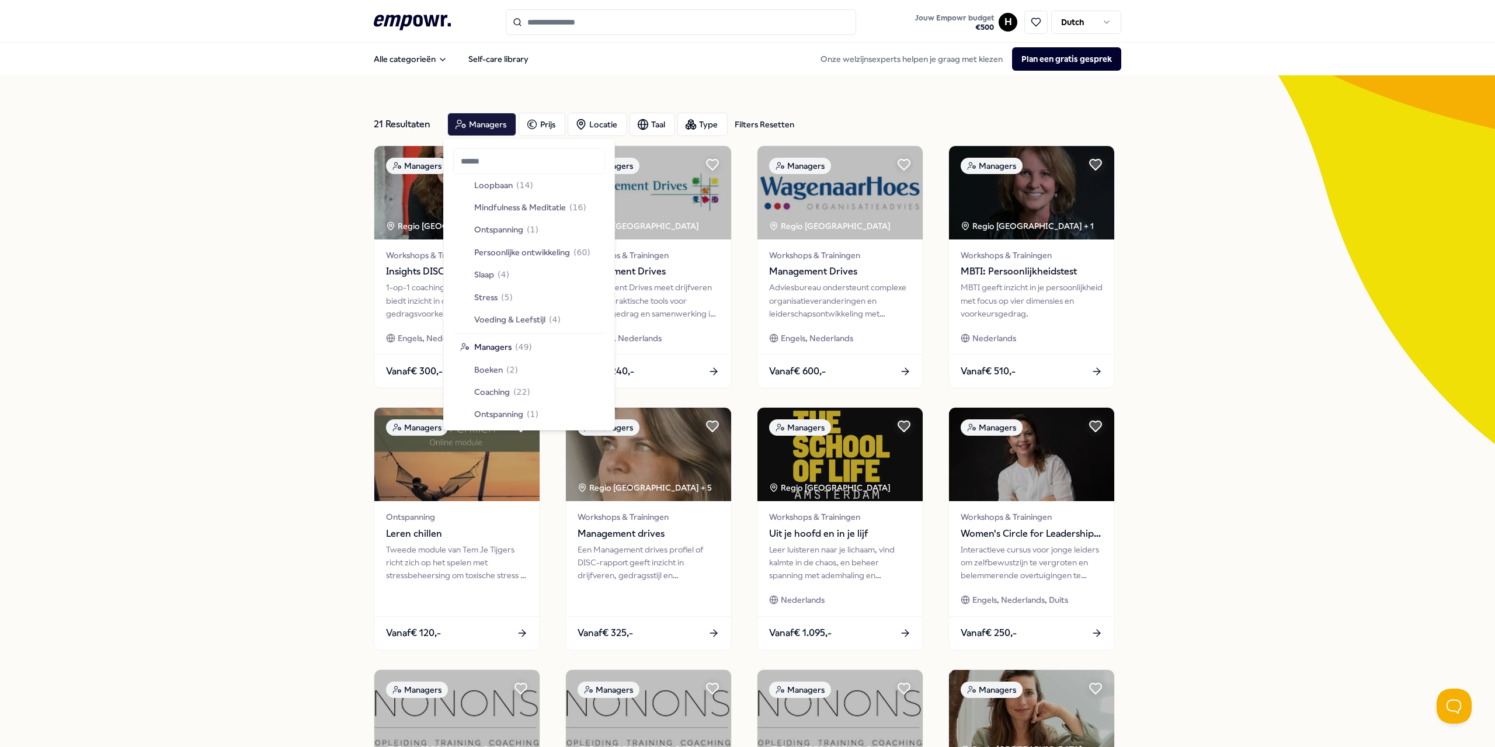
scroll to position [2129, 0]
click at [231, 313] on div "21 Resultaten Filters Resetten Managers [PERSON_NAME] Taal Type Filters Resette…" at bounding box center [747, 531] width 1495 height 912
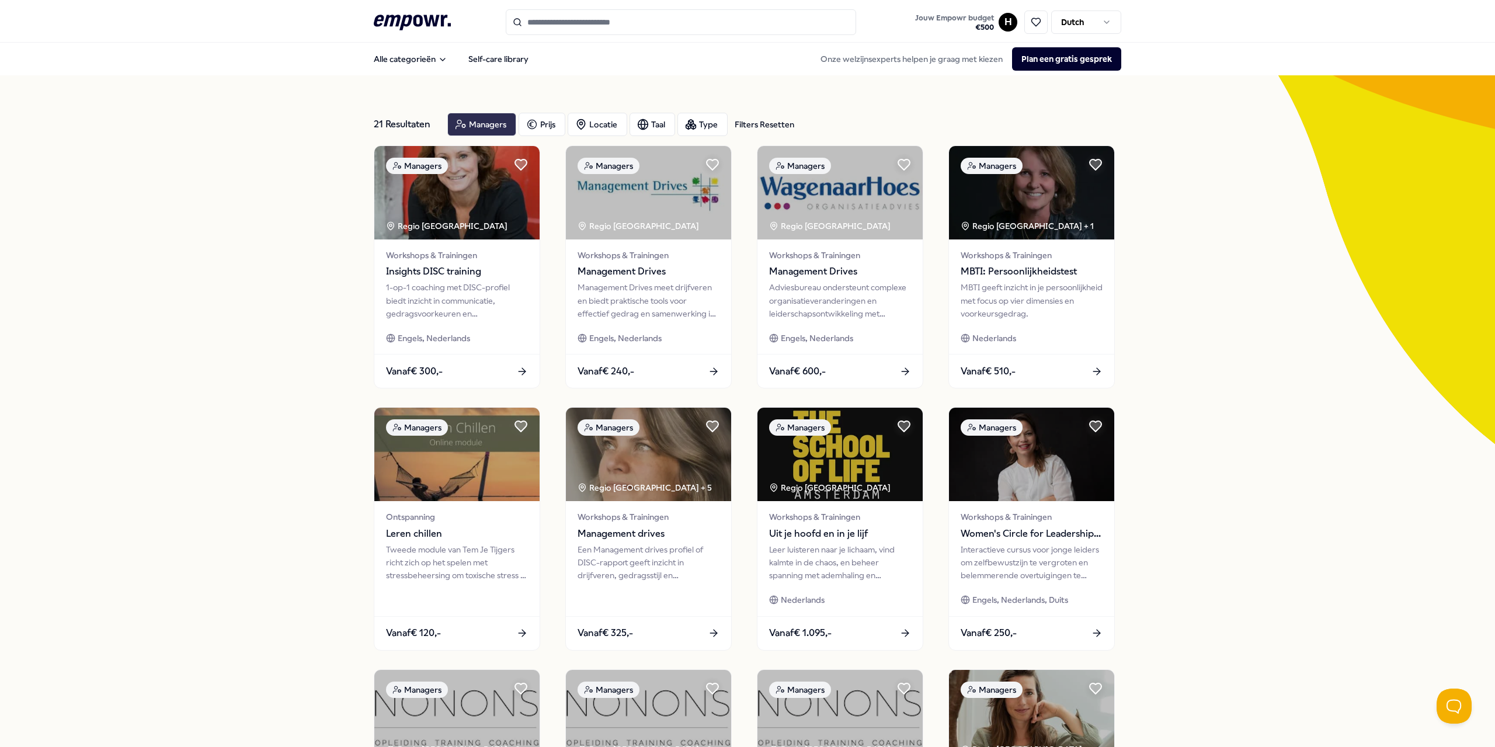
click at [466, 130] on div "Managers" at bounding box center [481, 124] width 69 height 23
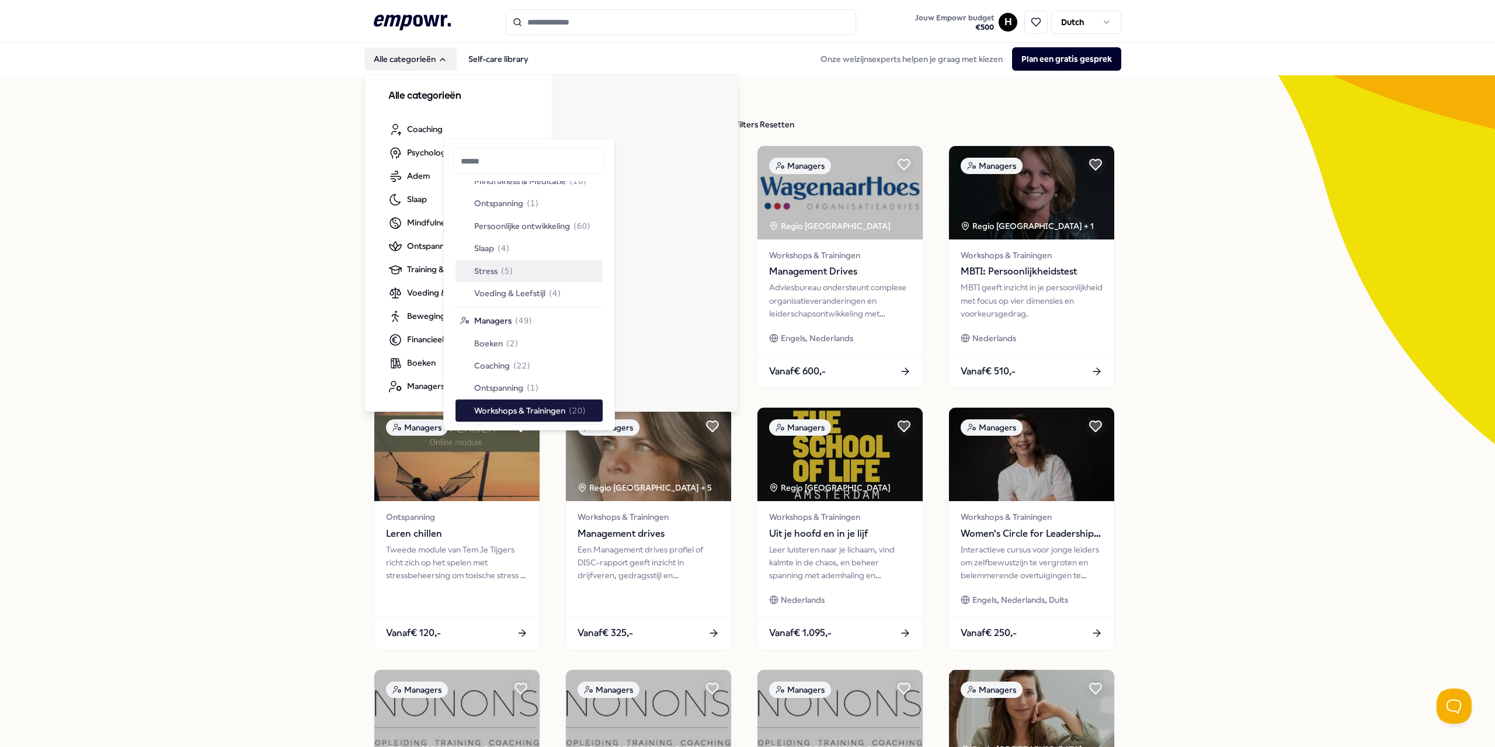
click at [413, 60] on button "Alle categorieën" at bounding box center [410, 58] width 92 height 23
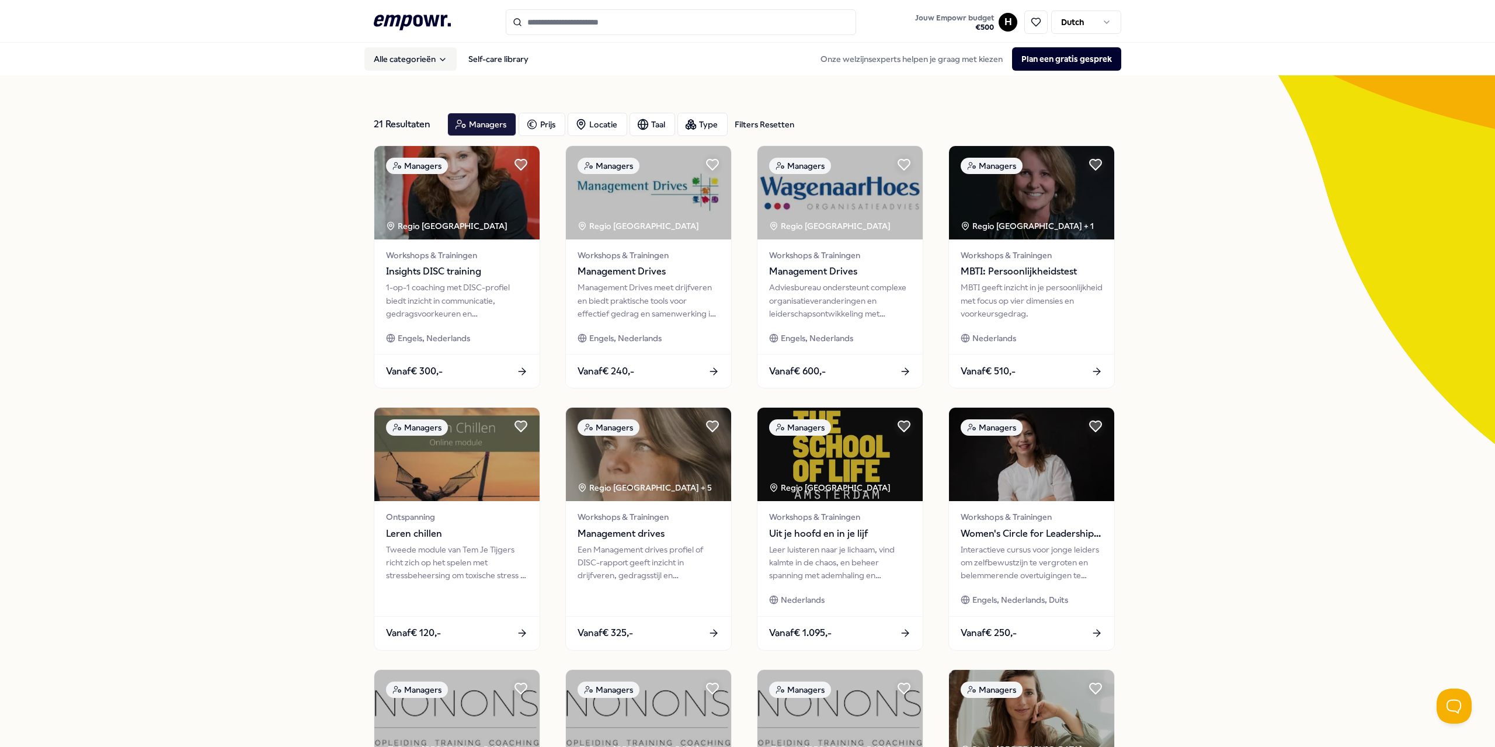
click at [413, 67] on button "Alle categorieën" at bounding box center [410, 58] width 92 height 23
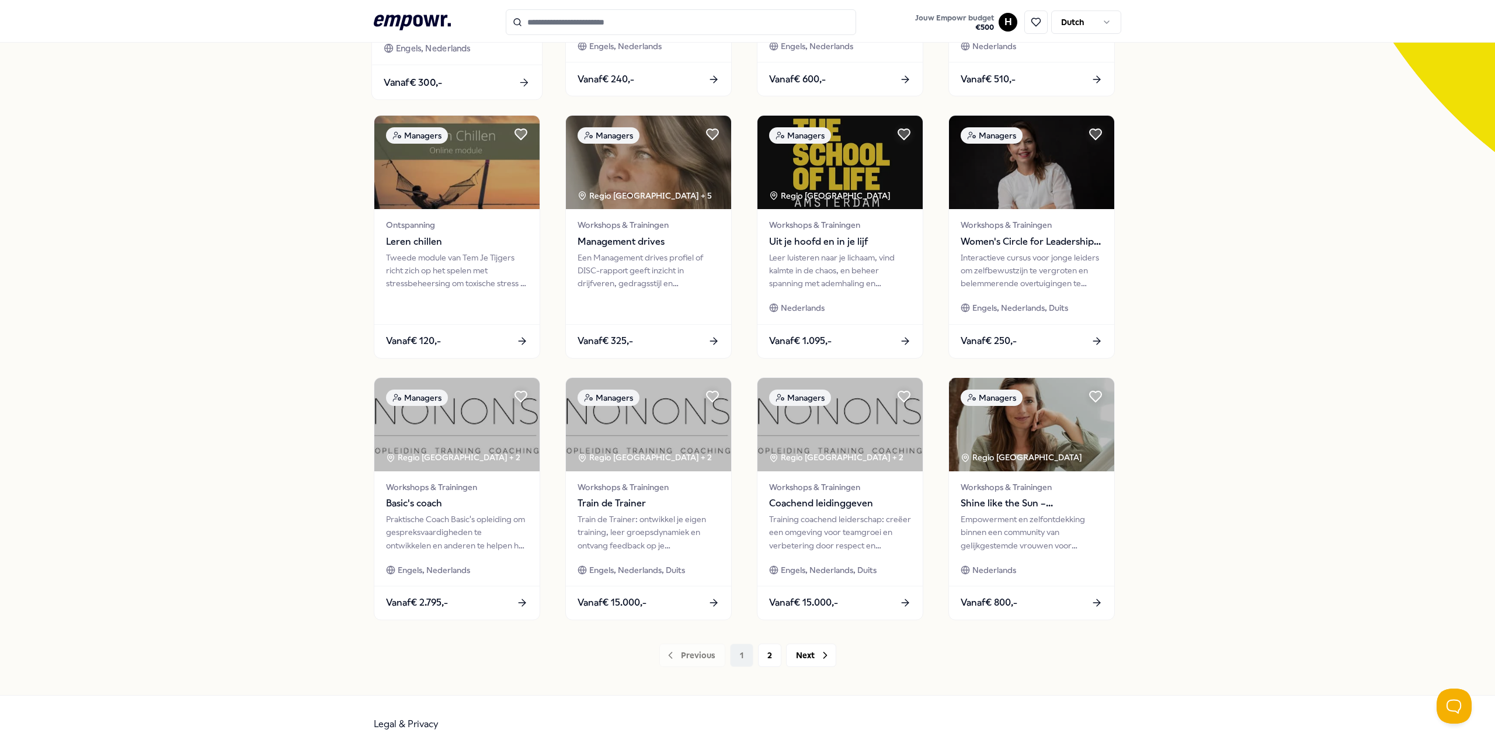
scroll to position [0, 0]
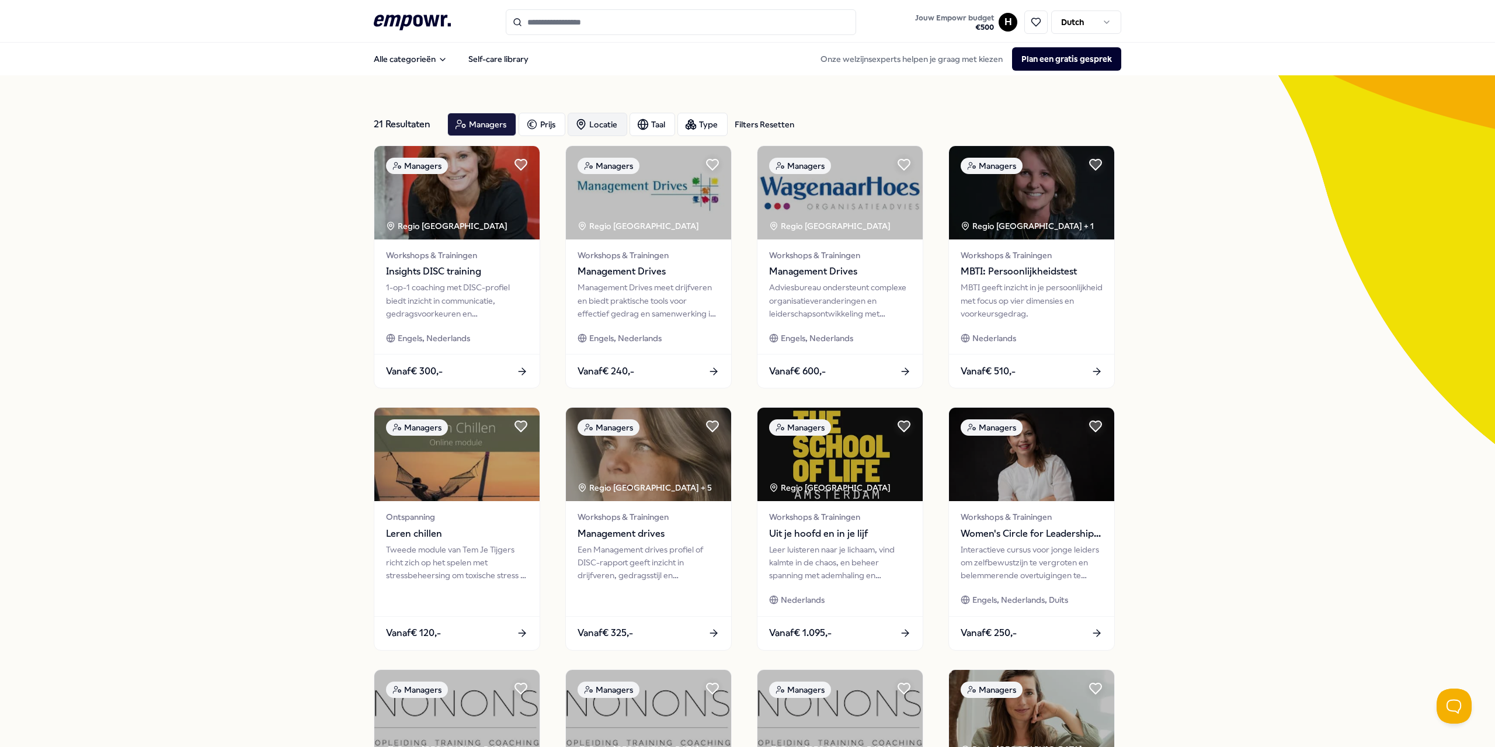
click at [609, 126] on div "Locatie" at bounding box center [598, 124] width 60 height 23
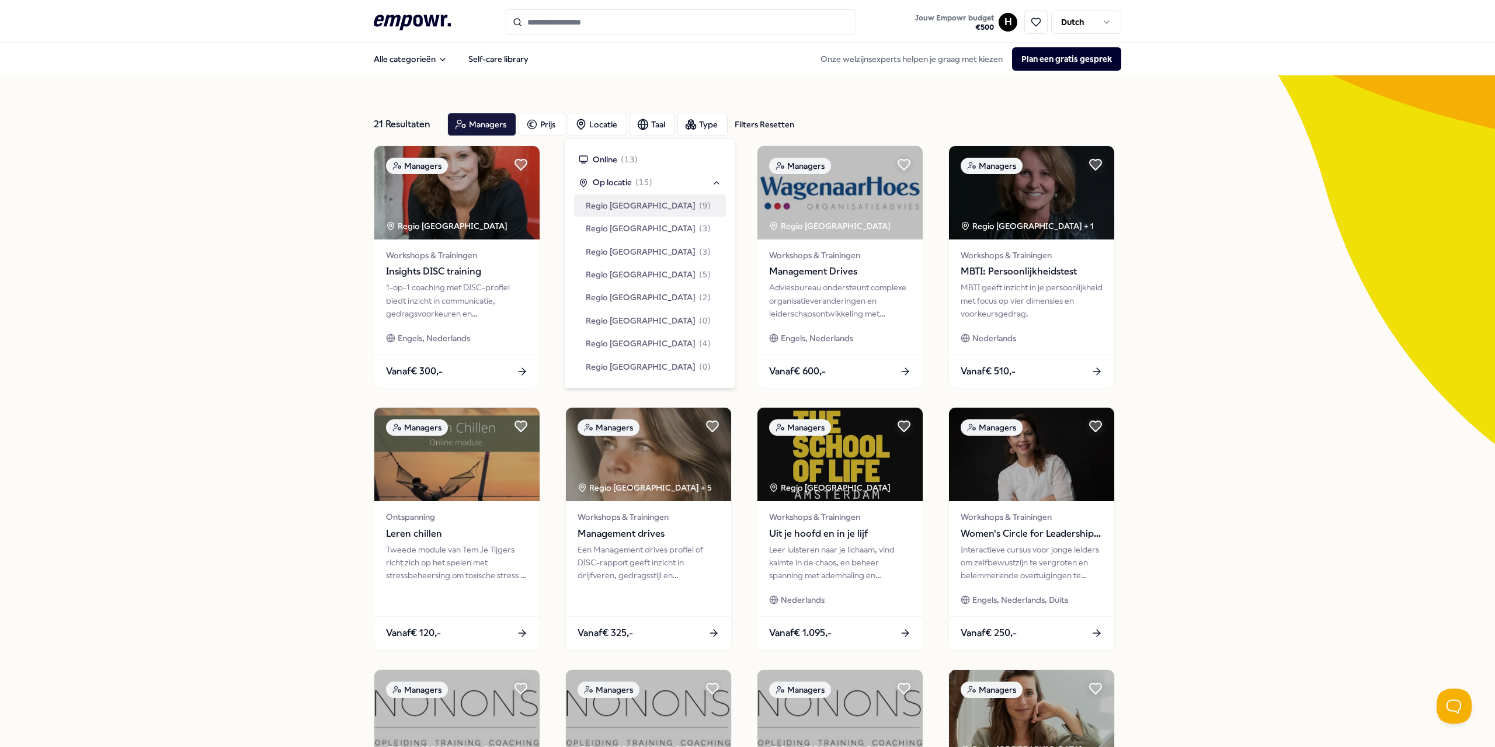
click at [611, 207] on span "Regio [GEOGRAPHIC_DATA]" at bounding box center [641, 205] width 110 height 13
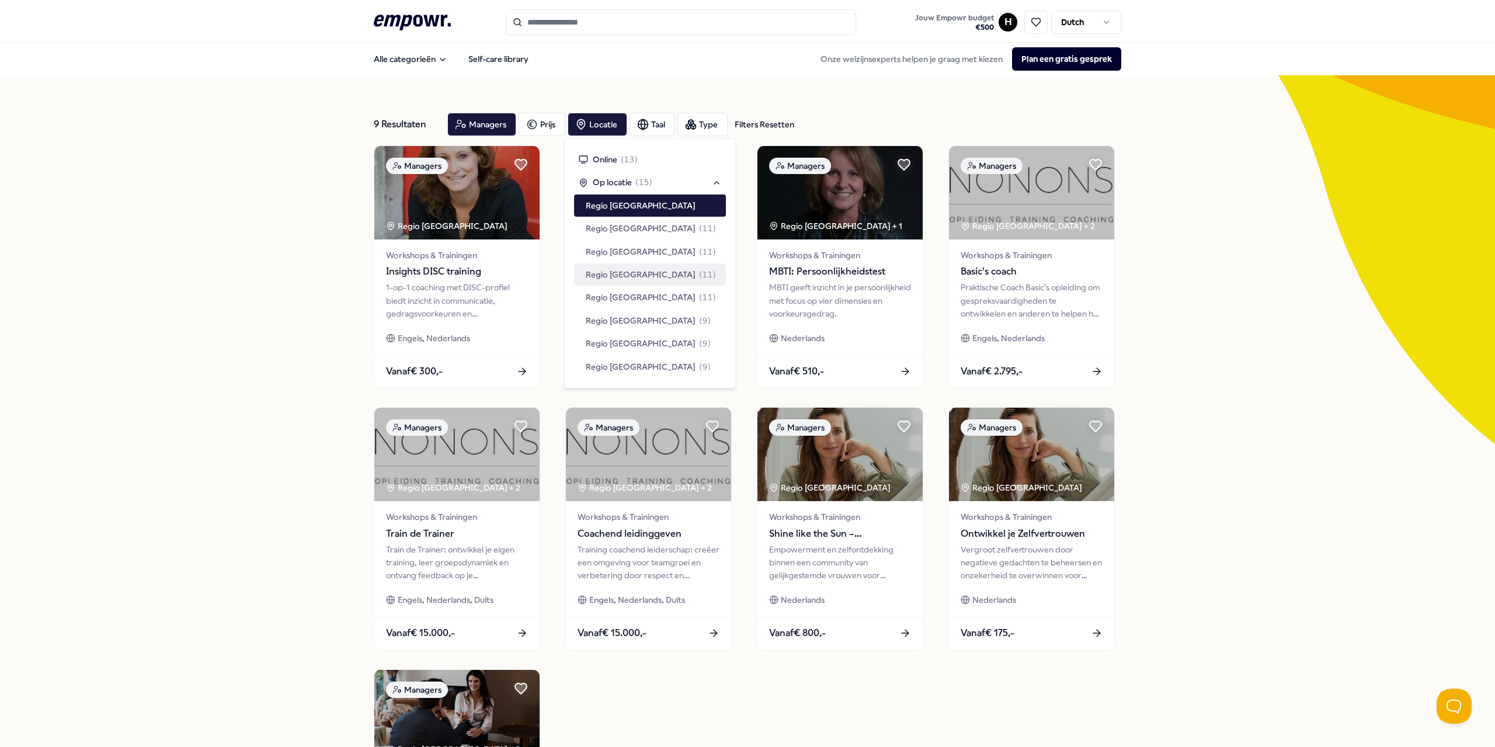
click at [251, 172] on div "9 Resultaten Filters Resetten Managers [PERSON_NAME] Taal Type Filters Resetten…" at bounding box center [747, 531] width 1495 height 912
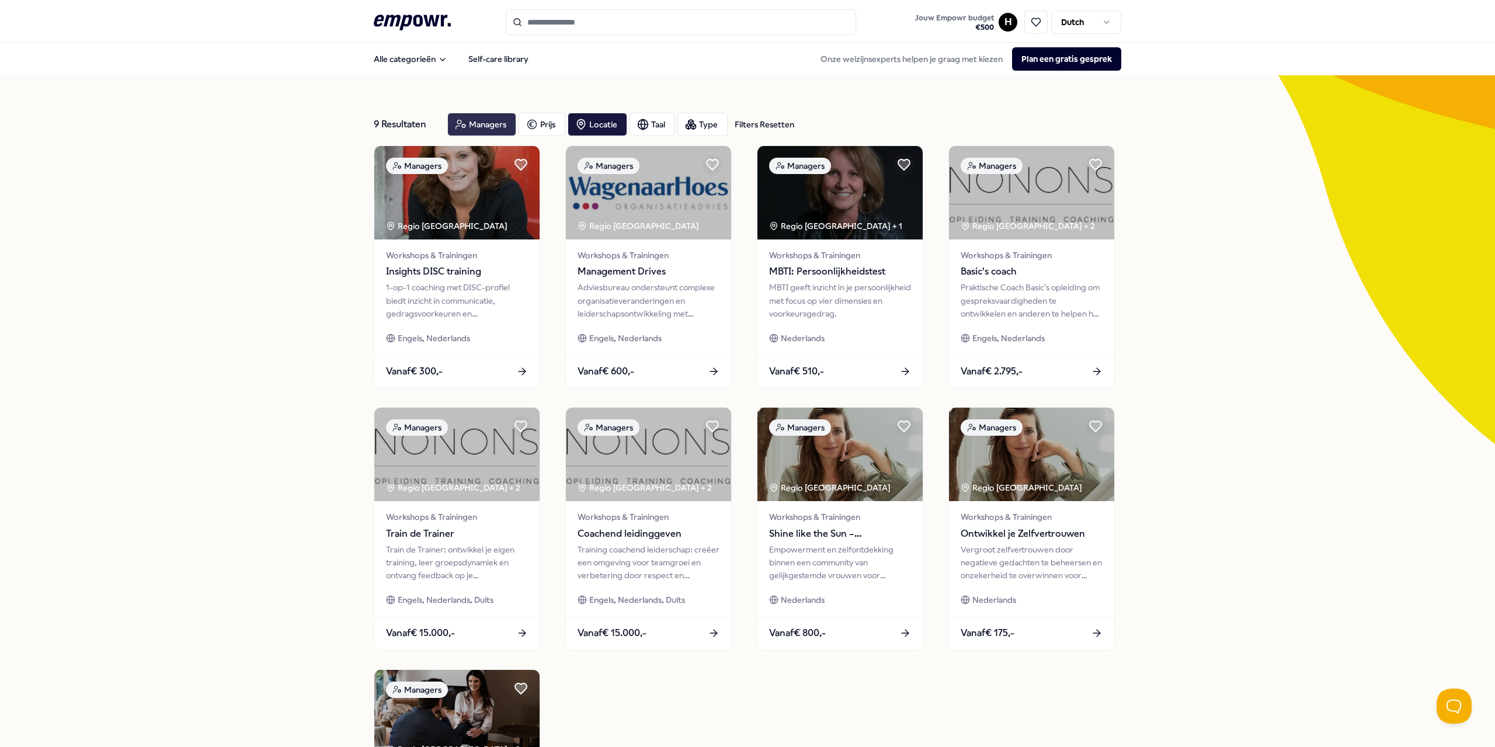
click at [470, 125] on div "Managers" at bounding box center [481, 124] width 69 height 23
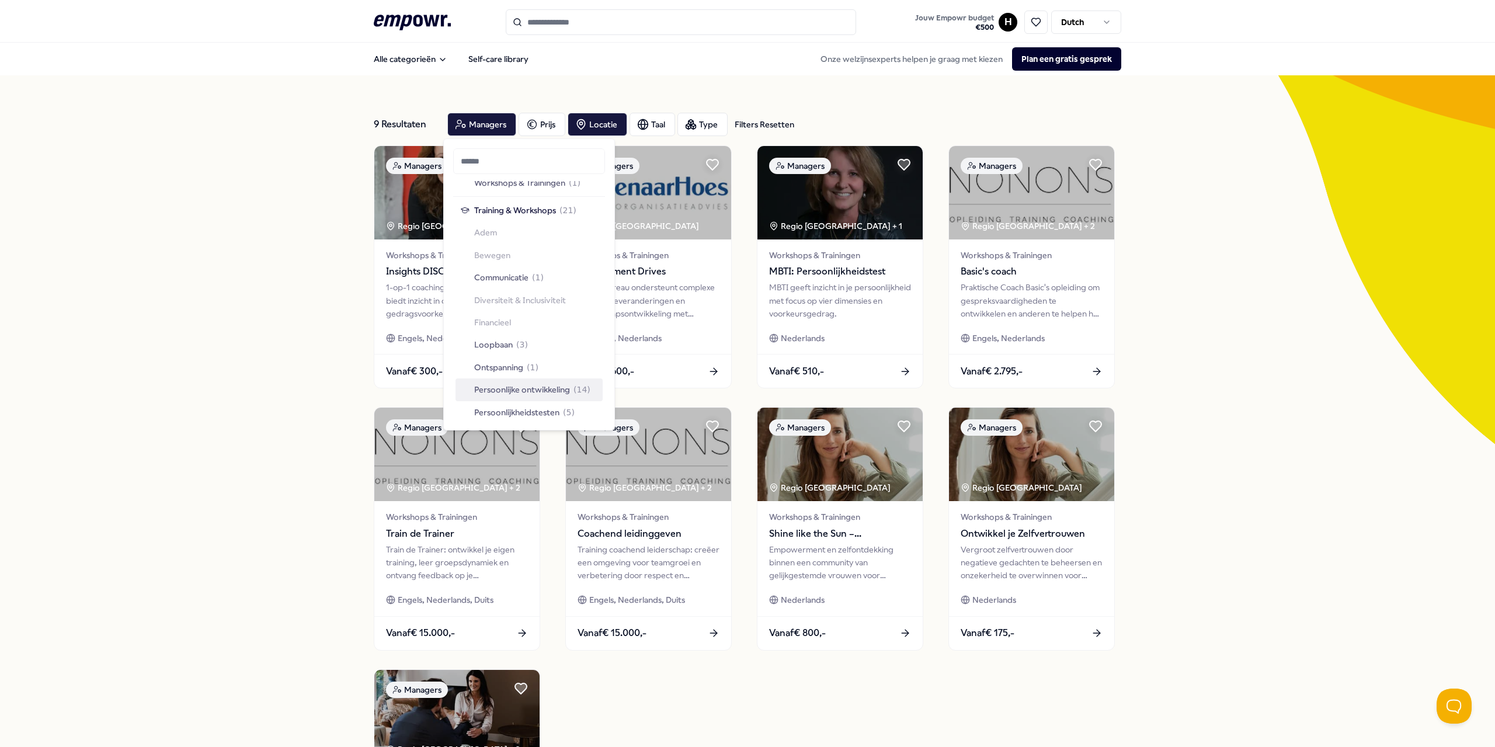
scroll to position [1285, 0]
click at [520, 335] on span "Persoonlijke ontwikkeling" at bounding box center [522, 331] width 96 height 13
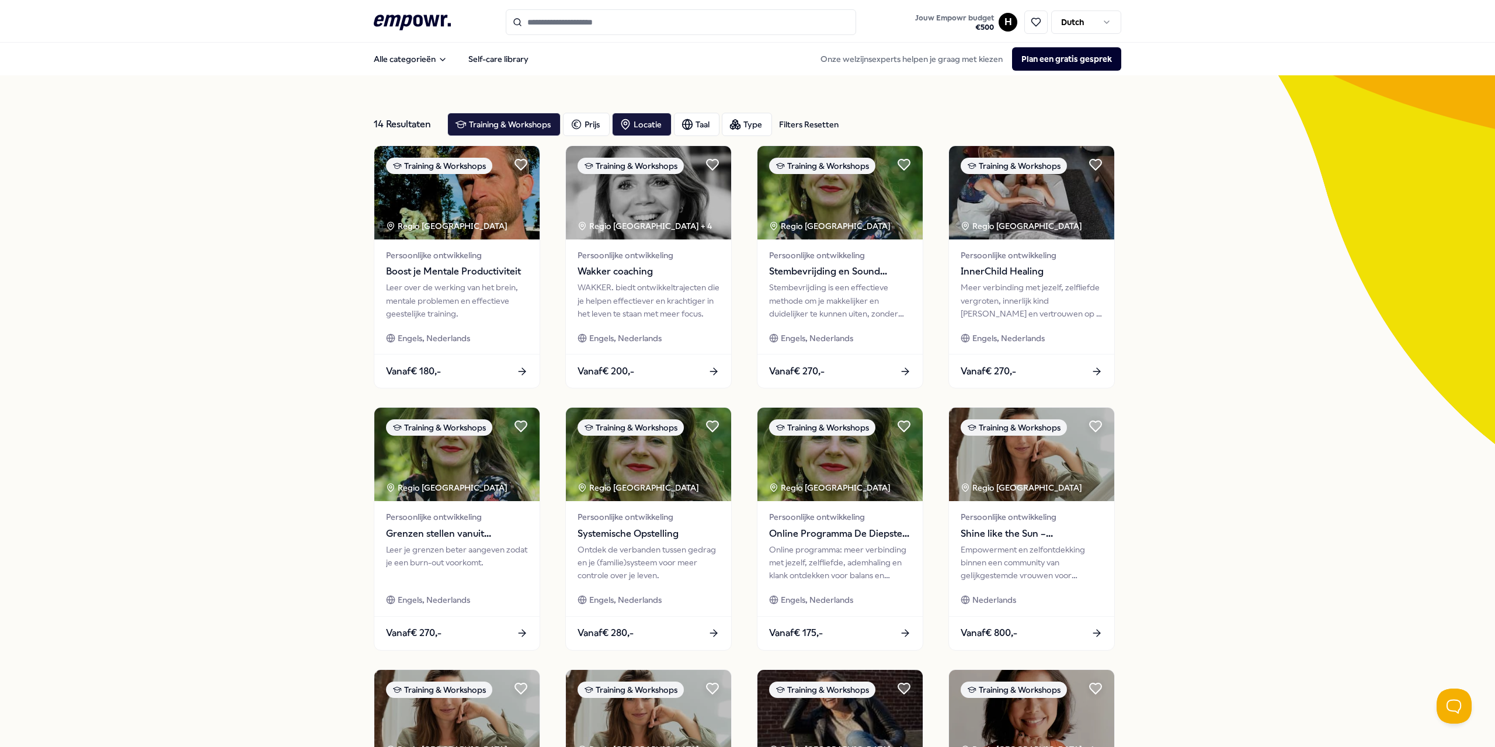
click at [595, 27] on input "Search for products, categories or subcategories" at bounding box center [681, 22] width 350 height 26
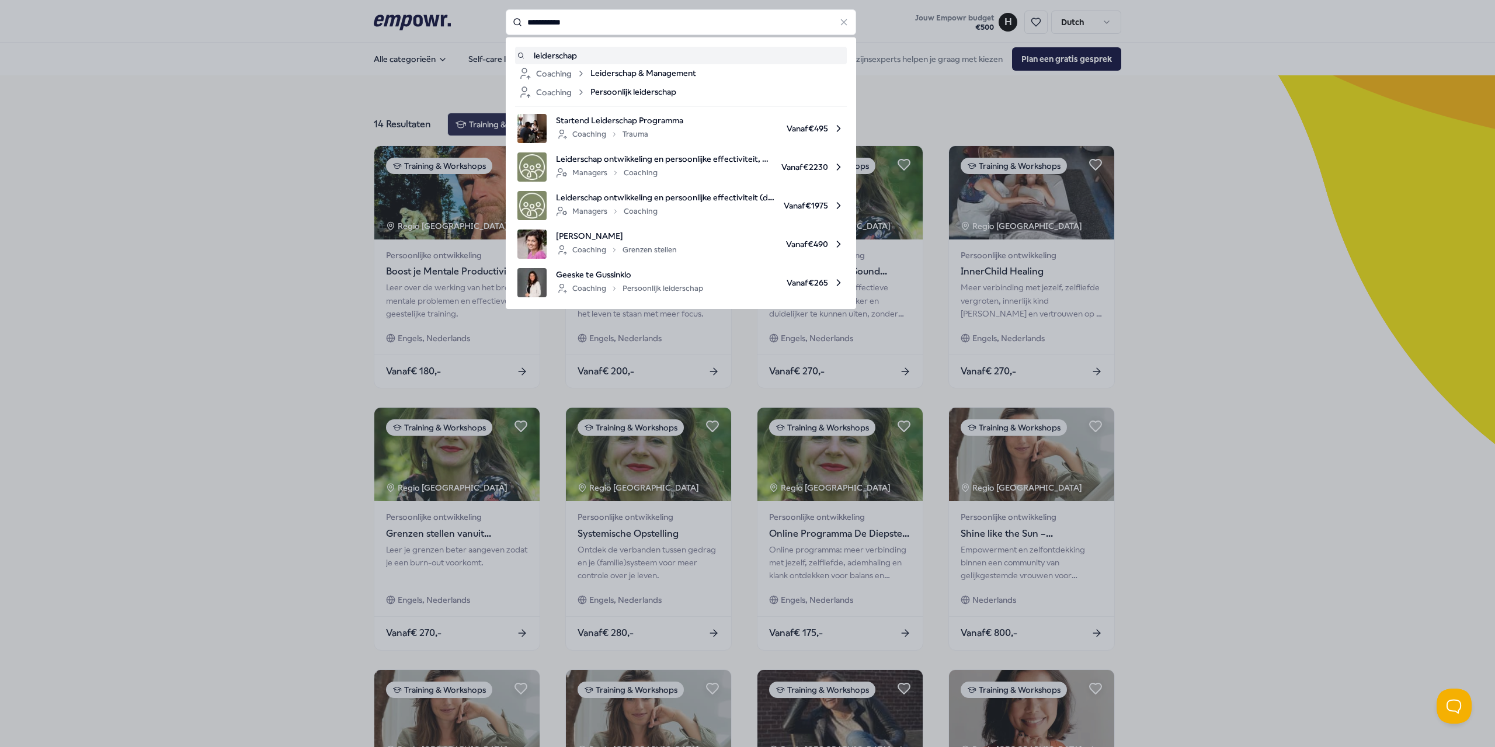
type input "**********"
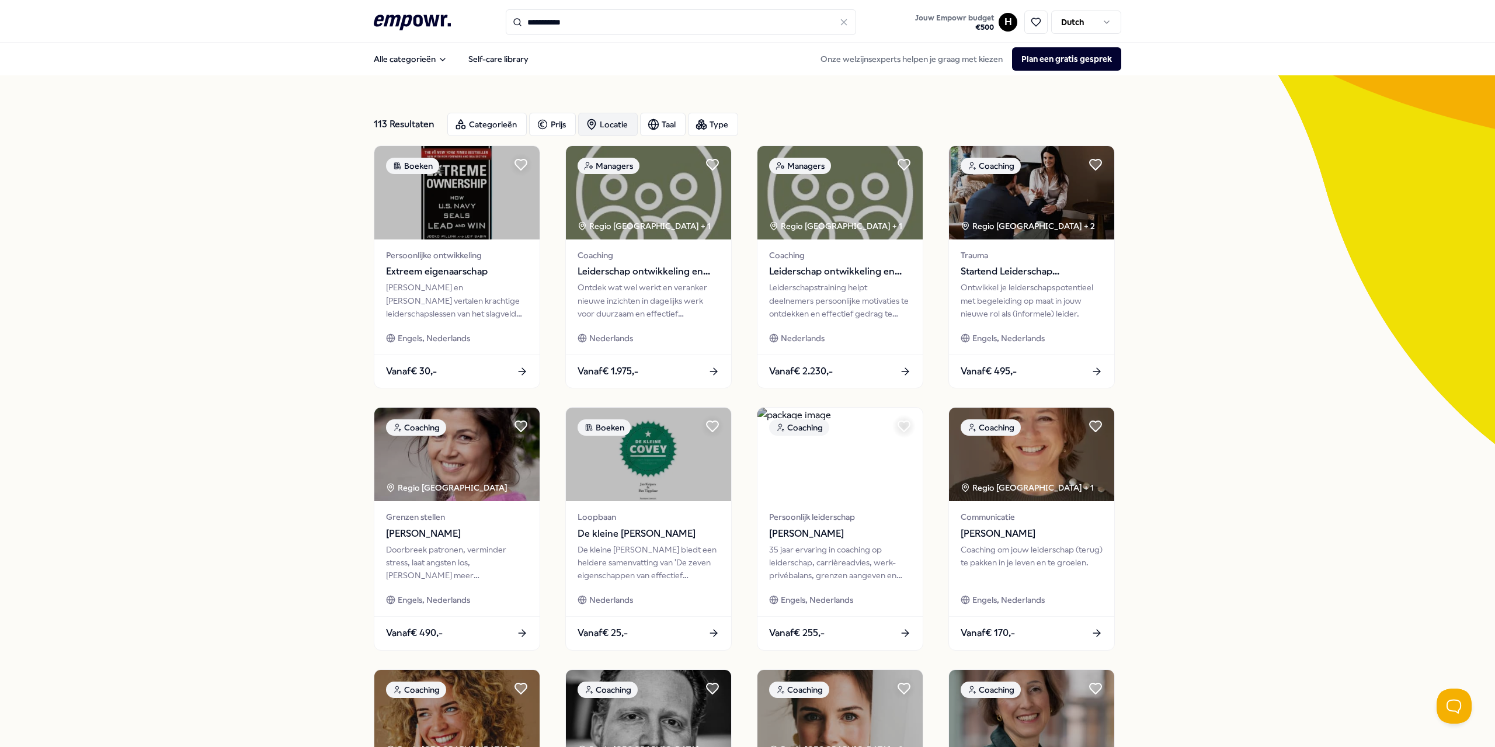
click at [603, 121] on div "Locatie" at bounding box center [608, 124] width 60 height 23
click at [607, 182] on span "Op locatie" at bounding box center [621, 182] width 39 height 13
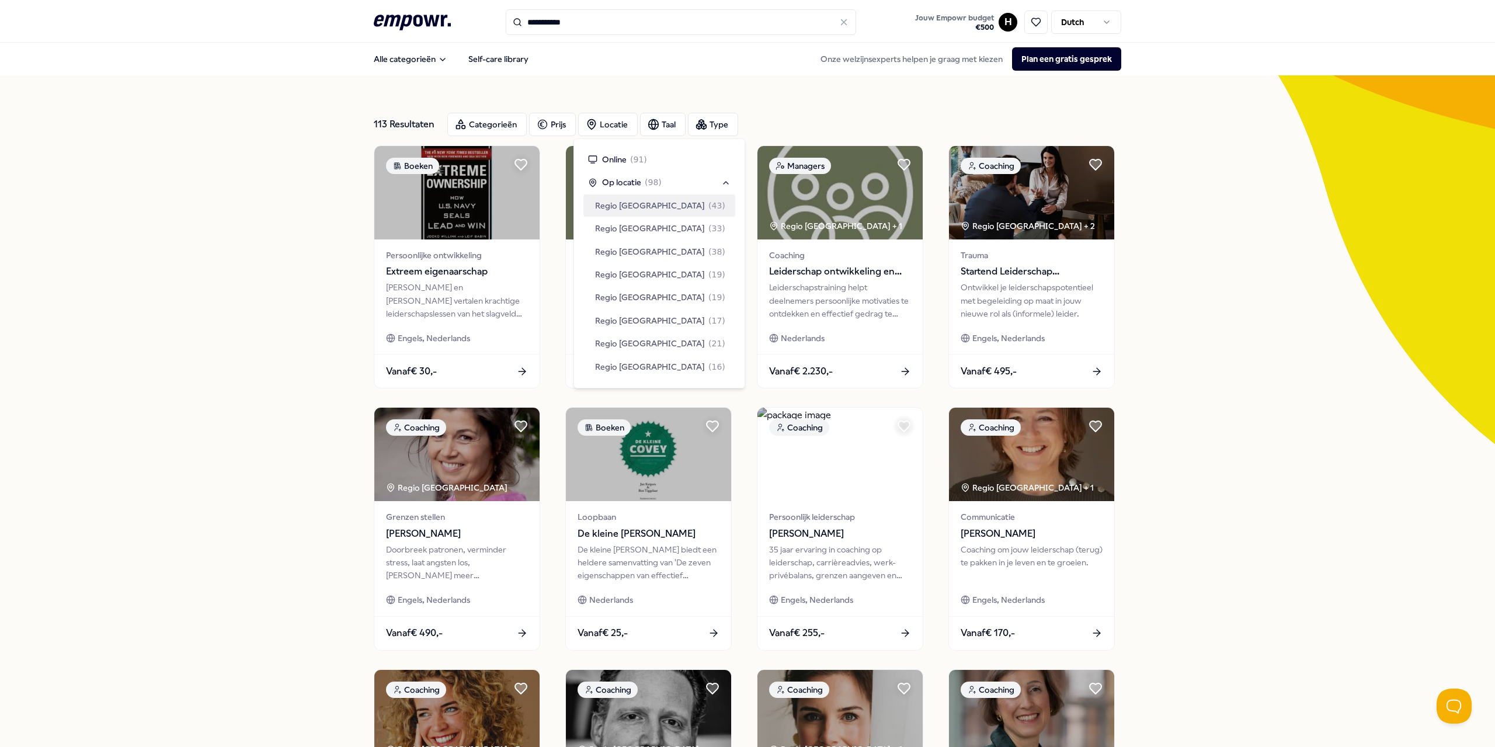
click at [640, 213] on div "Regio [GEOGRAPHIC_DATA] ( 43 )" at bounding box center [659, 205] width 152 height 22
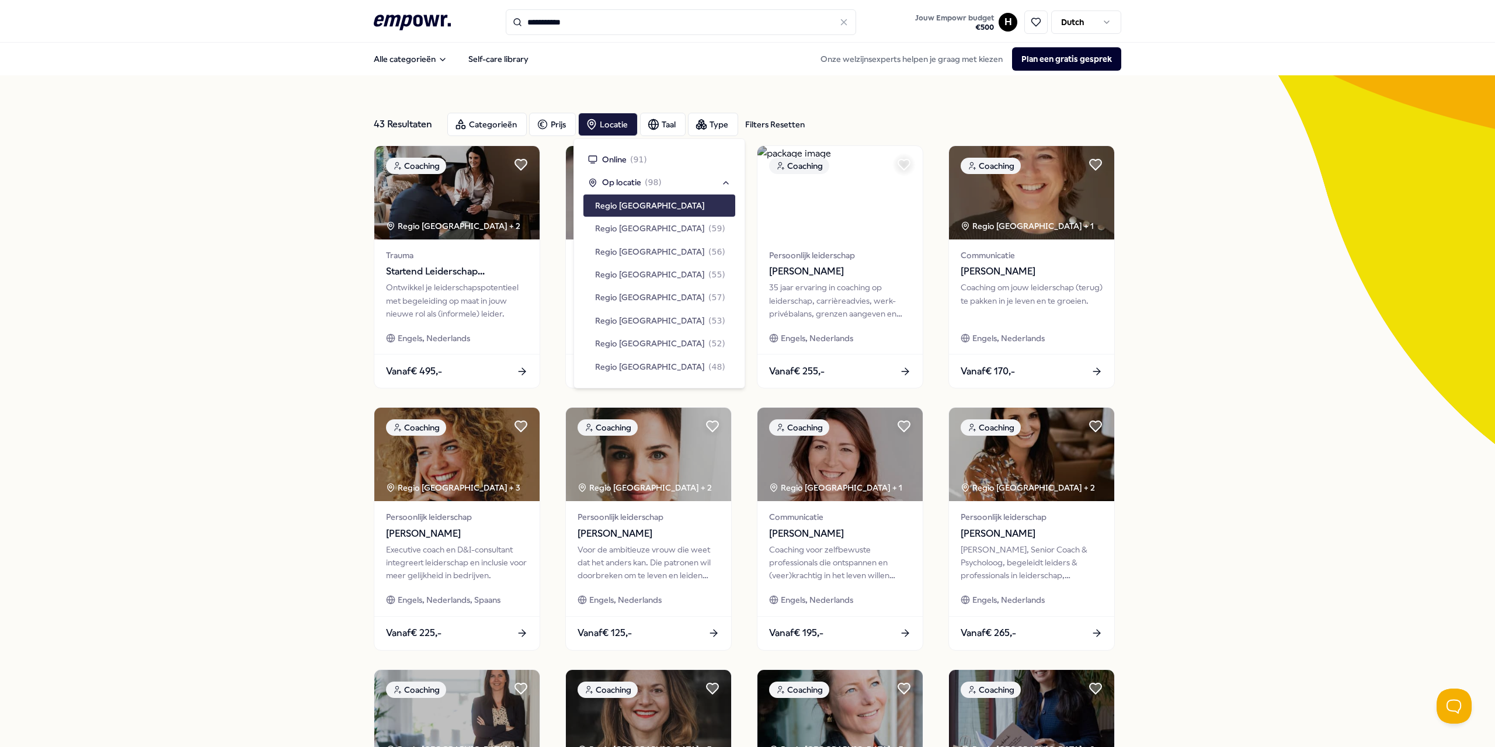
click at [675, 209] on div "Regio [GEOGRAPHIC_DATA]" at bounding box center [659, 205] width 152 height 22
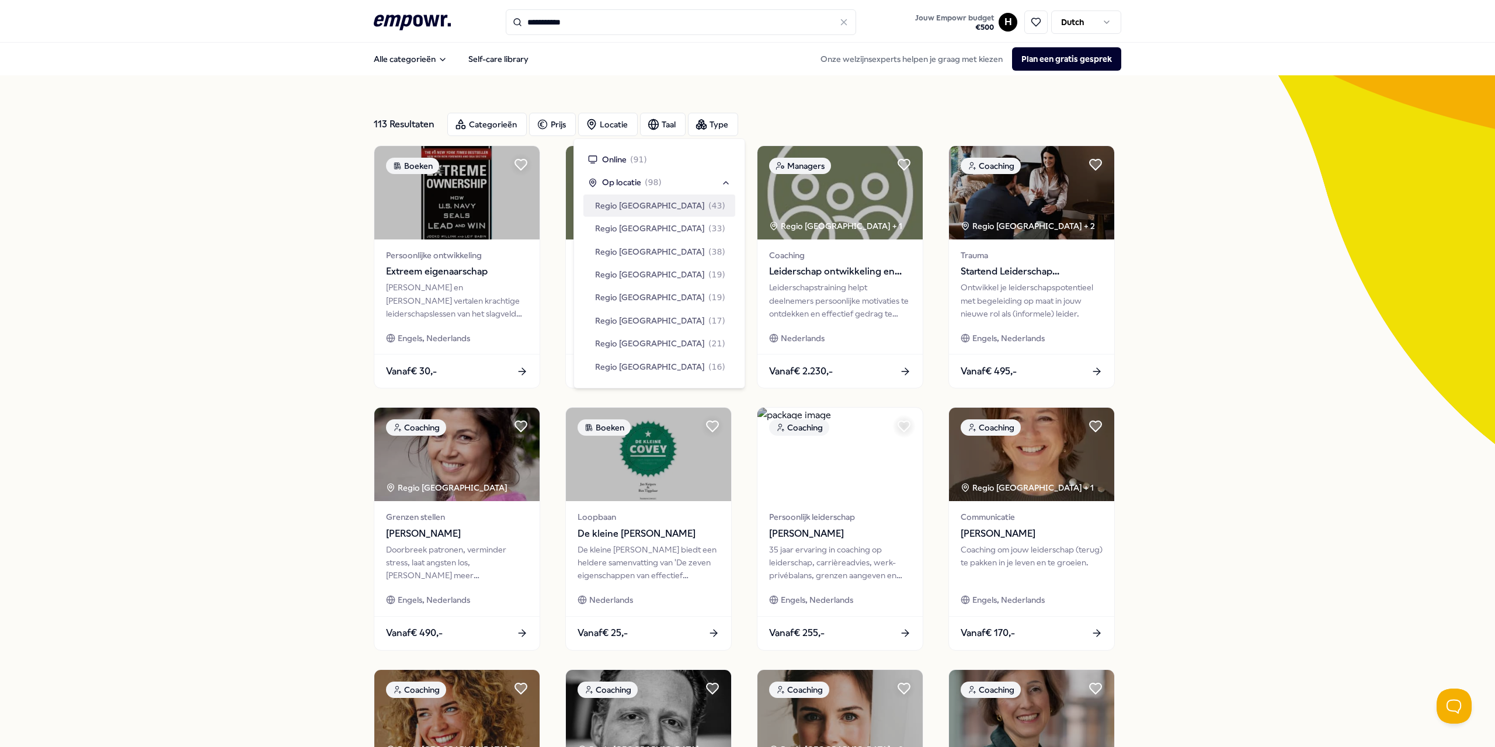
click at [628, 200] on span "Regio [GEOGRAPHIC_DATA]" at bounding box center [650, 205] width 110 height 13
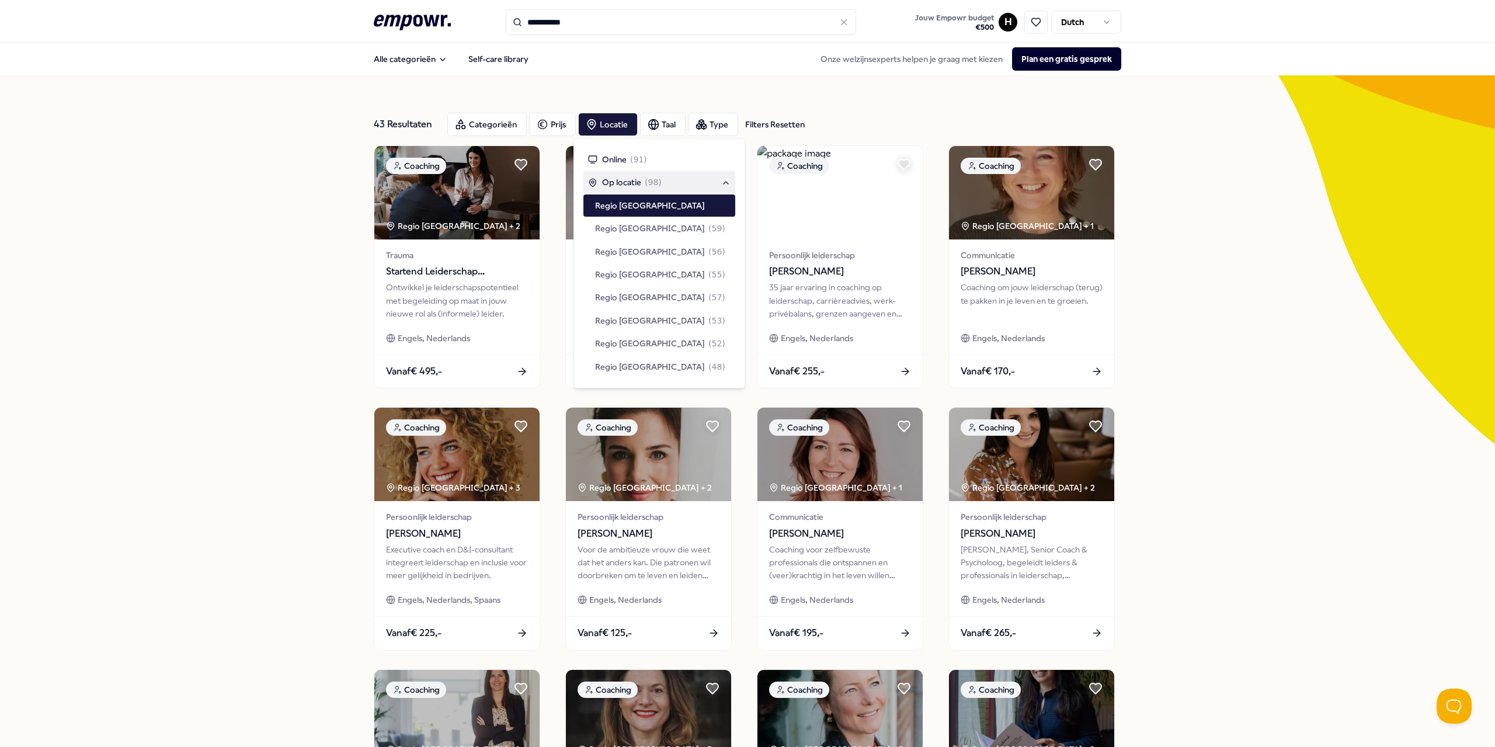
click at [237, 148] on div "43 Resultaten Filters Resetten Categorieën Prijs Locatie Taal Type Filters Rese…" at bounding box center [747, 531] width 1495 height 912
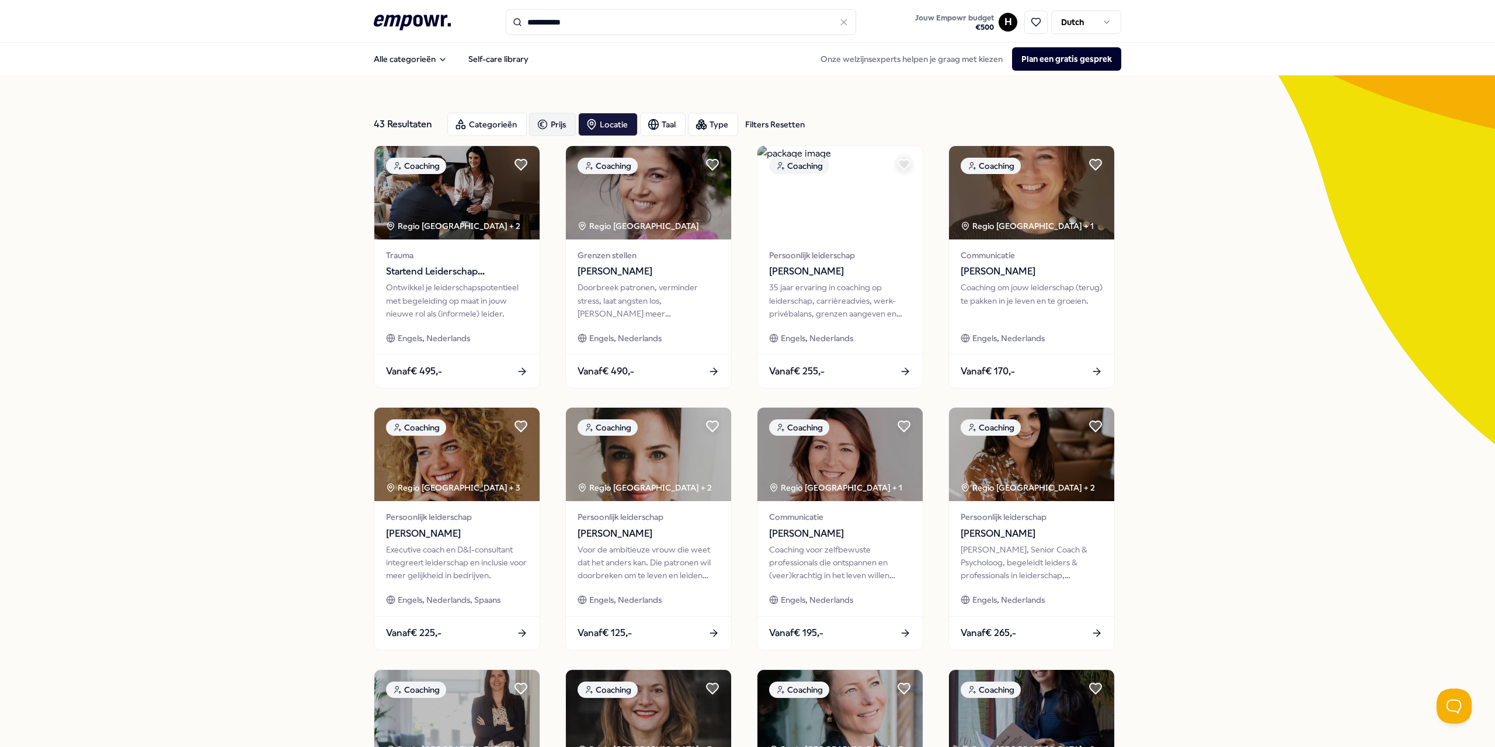
click at [541, 129] on icon "button" at bounding box center [543, 124] width 12 height 14
click at [640, 161] on input at bounding box center [649, 159] width 74 height 23
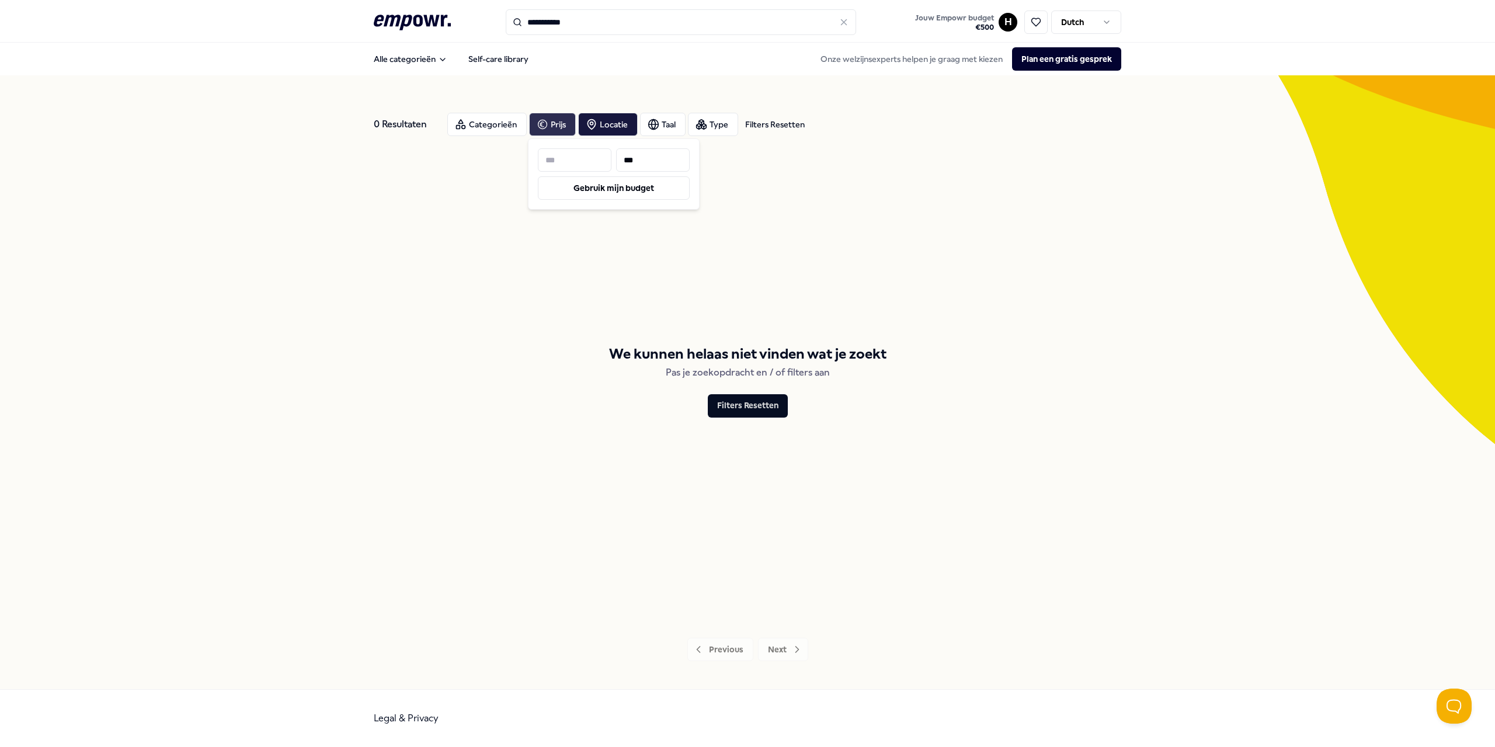
type input "***"
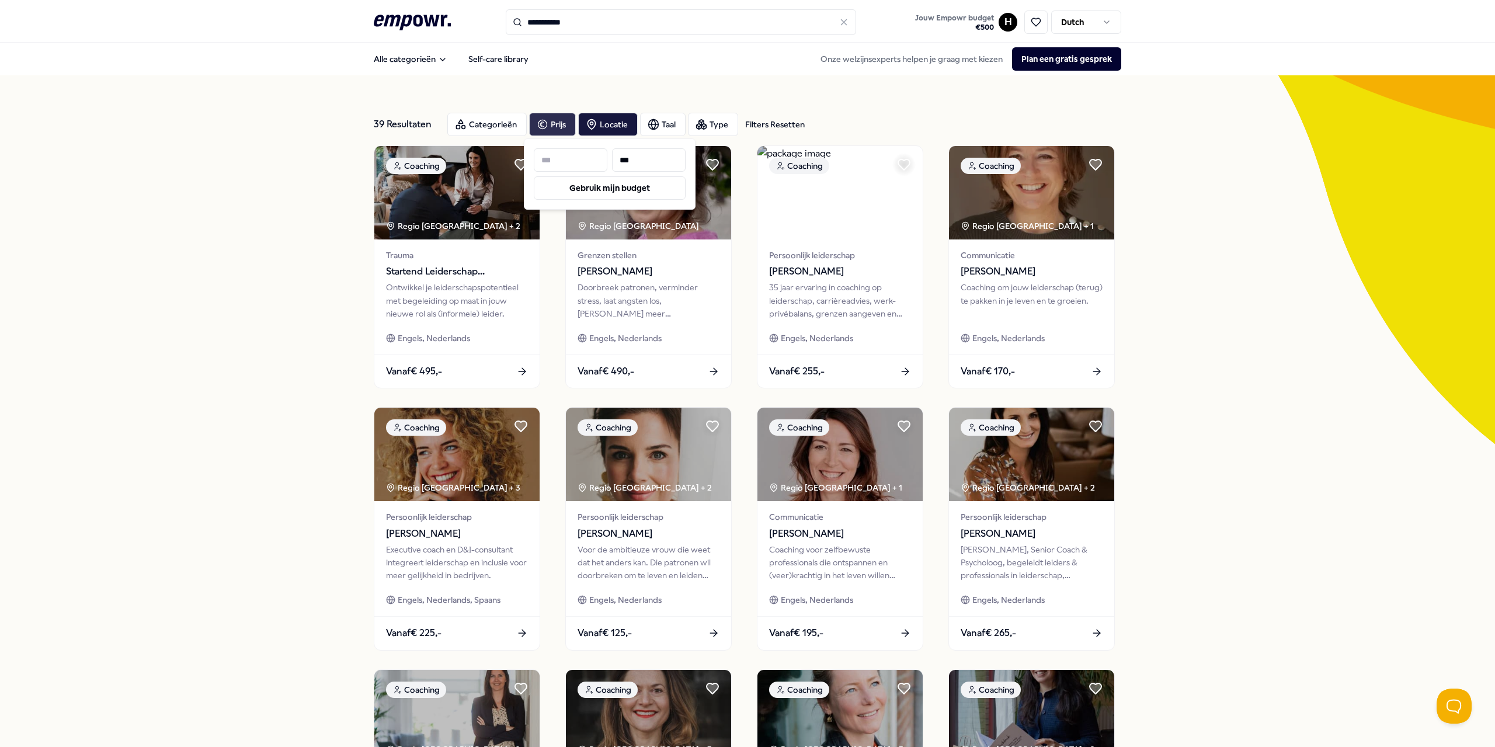
click at [262, 191] on div "39 Resultaten Filters Resetten Categorieën Prijs Locatie Taal Type Filters Rese…" at bounding box center [747, 531] width 1495 height 912
click at [487, 123] on div "Categorieën" at bounding box center [486, 124] width 79 height 23
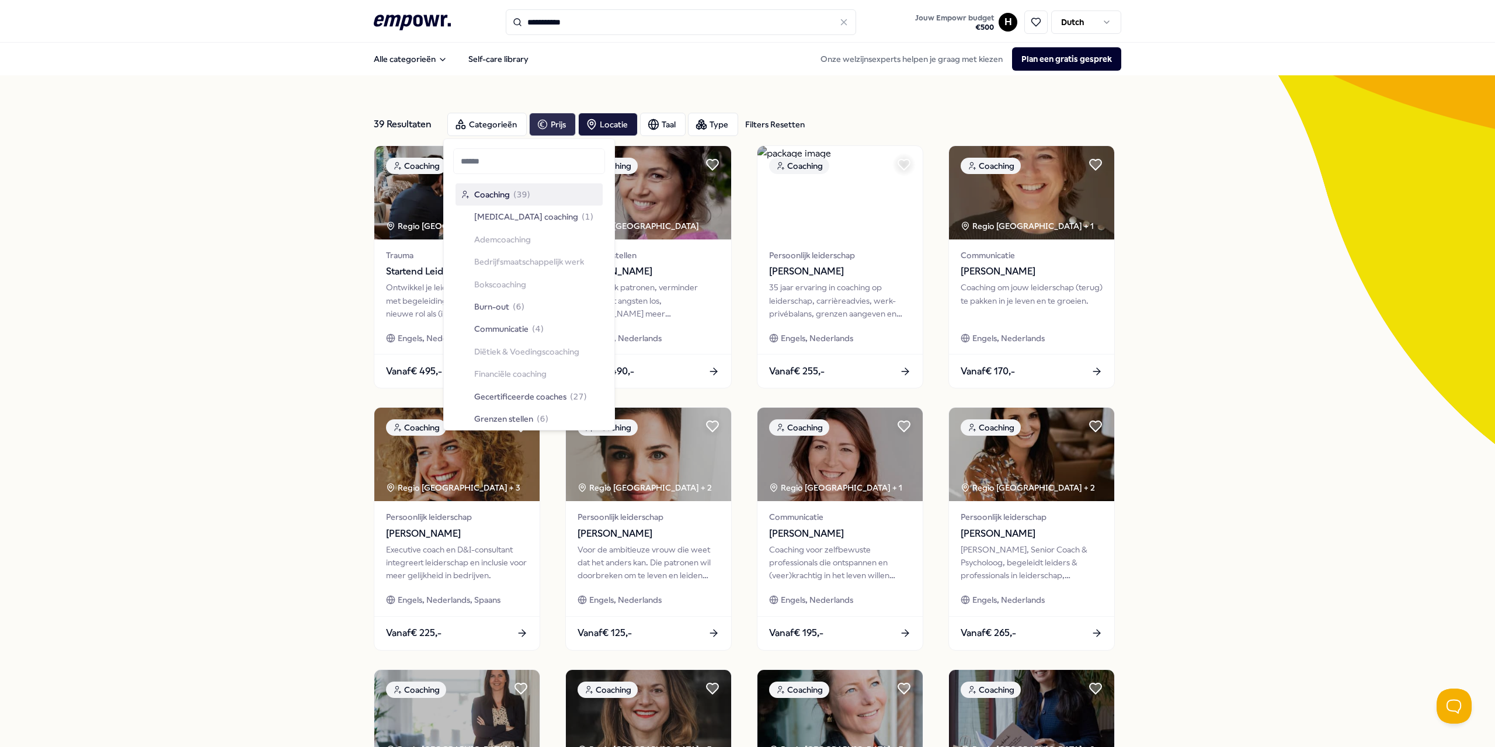
click at [224, 172] on div "39 Resultaten Filters Resetten Categorieën Prijs Locatie Taal Type Filters Rese…" at bounding box center [747, 531] width 1495 height 912
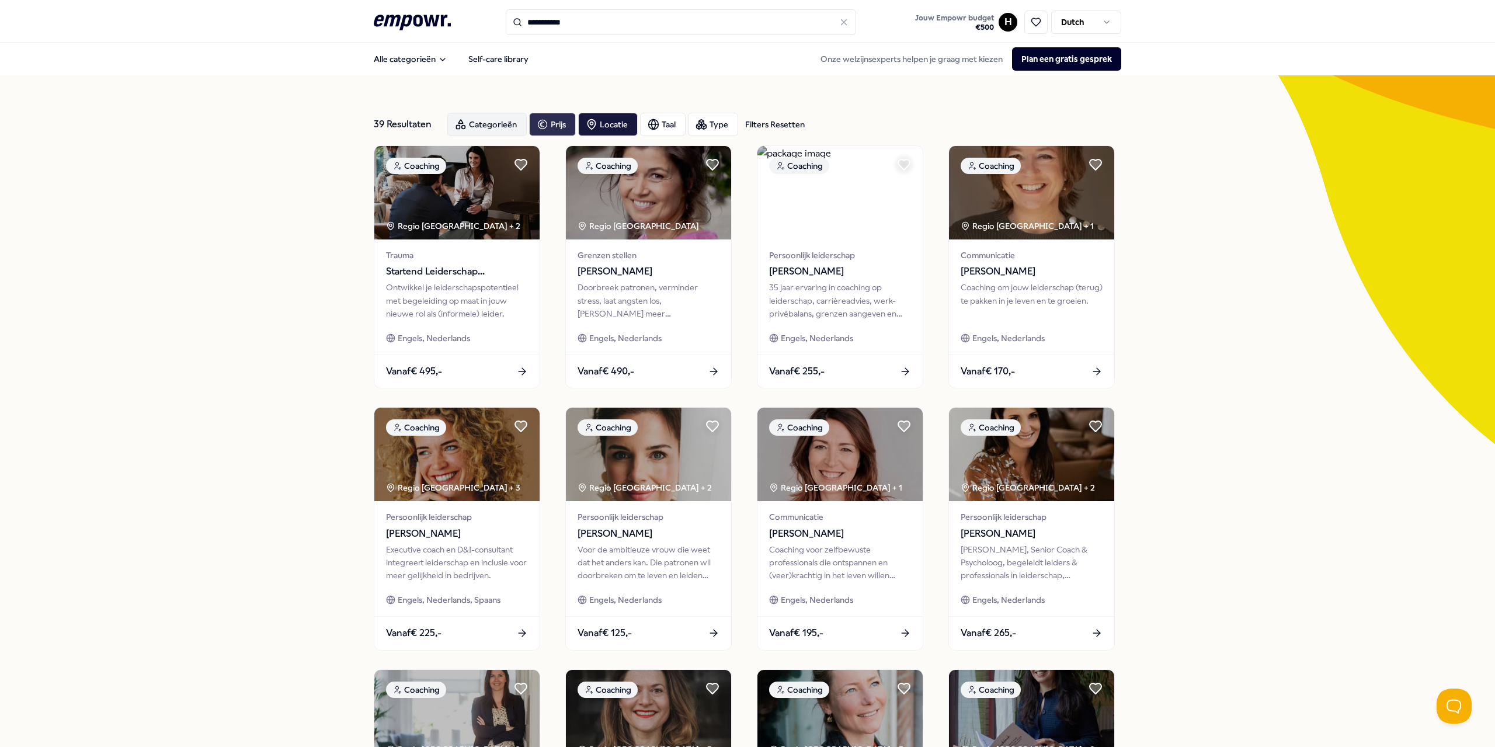
click at [468, 120] on div "Categorieën" at bounding box center [486, 124] width 79 height 23
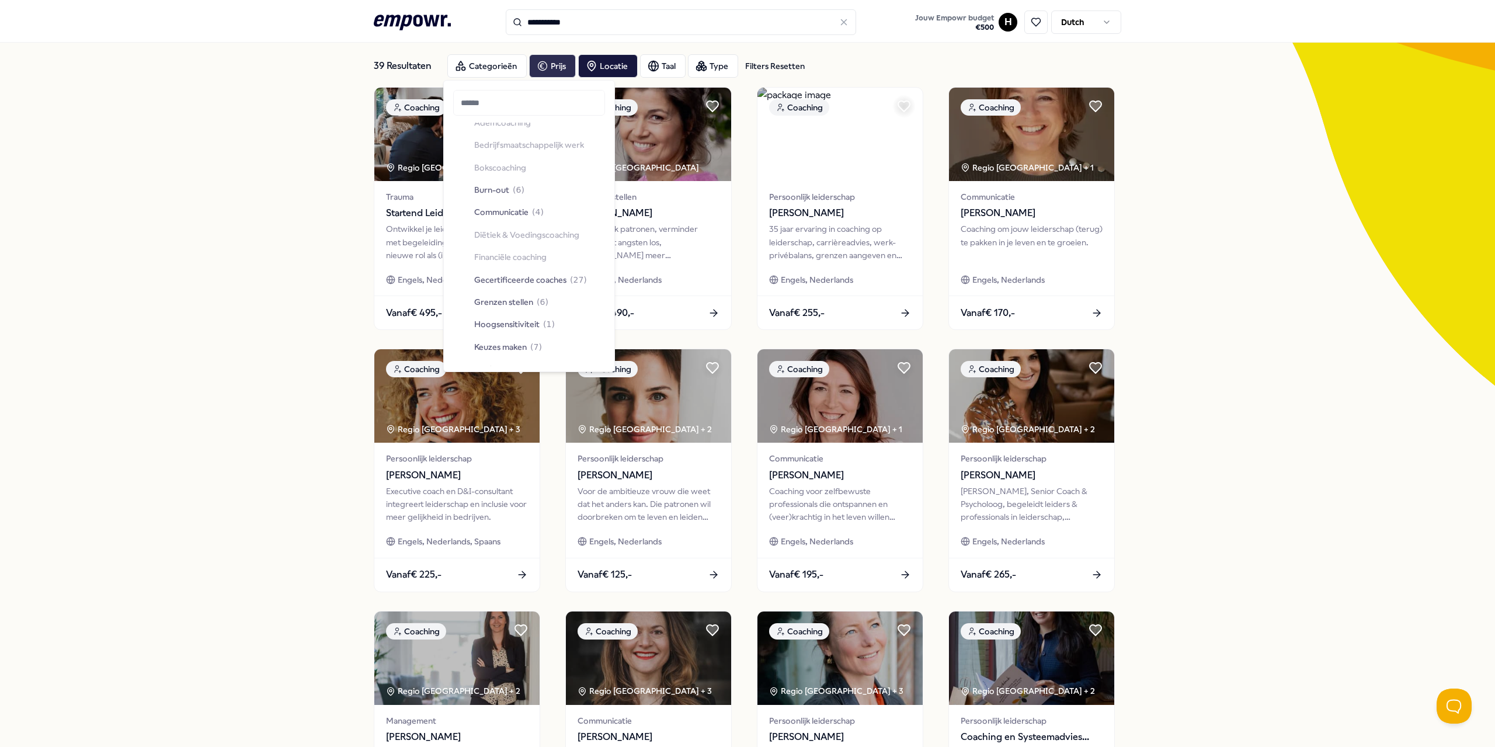
scroll to position [117, 0]
click at [505, 151] on span "Communicatie" at bounding box center [501, 153] width 54 height 13
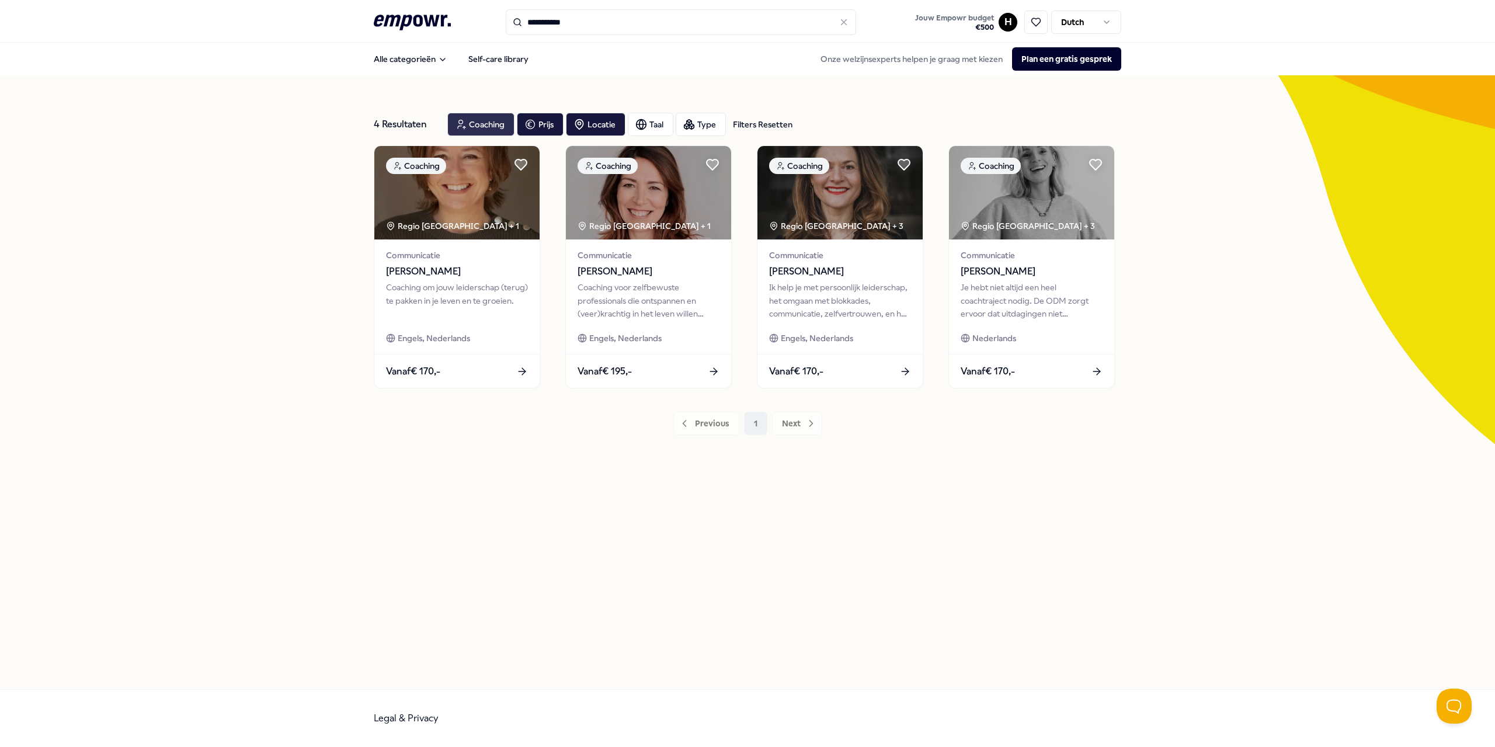
click at [469, 123] on div "Coaching" at bounding box center [480, 124] width 67 height 23
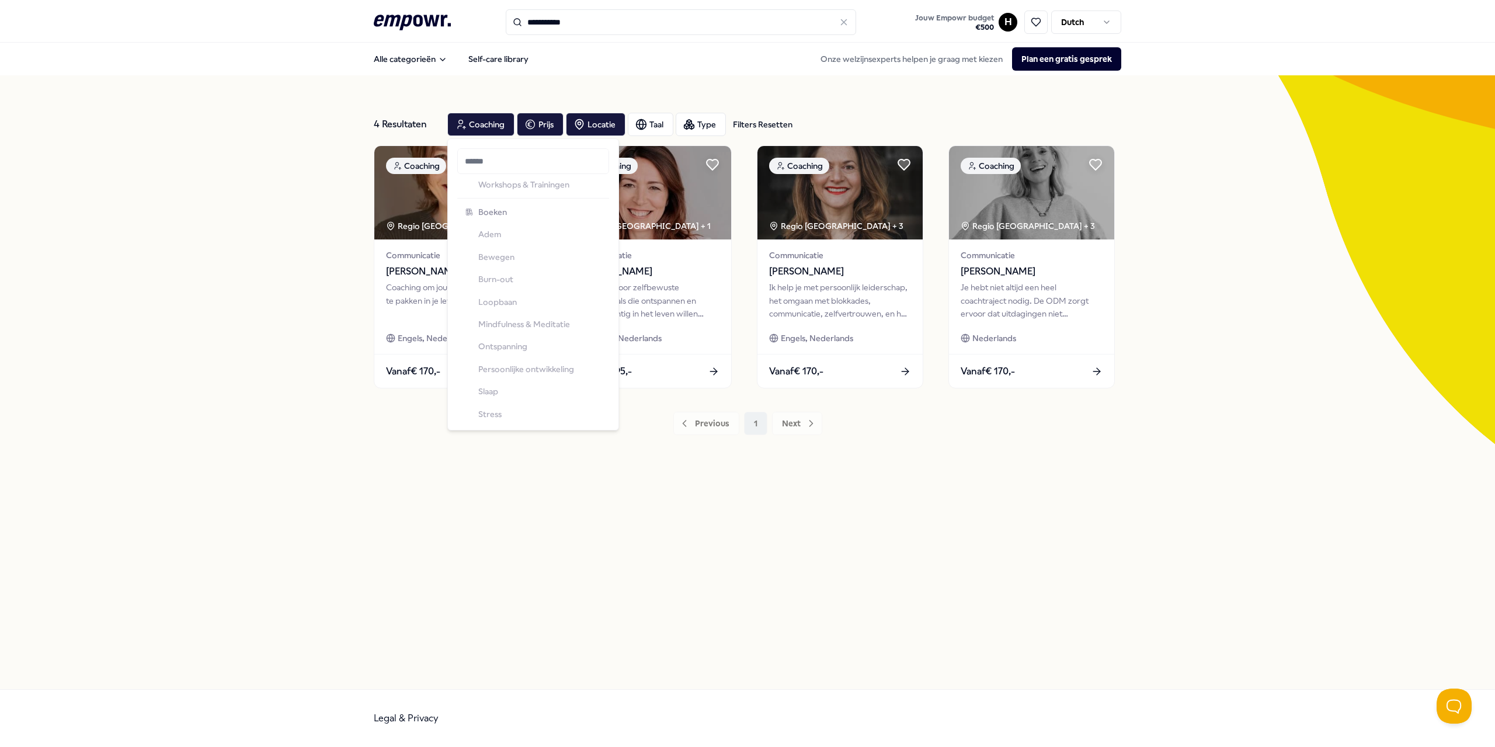
scroll to position [2129, 0]
click at [505, 414] on span "Workshops & Trainingen" at bounding box center [523, 410] width 91 height 13
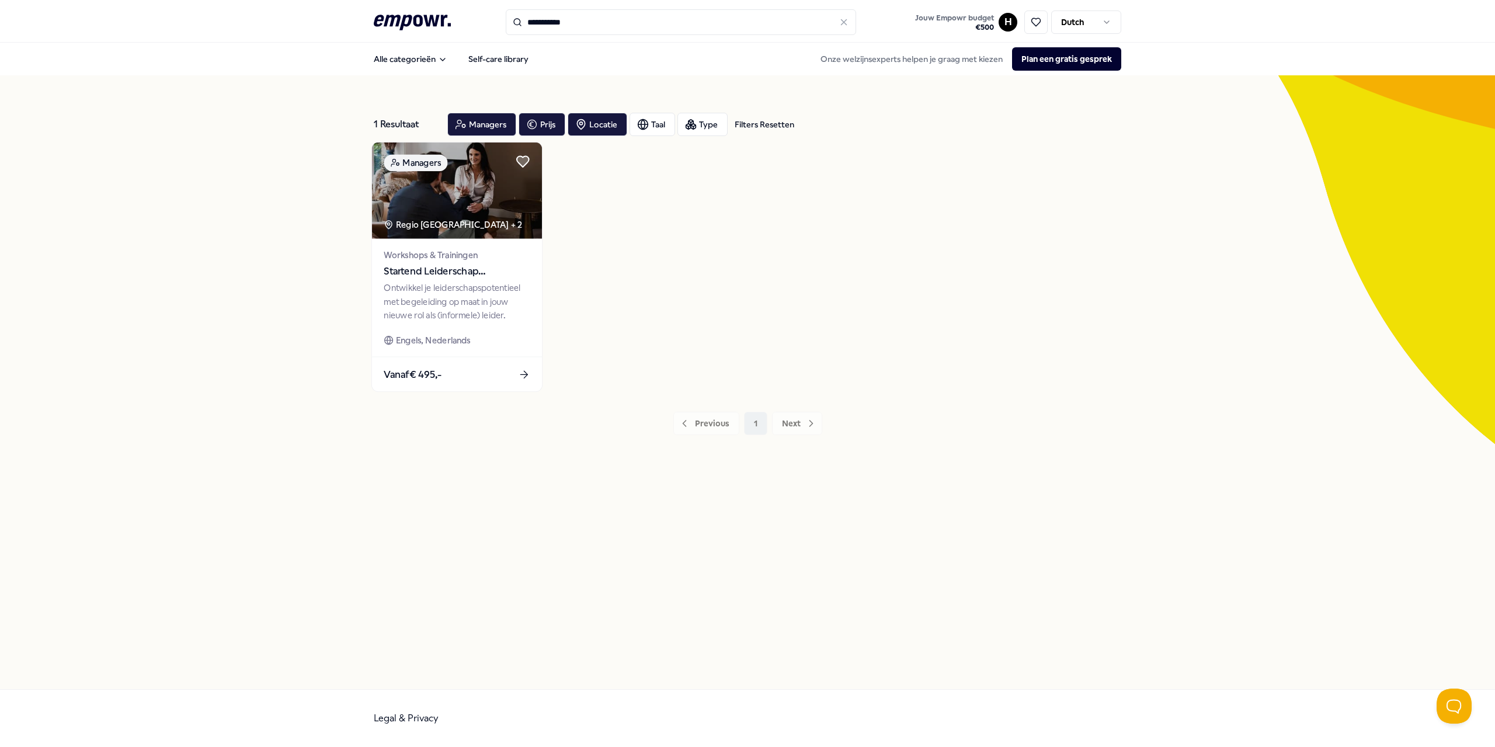
click at [492, 310] on div "Ontwikkel je leiderschapspotentieel met begeleiding op maat in jouw nieuwe rol …" at bounding box center [457, 302] width 146 height 40
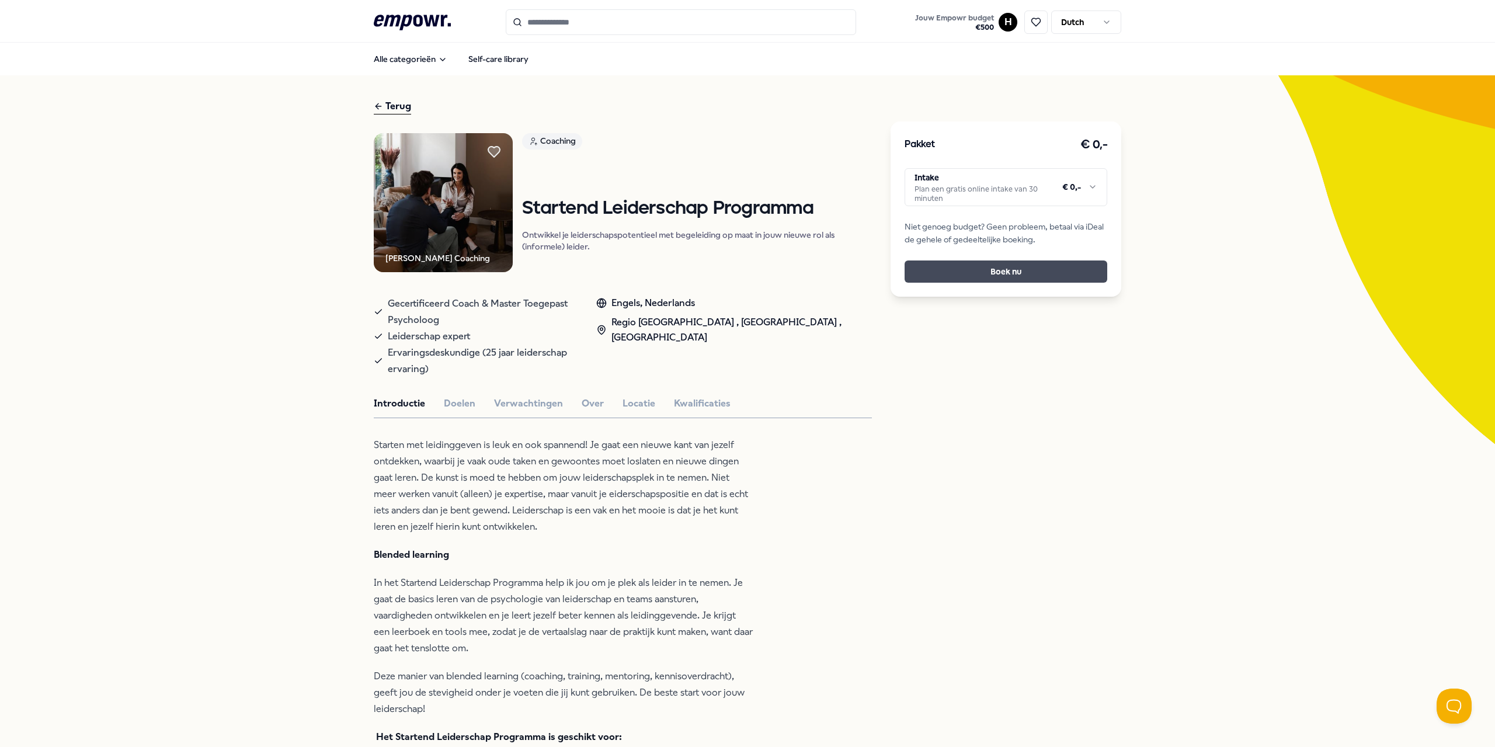
click at [746, 276] on button "Boek nu" at bounding box center [1006, 271] width 203 height 22
click at [746, 190] on html ".empowr-logo_svg__cls-1{fill:#03032f} Jouw Empowr budget € 500 H Dutch Alle cat…" at bounding box center [747, 373] width 1495 height 747
click at [553, 418] on html ".empowr-logo_svg__cls-1{fill:#03032f} Jouw Empowr budget € 500 H Dutch Alle cat…" at bounding box center [747, 373] width 1495 height 747
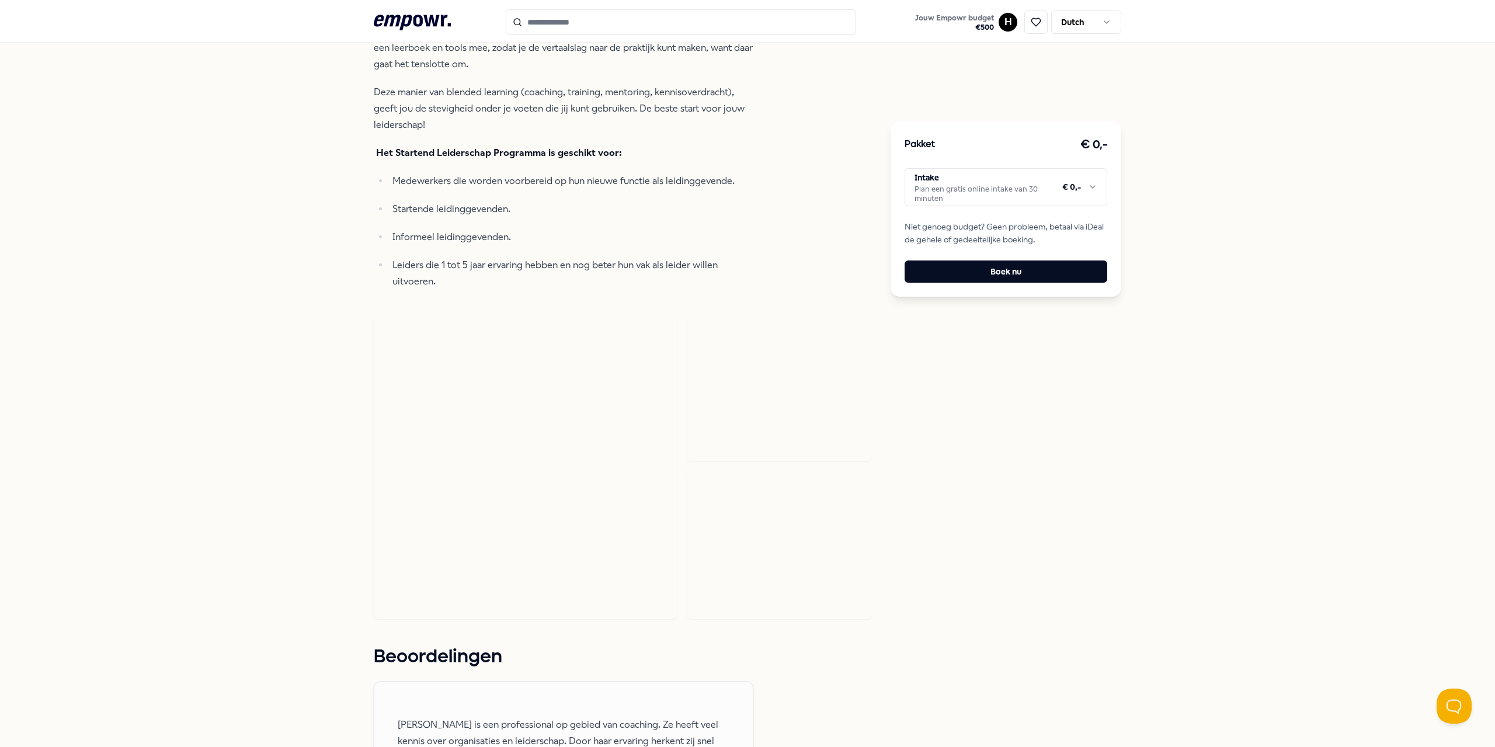
scroll to position [701, 0]
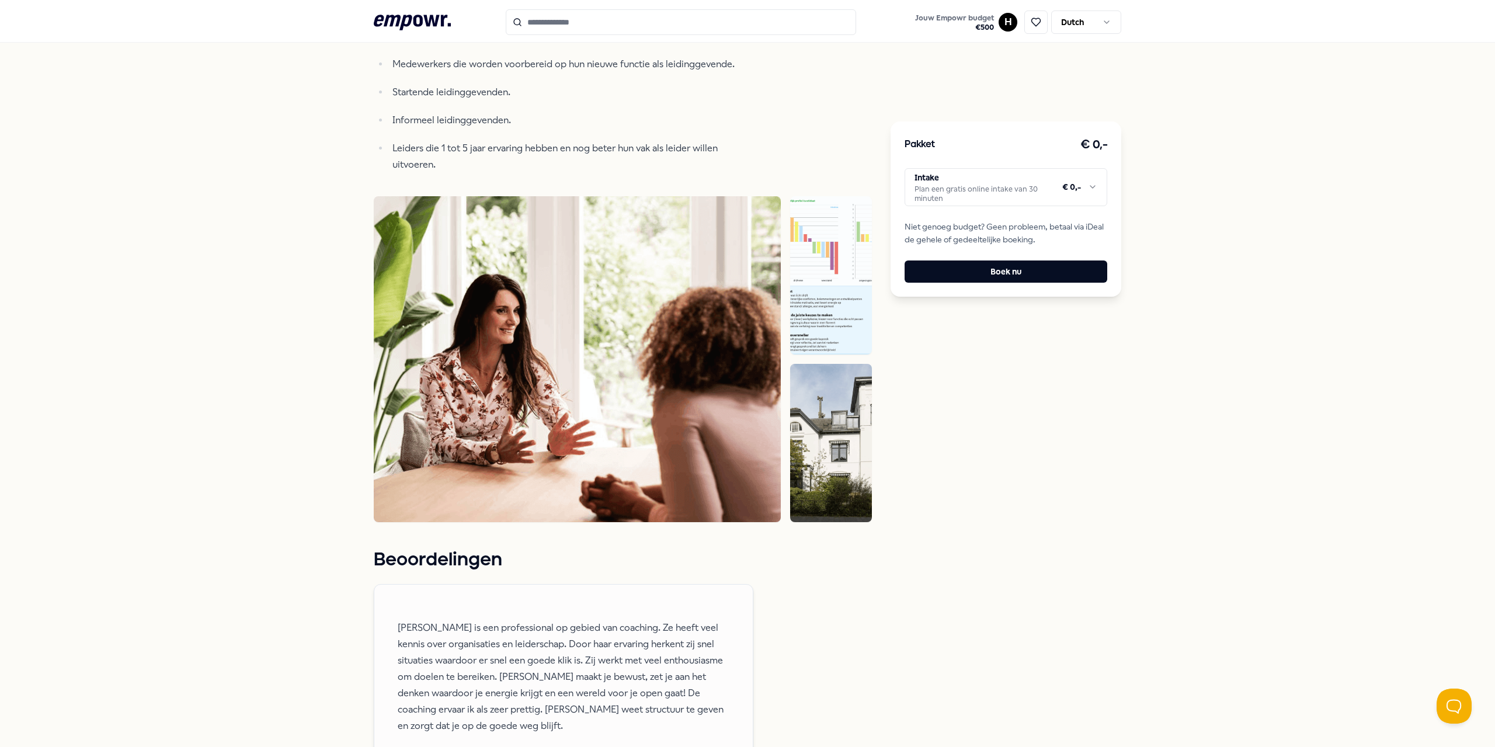
click at [746, 283] on img at bounding box center [831, 275] width 82 height 158
click at [746, 249] on img at bounding box center [831, 275] width 82 height 158
click at [746, 234] on img at bounding box center [831, 275] width 82 height 158
click at [746, 364] on img at bounding box center [831, 443] width 82 height 158
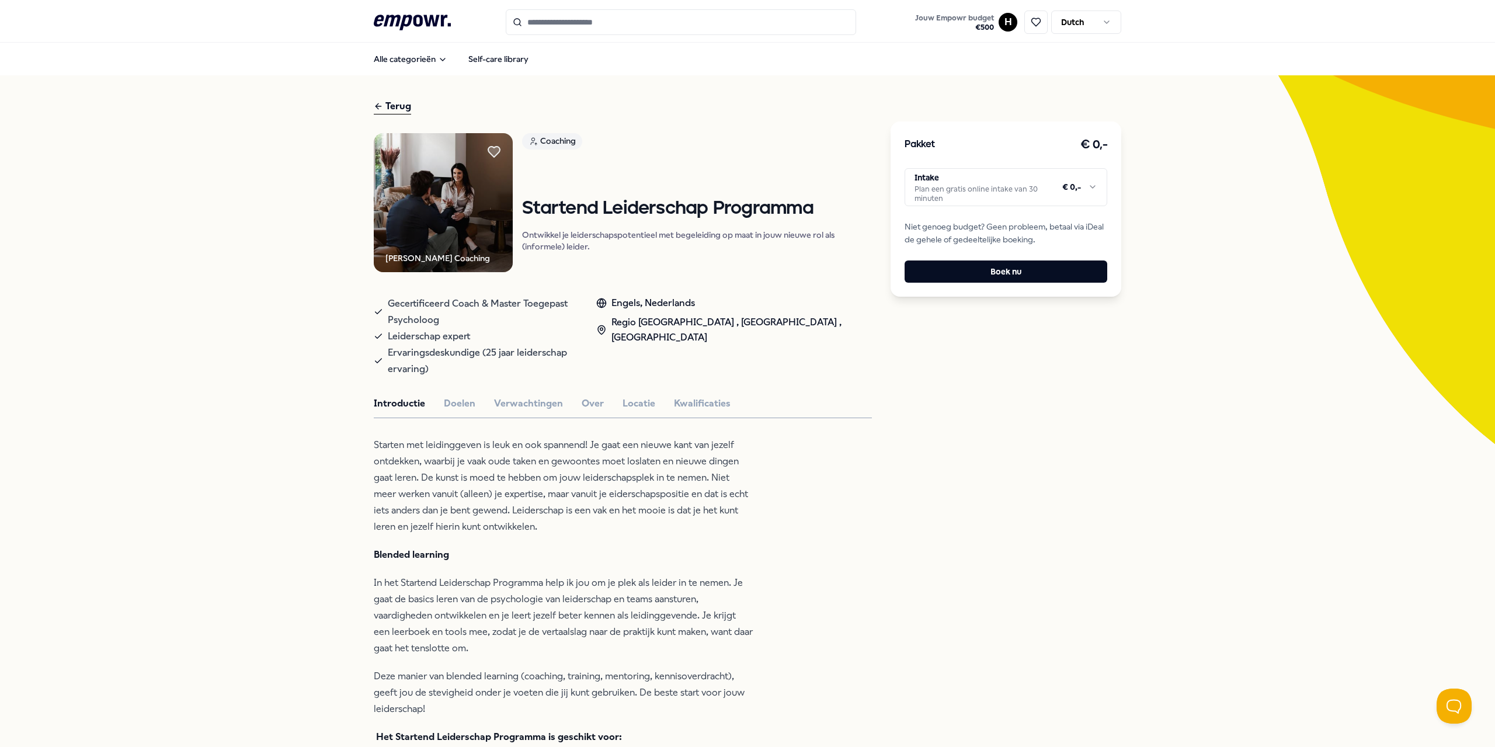
scroll to position [58, 0]
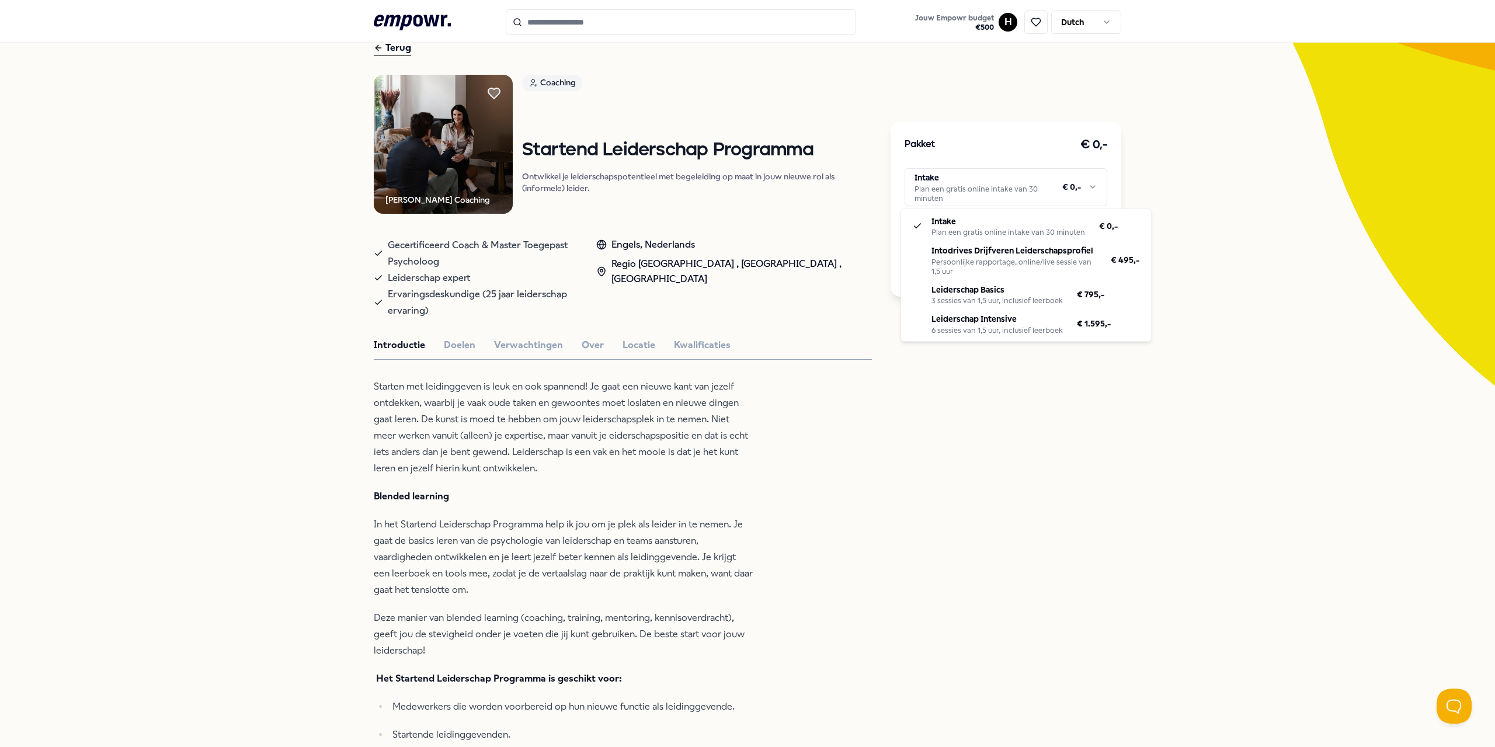
click at [746, 181] on html ".empowr-logo_svg__cls-1{fill:#03032f} Jouw Empowr budget € 500 H Dutch Alle cat…" at bounding box center [747, 373] width 1495 height 747
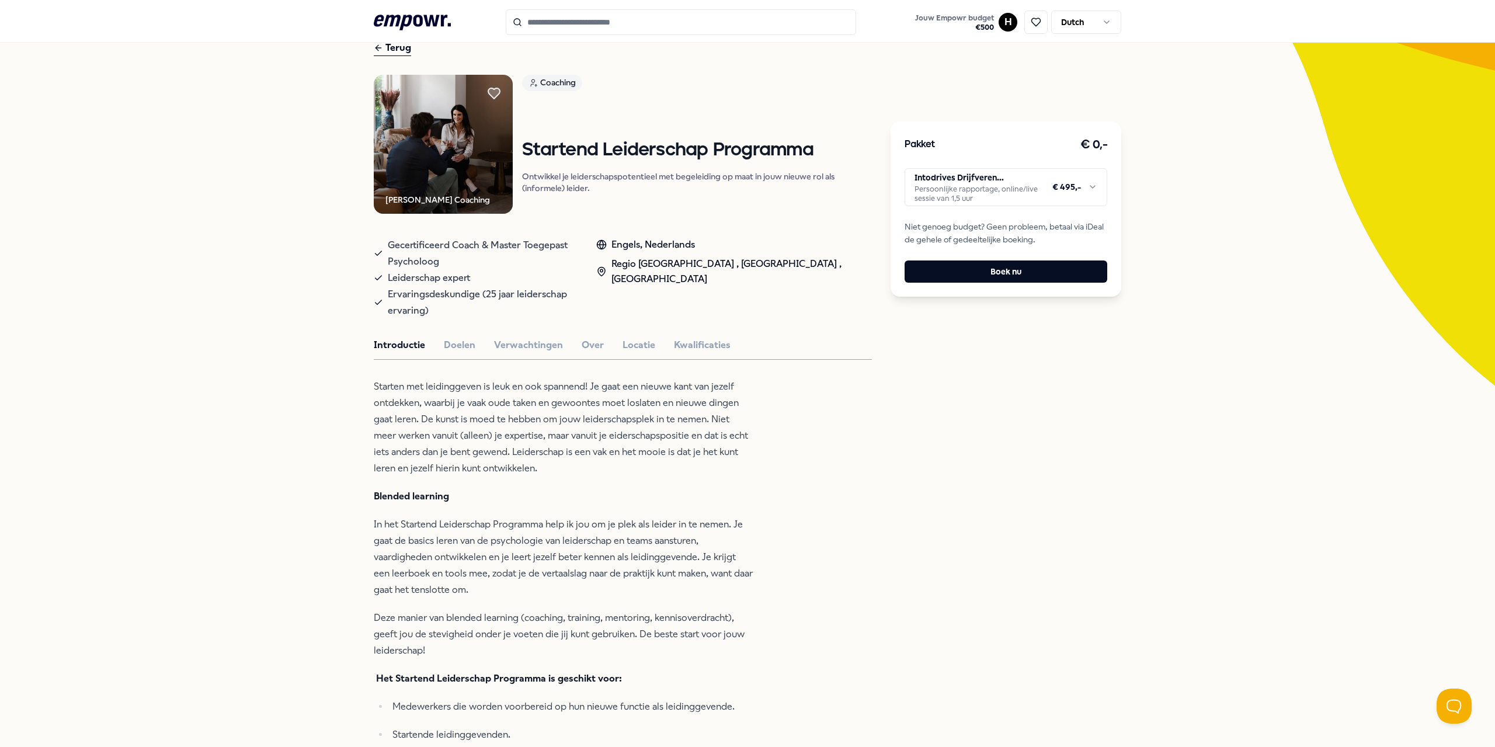
click at [398, 50] on div "Terug" at bounding box center [392, 48] width 37 height 16
type input "**********"
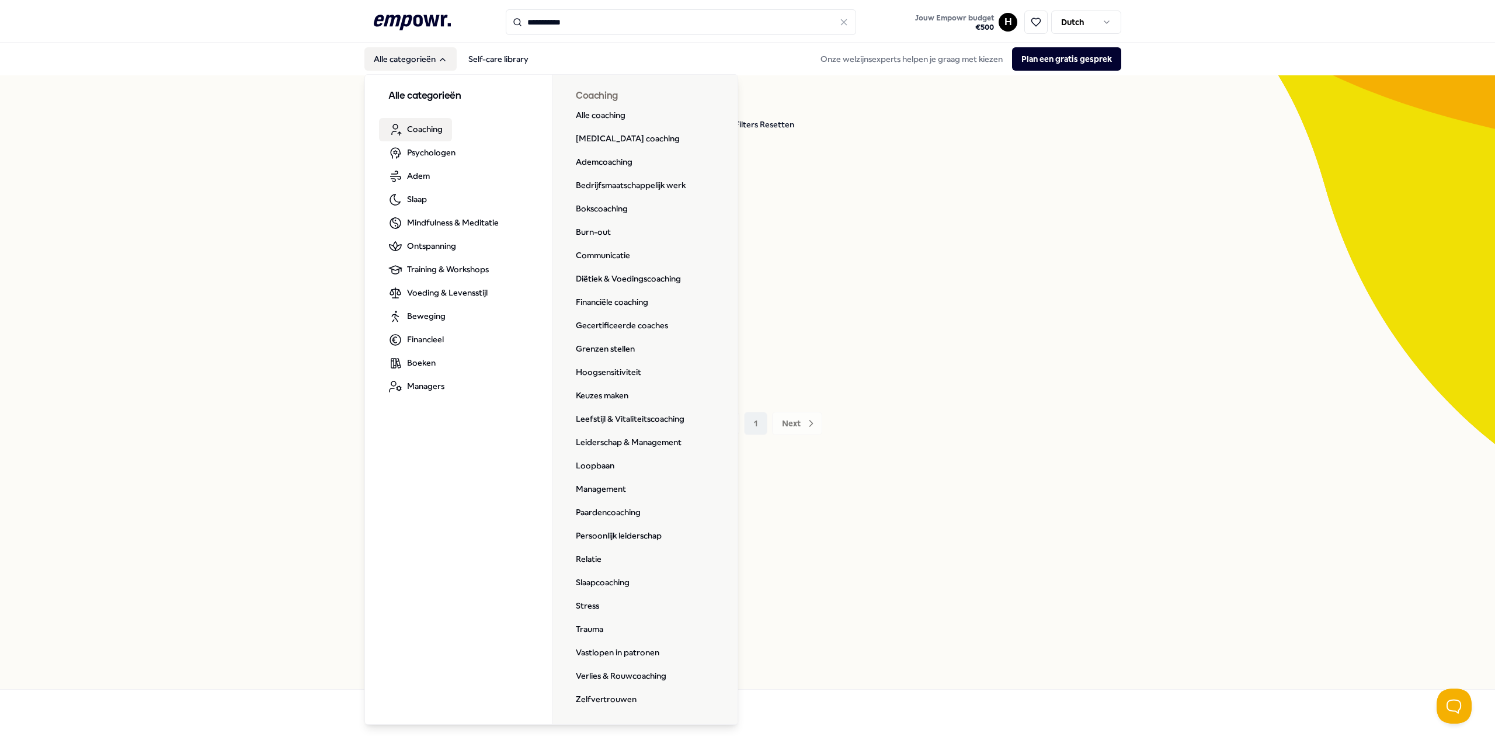
click at [260, 138] on div "1 Resultaat Filters Resetten Managers Prijs Locatie Taal Type Filters Resetten …" at bounding box center [747, 382] width 1495 height 614
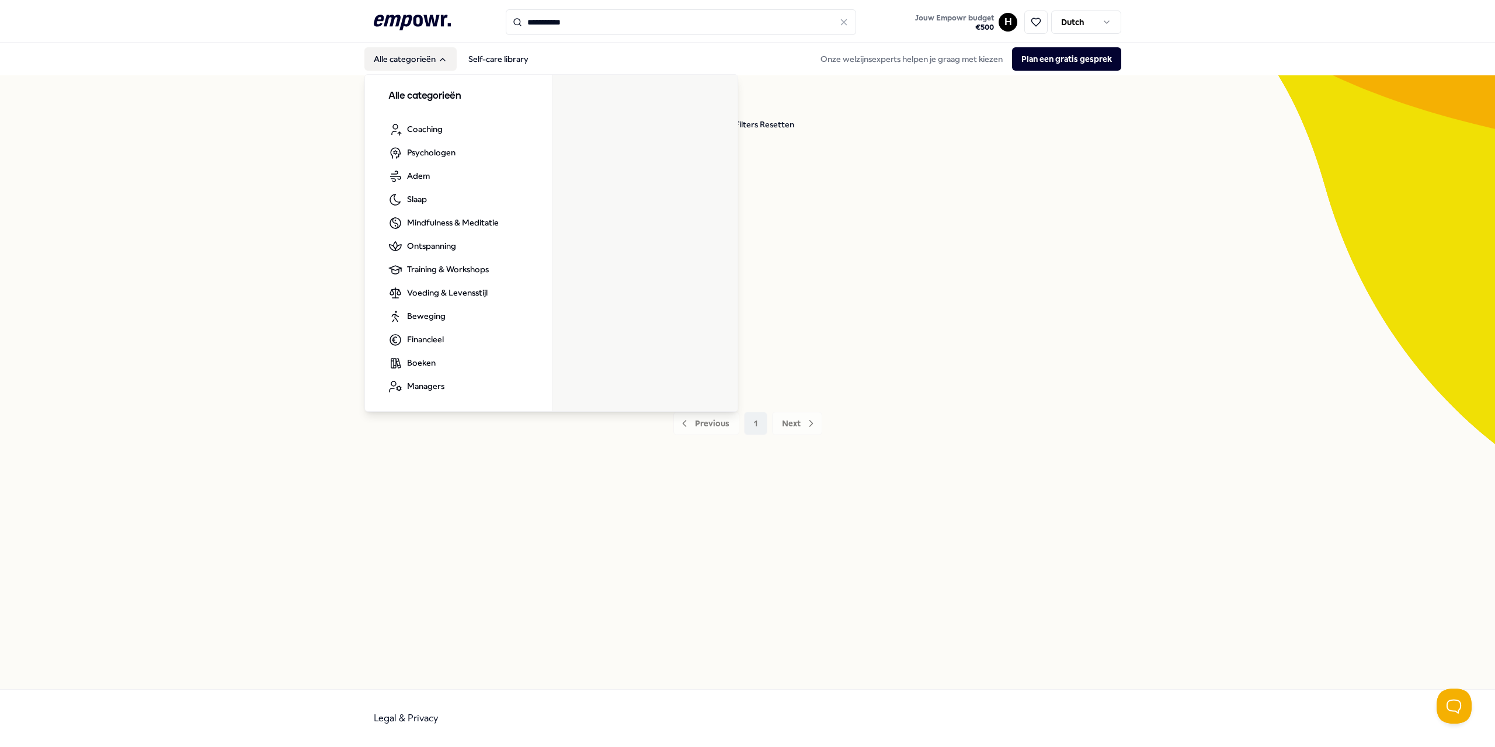
click at [443, 59] on icon "Main" at bounding box center [442, 59] width 5 height 2
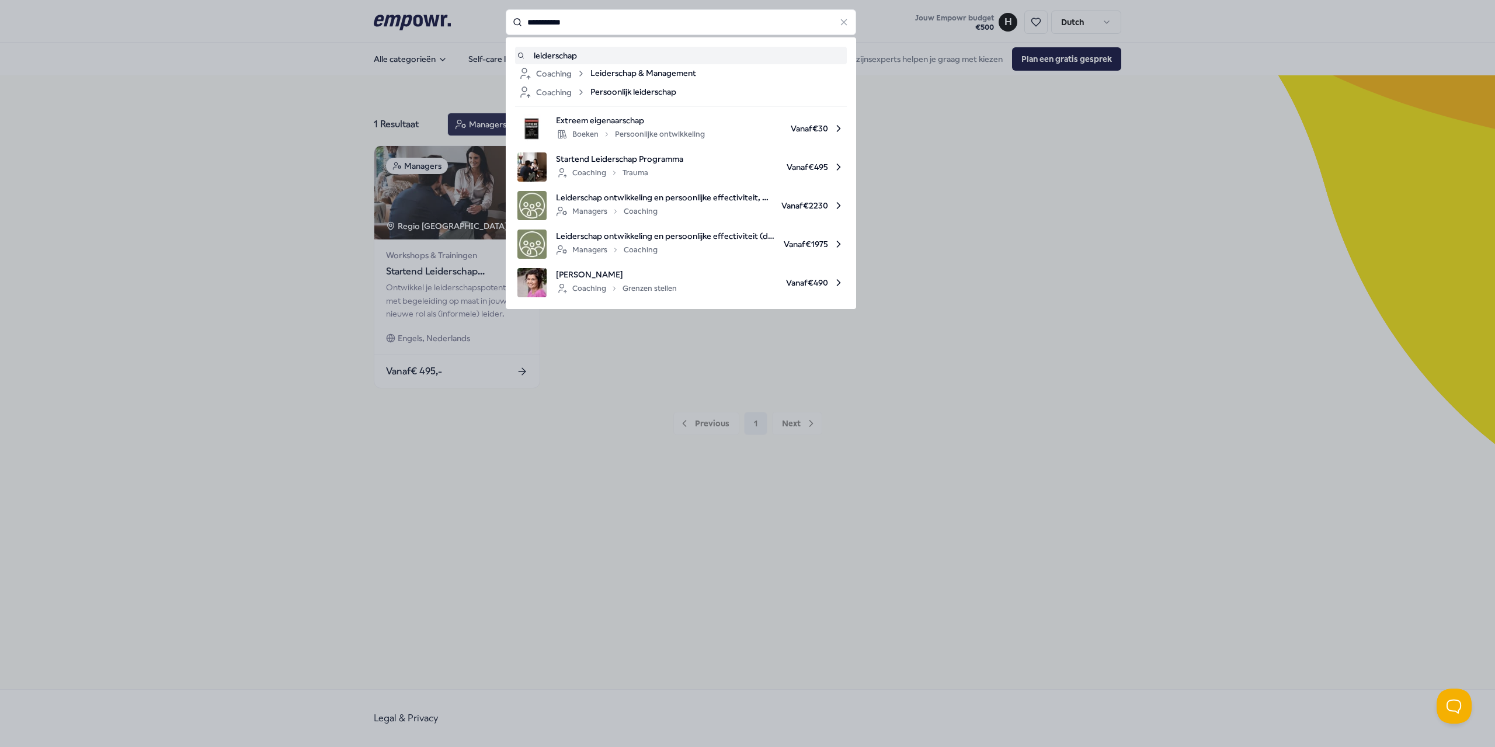
click at [555, 21] on input "**********" at bounding box center [681, 22] width 350 height 26
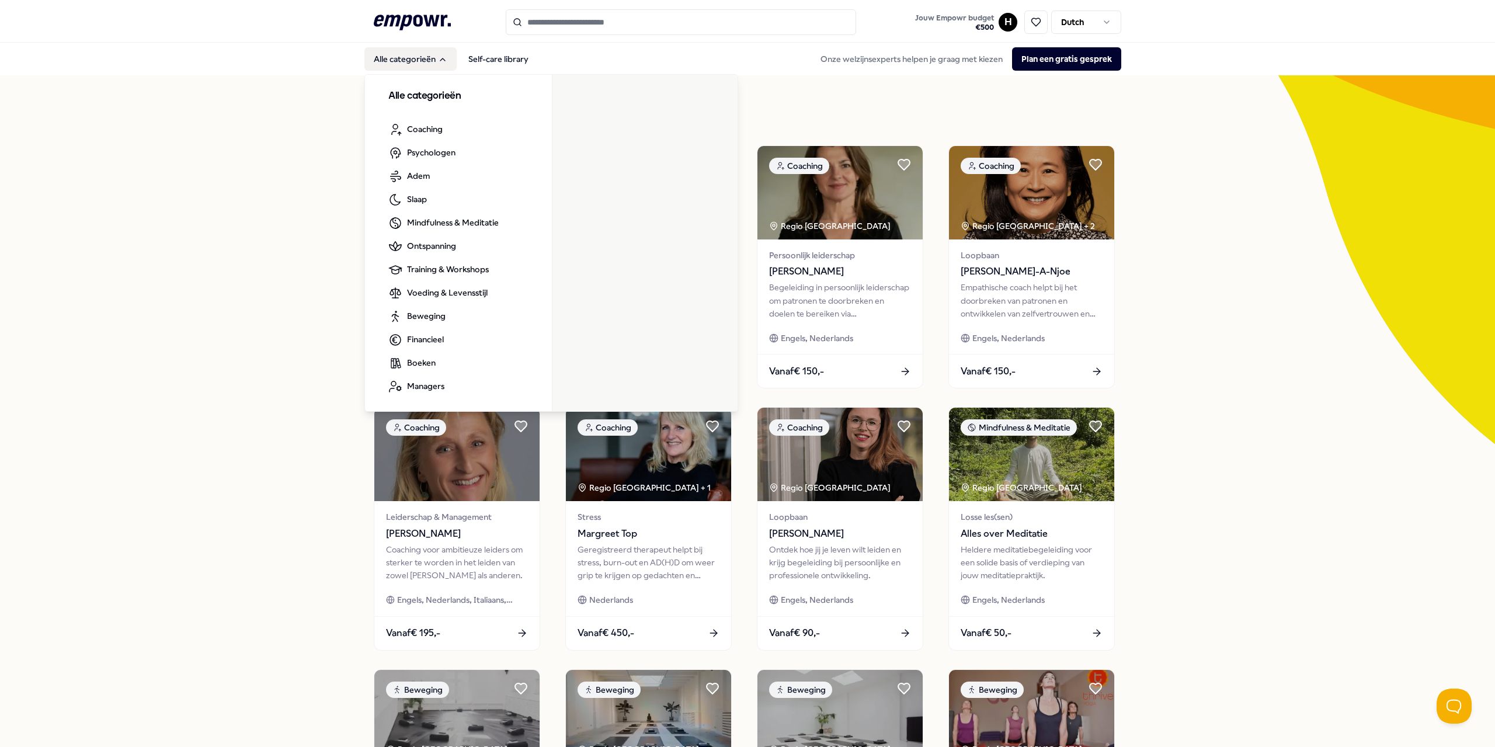
click at [415, 51] on button "Alle categorieën" at bounding box center [410, 58] width 92 height 23
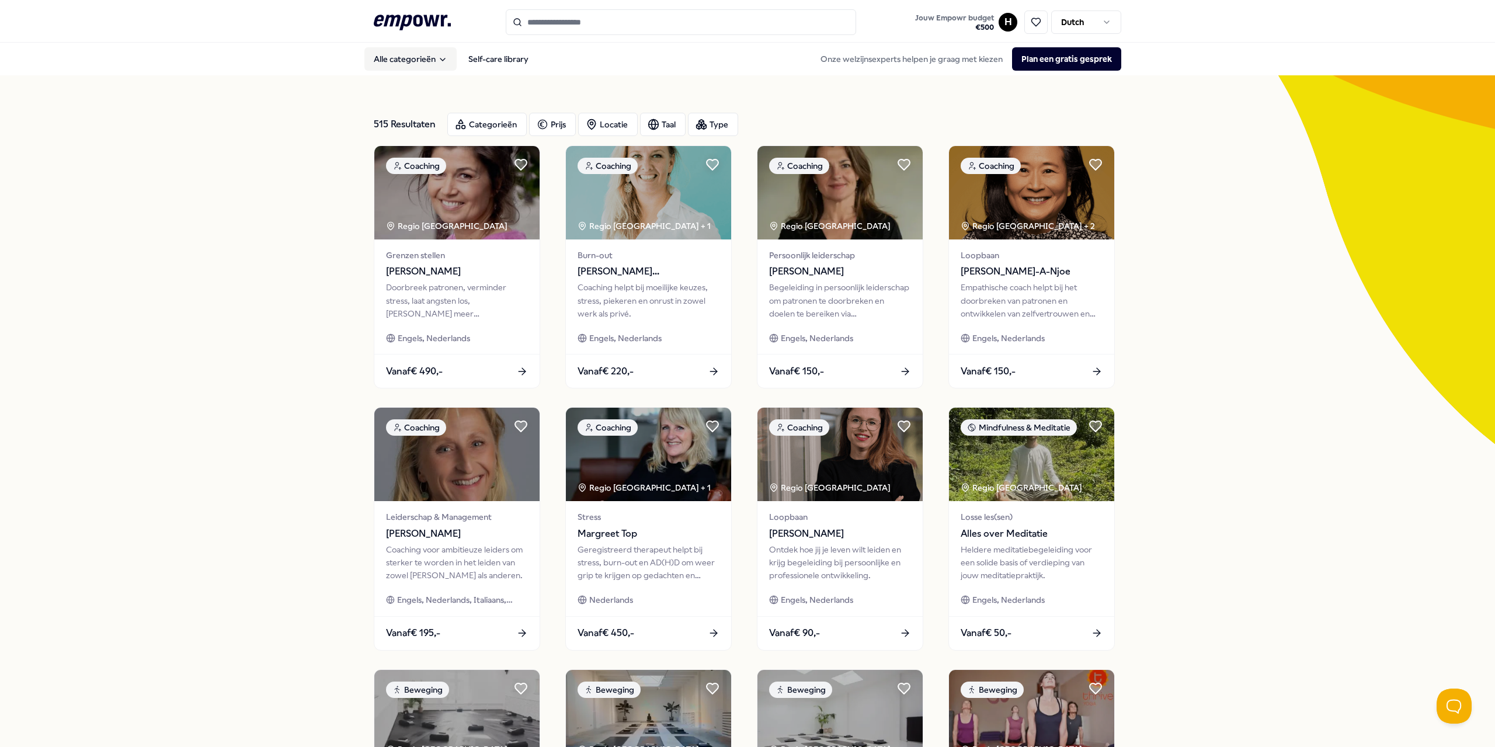
click at [420, 64] on button "Alle categorieën" at bounding box center [410, 58] width 92 height 23
click at [470, 123] on div "Categorieën" at bounding box center [486, 124] width 79 height 23
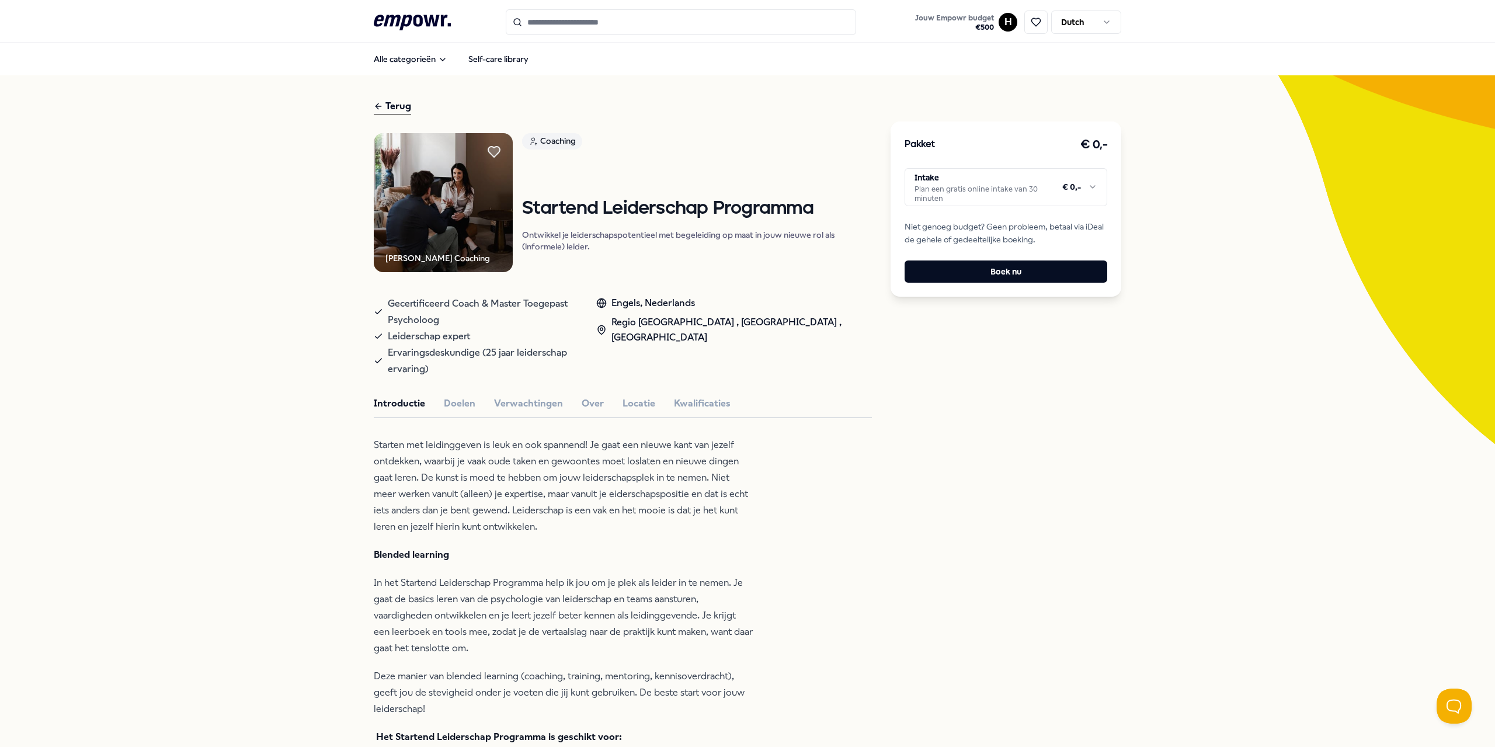
click at [1006, 183] on html ".empowr-logo_svg__cls-1{fill:#03032f} Jouw Empowr budget € 500 H Dutch Alle cat…" at bounding box center [747, 373] width 1495 height 747
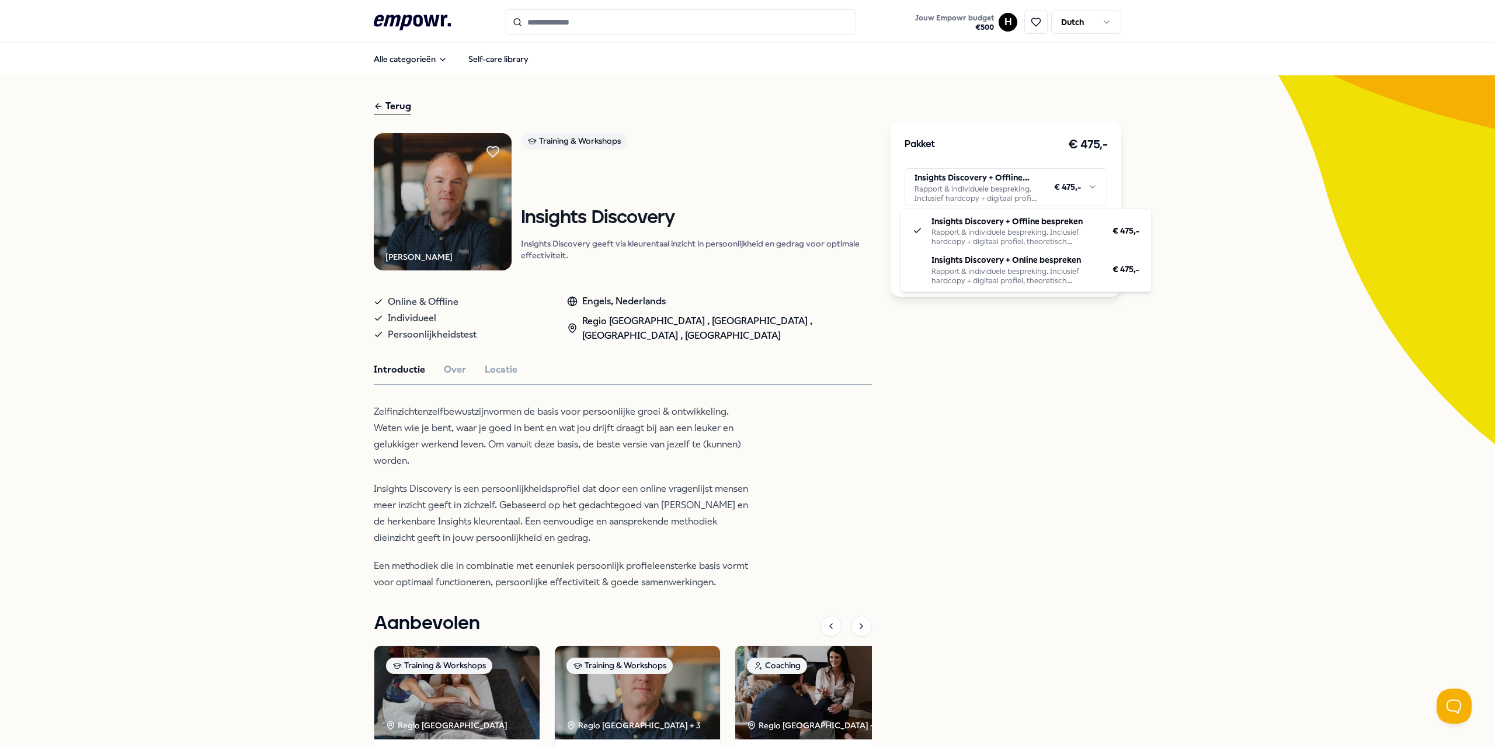
click at [971, 197] on html ".empowr-logo_svg__cls-1{fill:#03032f} Jouw Empowr budget € 500 H Dutch Alle cat…" at bounding box center [747, 373] width 1495 height 747
